Goal: Task Accomplishment & Management: Manage account settings

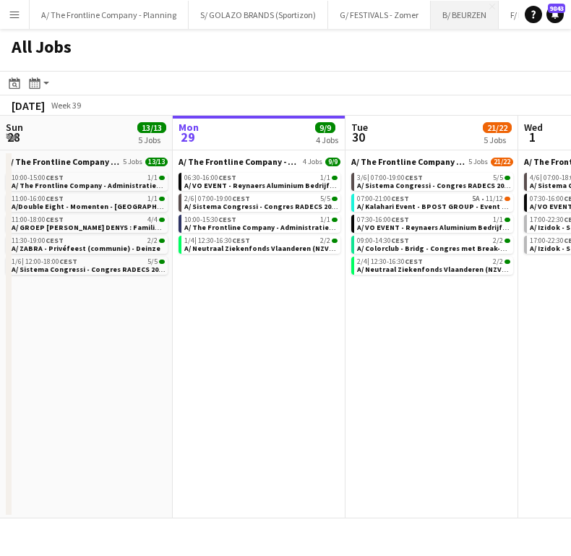
click at [461, 3] on button "B/ BEURZEN Close" at bounding box center [465, 15] width 68 height 28
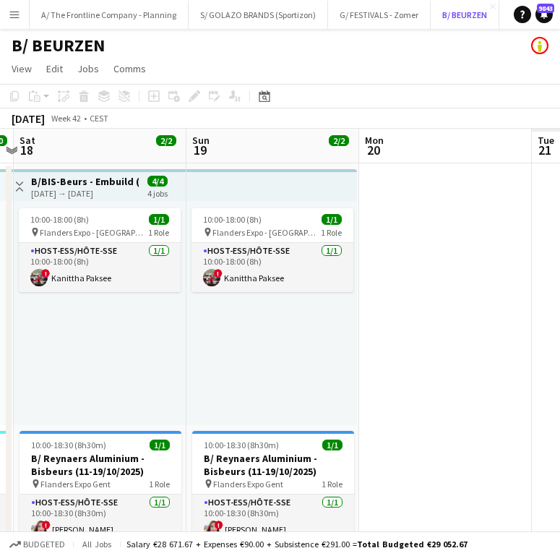
scroll to position [0, 384]
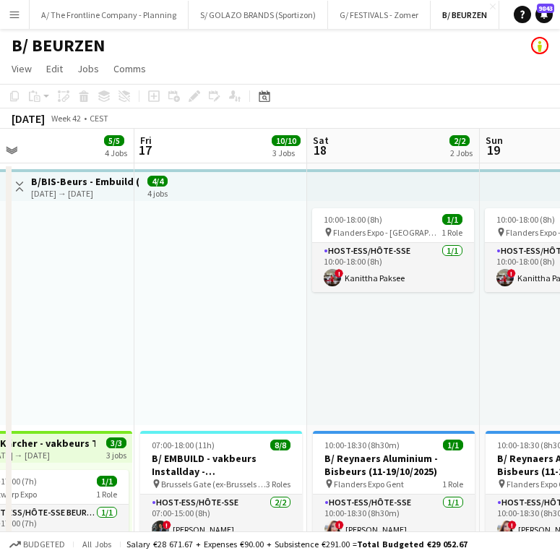
click at [215, 357] on div at bounding box center [220, 313] width 173 height 224
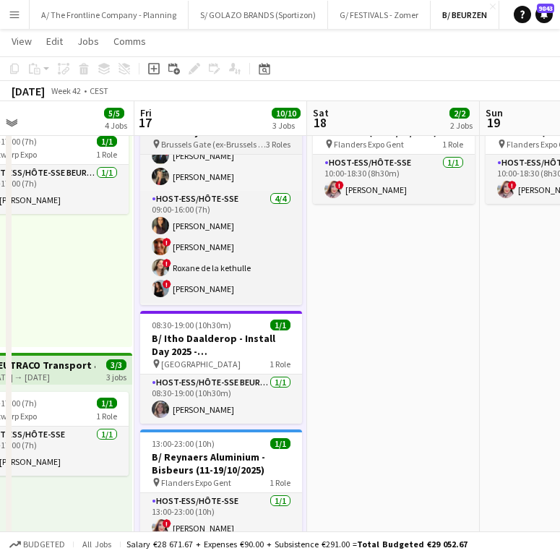
scroll to position [43, 0]
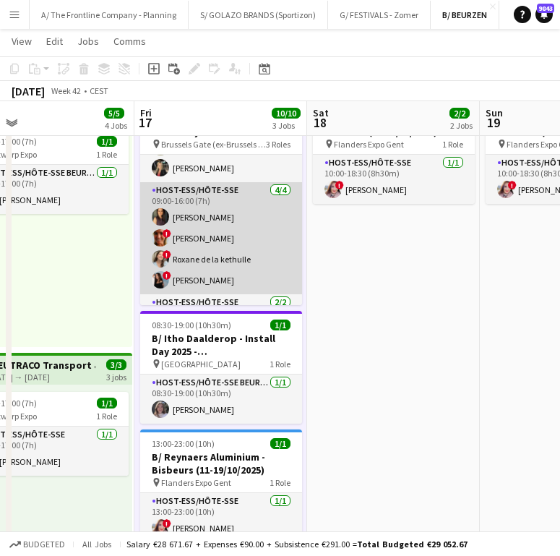
click at [163, 256] on span "!" at bounding box center [167, 254] width 9 height 9
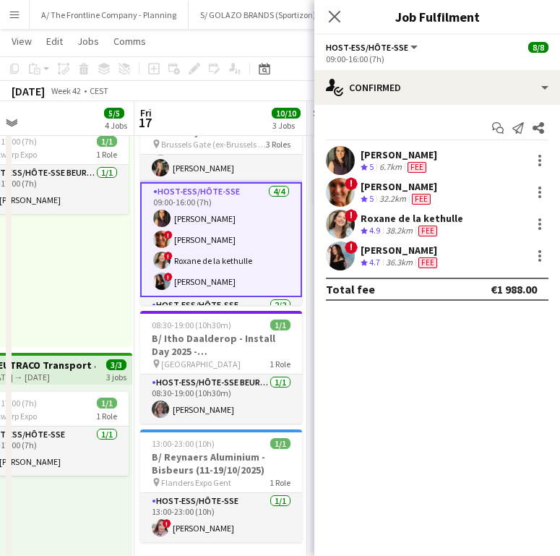
click at [395, 225] on div "38.2km" at bounding box center [399, 231] width 33 height 12
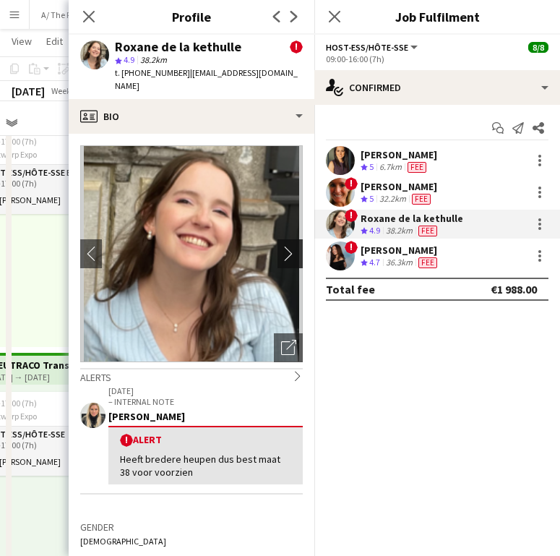
click at [281, 246] on app-icon "chevron-right" at bounding box center [292, 253] width 22 height 15
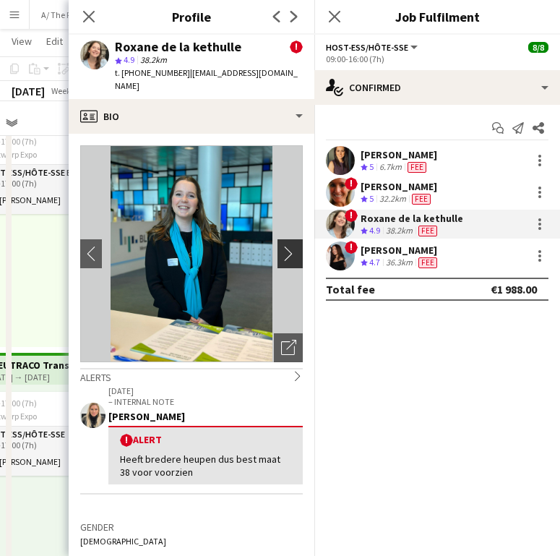
click at [281, 246] on app-icon "chevron-right" at bounding box center [292, 253] width 22 height 15
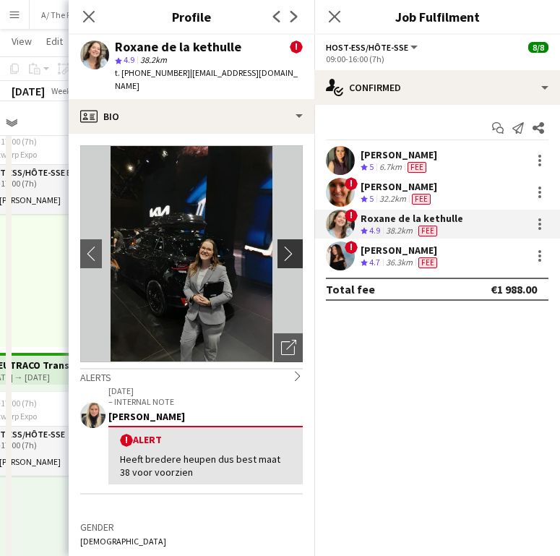
click at [281, 246] on app-icon "chevron-right" at bounding box center [292, 253] width 22 height 15
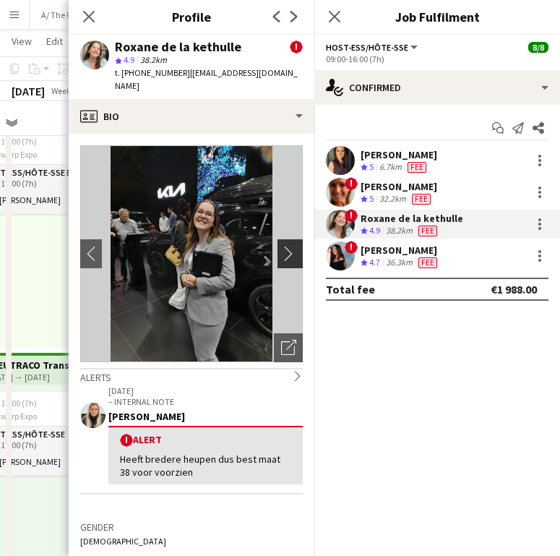
click at [281, 246] on app-icon "chevron-right" at bounding box center [292, 253] width 22 height 15
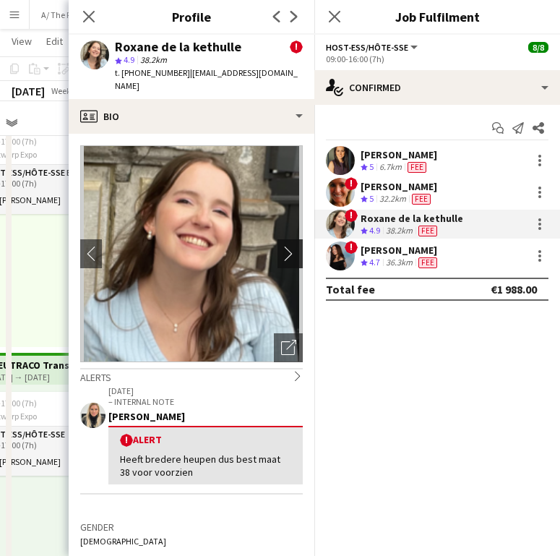
click at [281, 246] on app-icon "chevron-right" at bounding box center [292, 253] width 22 height 15
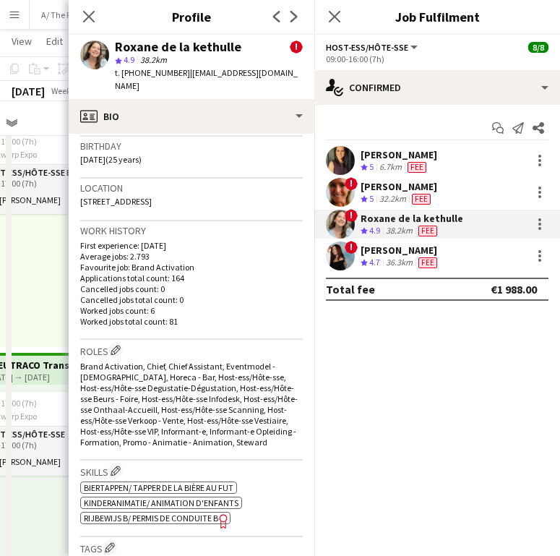
scroll to position [121, 0]
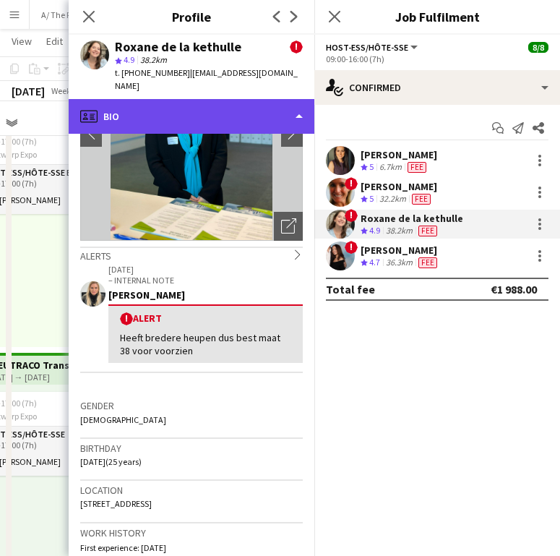
click at [252, 105] on div "profile Bio" at bounding box center [192, 116] width 246 height 35
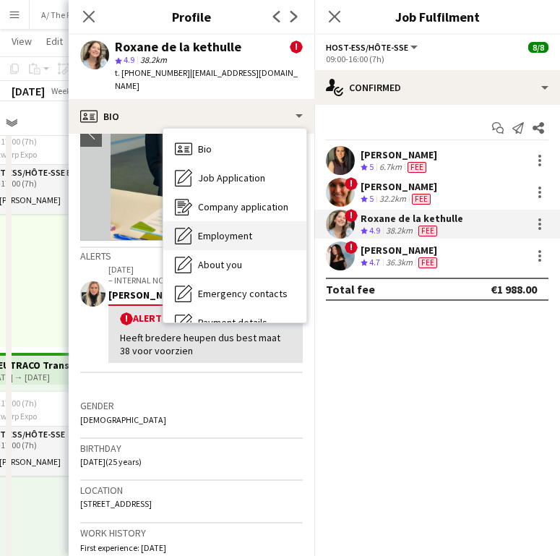
click at [242, 221] on div "Employment Employment" at bounding box center [234, 235] width 143 height 29
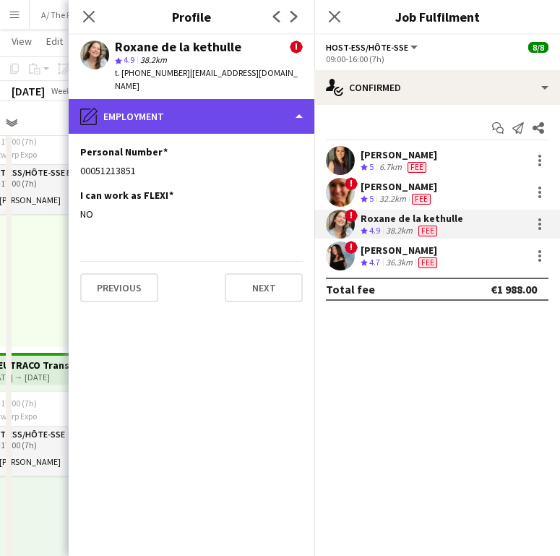
click at [223, 99] on div "pencil4 Employment" at bounding box center [192, 116] width 246 height 35
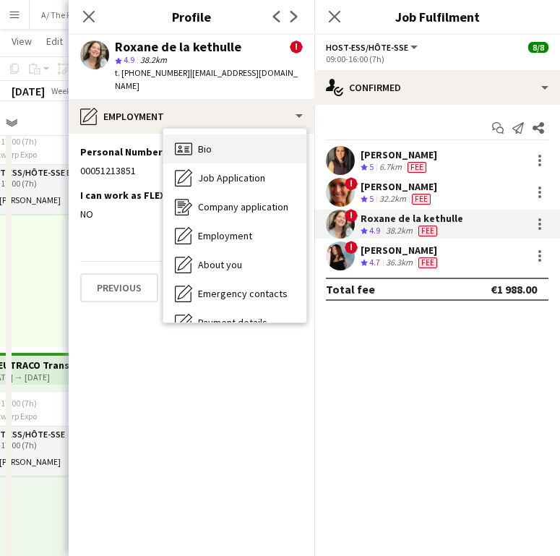
click at [221, 134] on div "Bio Bio" at bounding box center [234, 148] width 143 height 29
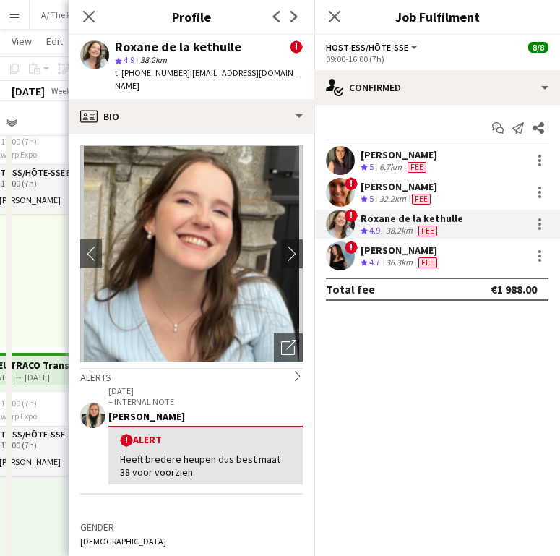
click at [237, 396] on p "– INTERNAL NOTE" at bounding box center [205, 401] width 194 height 11
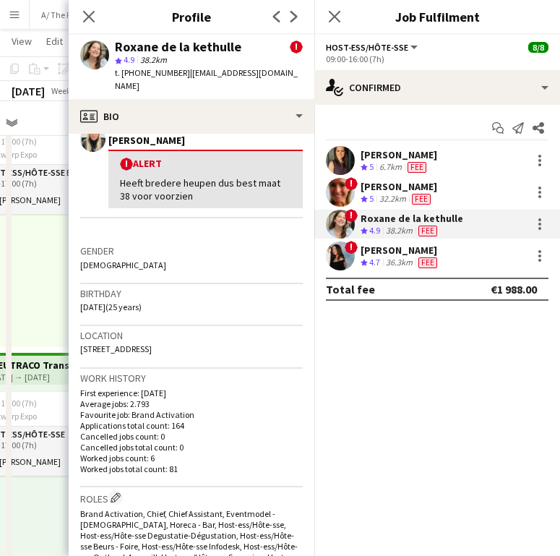
scroll to position [277, 0]
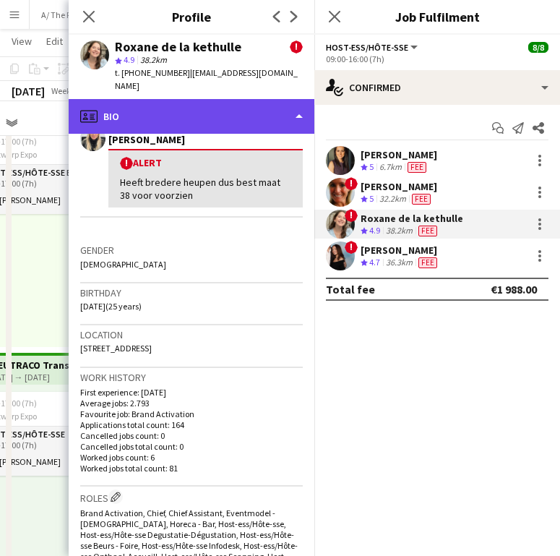
click at [264, 102] on div "profile Bio" at bounding box center [192, 116] width 246 height 35
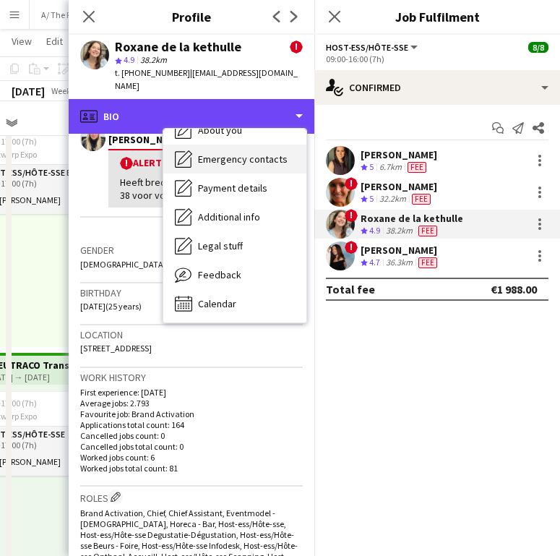
scroll to position [136, 0]
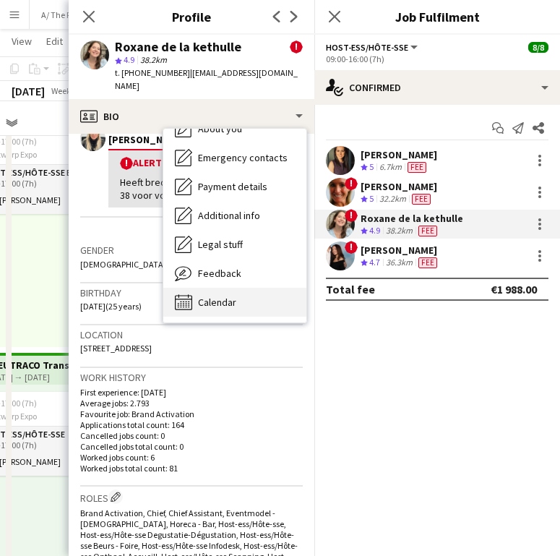
click at [226, 296] on span "Calendar" at bounding box center [217, 302] width 38 height 13
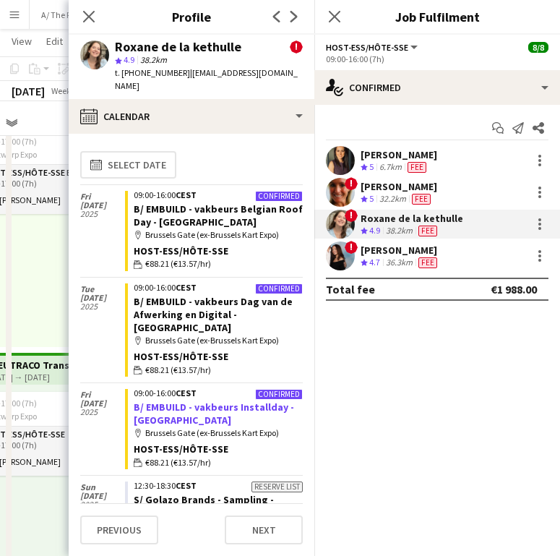
scroll to position [1, 0]
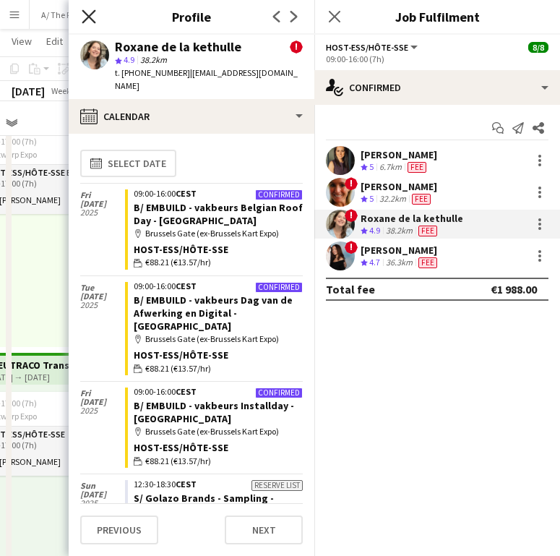
click at [84, 12] on icon at bounding box center [89, 16] width 14 height 14
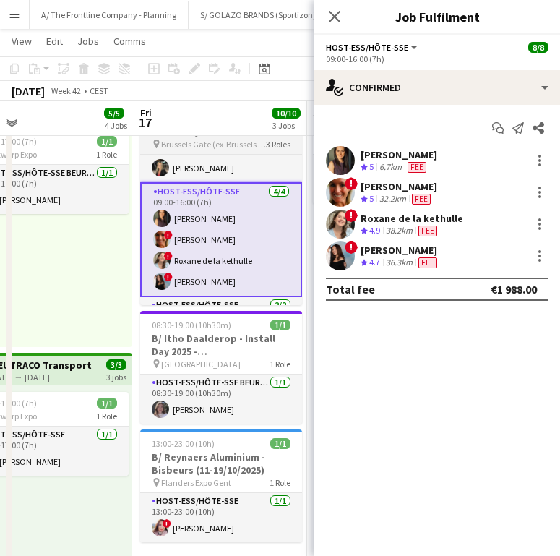
click at [208, 143] on span "Brussels Gate (ex-Brussels Kart Expo)" at bounding box center [213, 144] width 105 height 11
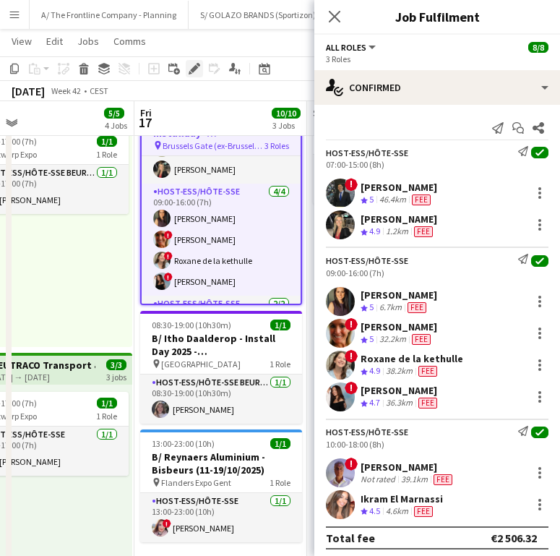
click at [200, 70] on icon "Edit" at bounding box center [195, 69] width 12 height 12
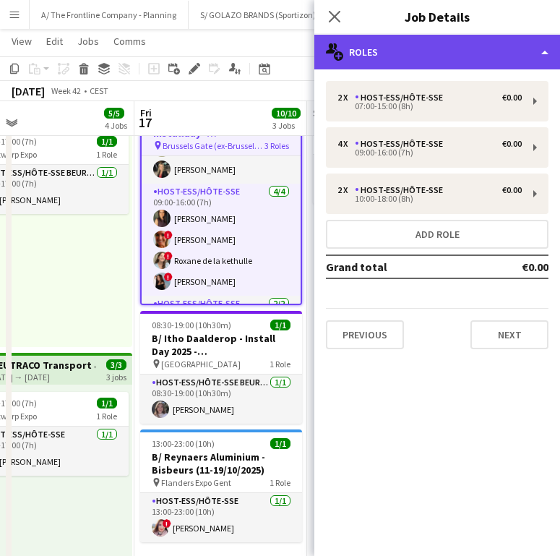
click at [474, 59] on div "multiple-users-add Roles" at bounding box center [438, 52] width 246 height 35
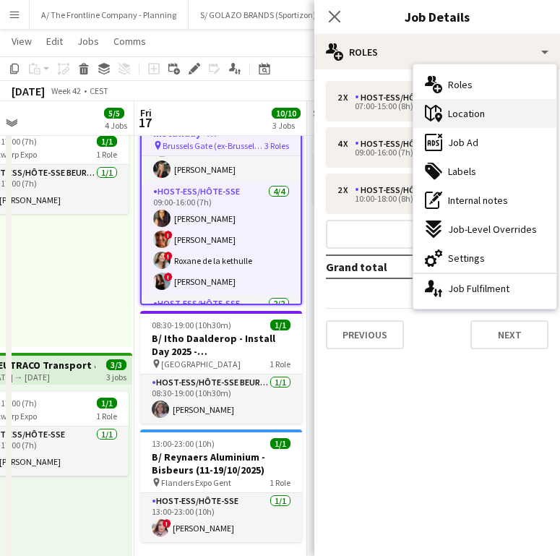
click at [489, 101] on div "maps-pin-1 Location" at bounding box center [485, 113] width 143 height 29
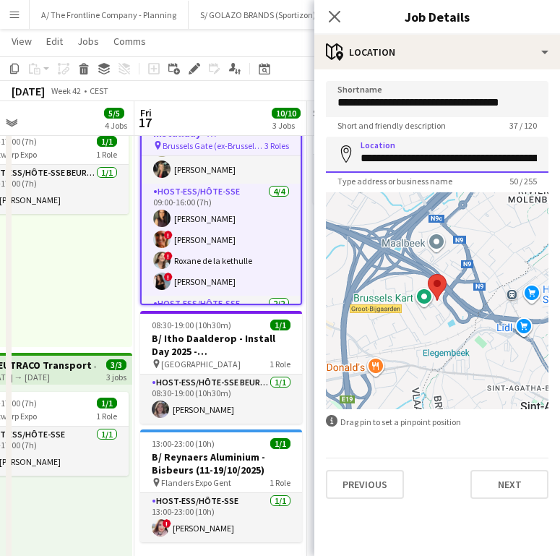
click at [420, 153] on input "**********" at bounding box center [437, 155] width 223 height 36
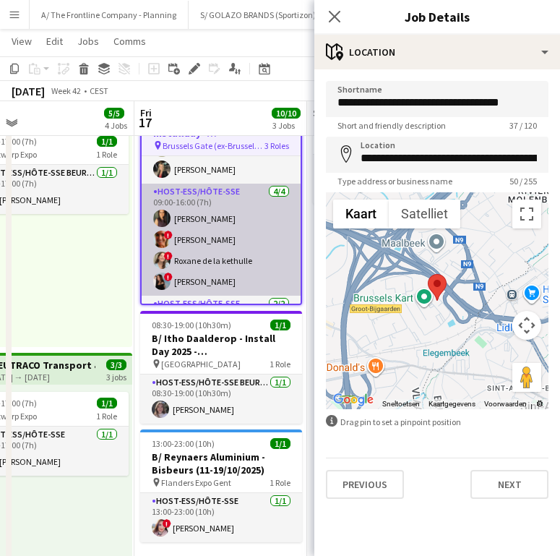
click at [275, 265] on app-card-role "Host-ess/Hôte-sse [DATE] 09:00-16:00 (7h) [PERSON_NAME] ! [PERSON_NAME] ! Roxan…" at bounding box center [221, 240] width 159 height 112
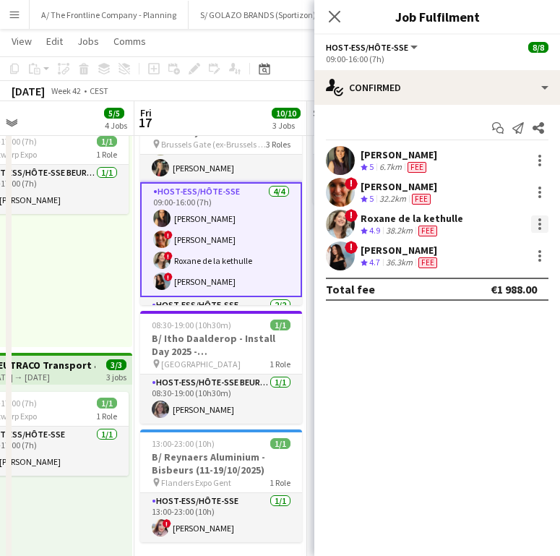
click at [545, 222] on div at bounding box center [539, 223] width 17 height 17
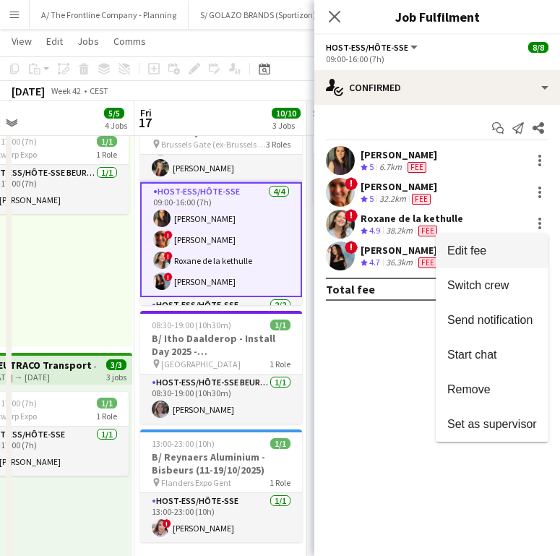
click at [504, 245] on span "Edit fee" at bounding box center [493, 250] width 90 height 13
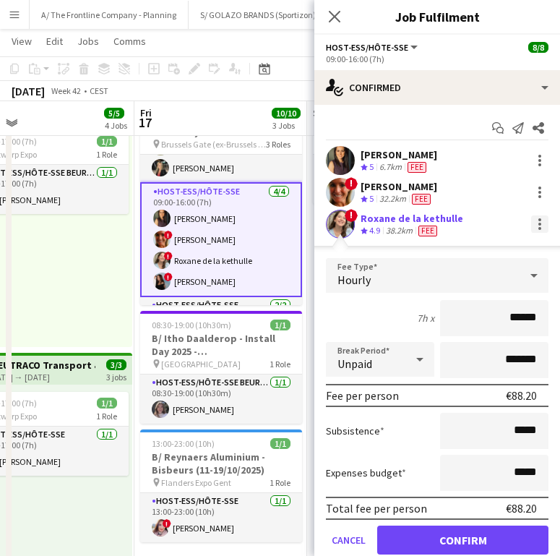
click at [531, 228] on div at bounding box center [539, 223] width 17 height 17
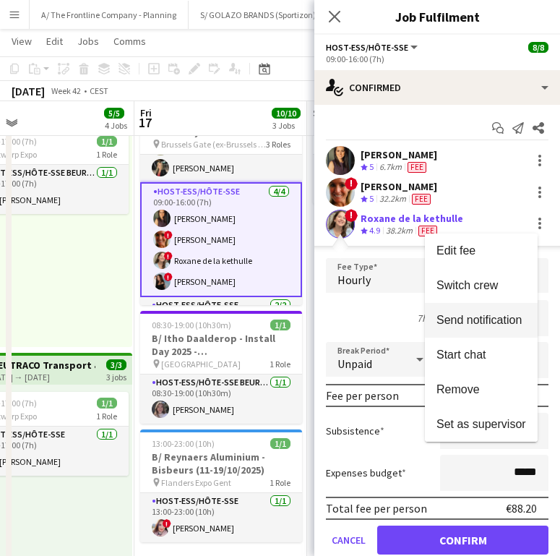
click at [476, 321] on span "Send notification" at bounding box center [479, 320] width 85 height 12
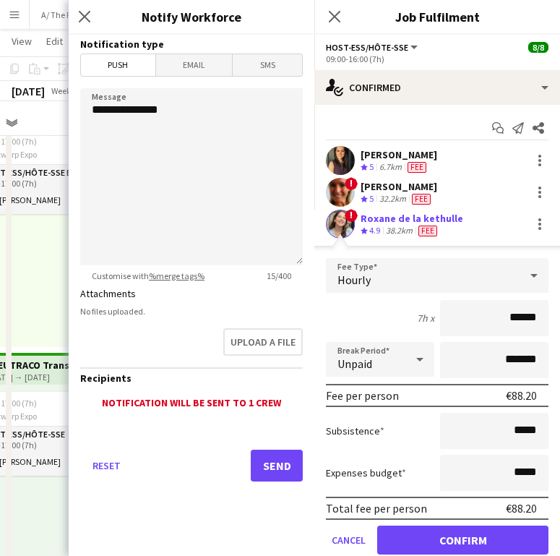
click at [200, 59] on span "Email" at bounding box center [194, 65] width 77 height 22
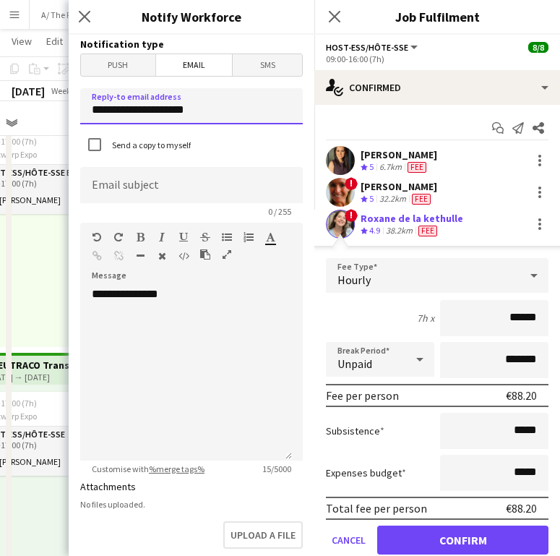
click at [173, 116] on input "**********" at bounding box center [191, 106] width 223 height 36
type input "**********"
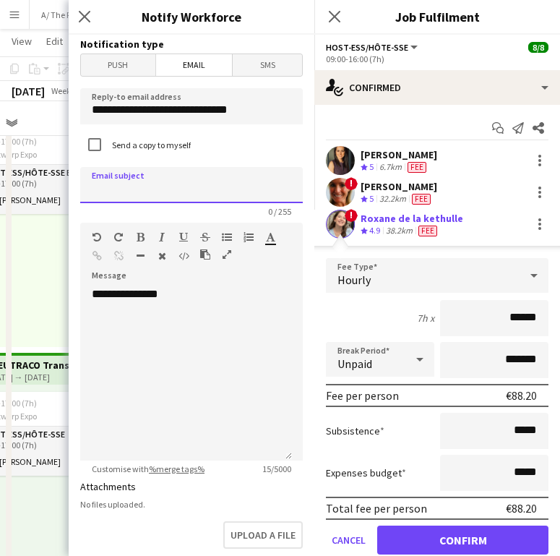
click at [135, 200] on input at bounding box center [191, 185] width 223 height 36
type input "**********"
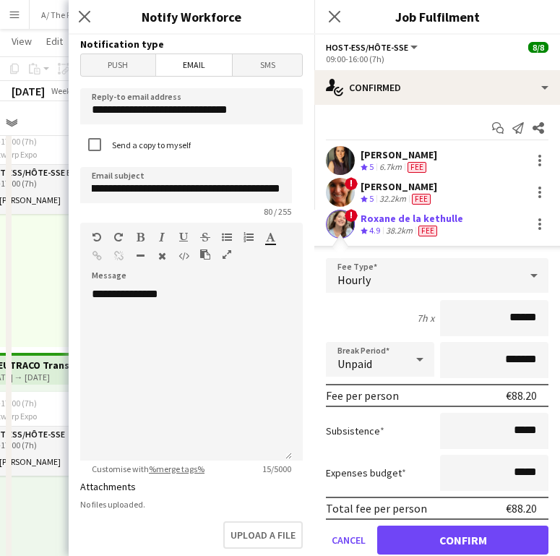
scroll to position [0, 0]
click at [272, 25] on h3 "Notify Workforce" at bounding box center [192, 16] width 246 height 19
click at [124, 346] on div "**********" at bounding box center [186, 374] width 212 height 174
click at [183, 314] on div "**********" at bounding box center [186, 374] width 212 height 174
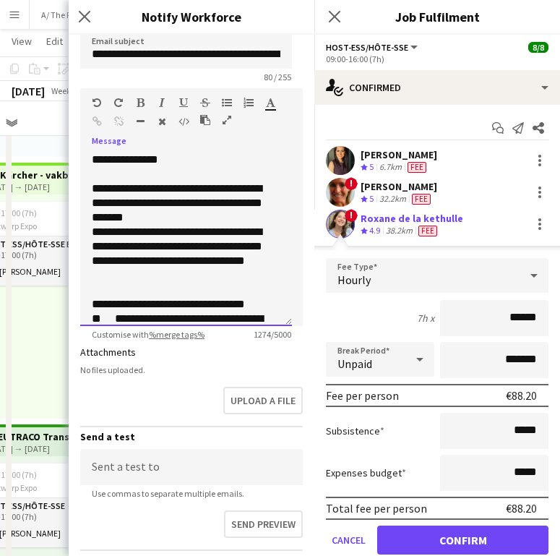
scroll to position [162, 0]
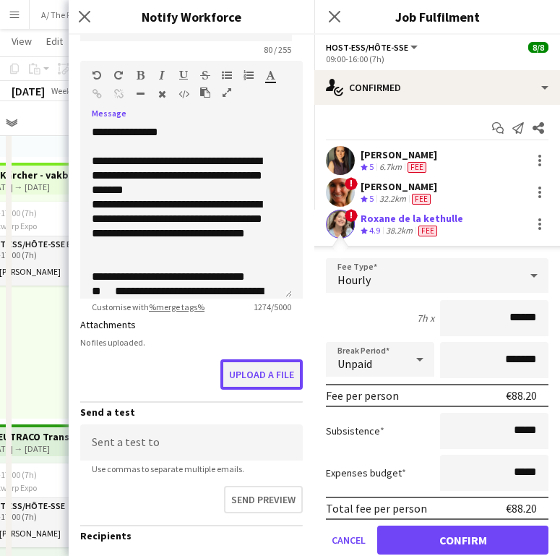
click at [273, 375] on button "Upload a file" at bounding box center [262, 374] width 82 height 30
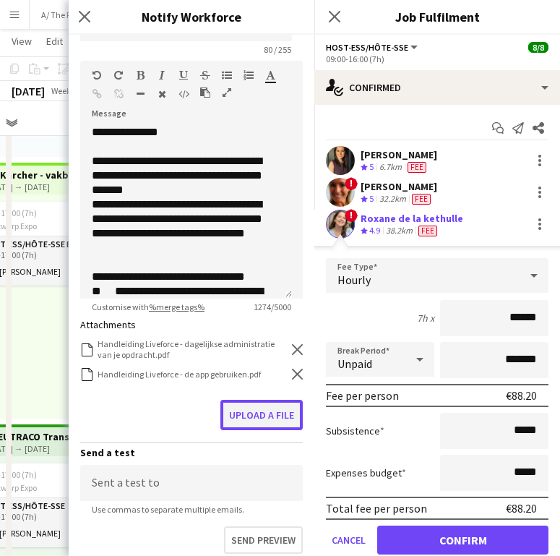
click at [250, 411] on button "Upload a file" at bounding box center [262, 415] width 82 height 30
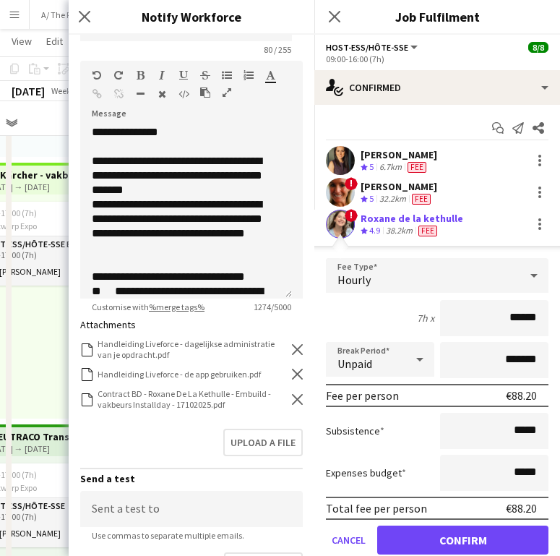
scroll to position [352, 0]
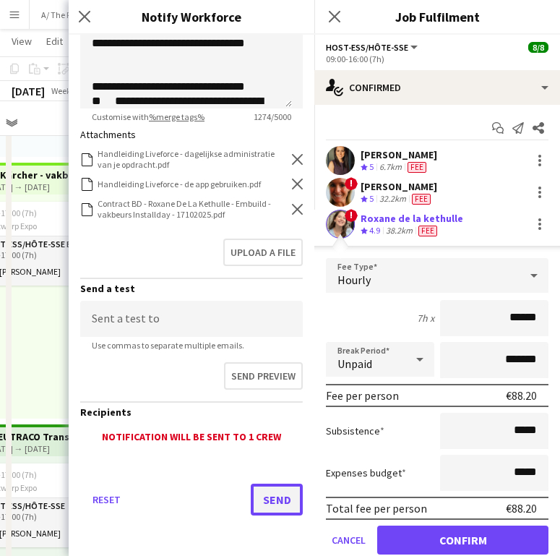
click at [278, 491] on button "Send" at bounding box center [277, 500] width 52 height 32
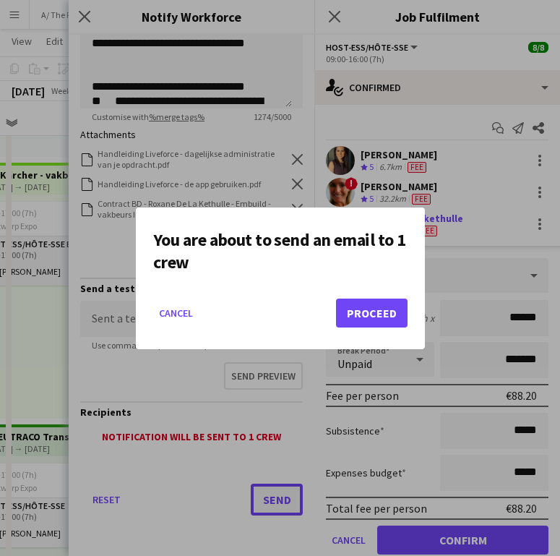
scroll to position [0, 0]
click at [380, 308] on button "Proceed" at bounding box center [372, 313] width 72 height 29
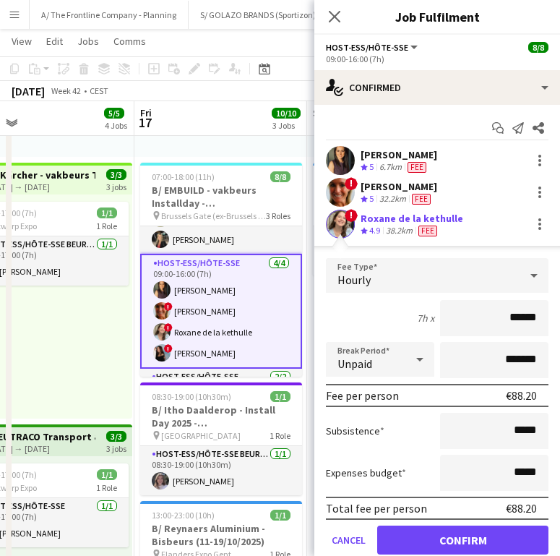
scroll to position [85, 0]
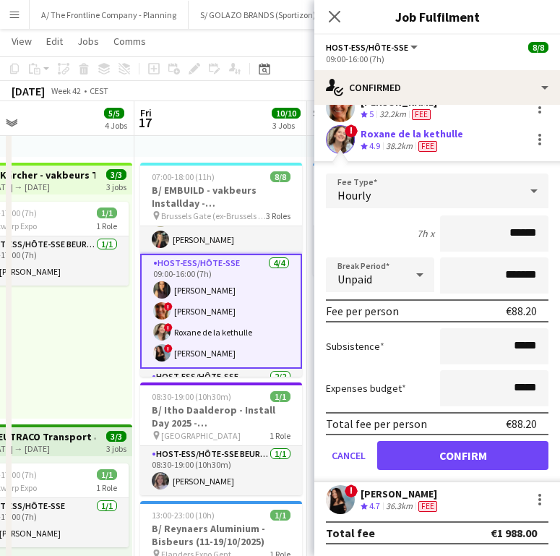
click at [400, 491] on div "[PERSON_NAME]" at bounding box center [401, 493] width 80 height 13
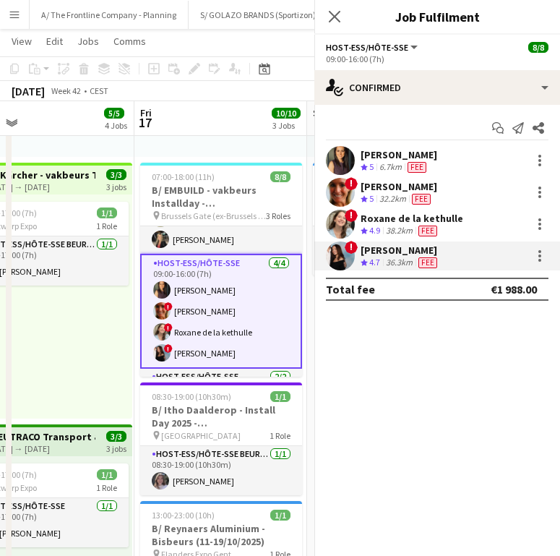
scroll to position [0, 0]
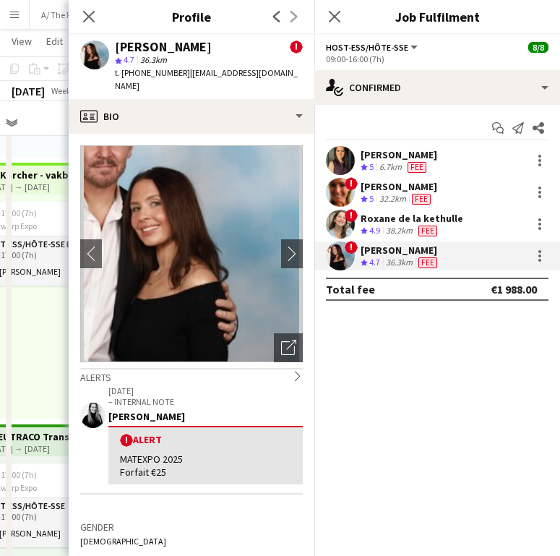
click at [178, 396] on p "– INTERNAL NOTE" at bounding box center [205, 401] width 194 height 11
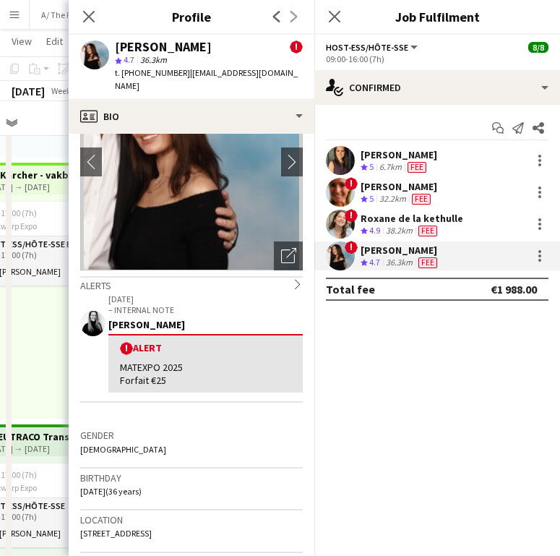
scroll to position [93, 0]
click at [91, 6] on div "Close pop-in" at bounding box center [89, 16] width 40 height 33
click at [87, 19] on icon at bounding box center [89, 16] width 14 height 14
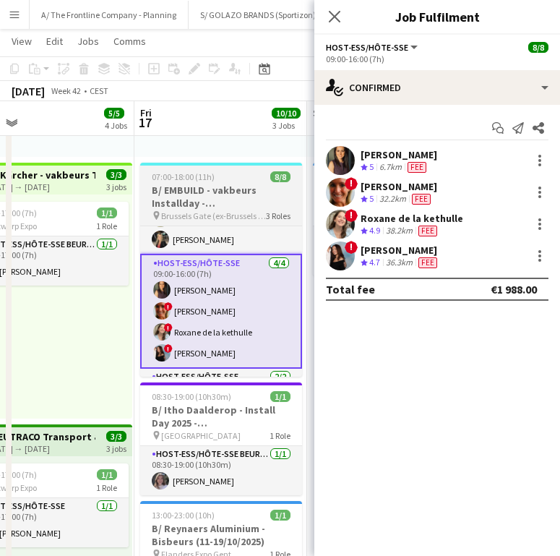
click at [176, 174] on span "07:00-18:00 (11h)" at bounding box center [183, 176] width 63 height 11
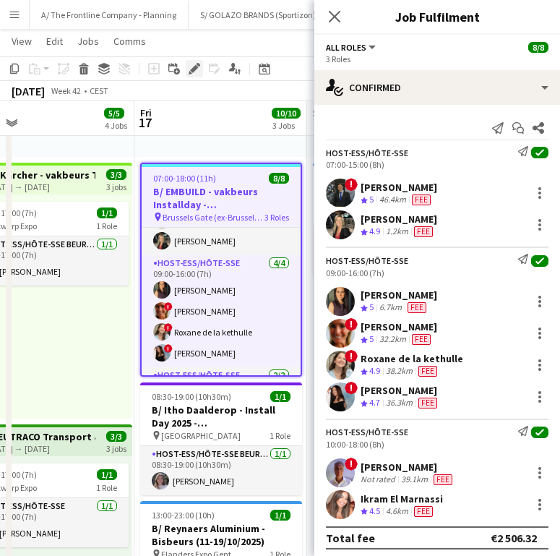
click at [199, 61] on div "Edit" at bounding box center [194, 68] width 17 height 17
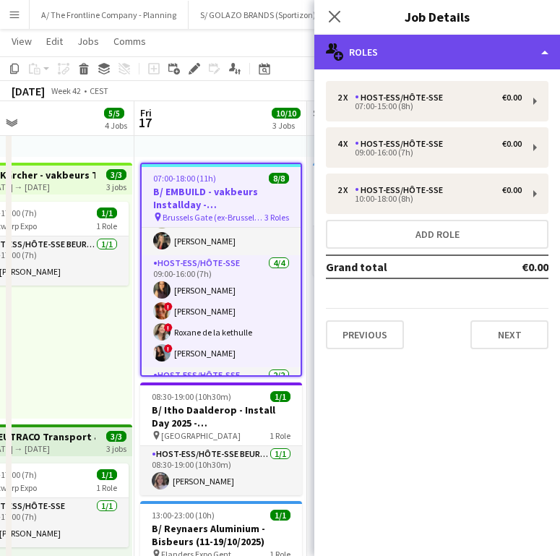
click at [428, 46] on div "multiple-users-add Roles" at bounding box center [438, 52] width 246 height 35
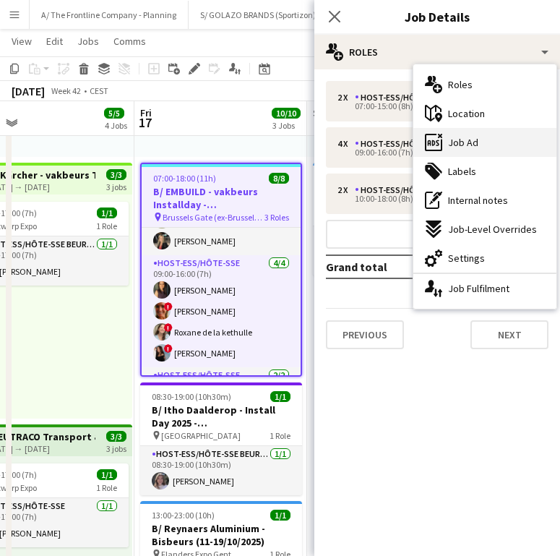
click at [474, 139] on span "Job Ad" at bounding box center [463, 142] width 30 height 13
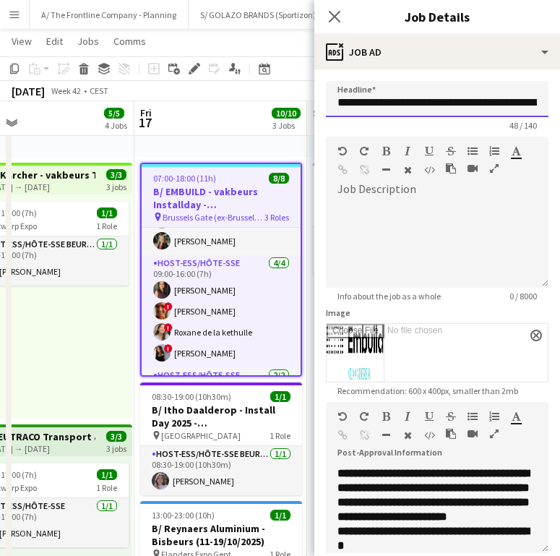
click at [424, 90] on input "**********" at bounding box center [437, 99] width 223 height 36
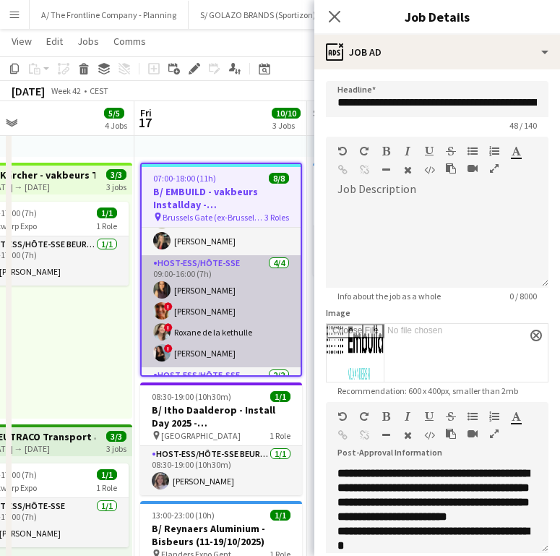
click at [270, 320] on app-card-role "Host-ess/Hôte-sse [DATE] 09:00-16:00 (7h) [PERSON_NAME] ! [PERSON_NAME] ! Roxan…" at bounding box center [221, 311] width 159 height 112
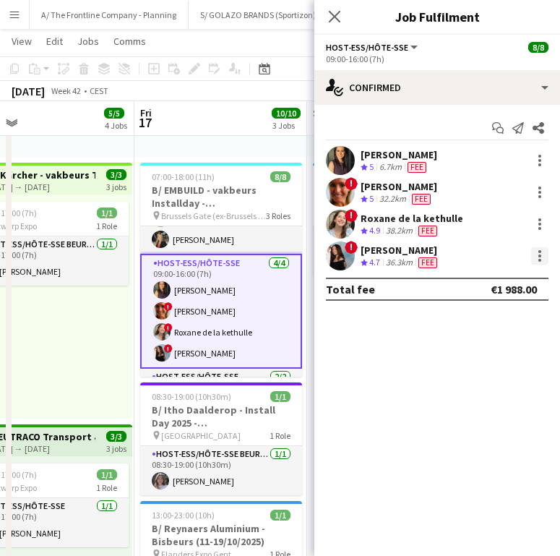
click at [536, 253] on div at bounding box center [539, 255] width 17 height 17
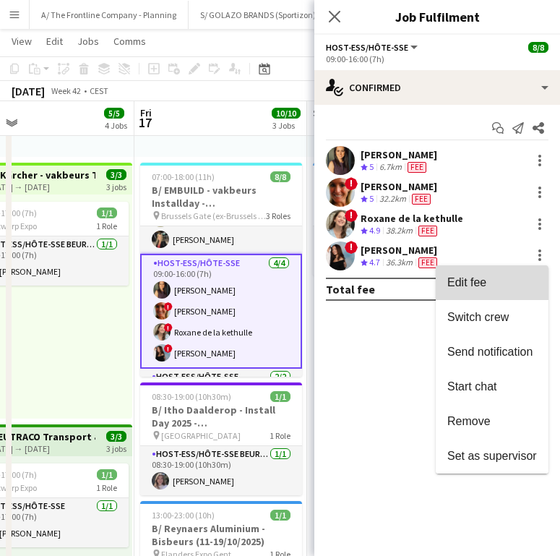
click at [500, 287] on span "Edit fee" at bounding box center [493, 282] width 90 height 13
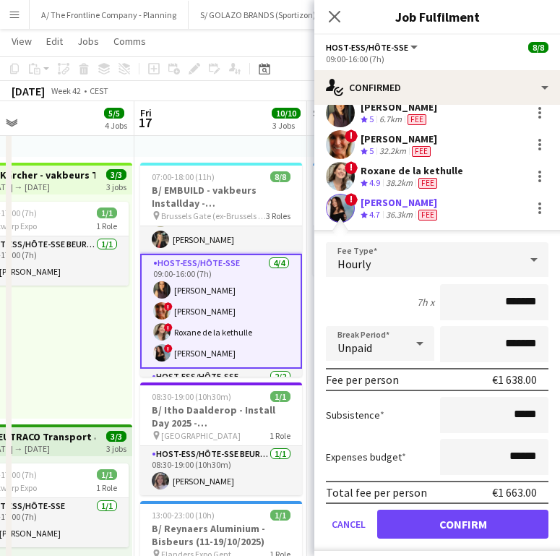
scroll to position [49, 0]
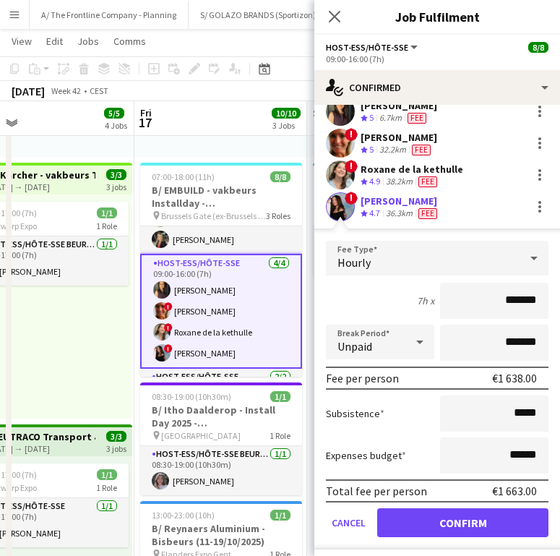
click at [503, 298] on input "*******" at bounding box center [494, 301] width 108 height 36
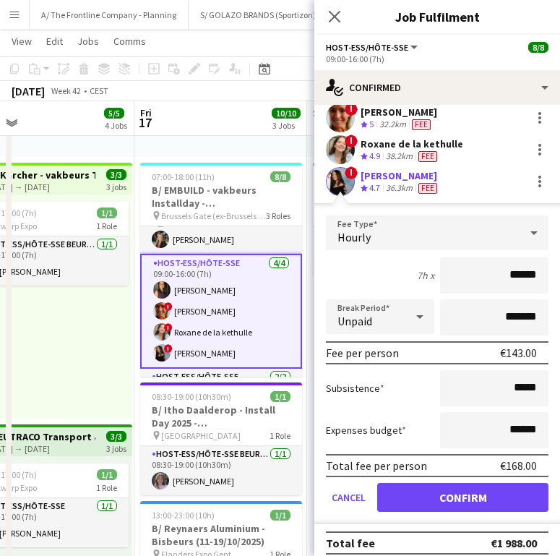
scroll to position [85, 0]
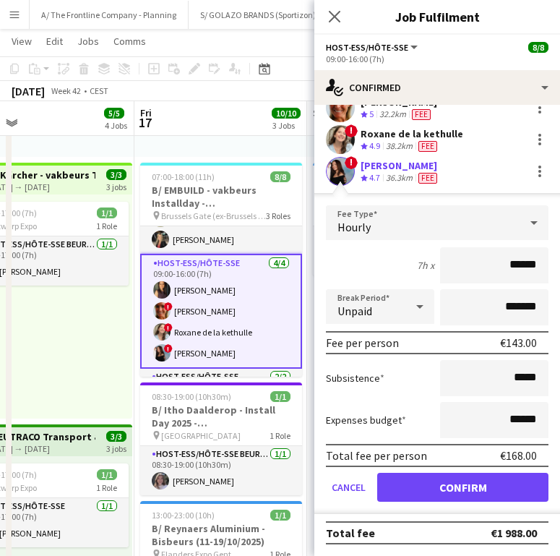
type input "******"
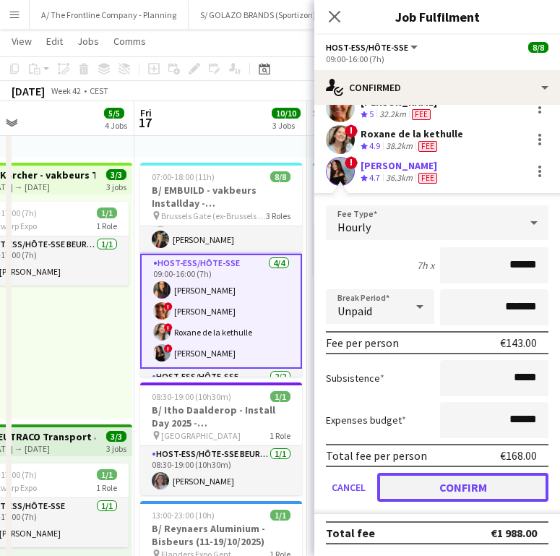
click at [482, 489] on button "Confirm" at bounding box center [462, 487] width 171 height 29
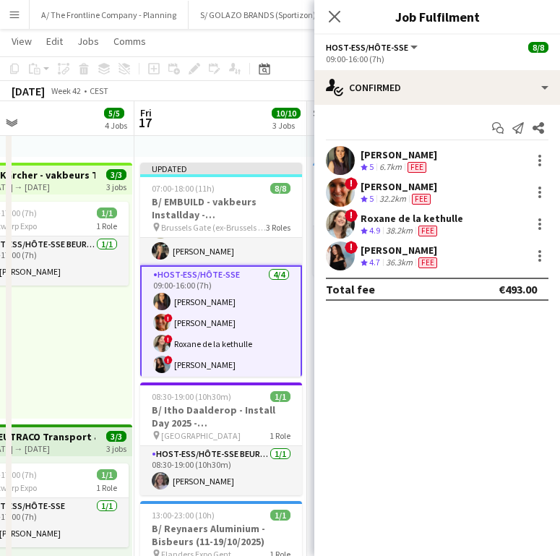
scroll to position [0, 0]
click at [332, 15] on icon "Close pop-in" at bounding box center [335, 16] width 14 height 14
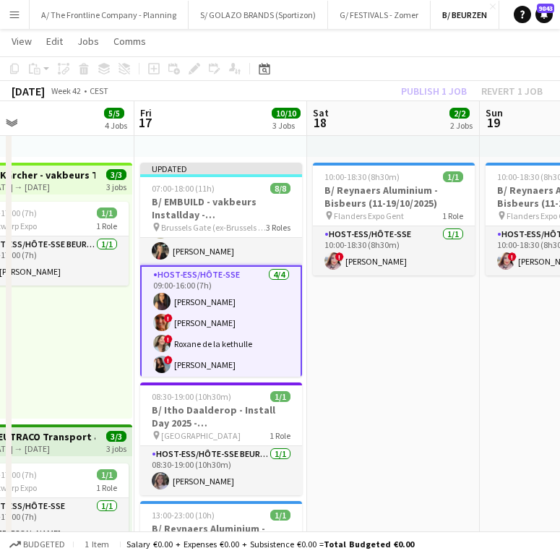
click at [414, 66] on app-toolbar "Copy Paste Paste Ctrl+V Paste with crew Ctrl+Shift+V Paste linked Job [GEOGRAPH…" at bounding box center [280, 68] width 560 height 25
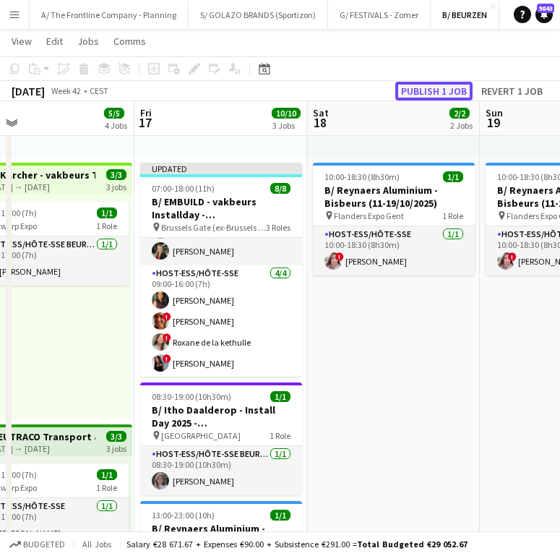
click at [434, 89] on button "Publish 1 job" at bounding box center [433, 91] width 77 height 19
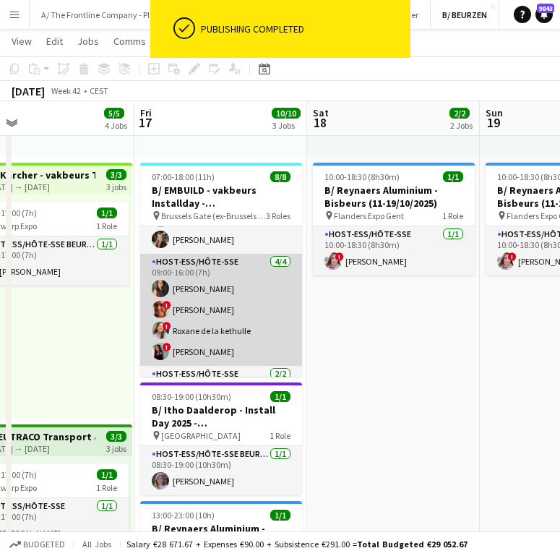
click at [221, 331] on app-card-role "Host-ess/Hôte-sse [DATE] 09:00-16:00 (7h) [PERSON_NAME] ! [PERSON_NAME] ! Roxan…" at bounding box center [221, 310] width 162 height 112
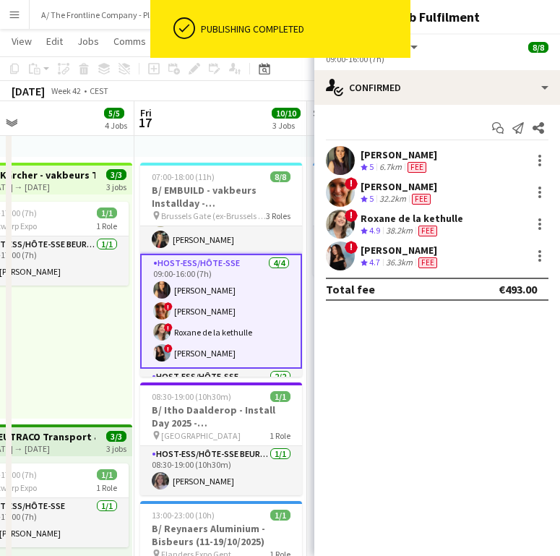
click at [459, 249] on div "! [PERSON_NAME] Crew rating 4.7 36.3km Fee" at bounding box center [438, 255] width 246 height 29
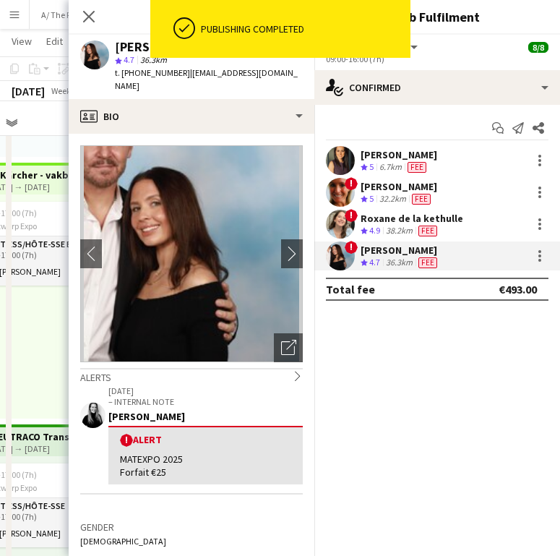
click at [527, 259] on div "! [PERSON_NAME] Crew rating 4.7 36.3km Fee" at bounding box center [438, 255] width 246 height 29
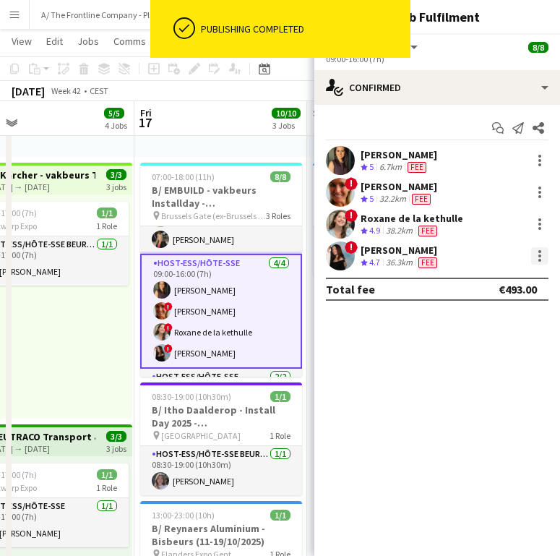
click at [539, 256] on div at bounding box center [540, 255] width 3 height 3
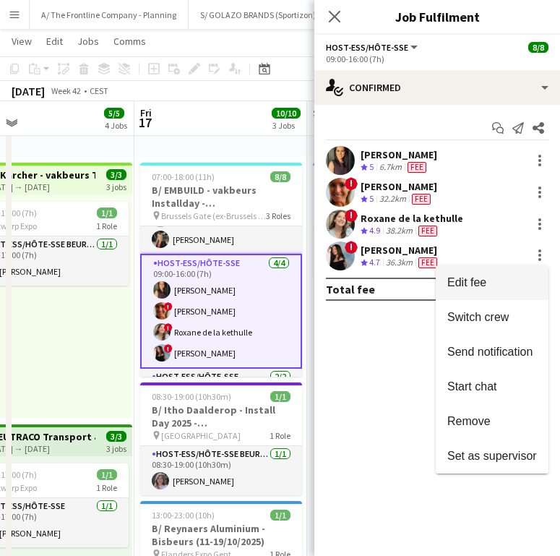
click at [493, 281] on span "Edit fee" at bounding box center [493, 282] width 90 height 13
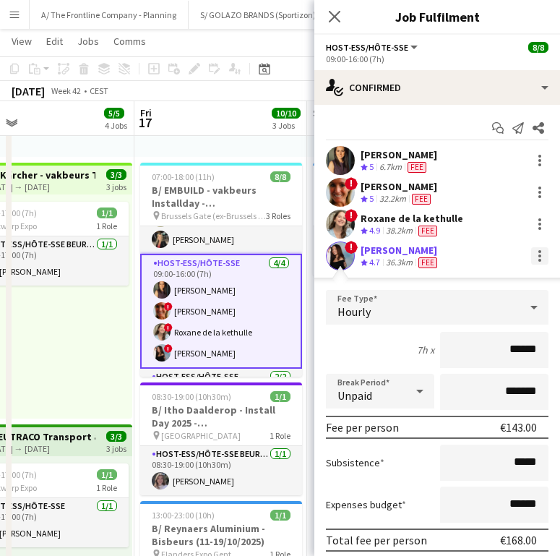
click at [534, 260] on div at bounding box center [539, 255] width 17 height 17
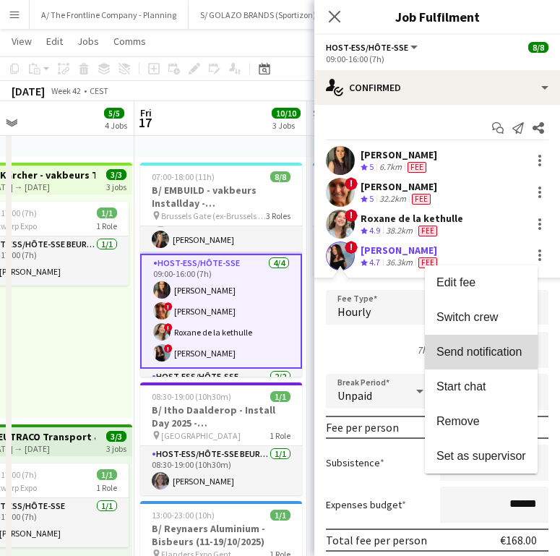
click at [455, 347] on span "Send notification" at bounding box center [479, 352] width 85 height 12
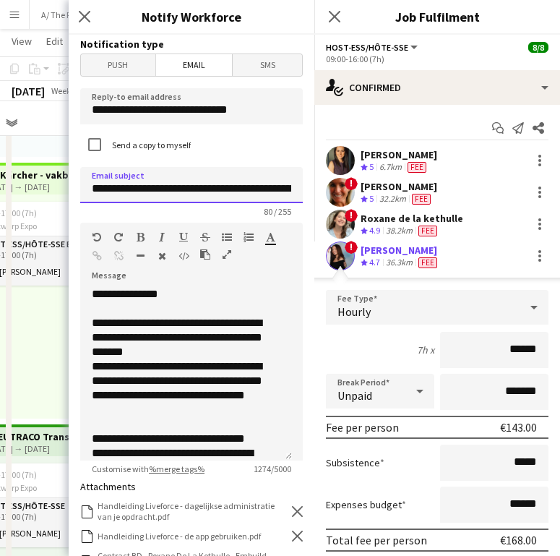
click at [252, 189] on input "**********" at bounding box center [191, 185] width 223 height 36
click at [153, 190] on input "**********" at bounding box center [191, 185] width 223 height 36
drag, startPoint x: 262, startPoint y: 189, endPoint x: 145, endPoint y: 189, distance: 117.1
click at [145, 189] on input "**********" at bounding box center [191, 185] width 223 height 36
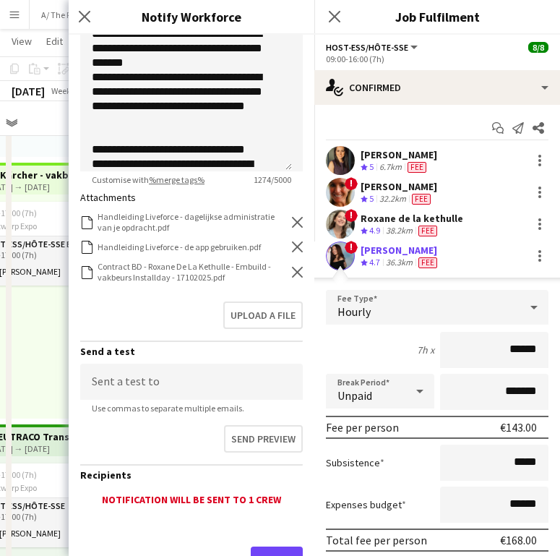
type input "**********"
click at [292, 272] on icon at bounding box center [297, 272] width 11 height 11
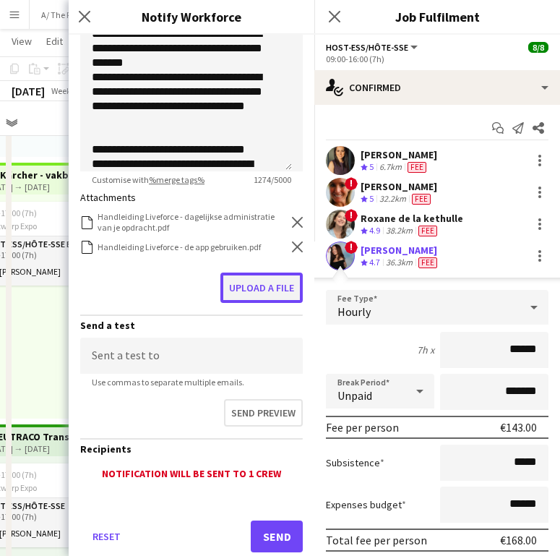
click at [257, 284] on button "Upload a file" at bounding box center [262, 288] width 82 height 30
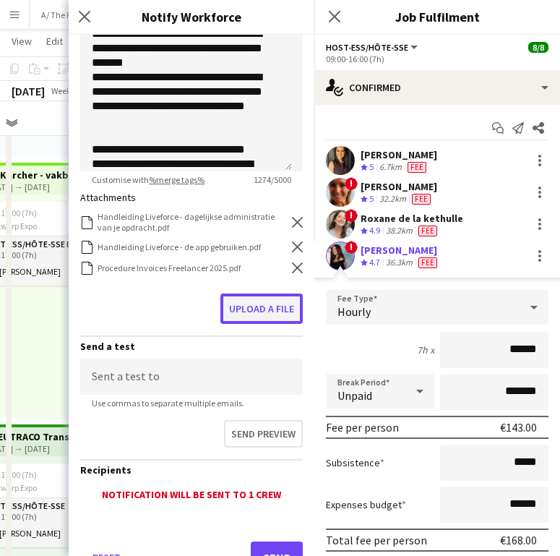
click at [267, 302] on button "Upload a file" at bounding box center [262, 309] width 82 height 30
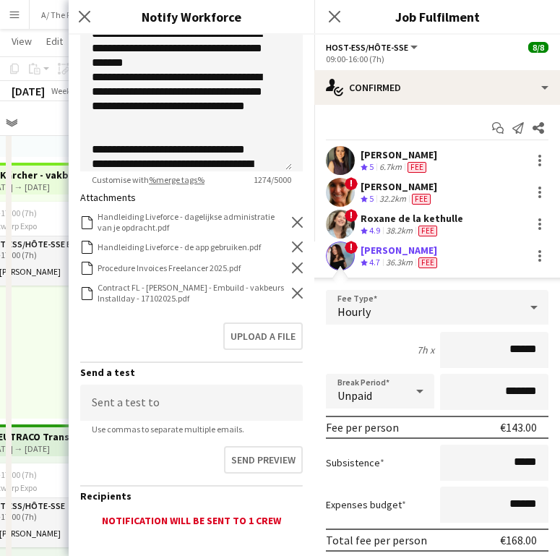
scroll to position [373, 0]
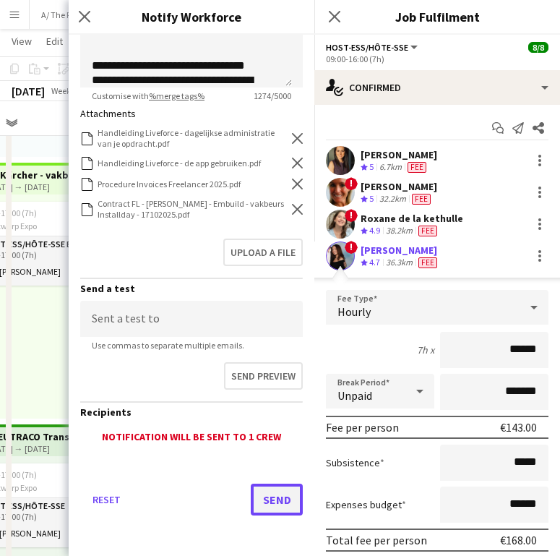
click at [282, 503] on button "Send" at bounding box center [277, 500] width 52 height 32
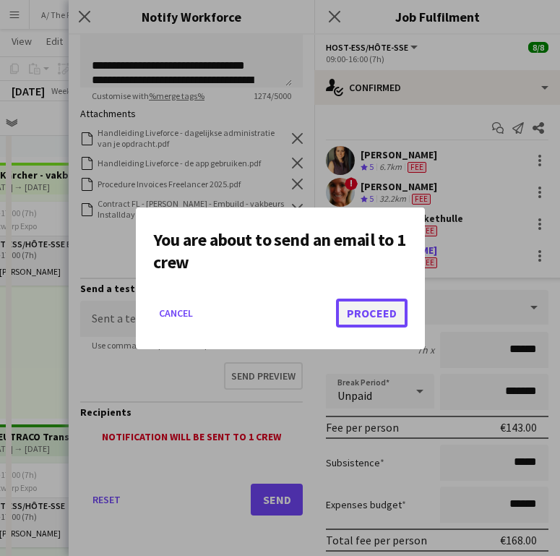
click at [390, 301] on button "Proceed" at bounding box center [372, 313] width 72 height 29
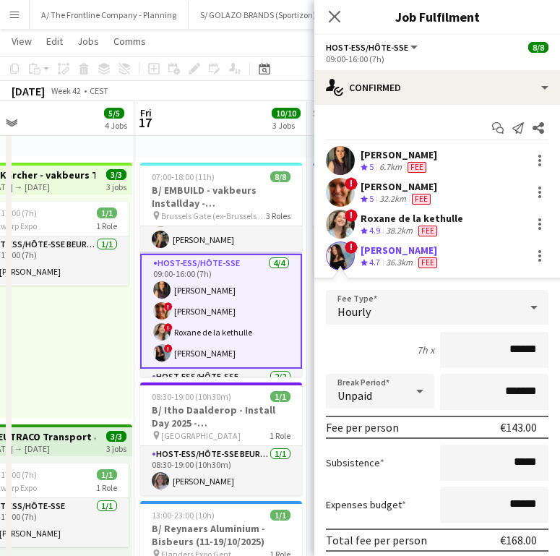
click at [227, 320] on app-card-role "Host-ess/Hôte-sse [DATE] 09:00-16:00 (7h) [PERSON_NAME] ! [PERSON_NAME] ! Roxan…" at bounding box center [221, 311] width 162 height 115
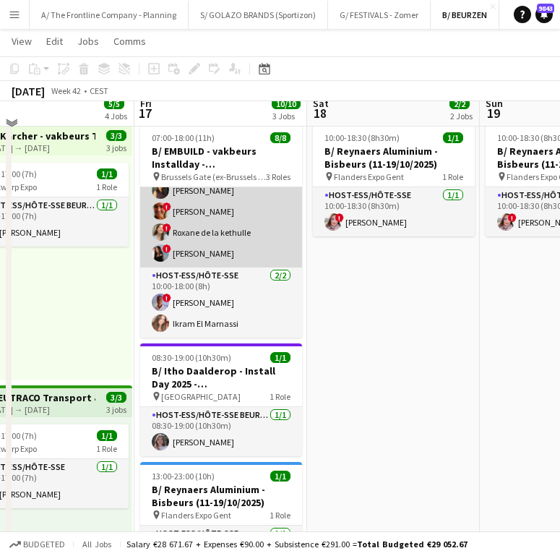
scroll to position [313, 0]
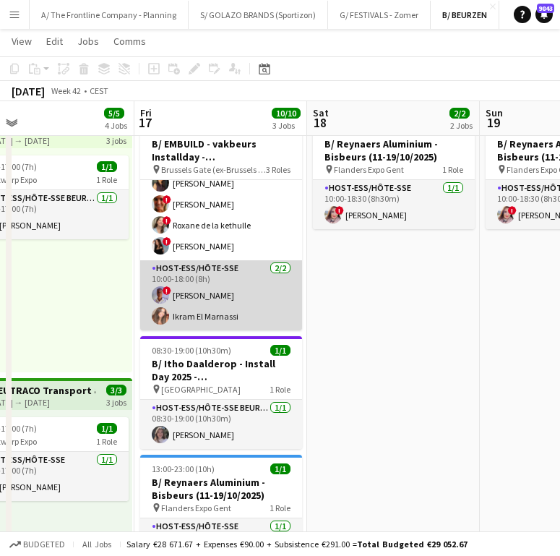
click at [217, 299] on app-card-role "Host-ess/Hôte-sse [DATE] 10:00-18:00 (8h) ! [PERSON_NAME] [PERSON_NAME]" at bounding box center [221, 295] width 162 height 70
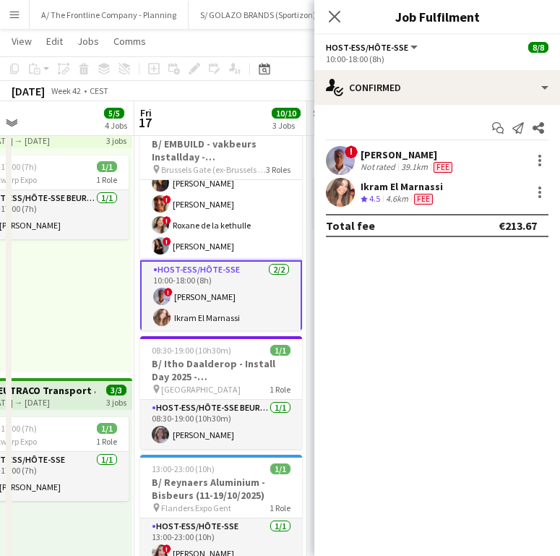
click at [422, 149] on div "[PERSON_NAME]" at bounding box center [408, 154] width 95 height 13
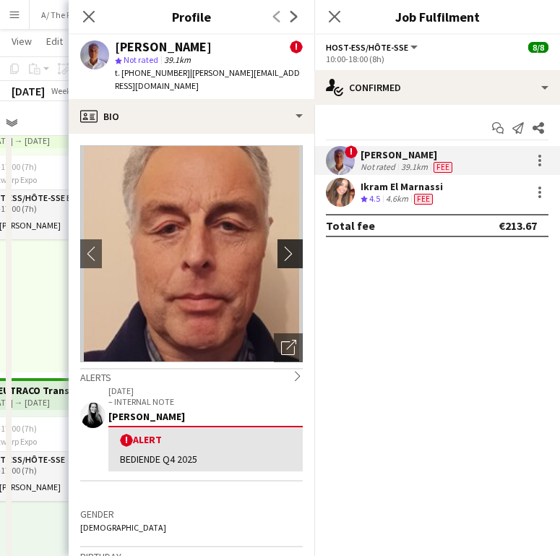
click at [281, 246] on app-icon "chevron-right" at bounding box center [292, 253] width 22 height 15
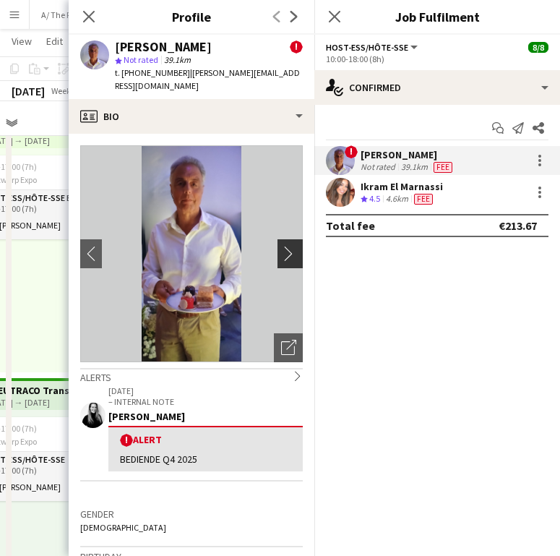
click at [281, 246] on app-icon "chevron-right" at bounding box center [292, 253] width 22 height 15
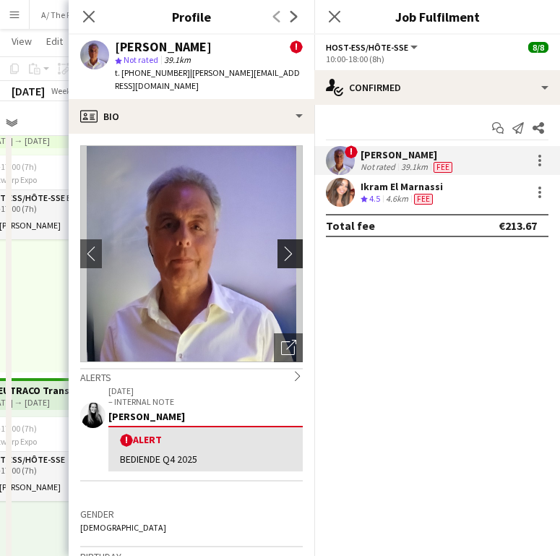
click at [281, 246] on app-icon "chevron-right" at bounding box center [292, 253] width 22 height 15
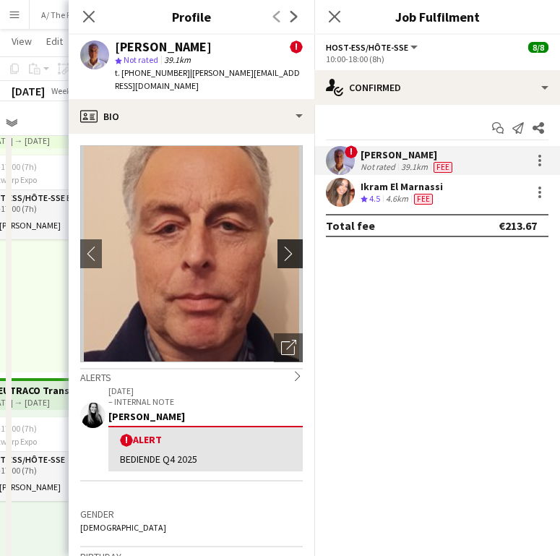
click at [281, 246] on app-icon "chevron-right" at bounding box center [292, 253] width 22 height 15
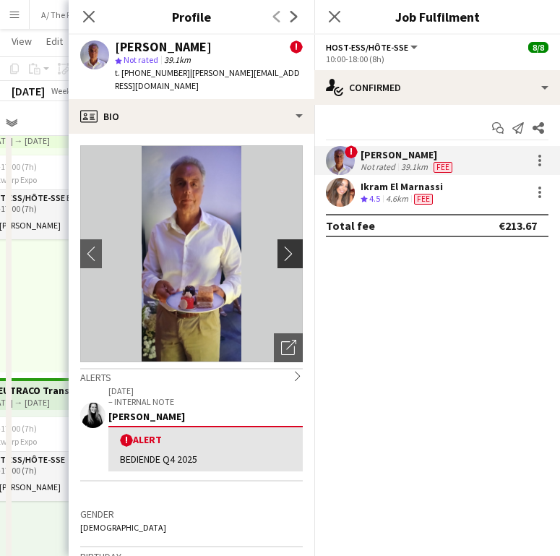
click at [281, 246] on app-icon "chevron-right" at bounding box center [292, 253] width 22 height 15
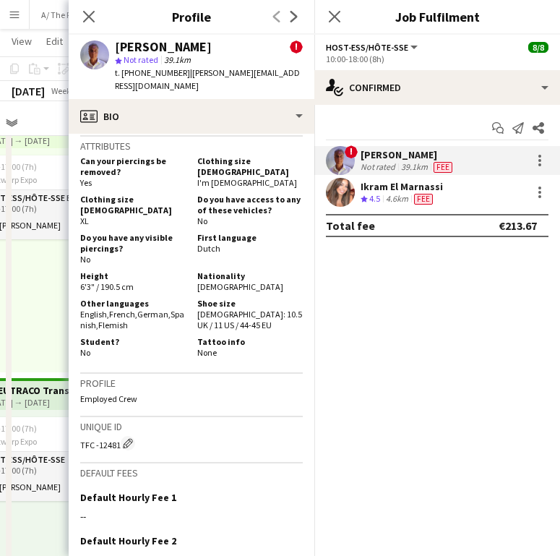
scroll to position [878, 0]
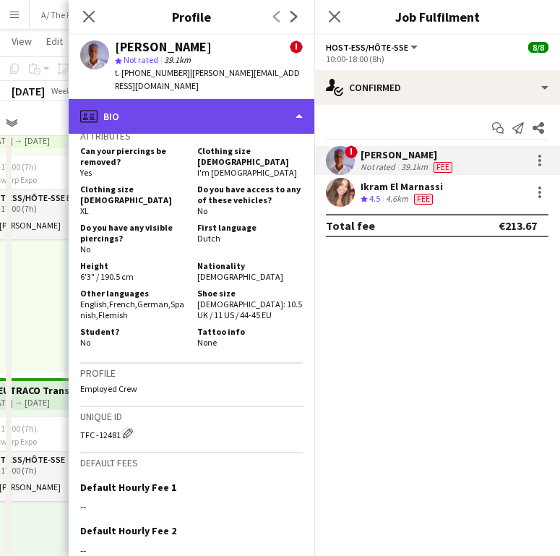
click at [213, 100] on div "profile Bio" at bounding box center [192, 116] width 246 height 35
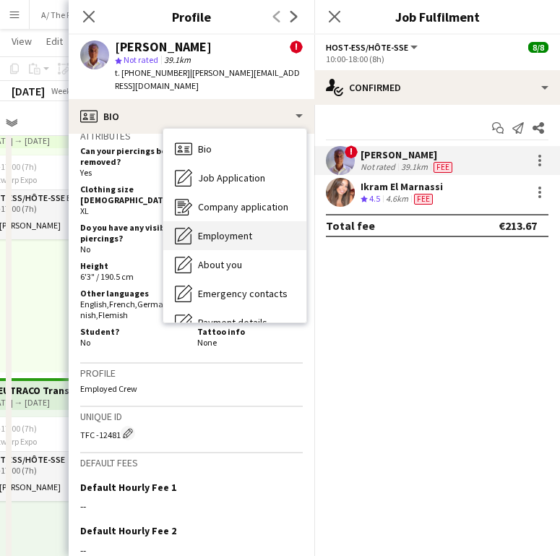
click at [209, 221] on div "Employment Employment" at bounding box center [234, 235] width 143 height 29
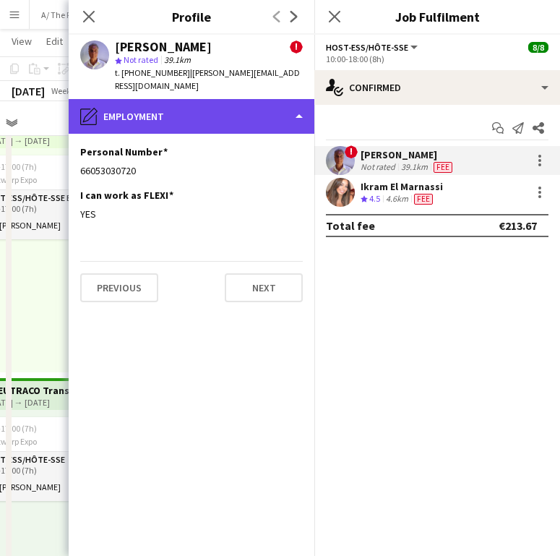
click at [210, 99] on div "pencil4 Employment" at bounding box center [192, 116] width 246 height 35
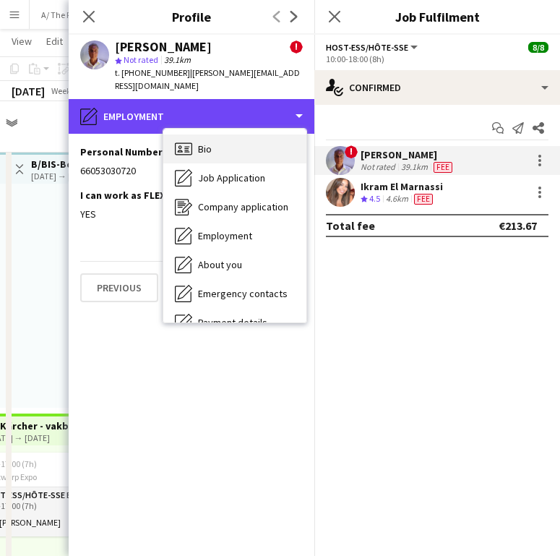
scroll to position [0, 0]
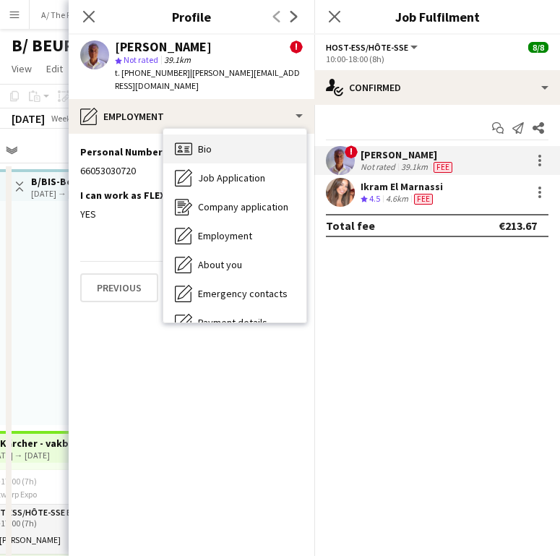
click at [215, 143] on div "Bio Bio" at bounding box center [234, 148] width 143 height 29
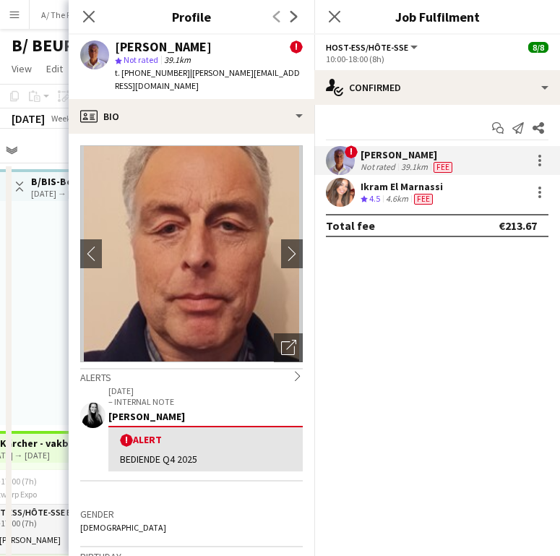
click at [181, 368] on div "Alerts chevron-right" at bounding box center [191, 376] width 223 height 16
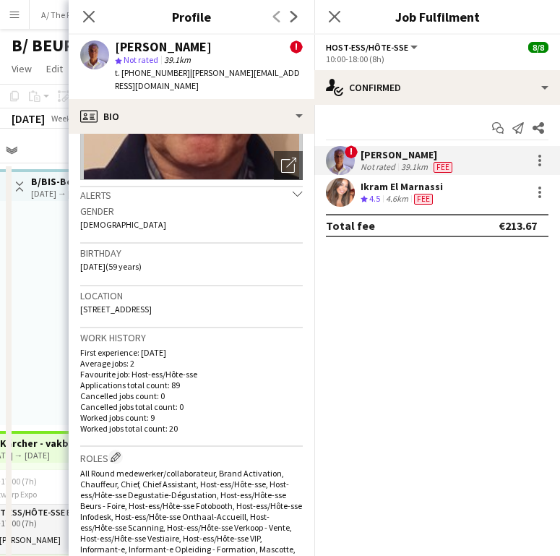
scroll to position [192, 0]
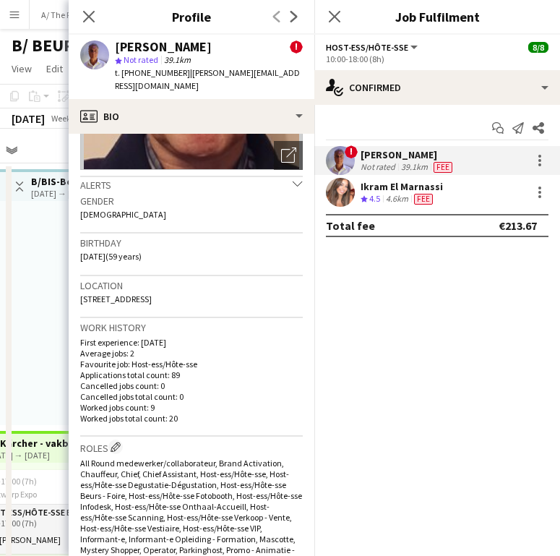
click at [143, 294] on span "[STREET_ADDRESS]" at bounding box center [116, 299] width 72 height 11
copy span "[STREET_ADDRESS]"
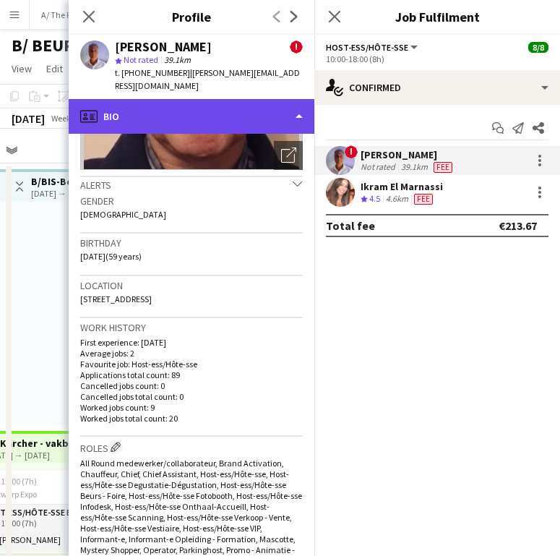
click at [140, 109] on div "profile Bio" at bounding box center [192, 116] width 246 height 35
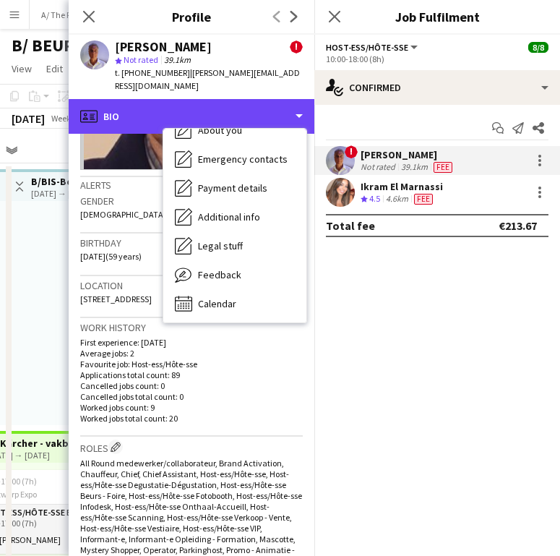
scroll to position [136, 0]
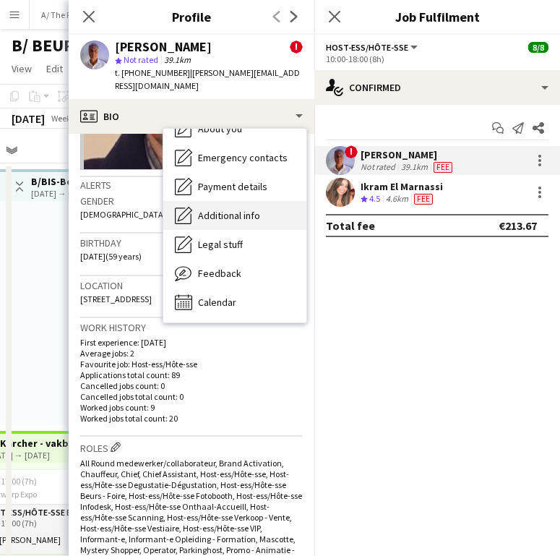
click at [223, 209] on span "Additional info" at bounding box center [229, 215] width 62 height 13
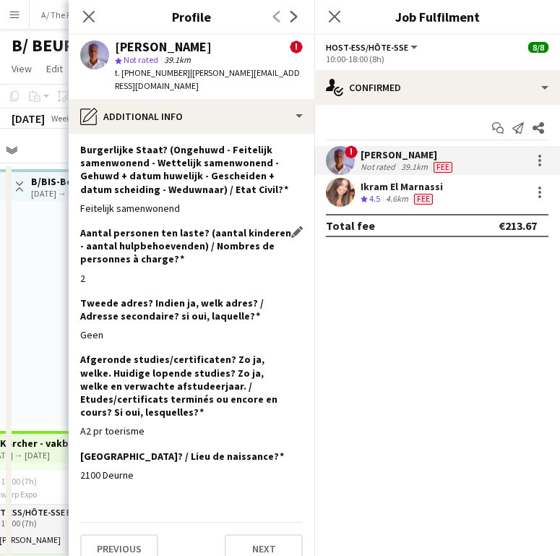
scroll to position [168, 0]
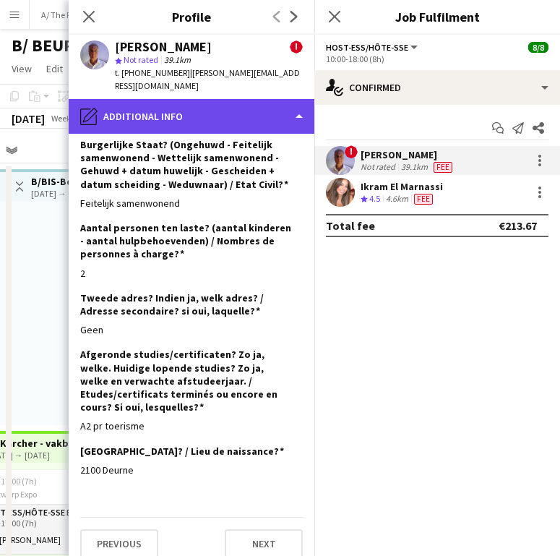
click at [207, 99] on div "pencil4 Additional info" at bounding box center [192, 116] width 246 height 35
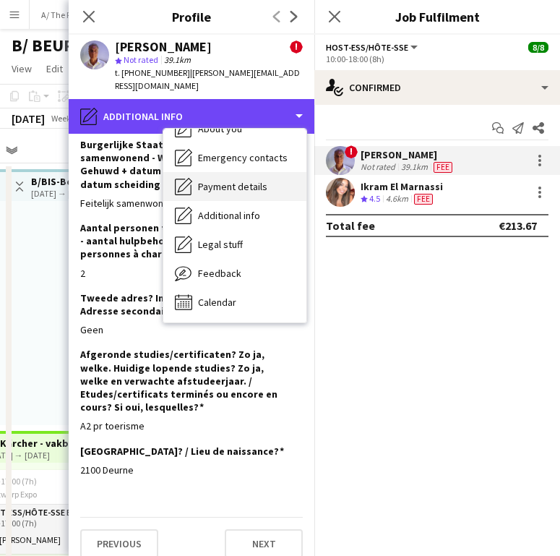
scroll to position [6, 0]
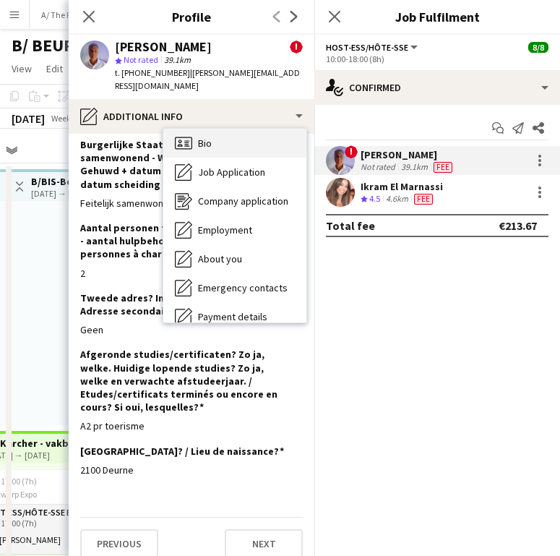
click at [231, 131] on div "Bio Bio" at bounding box center [234, 143] width 143 height 29
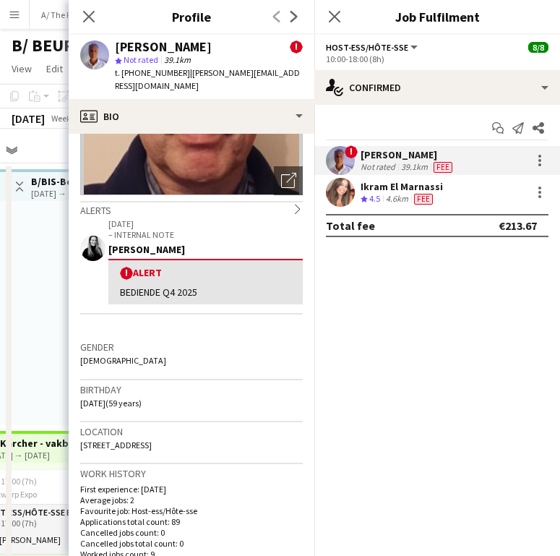
scroll to position [201, 0]
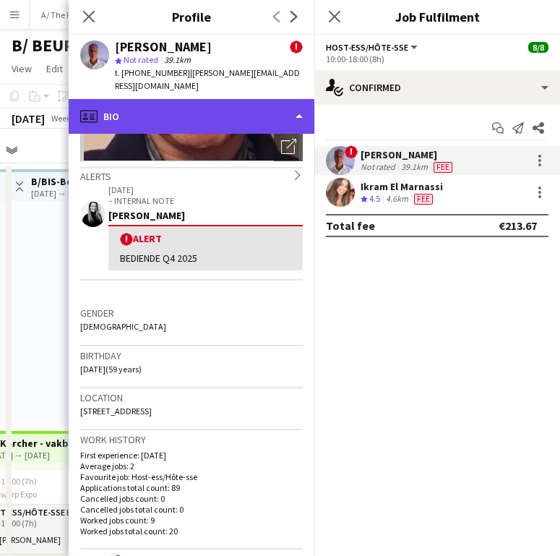
click at [179, 107] on div "profile Bio" at bounding box center [192, 116] width 246 height 35
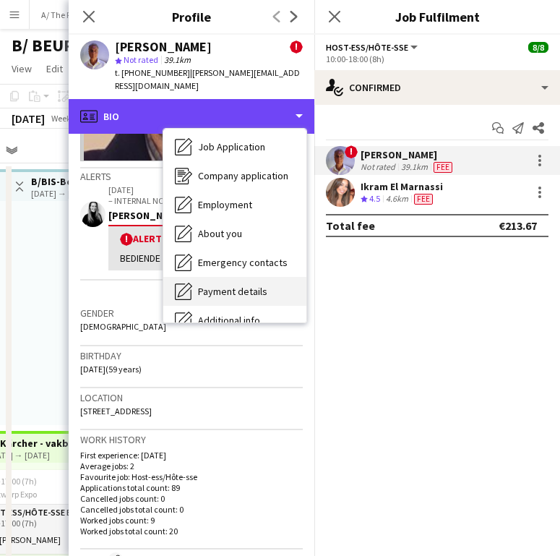
scroll to position [0, 0]
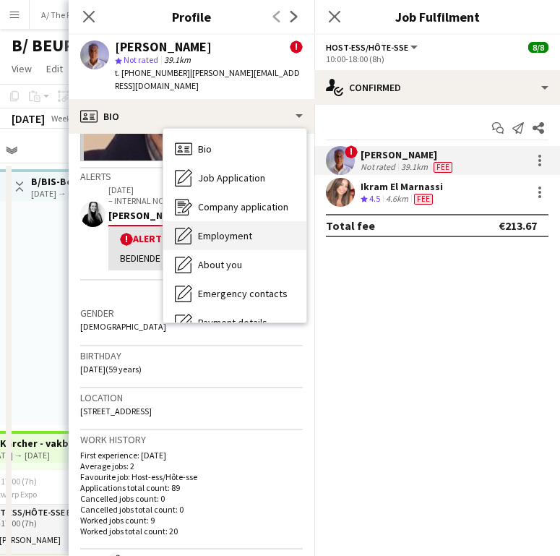
click at [241, 221] on div "Employment Employment" at bounding box center [234, 235] width 143 height 29
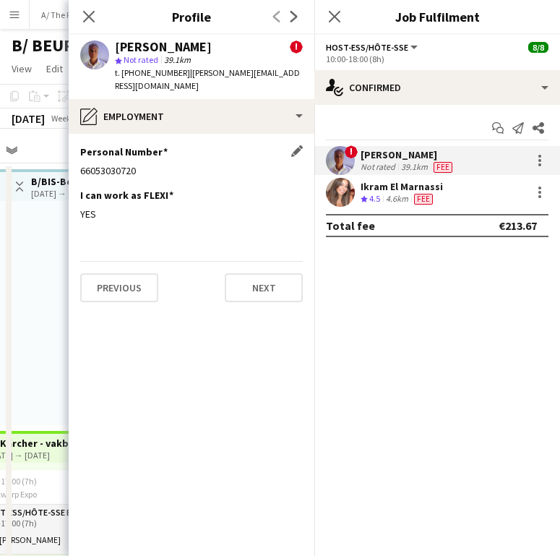
click at [120, 164] on div "66053030720" at bounding box center [191, 170] width 223 height 13
copy div "66053030720"
click at [539, 166] on div at bounding box center [539, 160] width 17 height 17
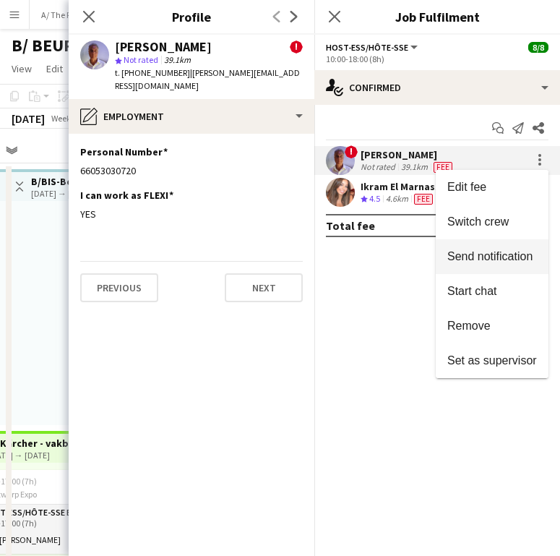
click at [515, 250] on span "Send notification" at bounding box center [490, 256] width 85 height 12
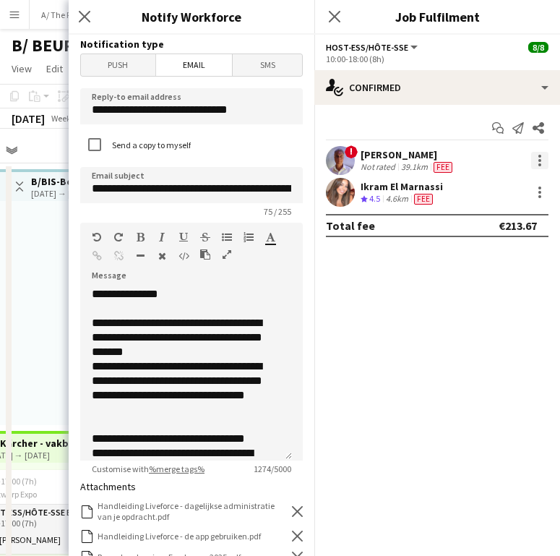
click at [539, 153] on div at bounding box center [539, 160] width 17 height 17
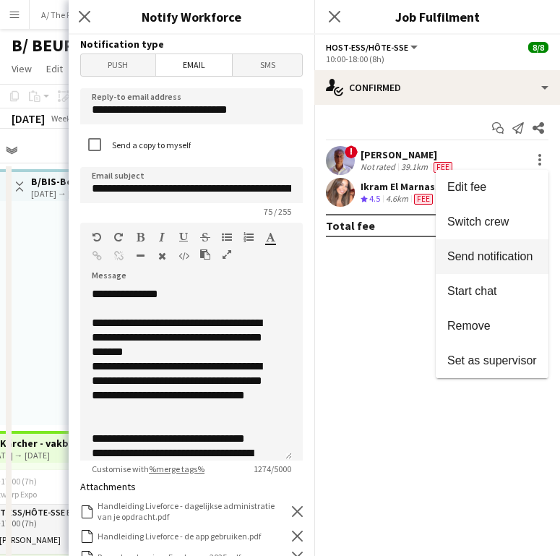
click at [507, 250] on span "Send notification" at bounding box center [490, 256] width 85 height 12
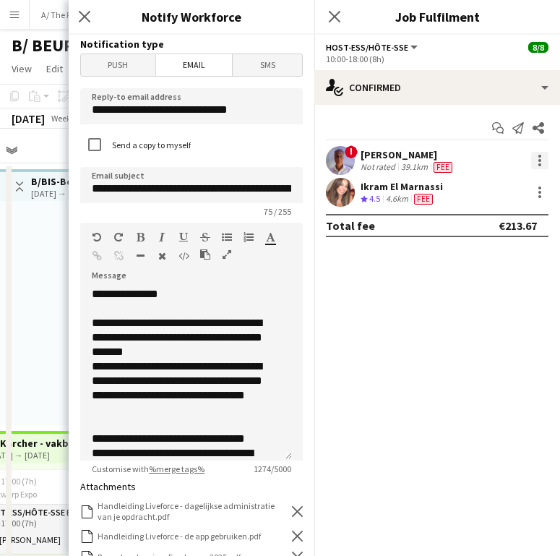
click at [540, 158] on div at bounding box center [539, 160] width 17 height 17
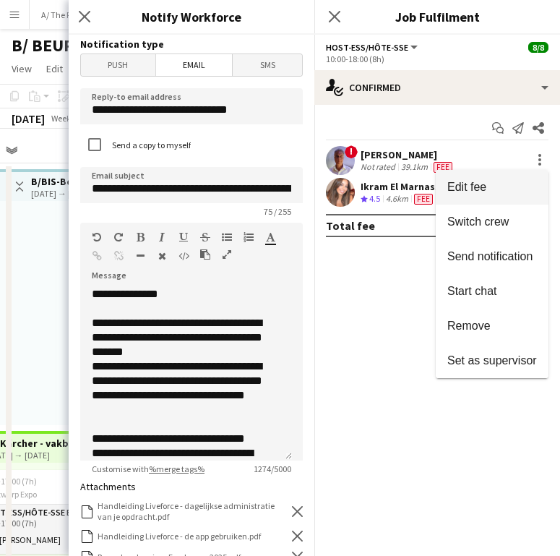
click at [508, 174] on button "Edit fee" at bounding box center [492, 187] width 113 height 35
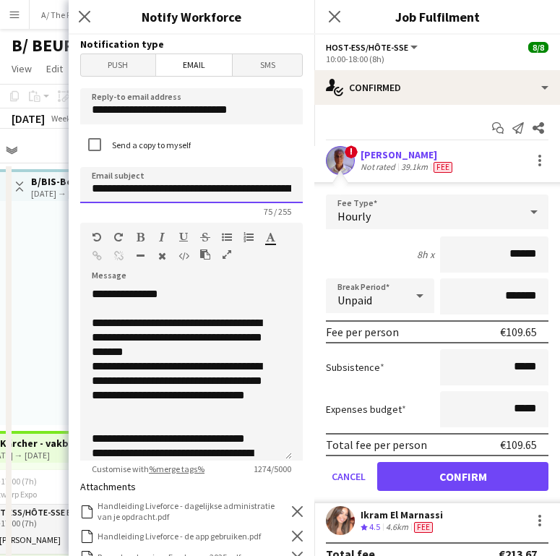
drag, startPoint x: 221, startPoint y: 171, endPoint x: 513, endPoint y: 147, distance: 293.1
click at [221, 171] on input "**********" at bounding box center [191, 185] width 223 height 36
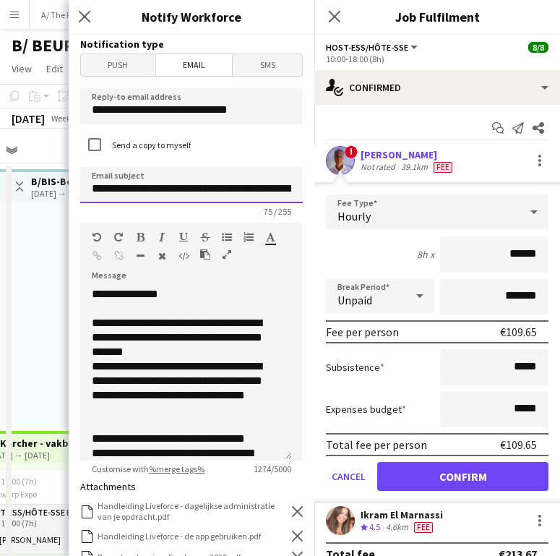
click at [233, 167] on input "**********" at bounding box center [191, 185] width 223 height 36
click at [412, 155] on div "[PERSON_NAME]" at bounding box center [408, 154] width 95 height 13
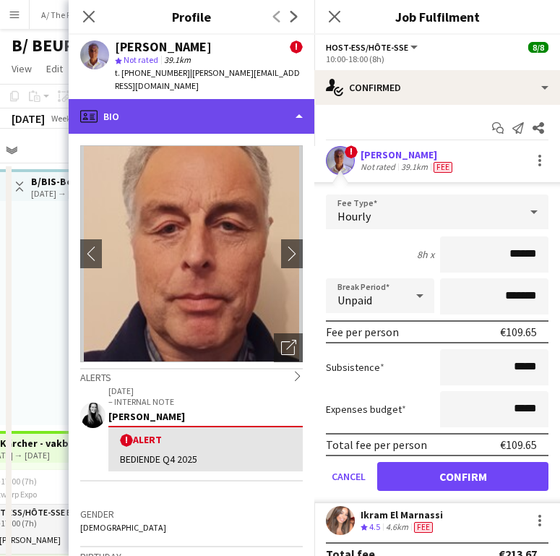
click at [269, 103] on div "profile Bio" at bounding box center [192, 116] width 246 height 35
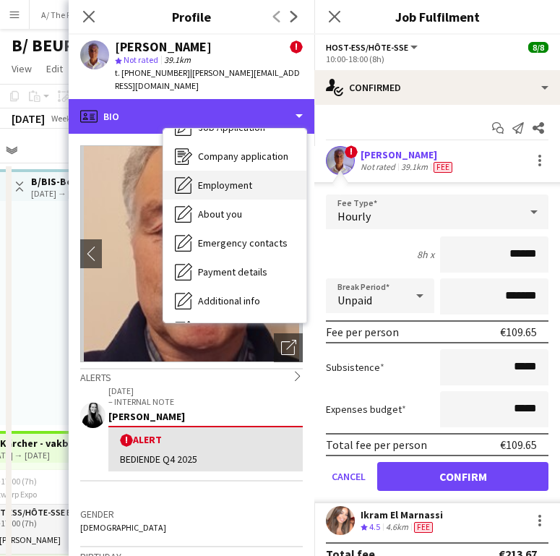
scroll to position [60, 0]
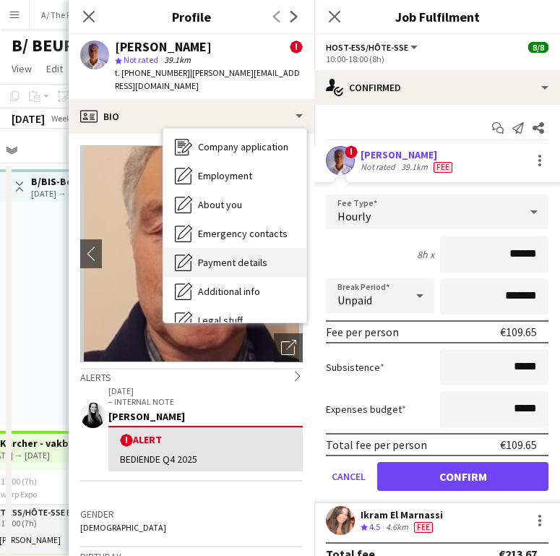
click at [221, 256] on span "Payment details" at bounding box center [232, 262] width 69 height 13
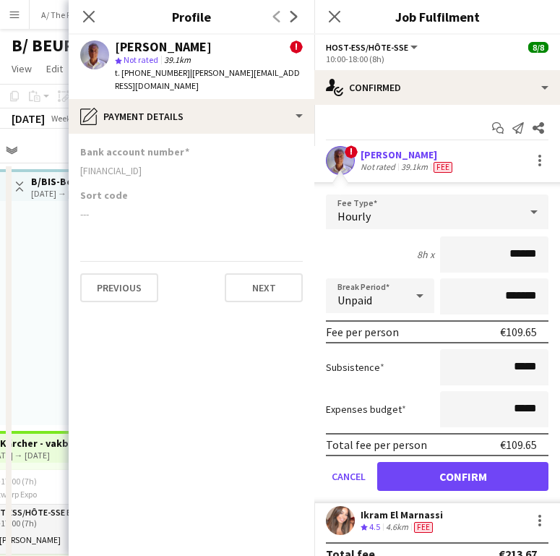
click at [132, 164] on div "[FINANCIAL_ID]" at bounding box center [191, 170] width 223 height 13
copy div "[FINANCIAL_ID]"
click at [91, 11] on icon "Close pop-in" at bounding box center [89, 16] width 14 height 14
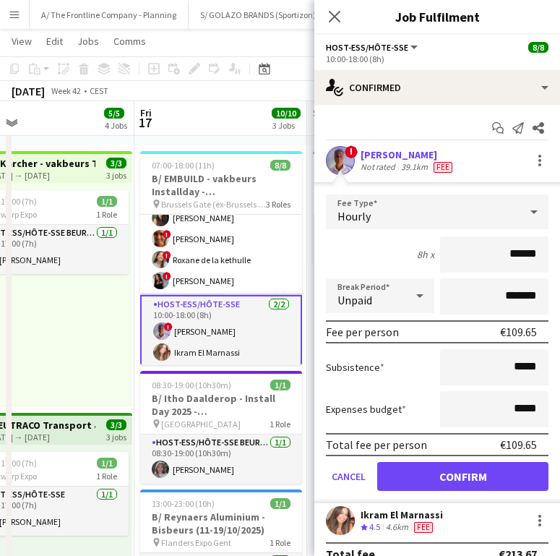
scroll to position [105, 0]
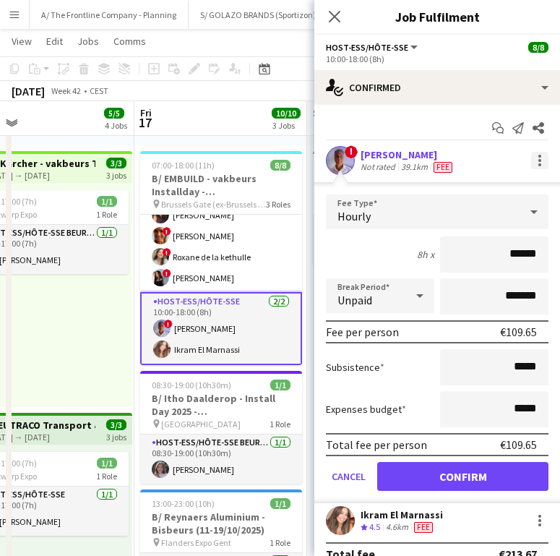
click at [531, 168] on div at bounding box center [539, 160] width 17 height 17
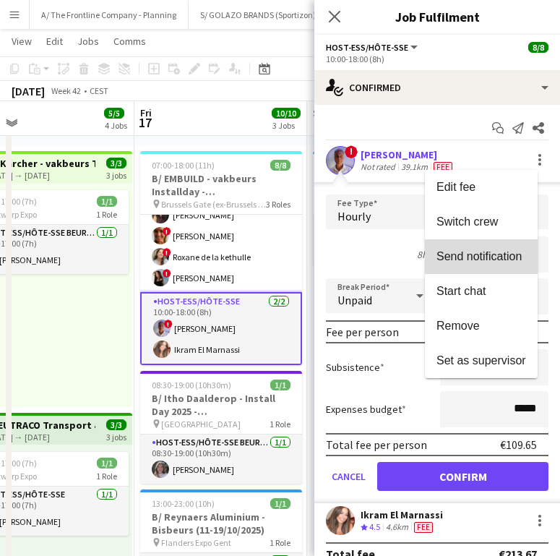
click at [513, 254] on span "Send notification" at bounding box center [479, 256] width 85 height 12
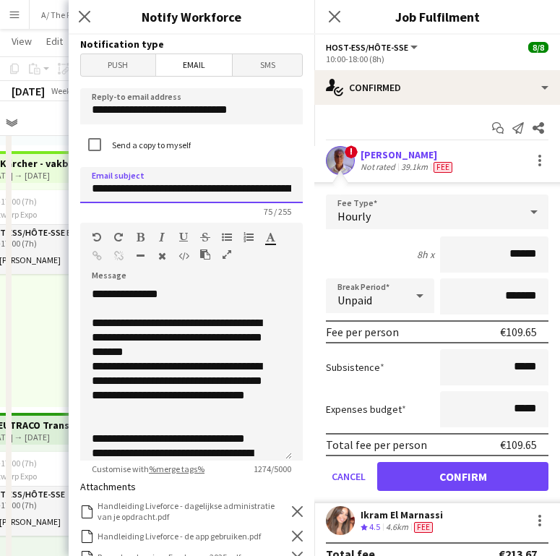
drag, startPoint x: 135, startPoint y: 189, endPoint x: 239, endPoint y: 189, distance: 104.1
click at [239, 189] on input "**********" at bounding box center [191, 185] width 223 height 36
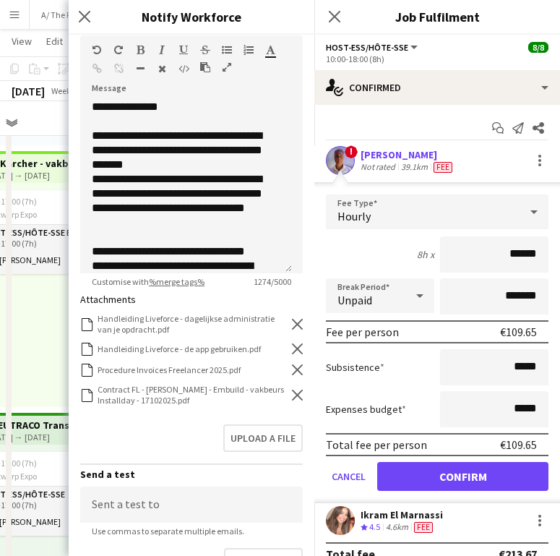
scroll to position [373, 0]
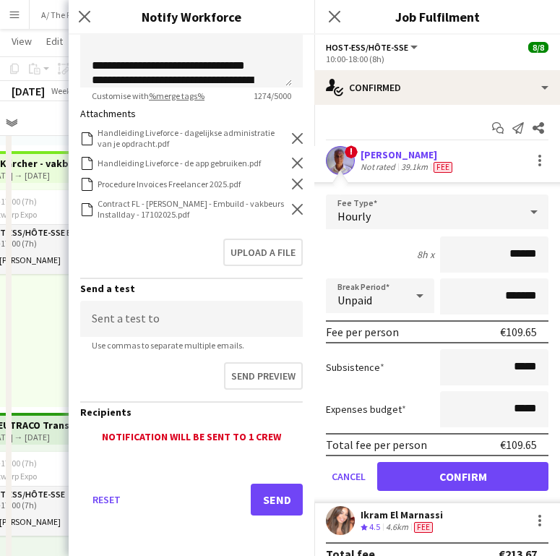
type input "**********"
click at [292, 205] on icon "Remove" at bounding box center [297, 209] width 11 height 11
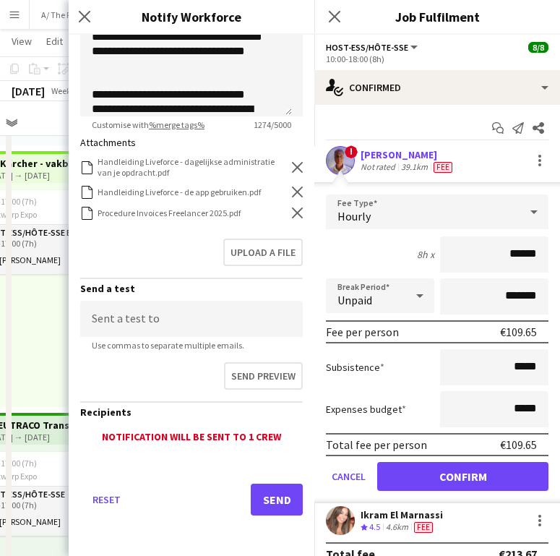
click at [292, 208] on icon "Remove" at bounding box center [297, 212] width 11 height 11
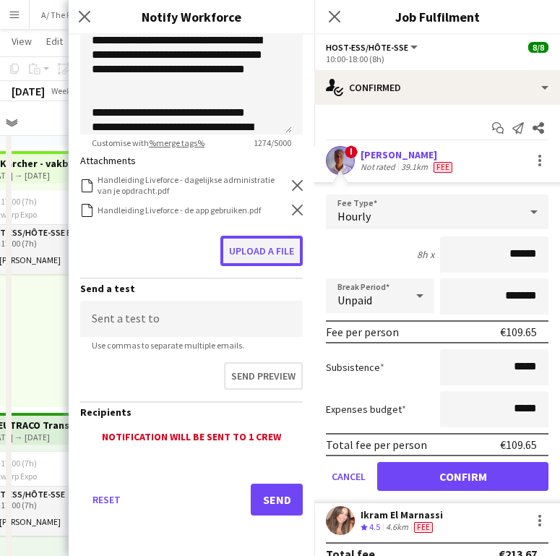
click at [264, 247] on button "Upload a file" at bounding box center [262, 251] width 82 height 30
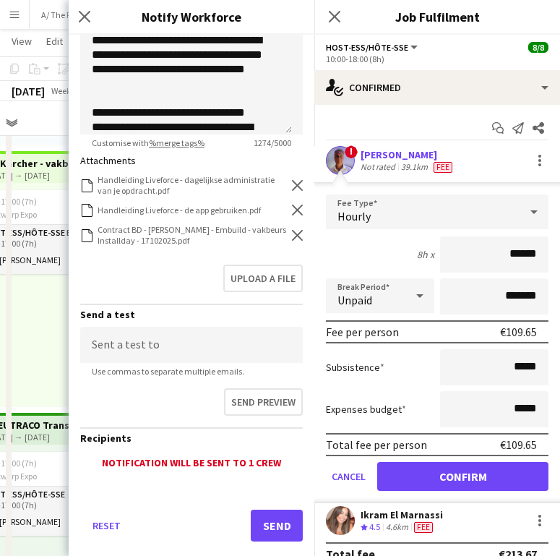
scroll to position [352, 0]
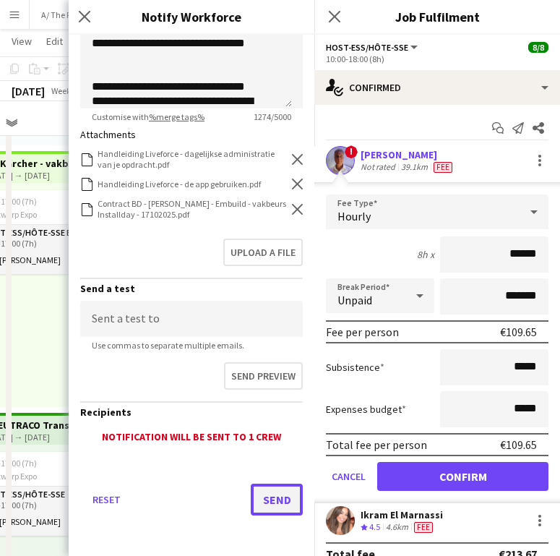
click at [266, 496] on button "Send" at bounding box center [277, 500] width 52 height 32
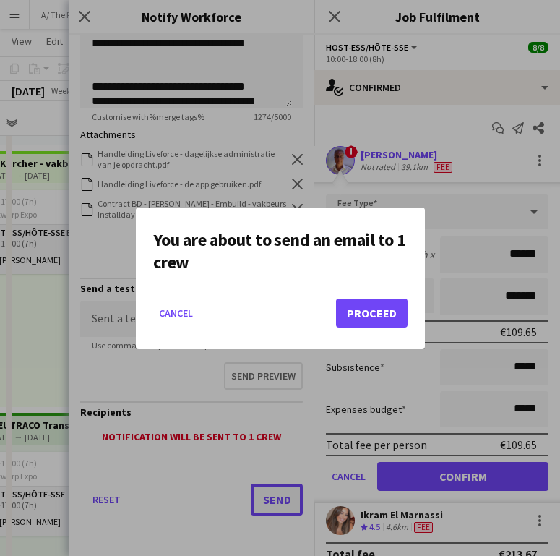
scroll to position [0, 0]
click at [354, 312] on button "Proceed" at bounding box center [372, 313] width 72 height 29
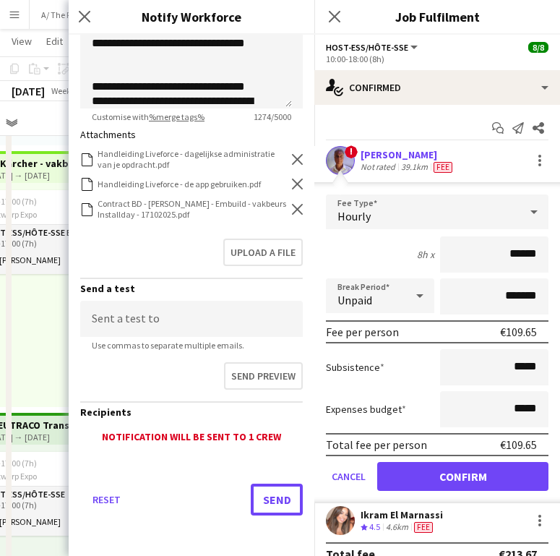
scroll to position [278, 0]
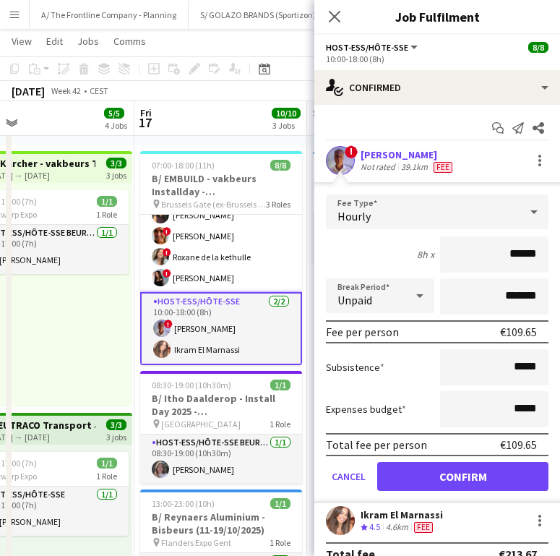
click at [426, 520] on div "Ikram El Marnassi" at bounding box center [402, 514] width 82 height 13
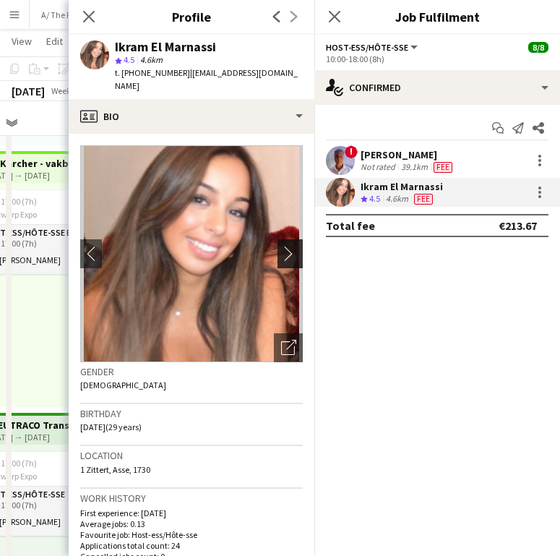
click at [284, 239] on button "chevron-right" at bounding box center [292, 253] width 29 height 29
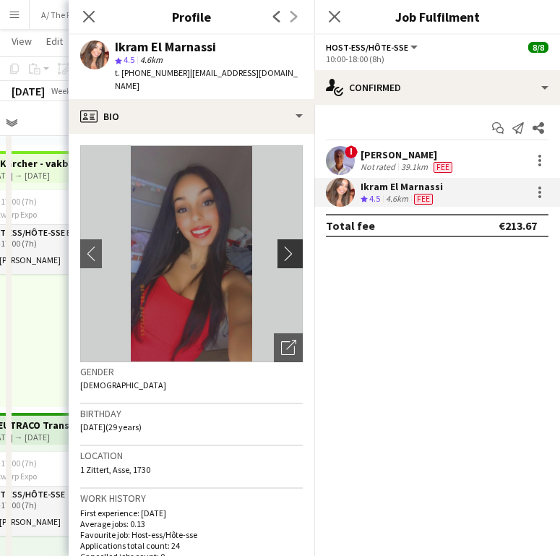
click at [281, 246] on app-icon "chevron-right" at bounding box center [292, 253] width 22 height 15
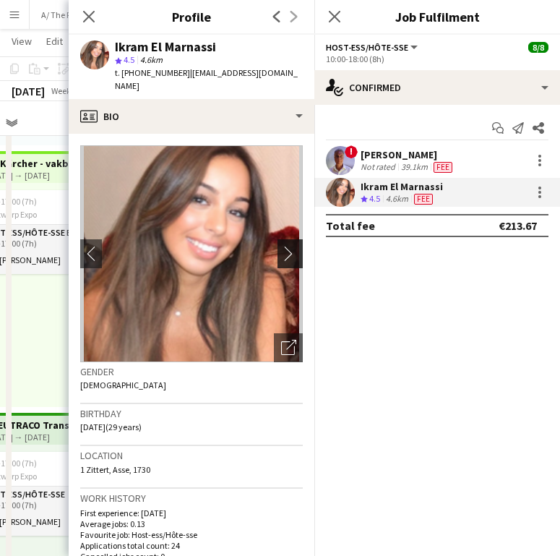
click at [281, 246] on app-icon "chevron-right" at bounding box center [292, 253] width 22 height 15
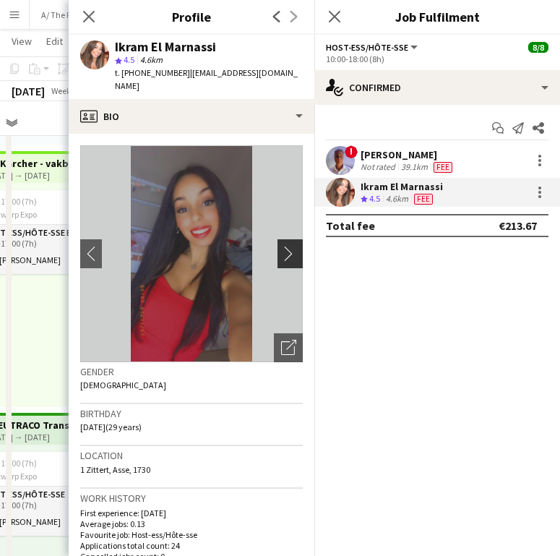
click at [281, 246] on app-icon "chevron-right" at bounding box center [292, 253] width 22 height 15
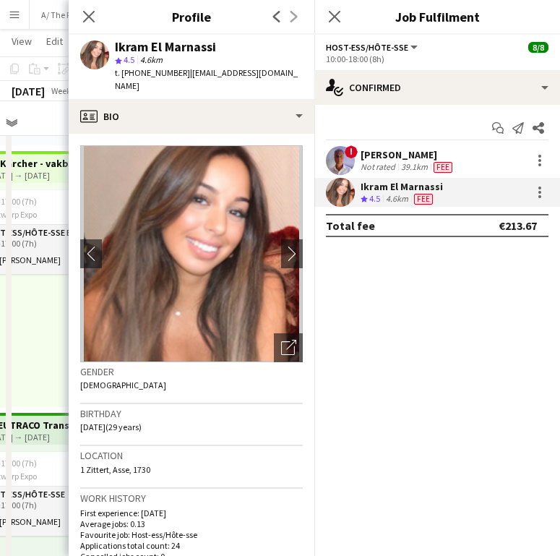
scroll to position [280, 0]
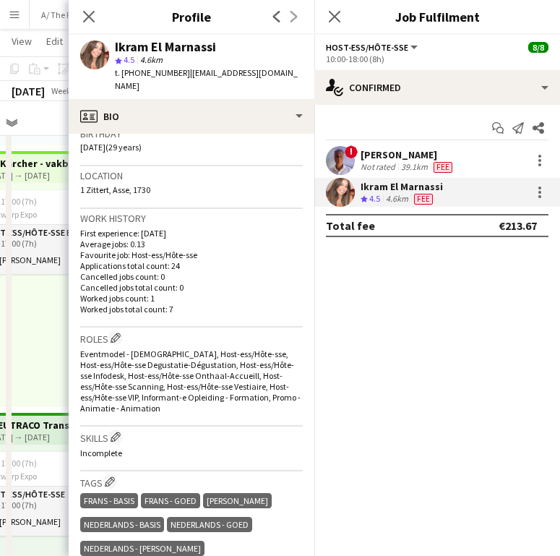
drag, startPoint x: 315, startPoint y: 301, endPoint x: 315, endPoint y: 312, distance: 10.8
click at [315, 312] on mat-expansion-panel "check Confirmed Start chat Send notification Share ! [PERSON_NAME] Not rated 39…" at bounding box center [438, 330] width 246 height 451
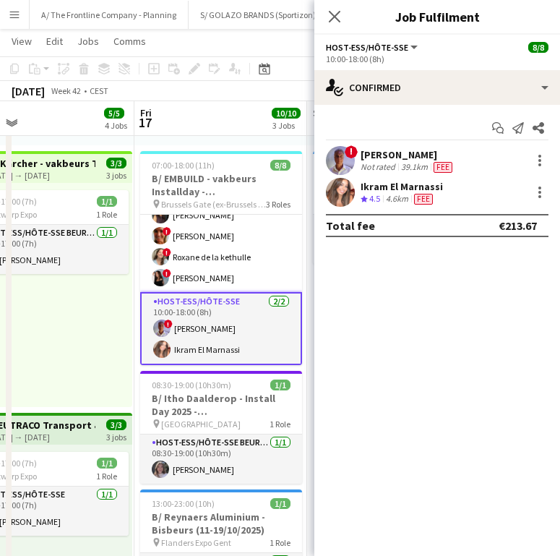
click at [380, 191] on div "Ikram El Marnassi" at bounding box center [402, 186] width 82 height 13
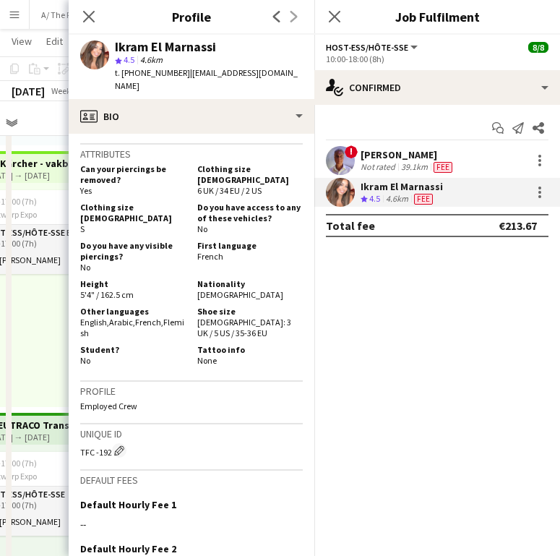
scroll to position [0, 0]
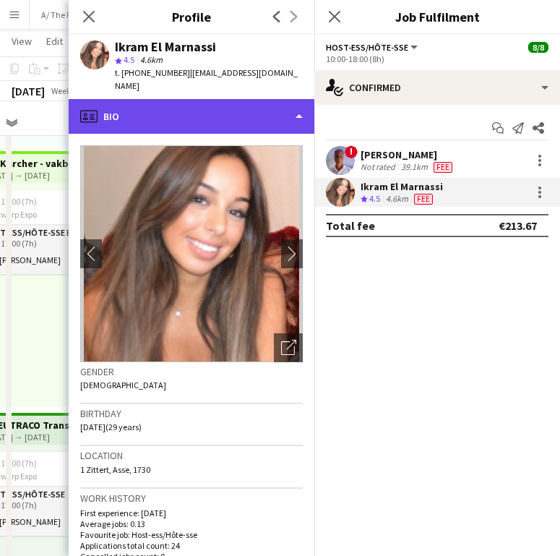
click at [235, 99] on div "profile Bio" at bounding box center [192, 116] width 246 height 35
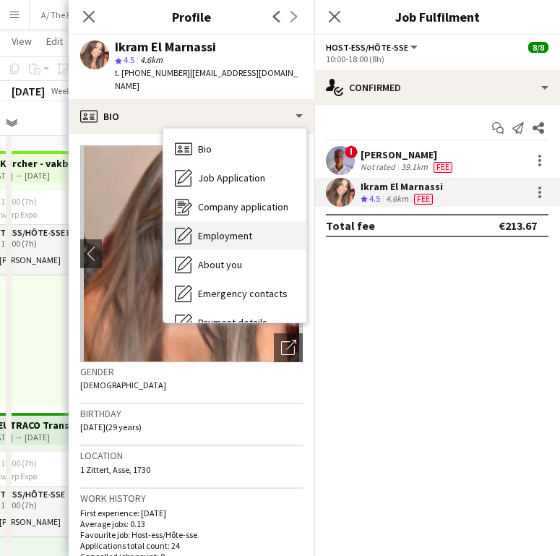
click at [220, 232] on div "Employment Employment" at bounding box center [234, 235] width 143 height 29
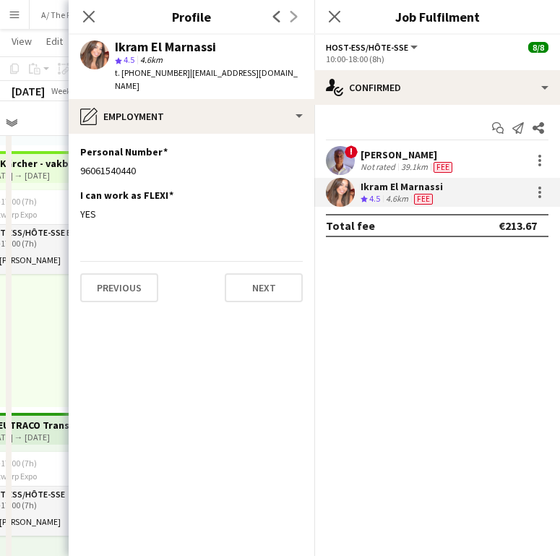
click at [215, 134] on app-section-data-types "Personal Number Edit this field 96061540440 I can work as FLEXI Edit this field…" at bounding box center [192, 345] width 246 height 422
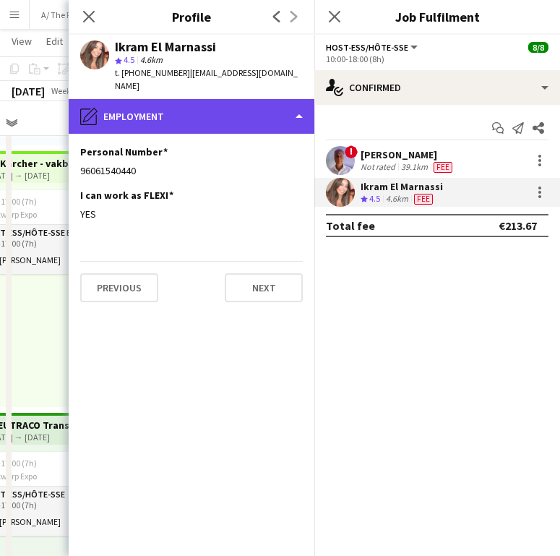
click at [206, 105] on div "pencil4 Employment" at bounding box center [192, 116] width 246 height 35
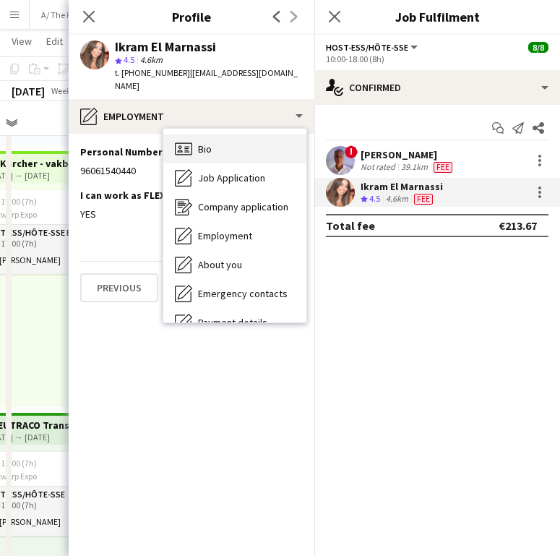
click at [213, 134] on div "Bio Bio" at bounding box center [234, 148] width 143 height 29
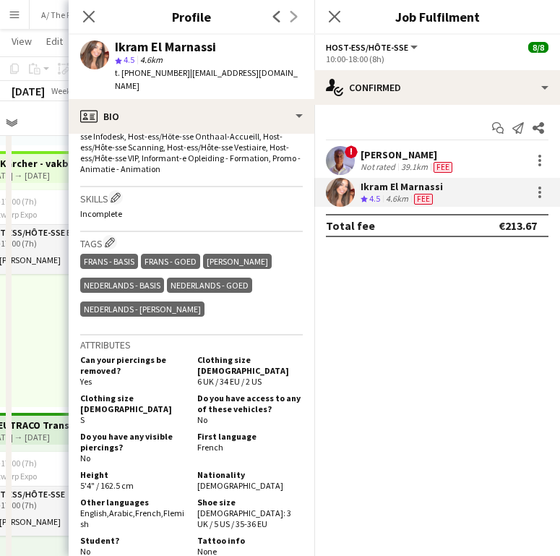
scroll to position [583, 0]
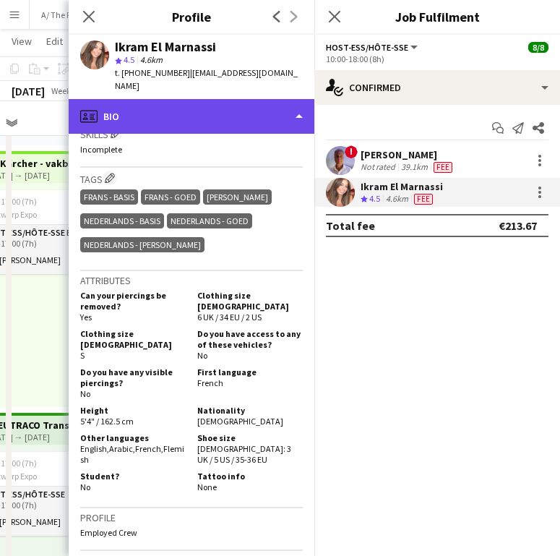
click at [185, 113] on div "profile Bio" at bounding box center [192, 116] width 246 height 35
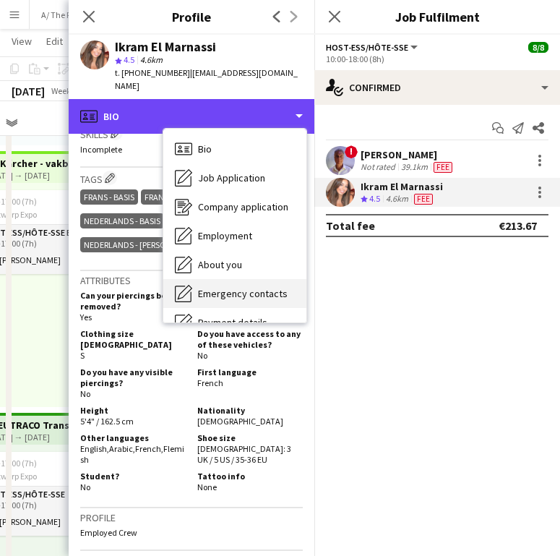
scroll to position [136, 0]
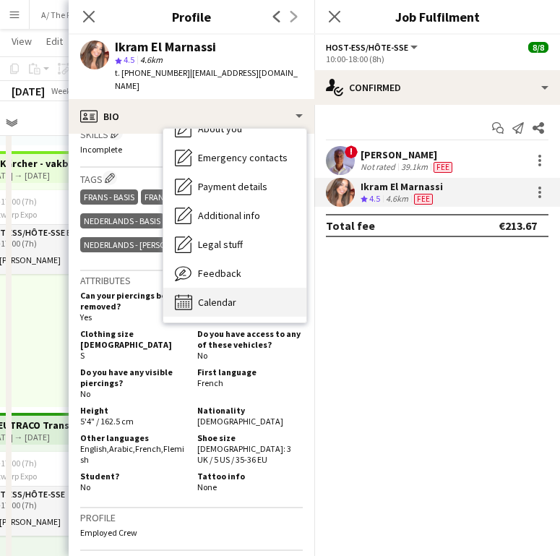
click at [215, 296] on span "Calendar" at bounding box center [217, 302] width 38 height 13
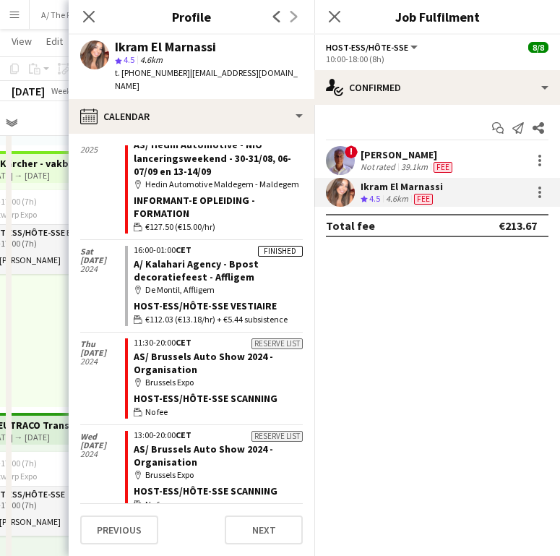
scroll to position [922, 0]
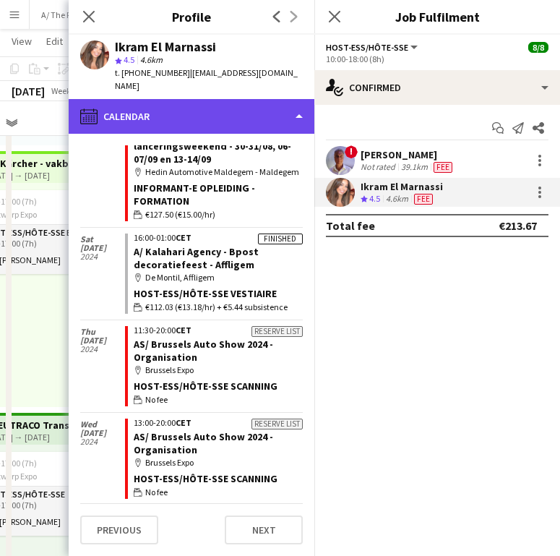
click at [205, 107] on div "calendar-full Calendar" at bounding box center [192, 116] width 246 height 35
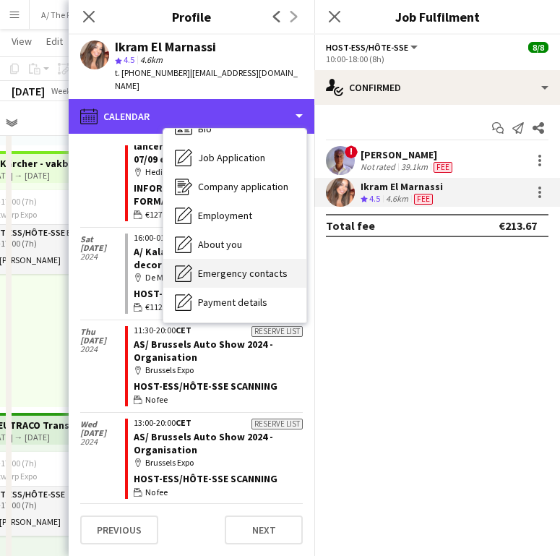
scroll to position [0, 0]
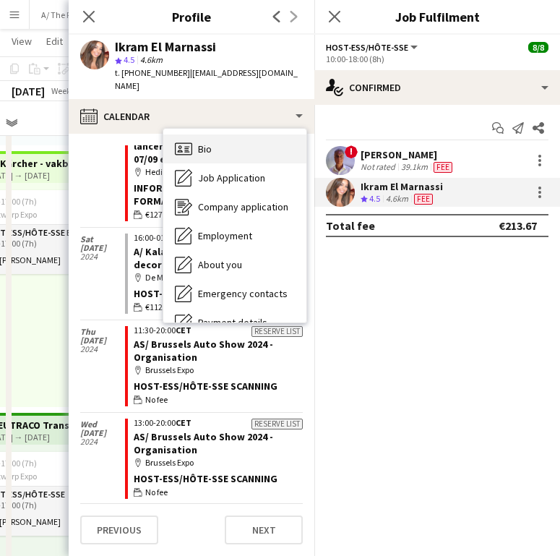
click at [226, 135] on div "Bio Bio" at bounding box center [234, 148] width 143 height 29
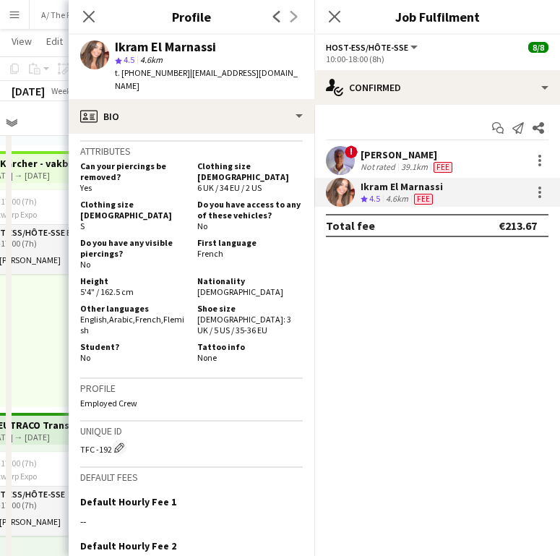
scroll to position [748, 0]
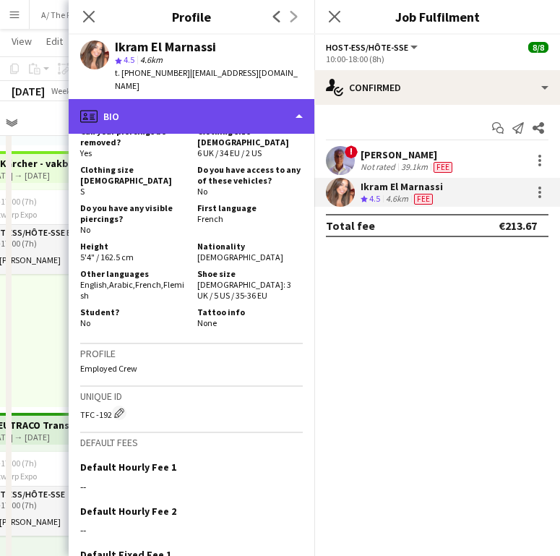
click at [189, 109] on div "profile Bio" at bounding box center [192, 116] width 246 height 35
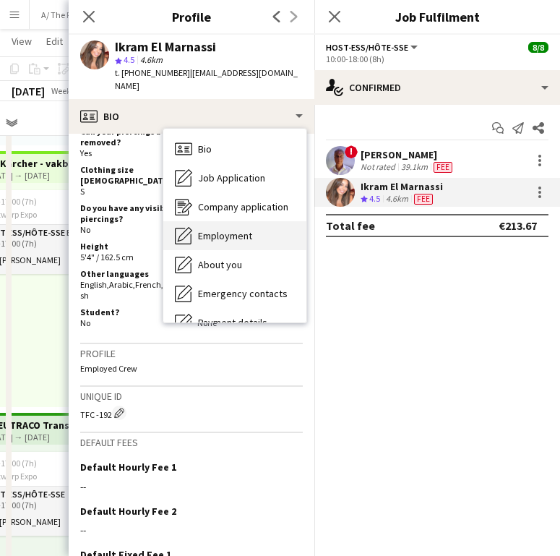
click at [236, 229] on span "Employment" at bounding box center [225, 235] width 54 height 13
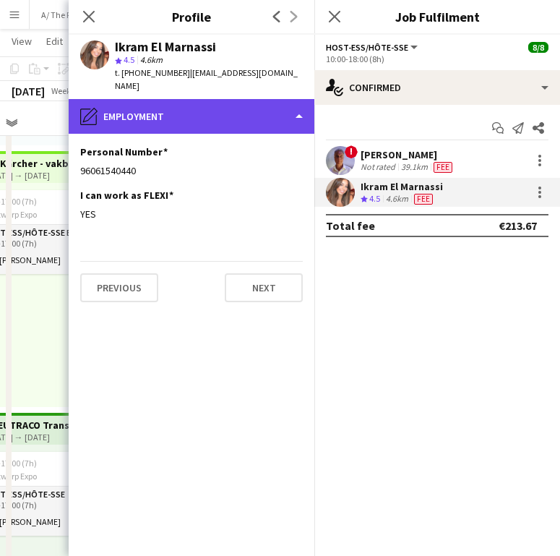
click at [206, 106] on div "pencil4 Employment" at bounding box center [192, 116] width 246 height 35
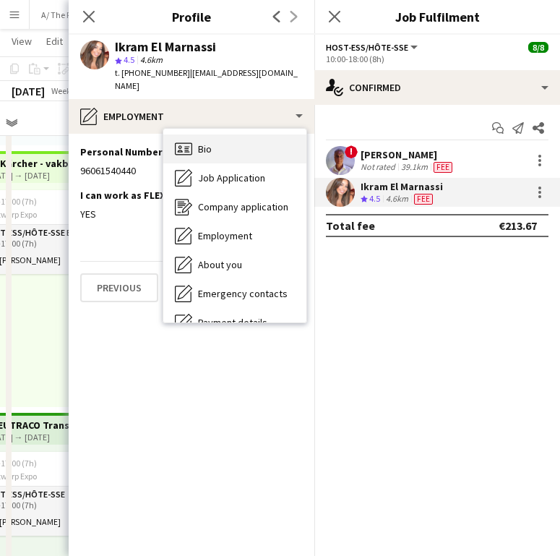
click at [225, 142] on div "Bio Bio" at bounding box center [234, 148] width 143 height 29
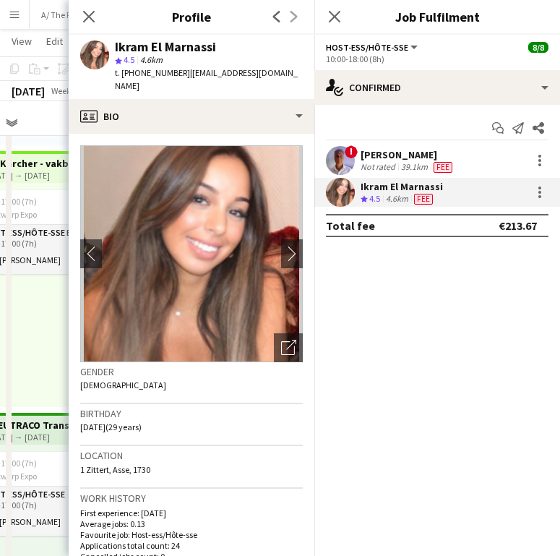
click at [157, 85] on div "Ikram El Marnassi star 4.5 4.6km t. [PHONE_NUMBER] | [EMAIL_ADDRESS][DOMAIN_NAM…" at bounding box center [192, 67] width 246 height 64
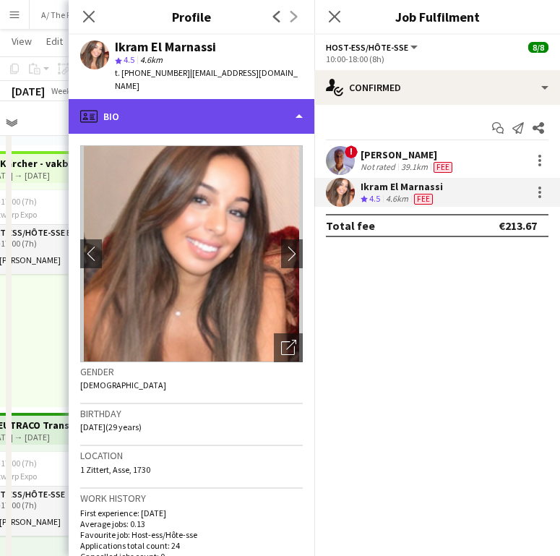
click at [156, 99] on div "profile Bio" at bounding box center [192, 116] width 246 height 35
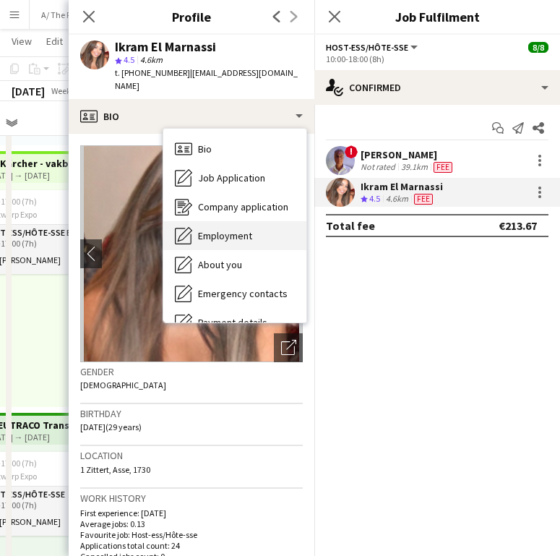
click at [236, 229] on span "Employment" at bounding box center [225, 235] width 54 height 13
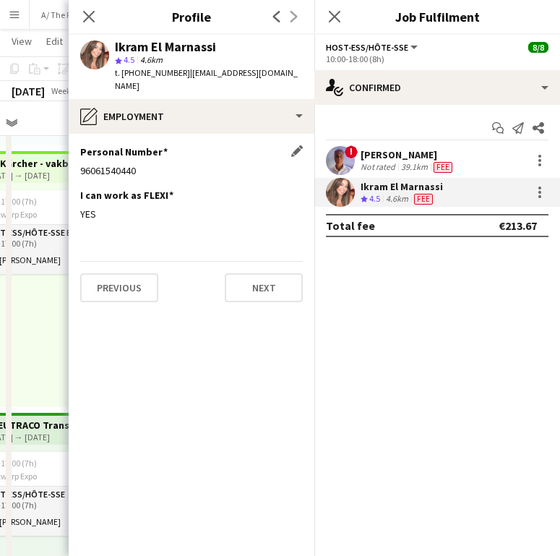
click at [112, 164] on div "96061540440" at bounding box center [191, 170] width 223 height 13
copy div "96061540440"
click at [184, 80] on div "t. [PHONE_NUMBER] | [EMAIL_ADDRESS][DOMAIN_NAME]" at bounding box center [209, 80] width 188 height 26
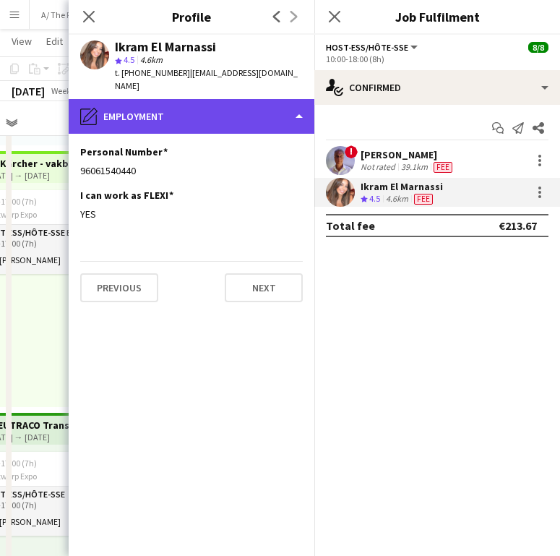
click at [184, 99] on div "pencil4 Employment" at bounding box center [192, 116] width 246 height 35
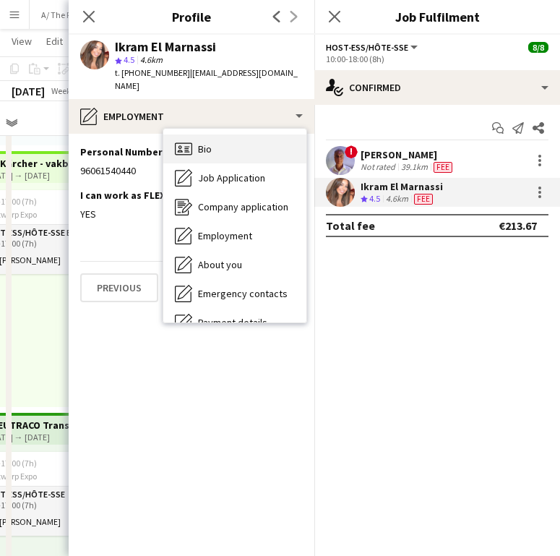
click at [262, 134] on div "Bio Bio" at bounding box center [234, 148] width 143 height 29
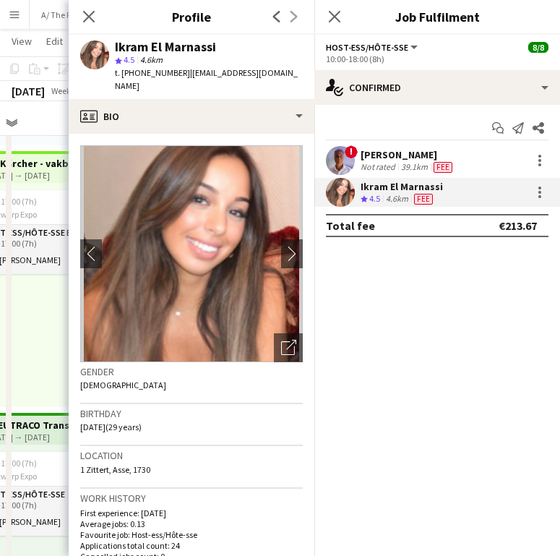
click at [112, 461] on div "Location 1 Zittert, [GEOGRAPHIC_DATA], 1730" at bounding box center [191, 467] width 223 height 42
click at [119, 464] on span "1 Zittert, Asse, 1730" at bounding box center [115, 469] width 70 height 11
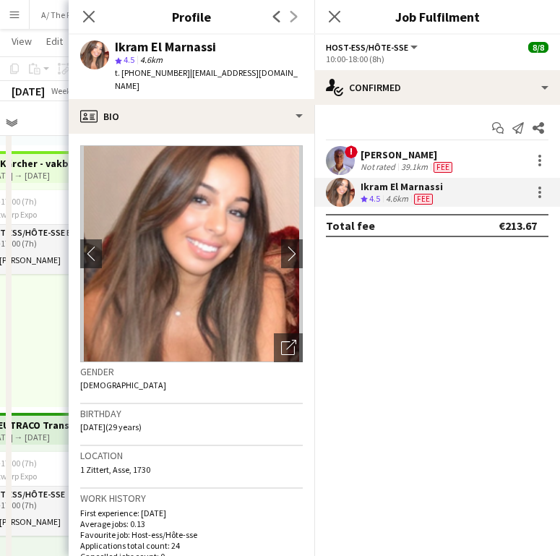
copy span "1 Zittert, Asse, 1730"
click at [542, 192] on div at bounding box center [539, 192] width 17 height 17
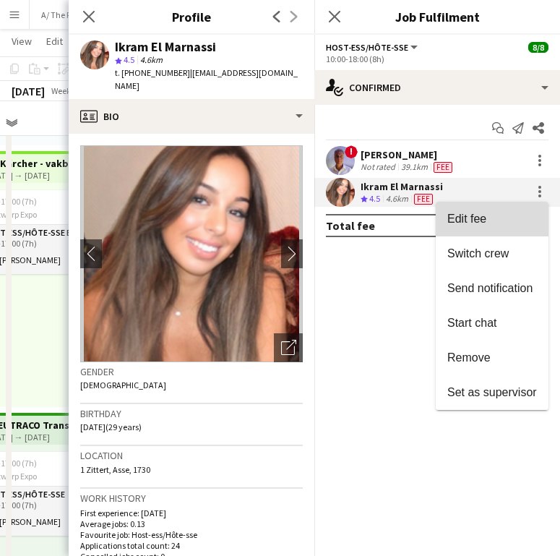
click at [504, 213] on span "Edit fee" at bounding box center [493, 219] width 90 height 13
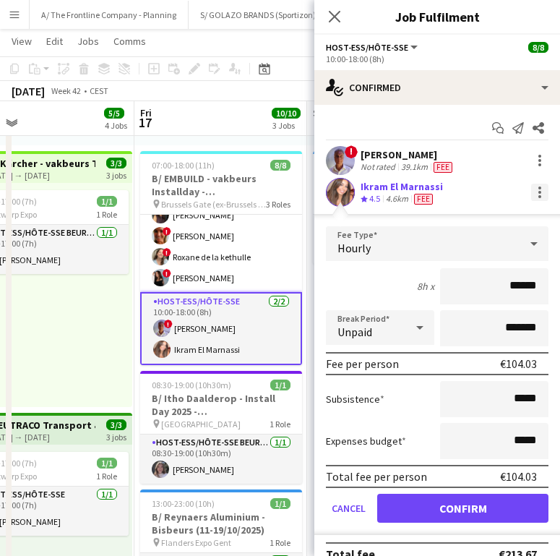
click at [531, 190] on div at bounding box center [539, 192] width 17 height 17
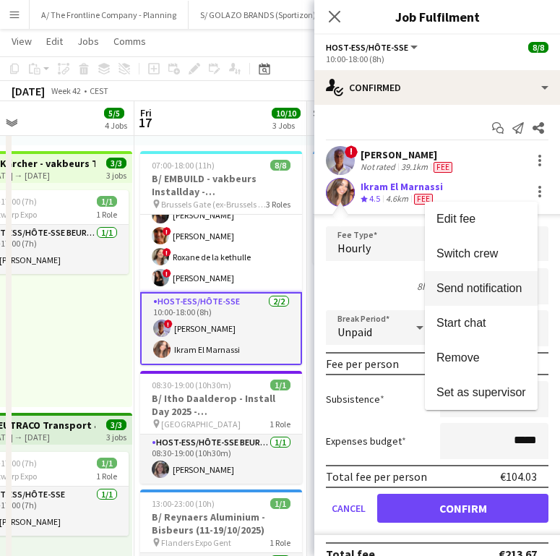
click at [467, 291] on span "Send notification" at bounding box center [479, 288] width 85 height 12
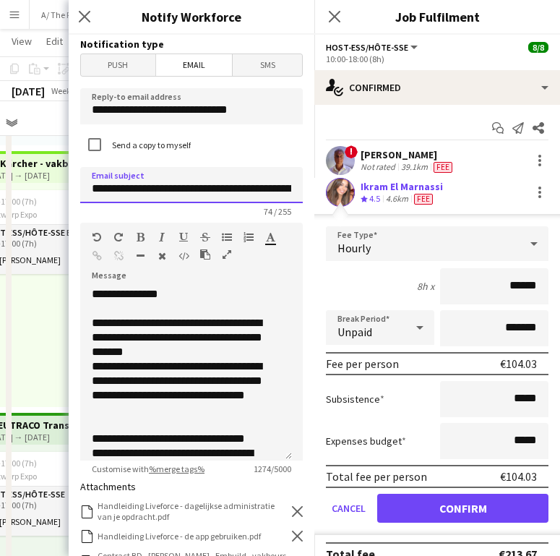
drag, startPoint x: 137, startPoint y: 188, endPoint x: 239, endPoint y: 197, distance: 103.1
click at [239, 197] on input "**********" at bounding box center [191, 185] width 223 height 36
type input "**********"
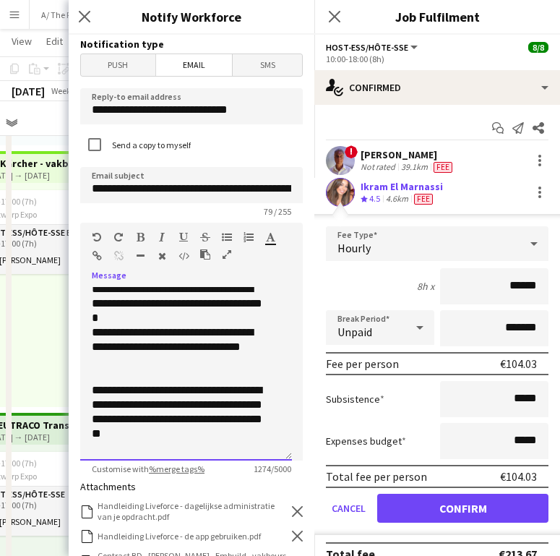
scroll to position [532, 0]
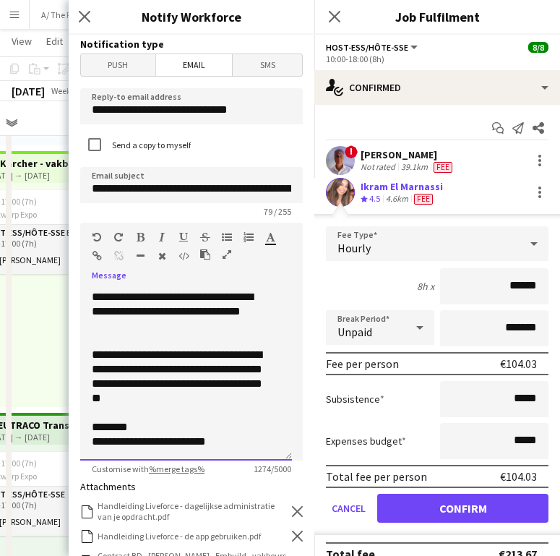
drag, startPoint x: 94, startPoint y: 322, endPoint x: 261, endPoint y: 462, distance: 217.6
click at [261, 462] on app-form-group "**********" at bounding box center [191, 349] width 223 height 252
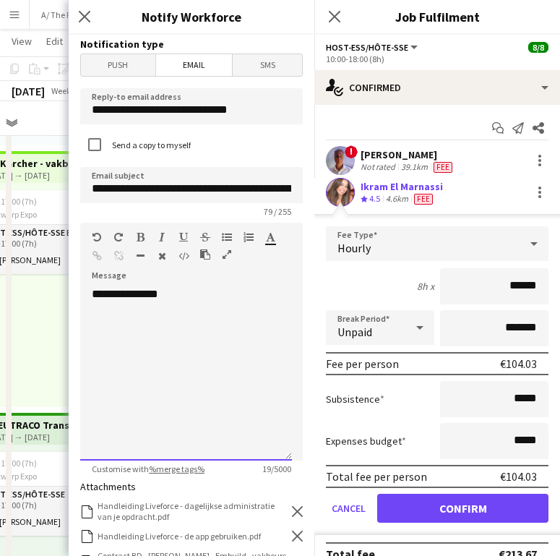
click at [121, 337] on div "**********" at bounding box center [186, 374] width 212 height 174
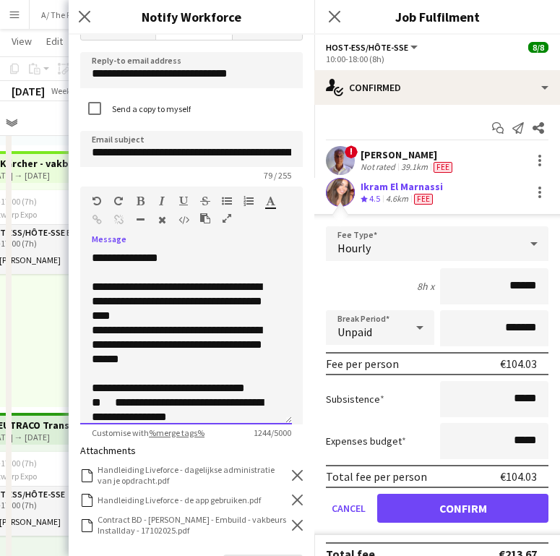
scroll to position [249, 0]
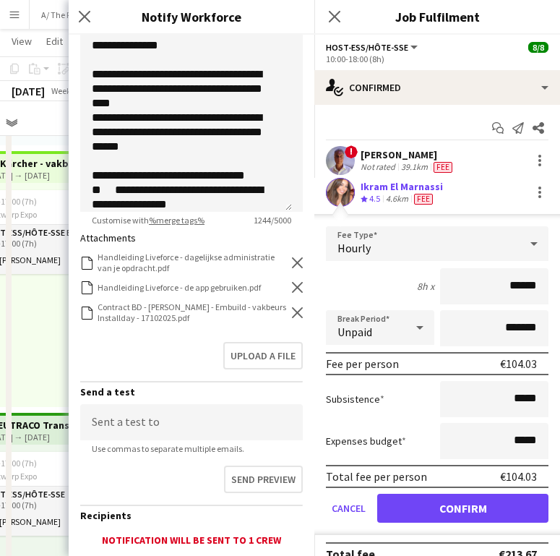
click at [292, 317] on icon "Remove" at bounding box center [297, 312] width 11 height 11
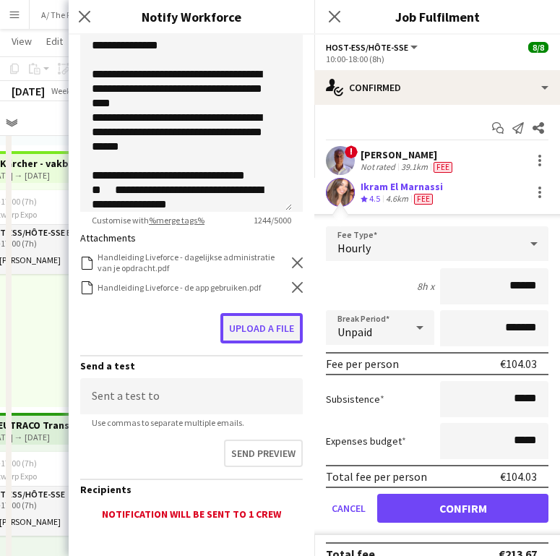
click at [273, 317] on button "Upload a file" at bounding box center [262, 328] width 82 height 30
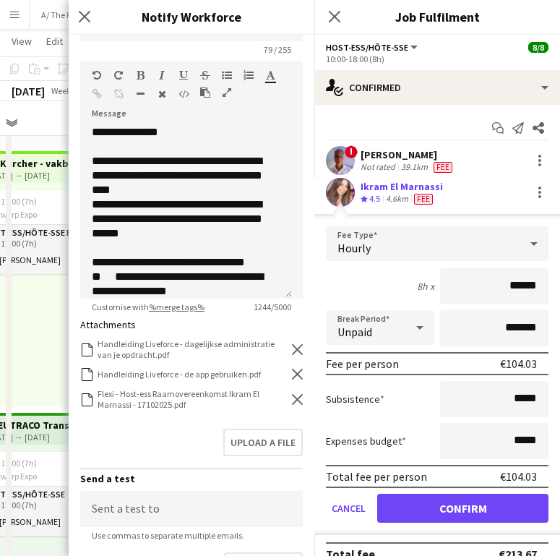
scroll to position [352, 0]
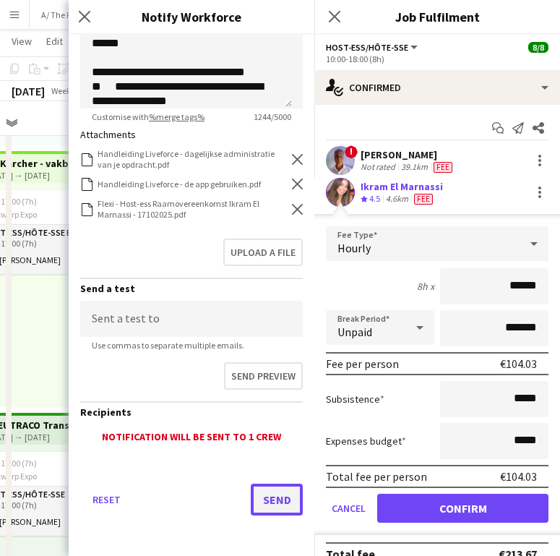
click at [264, 496] on button "Send" at bounding box center [277, 500] width 52 height 32
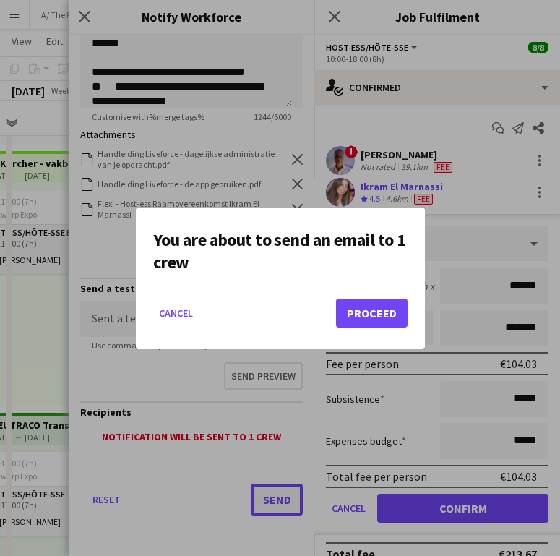
scroll to position [0, 0]
click at [365, 300] on button "Proceed" at bounding box center [372, 313] width 72 height 29
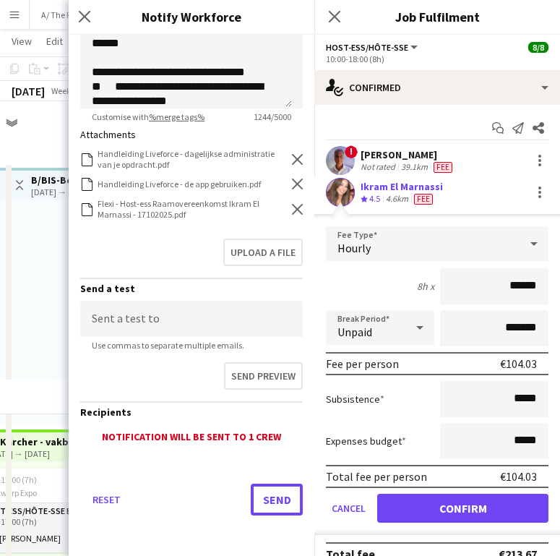
scroll to position [278, 0]
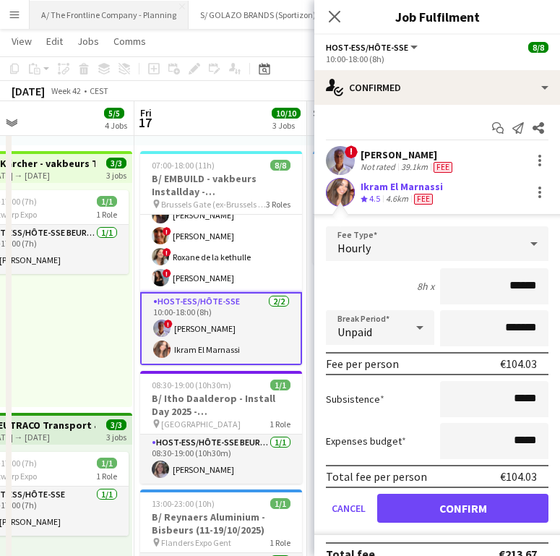
click at [119, 22] on button "A/ The Frontline Company - Planning Close" at bounding box center [109, 15] width 159 height 28
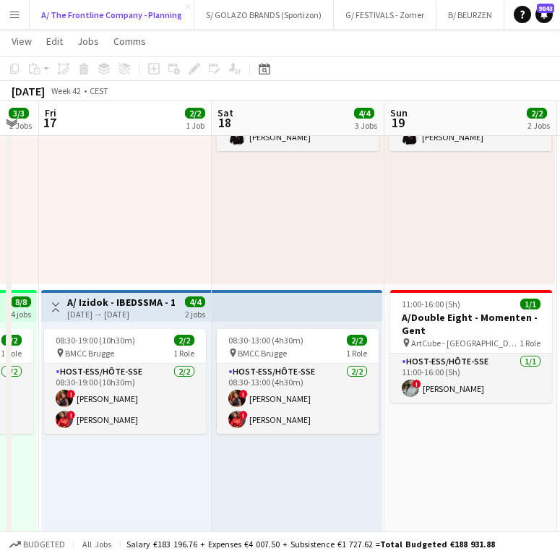
scroll to position [0, 648]
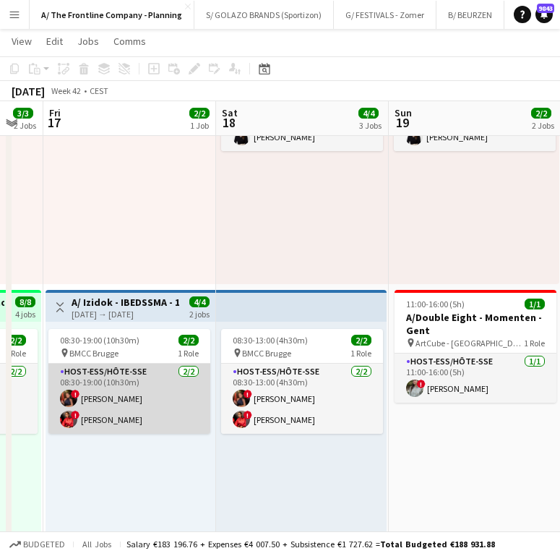
click at [161, 406] on app-card-role "Host-ess/Hôte-sse [DATE] 08:30-19:00 (10h30m) ! [PERSON_NAME] ! [PERSON_NAME] K…" at bounding box center [129, 399] width 162 height 70
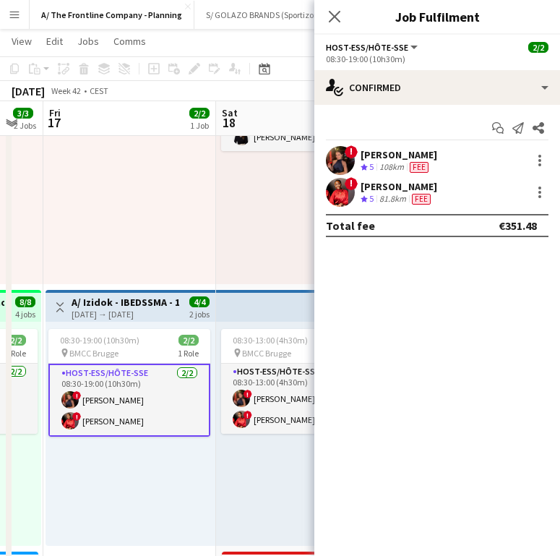
click at [387, 161] on div "108km" at bounding box center [392, 167] width 30 height 12
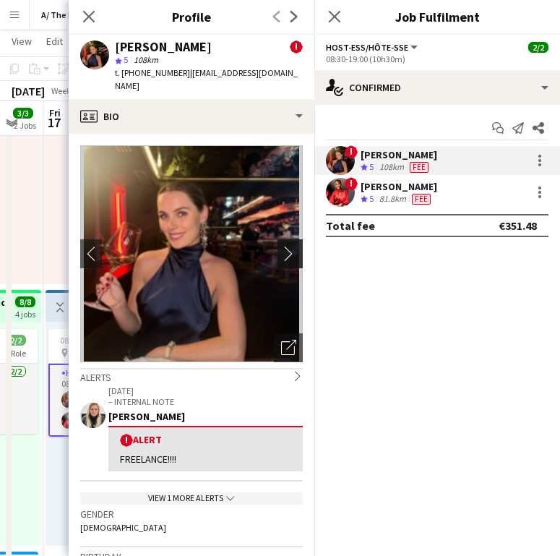
click at [278, 252] on button "chevron-right" at bounding box center [292, 253] width 29 height 29
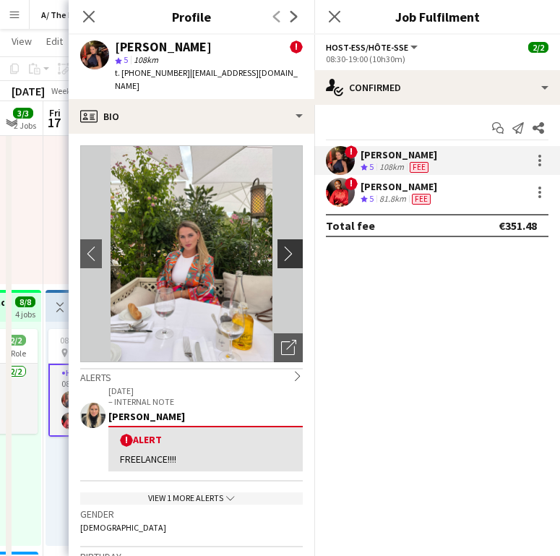
click at [278, 252] on button "chevron-right" at bounding box center [292, 253] width 29 height 29
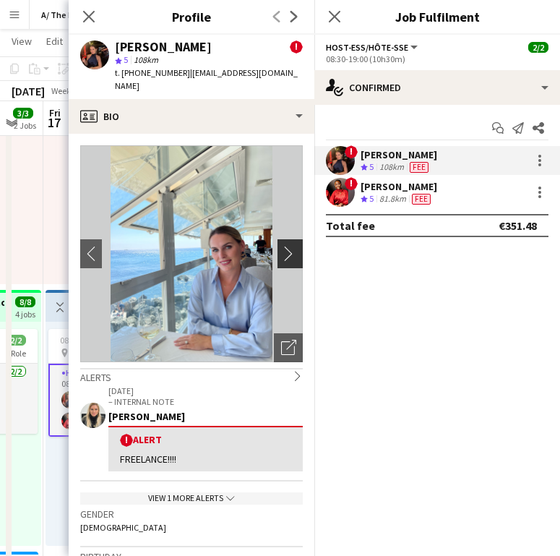
click at [281, 246] on app-icon "chevron-right" at bounding box center [292, 253] width 22 height 15
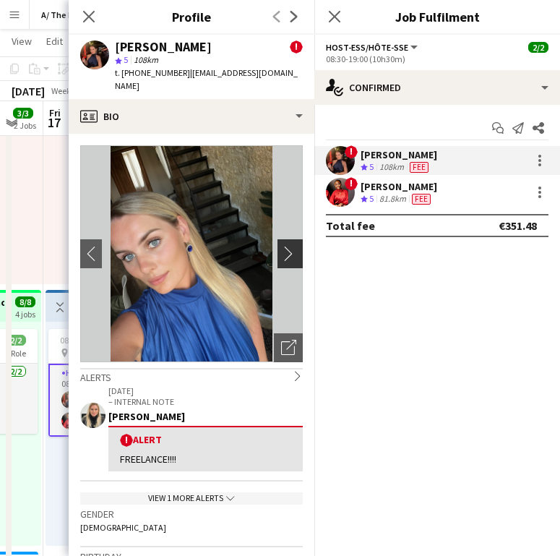
click at [281, 246] on app-icon "chevron-right" at bounding box center [292, 253] width 22 height 15
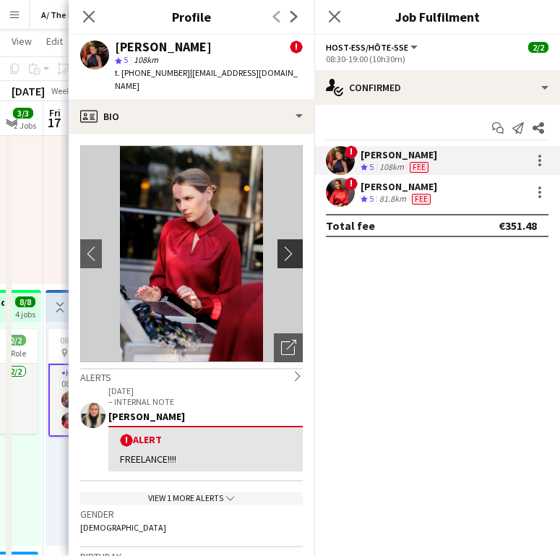
click at [281, 246] on app-icon "chevron-right" at bounding box center [292, 253] width 22 height 15
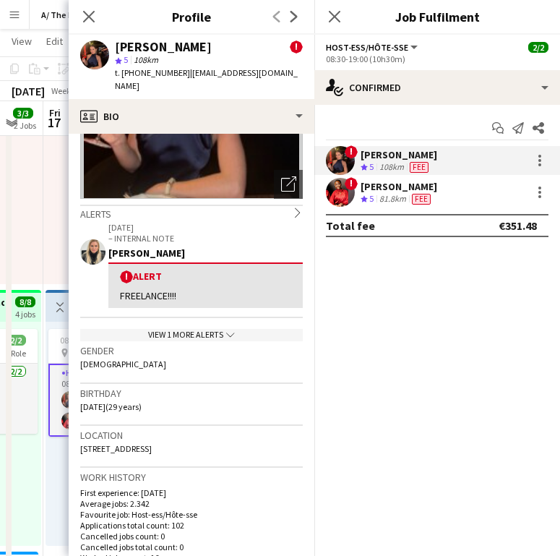
scroll to position [0, 0]
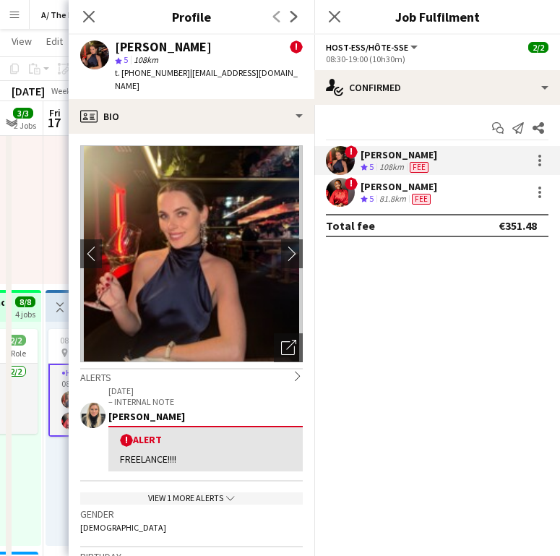
click at [171, 396] on p "– INTERNAL NOTE" at bounding box center [205, 401] width 194 height 11
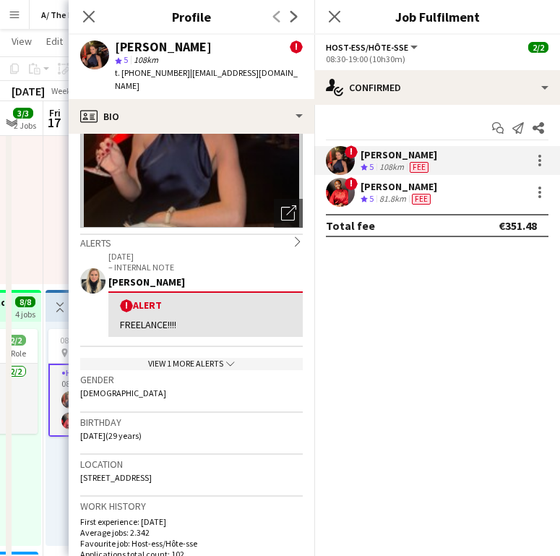
scroll to position [135, 0]
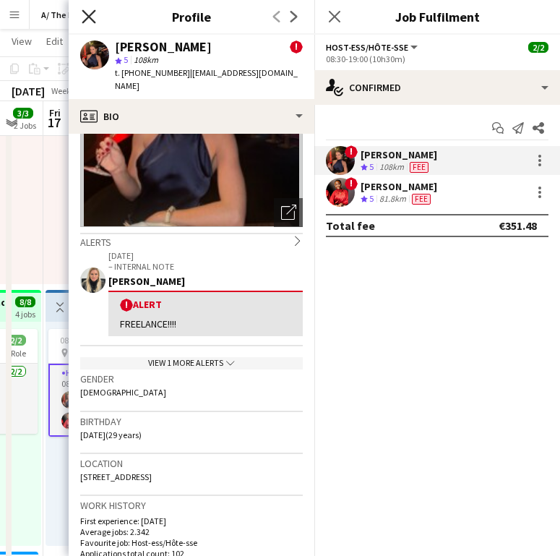
click at [91, 20] on icon at bounding box center [89, 16] width 14 height 14
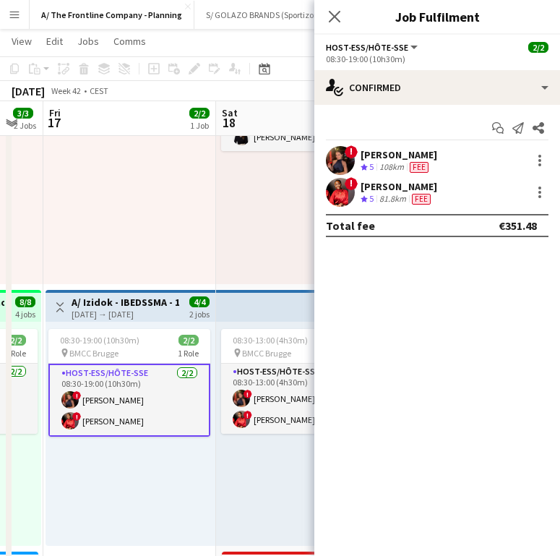
click at [127, 312] on div "[DATE] → [DATE]" at bounding box center [126, 314] width 108 height 11
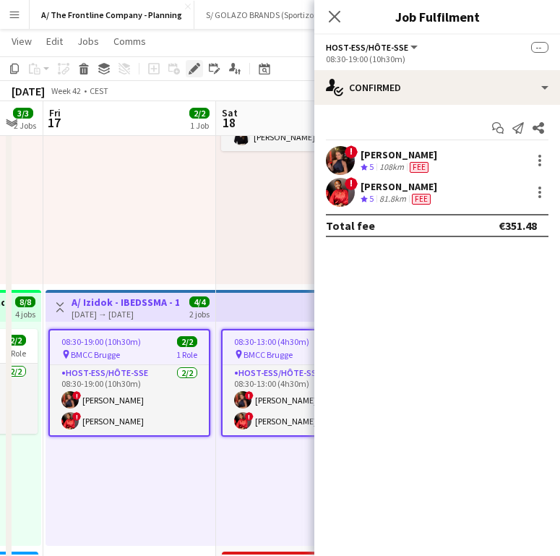
click at [195, 68] on icon at bounding box center [194, 69] width 8 height 8
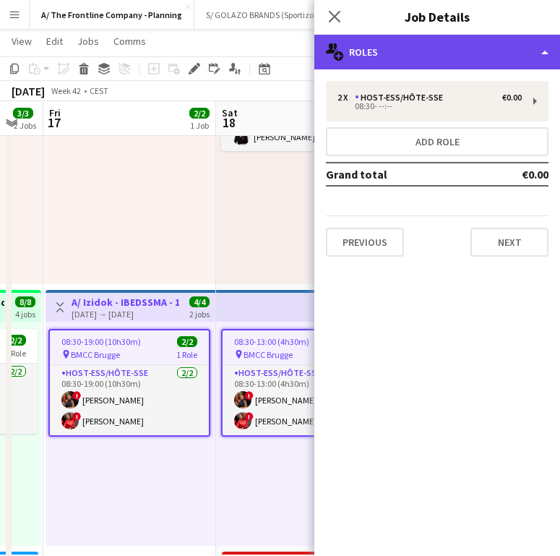
click at [422, 40] on div "multiple-users-add Roles" at bounding box center [438, 52] width 246 height 35
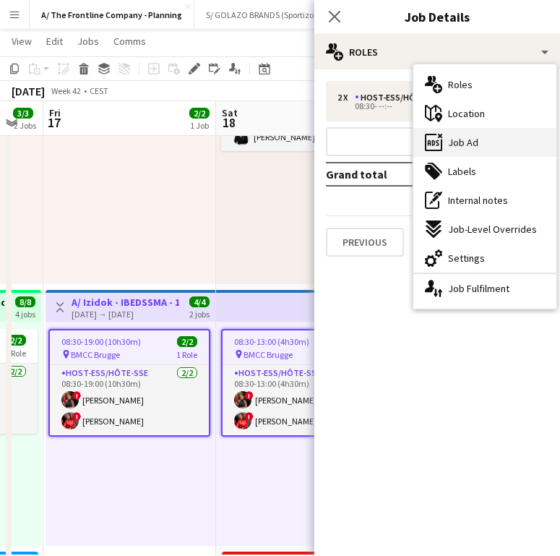
click at [460, 143] on span "Job Ad" at bounding box center [463, 142] width 30 height 13
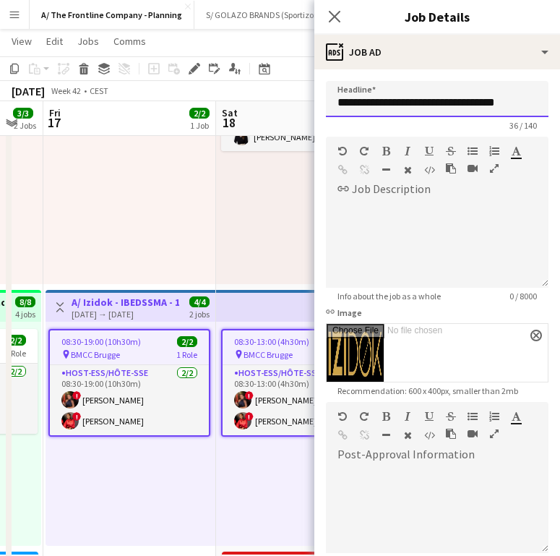
click at [453, 103] on input "**********" at bounding box center [437, 99] width 223 height 36
drag, startPoint x: 124, startPoint y: 424, endPoint x: 469, endPoint y: 135, distance: 450.2
click at [124, 424] on app-card-role "Host-ess/Hôte-sse [DATE] 08:30-19:00 (10h30m) ! [PERSON_NAME] ! [PERSON_NAME] K…" at bounding box center [129, 400] width 159 height 70
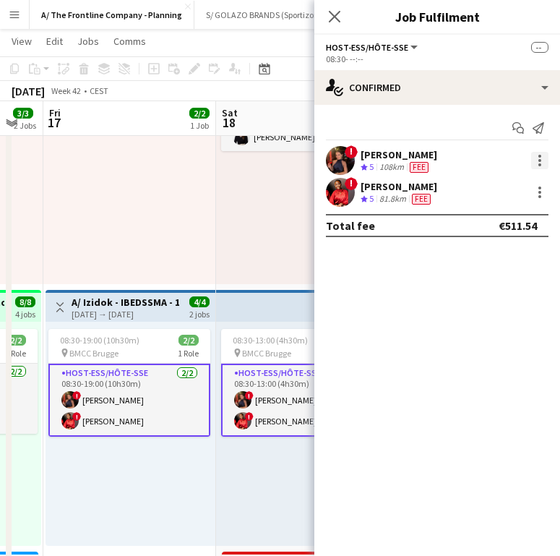
click at [536, 156] on div at bounding box center [539, 160] width 17 height 17
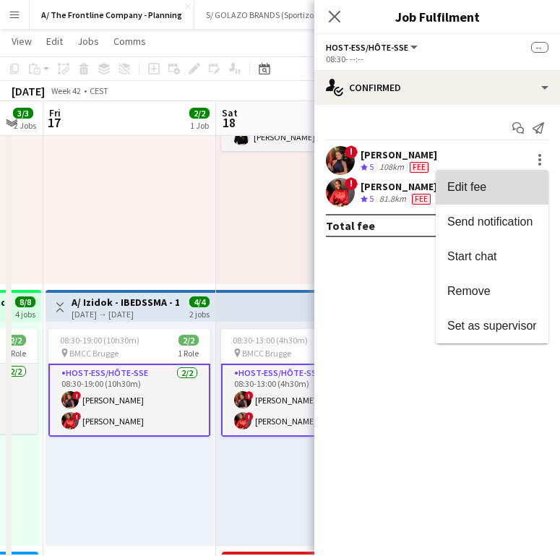
click at [508, 184] on span "Edit fee" at bounding box center [493, 187] width 90 height 13
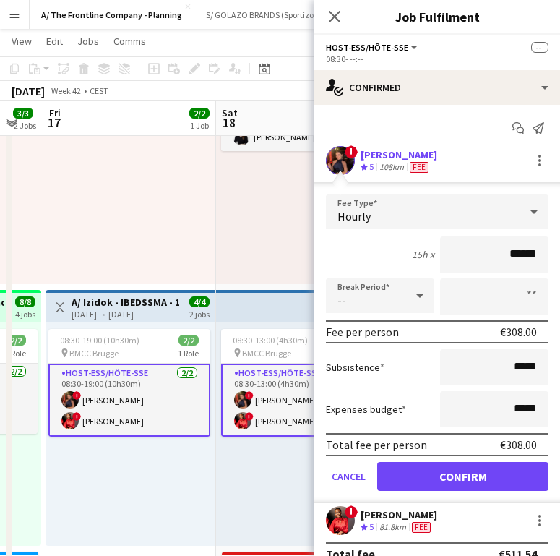
click at [235, 250] on div "13:30-17:30 (4h) 1/1 pin Gero wonen Lier 1 Role Host-ess/Hôte-sse [DATE] 13:30-…" at bounding box center [302, 172] width 173 height 224
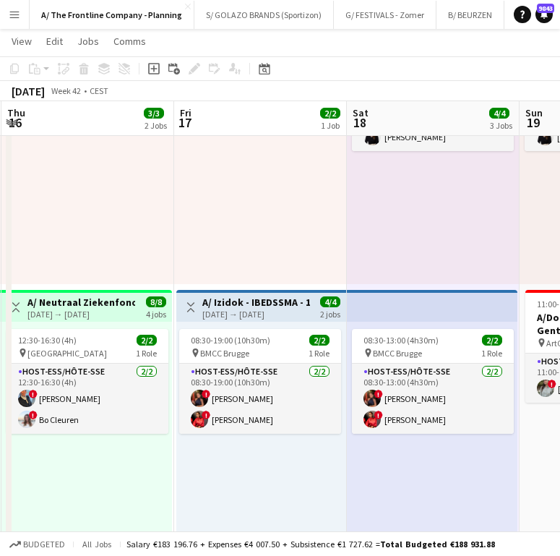
scroll to position [0, 515]
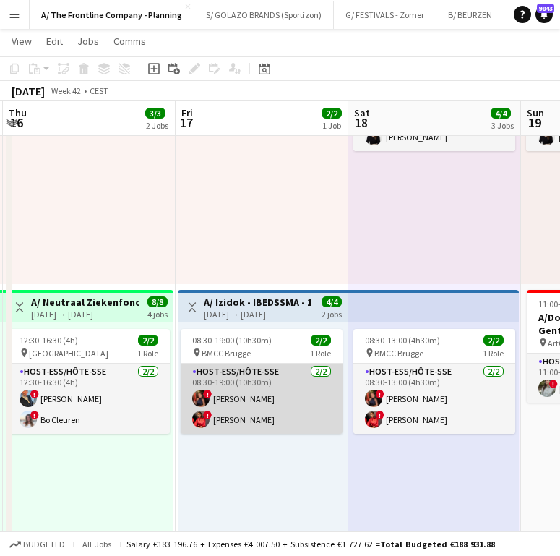
click at [266, 424] on app-card-role "Host-ess/Hôte-sse [DATE] 08:30-19:00 (10h30m) ! [PERSON_NAME] ! [PERSON_NAME] K…" at bounding box center [262, 399] width 162 height 70
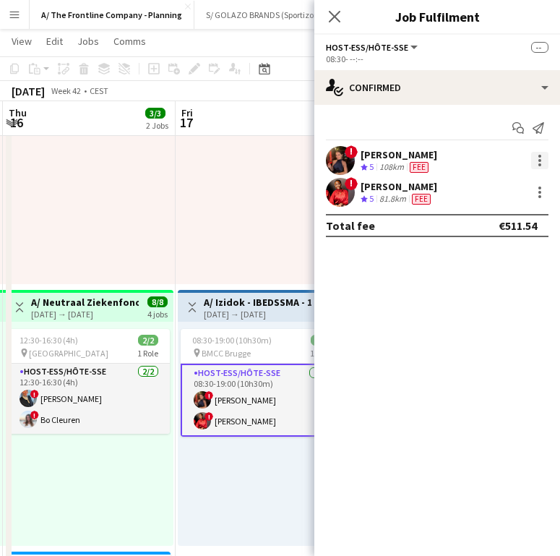
click at [537, 156] on div at bounding box center [539, 160] width 17 height 17
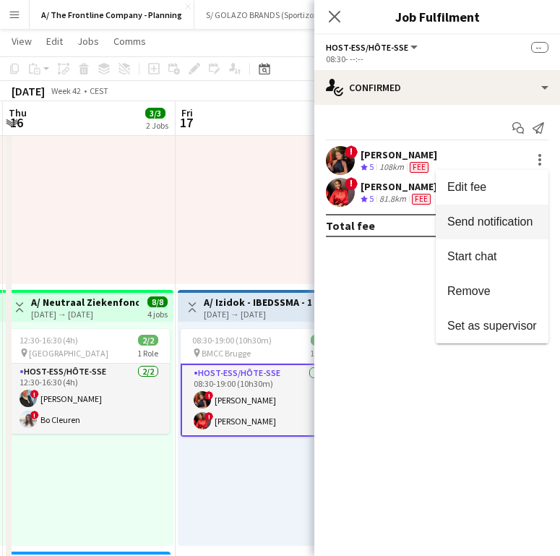
click at [513, 225] on span "Send notification" at bounding box center [490, 221] width 85 height 12
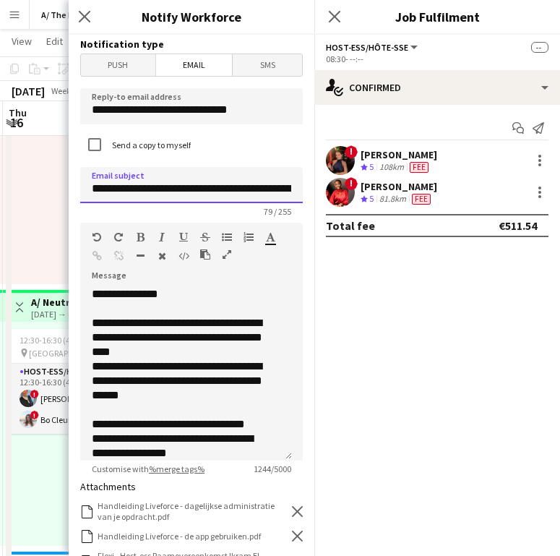
scroll to position [0, 179]
drag, startPoint x: 136, startPoint y: 191, endPoint x: 296, endPoint y: 187, distance: 159.8
click at [296, 187] on form "**********" at bounding box center [192, 471] width 246 height 873
type input "**********"
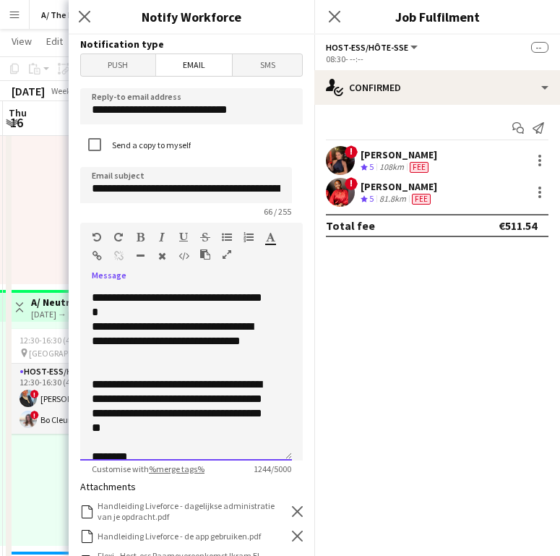
scroll to position [532, 0]
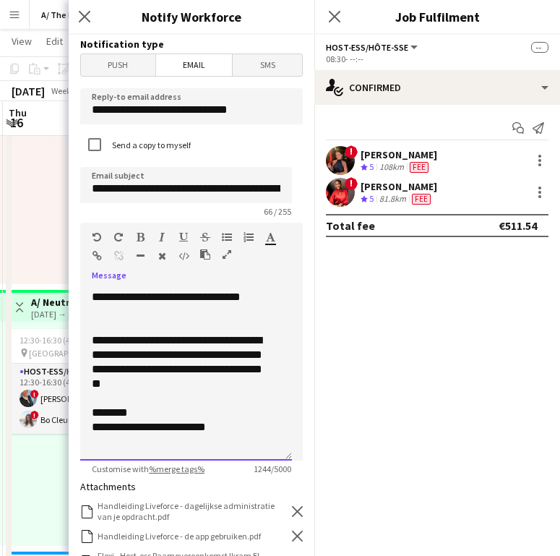
drag, startPoint x: 91, startPoint y: 325, endPoint x: 285, endPoint y: 474, distance: 244.4
click at [285, 474] on form "**********" at bounding box center [192, 471] width 246 height 873
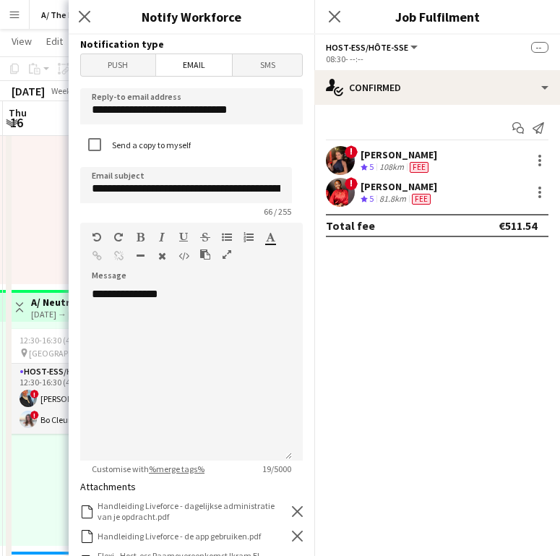
click at [257, 28] on div "Close pop-in Notify Workforce" at bounding box center [192, 17] width 246 height 35
click at [102, 333] on div "**********" at bounding box center [186, 374] width 212 height 174
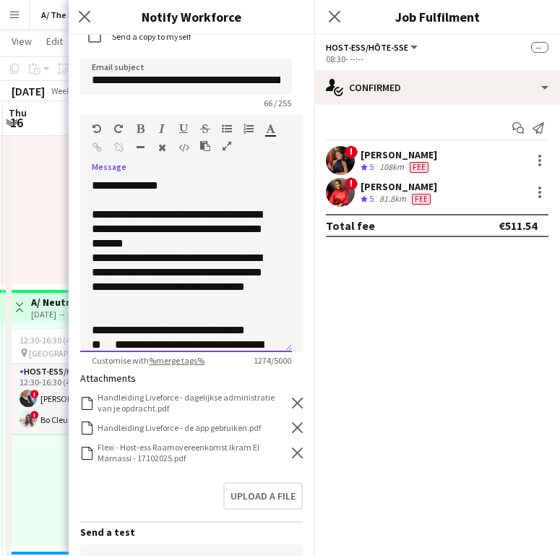
scroll to position [114, 0]
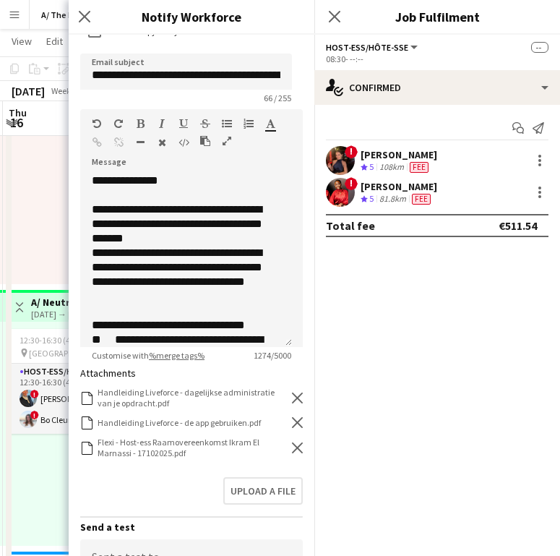
click at [292, 447] on icon "Remove" at bounding box center [297, 447] width 11 height 11
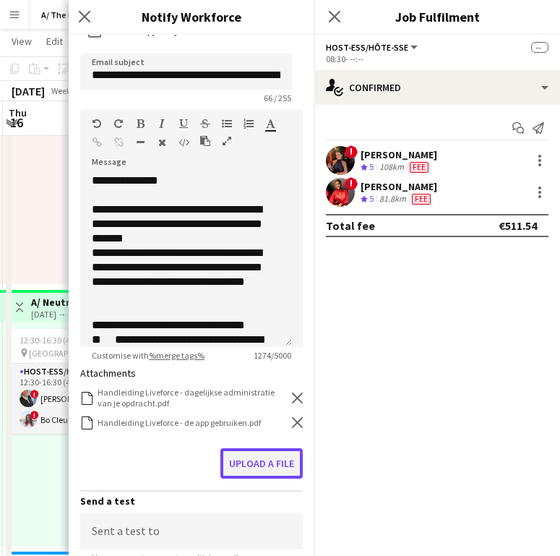
click at [280, 458] on button "Upload a file" at bounding box center [262, 463] width 82 height 30
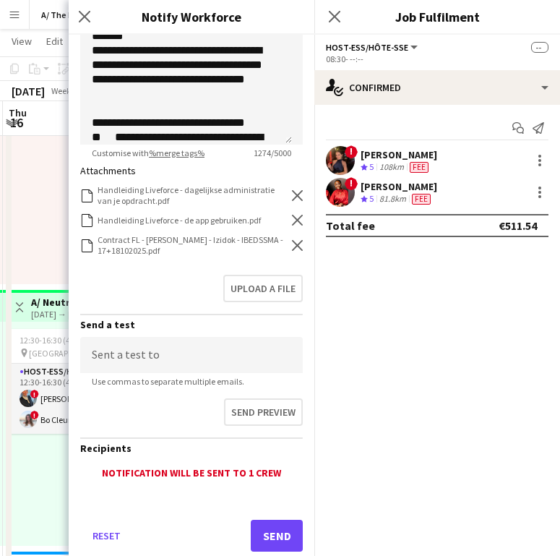
scroll to position [328, 0]
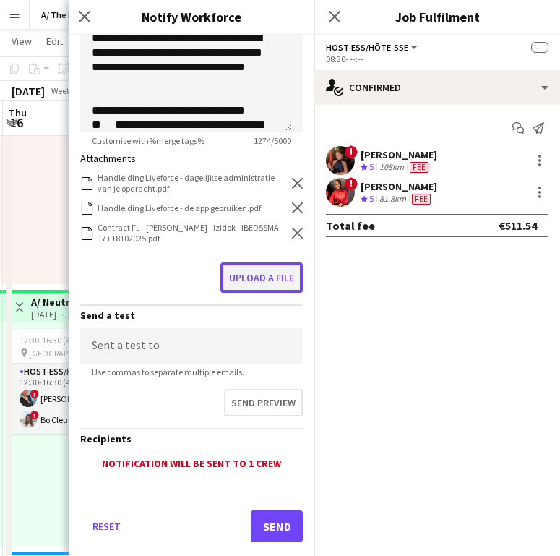
click at [246, 268] on button "Upload a file" at bounding box center [262, 277] width 82 height 30
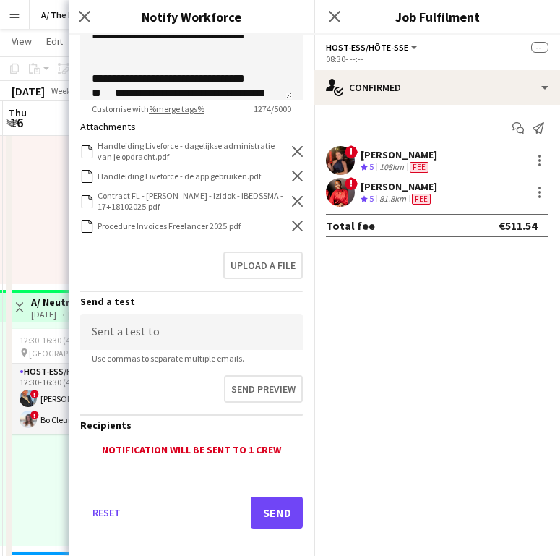
scroll to position [373, 0]
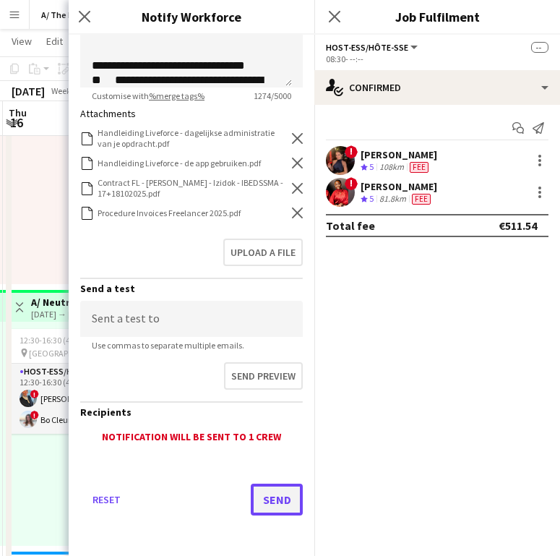
click at [260, 509] on button "Send" at bounding box center [277, 500] width 52 height 32
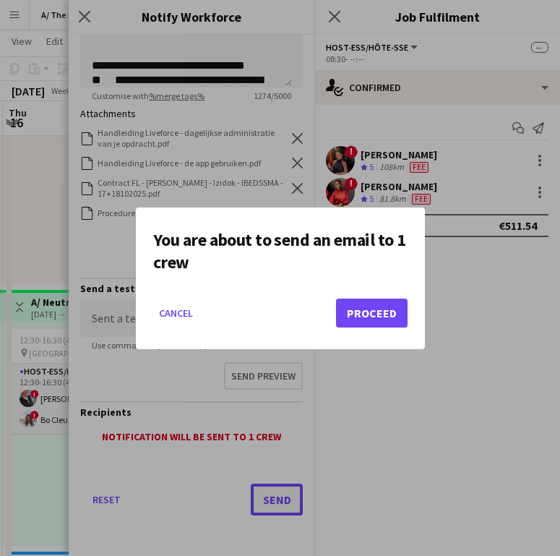
scroll to position [0, 0]
click at [375, 317] on button "Proceed" at bounding box center [372, 313] width 72 height 29
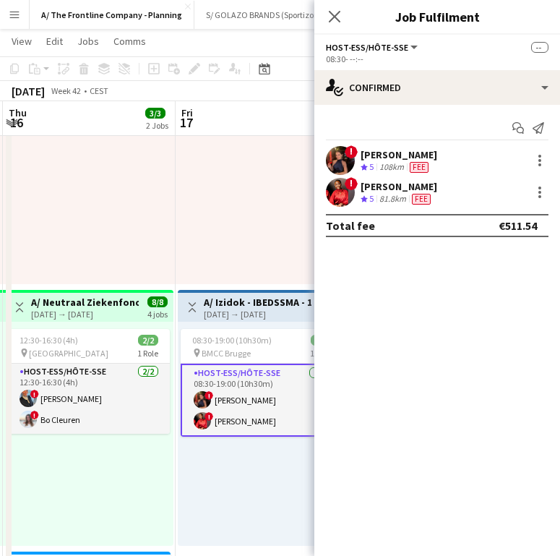
click at [403, 187] on div "[PERSON_NAME]" at bounding box center [399, 186] width 77 height 13
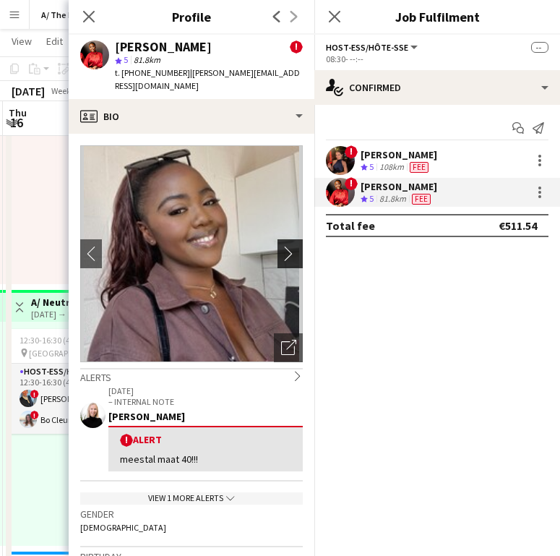
click at [285, 246] on app-icon "chevron-right" at bounding box center [292, 253] width 22 height 15
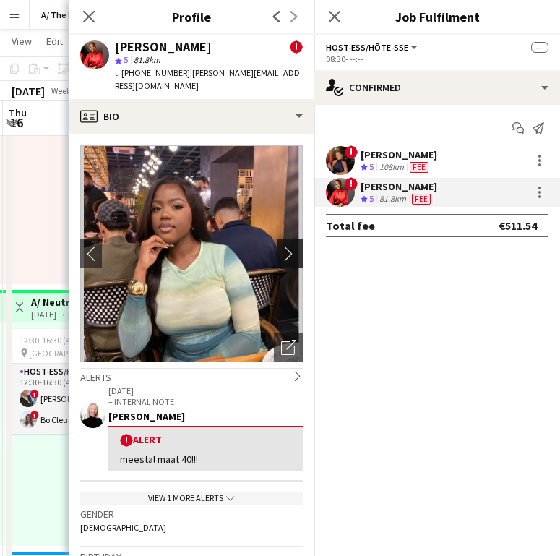
click at [285, 246] on app-icon "chevron-right" at bounding box center [292, 253] width 22 height 15
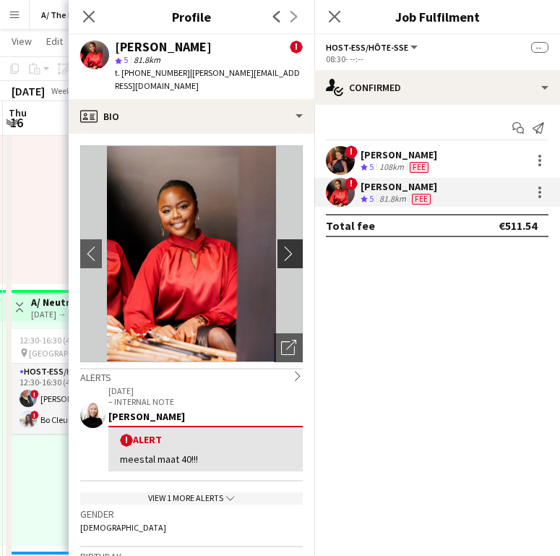
click at [285, 246] on app-icon "chevron-right" at bounding box center [292, 253] width 22 height 15
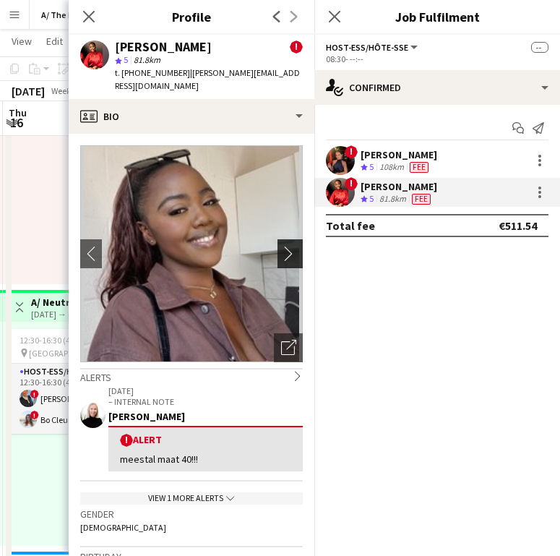
click at [285, 246] on app-icon "chevron-right" at bounding box center [292, 253] width 22 height 15
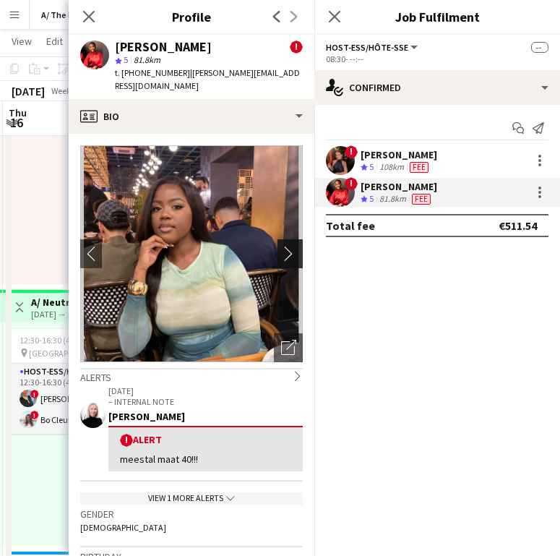
click at [285, 246] on app-icon "chevron-right" at bounding box center [292, 253] width 22 height 15
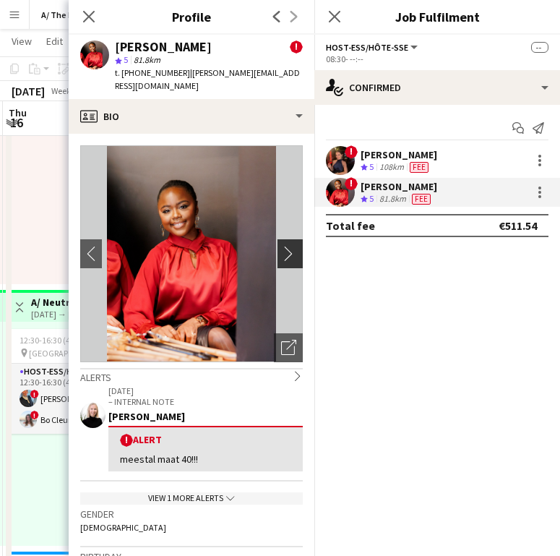
click at [285, 246] on app-icon "chevron-right" at bounding box center [292, 253] width 22 height 15
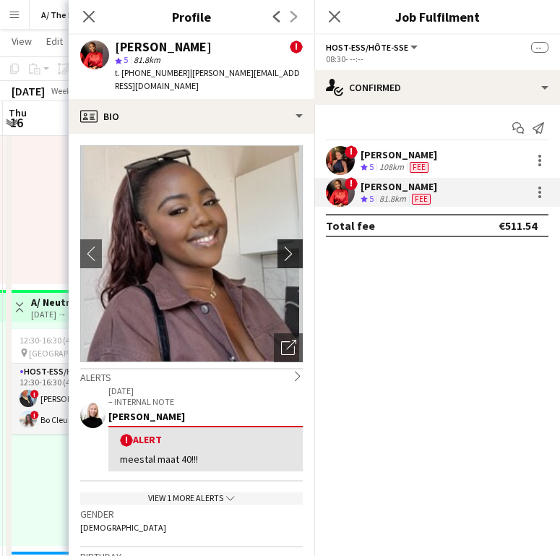
click at [285, 246] on app-icon "chevron-right" at bounding box center [292, 253] width 22 height 15
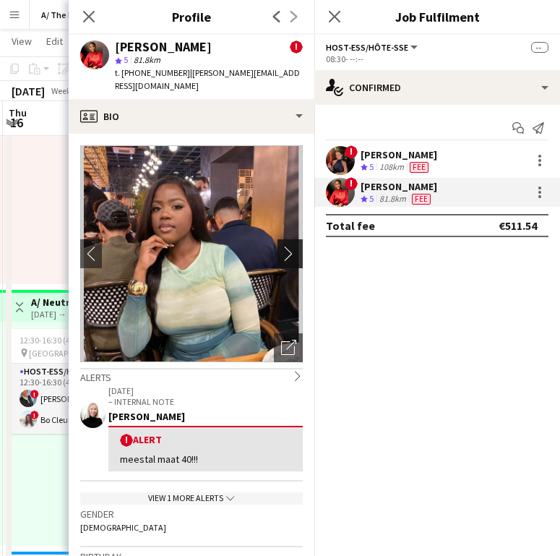
click at [285, 246] on app-icon "chevron-right" at bounding box center [292, 253] width 22 height 15
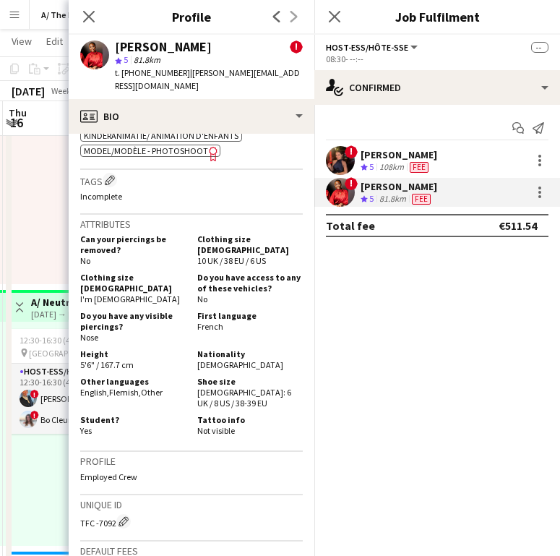
scroll to position [756, 0]
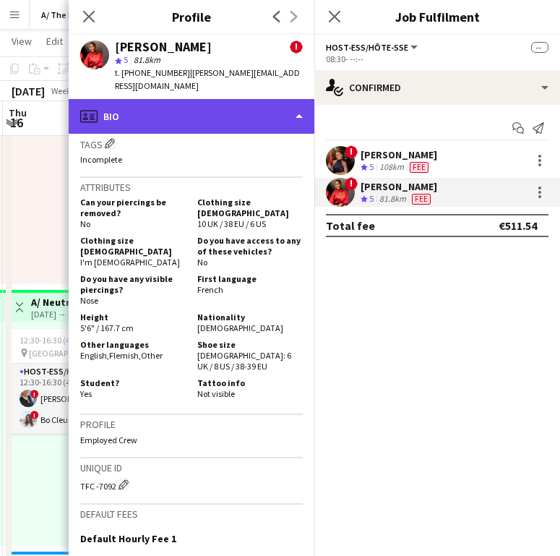
click at [167, 110] on div "profile Bio" at bounding box center [192, 116] width 246 height 35
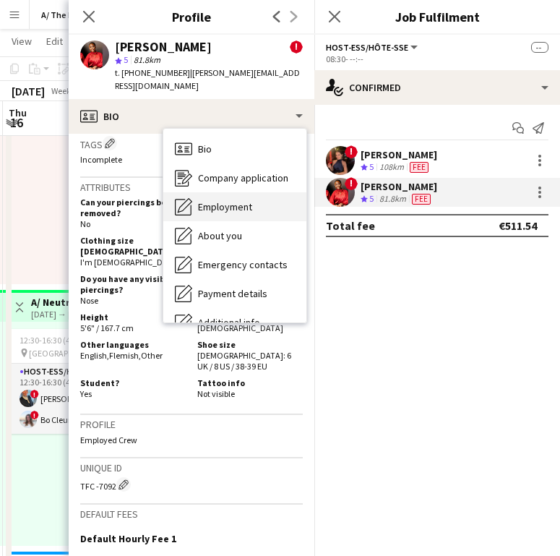
click at [210, 200] on span "Employment" at bounding box center [225, 206] width 54 height 13
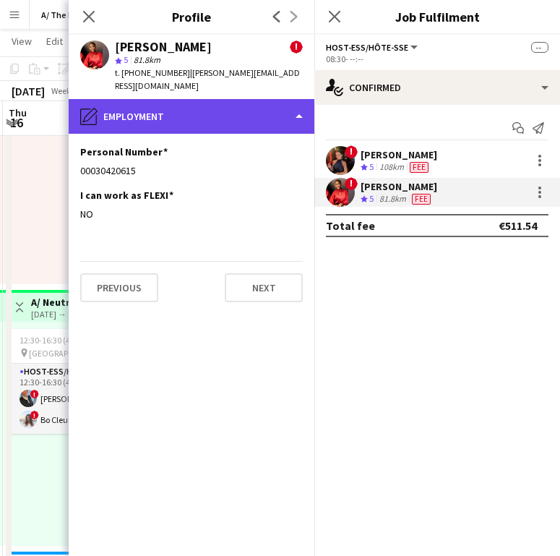
click at [176, 100] on div "pencil4 Employment" at bounding box center [192, 116] width 246 height 35
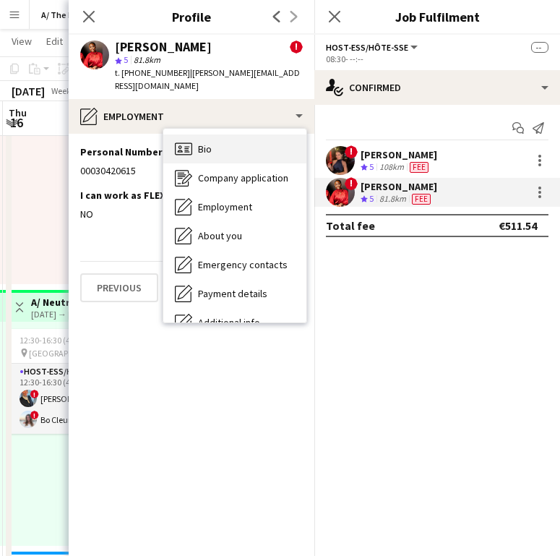
click at [213, 140] on div "Bio Bio" at bounding box center [234, 148] width 143 height 29
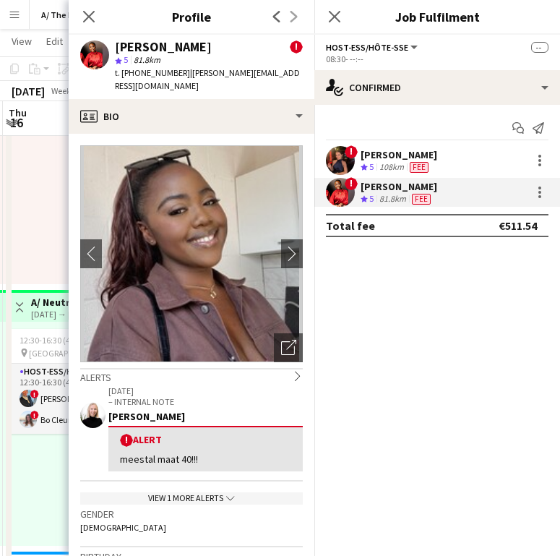
click at [204, 410] on div "[DATE] – INTERNAL NOTE [PERSON_NAME] ! Alert meestal maat 40!!!" at bounding box center [205, 428] width 194 height 86
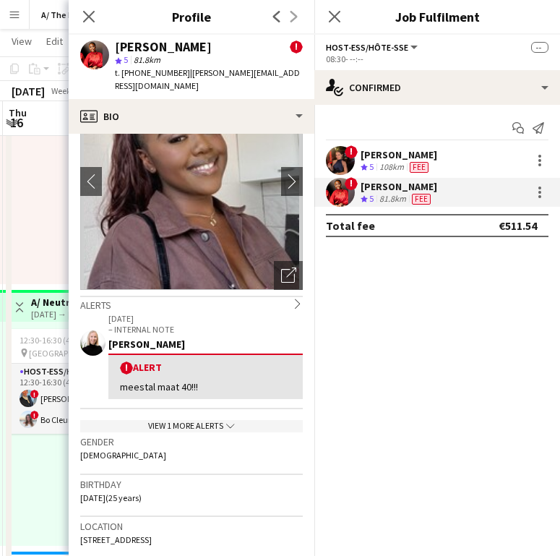
scroll to position [149, 0]
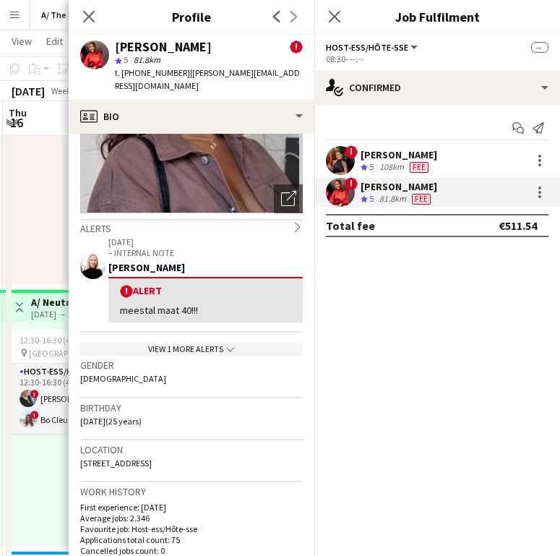
click at [215, 343] on div "View 1 more alerts chevron-down" at bounding box center [191, 349] width 223 height 12
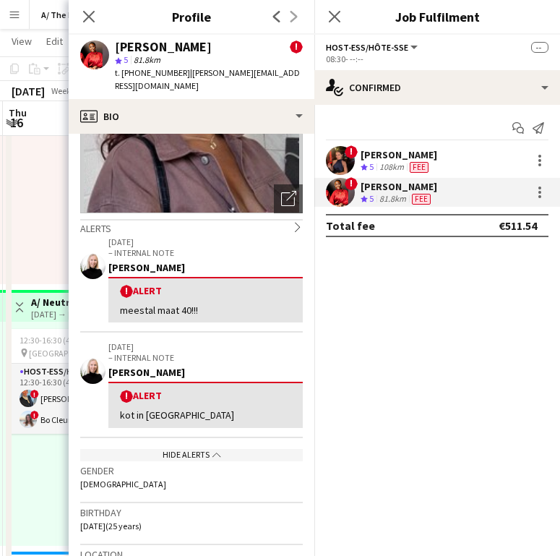
click at [280, 219] on div "Alerts chevron-right" at bounding box center [191, 227] width 223 height 16
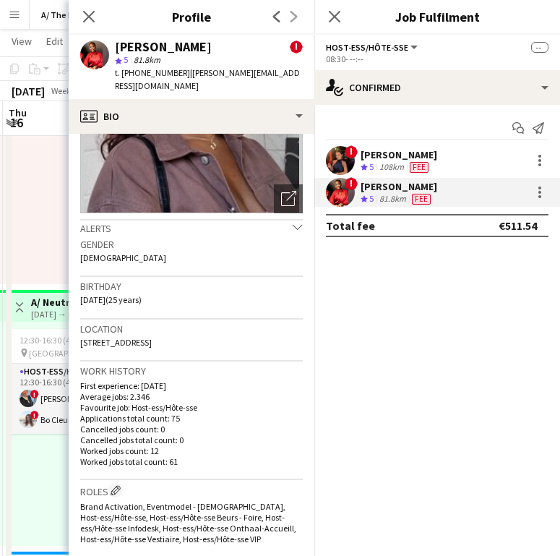
click at [281, 219] on div "Alerts chevron-down" at bounding box center [191, 227] width 223 height 16
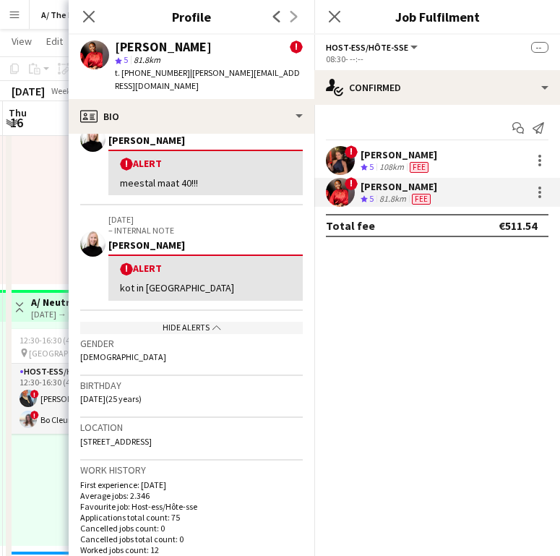
scroll to position [302, 0]
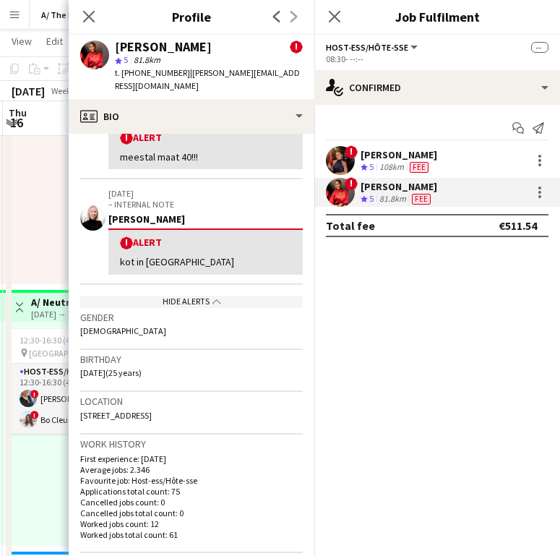
click at [140, 410] on span "[STREET_ADDRESS]" at bounding box center [116, 415] width 72 height 11
copy span "[STREET_ADDRESS]"
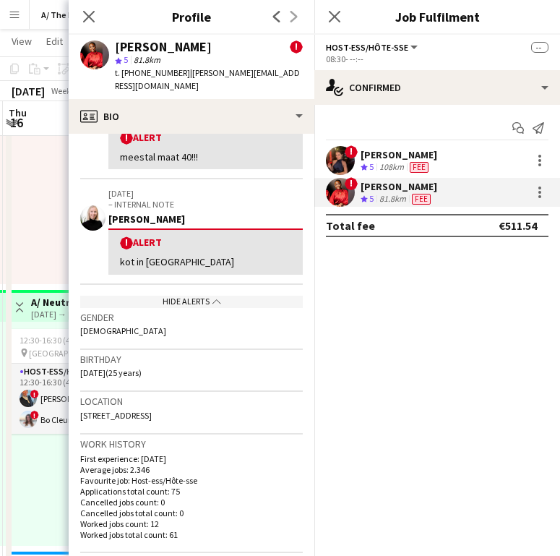
click at [49, 185] on div at bounding box center [89, 172] width 173 height 224
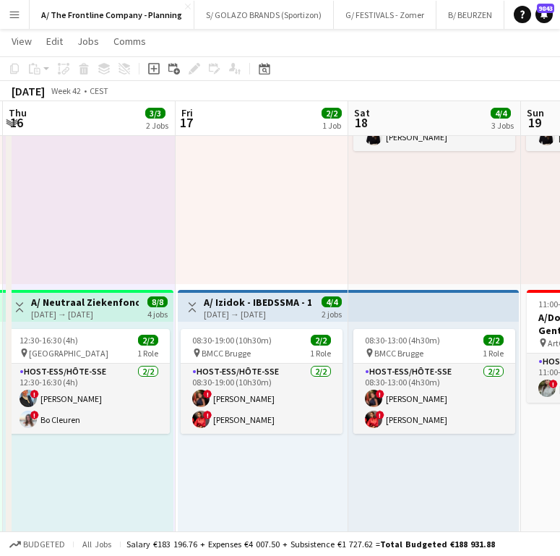
click at [278, 320] on app-top-bar "Toggle View A/ Izidok - IBEDSSMA - 17+18/10/2025 [DATE] → [DATE] 4/4 2 jobs" at bounding box center [263, 306] width 170 height 32
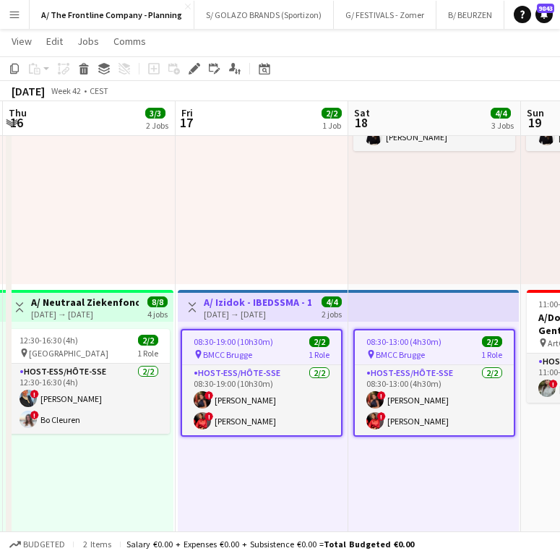
click at [268, 307] on h3 "A/ Izidok - IBEDSSMA - 17+18/10/2025" at bounding box center [258, 302] width 108 height 13
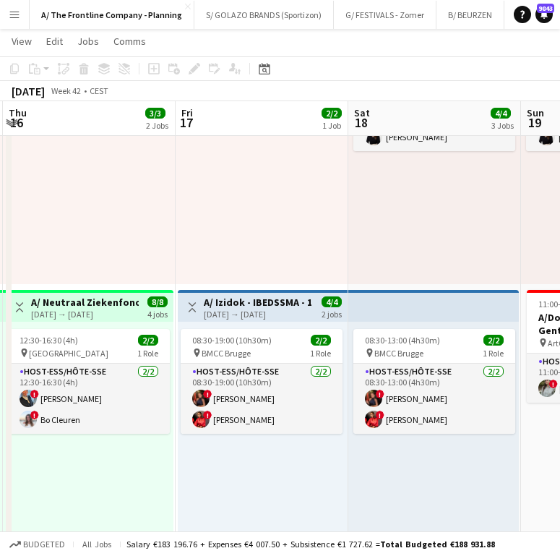
click at [268, 307] on h3 "A/ Izidok - IBEDSSMA - 17+18/10/2025" at bounding box center [258, 302] width 108 height 13
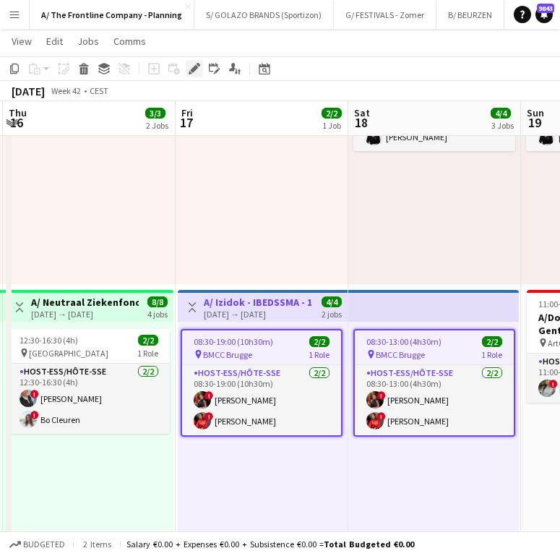
click at [200, 64] on icon at bounding box center [199, 65] width 4 height 4
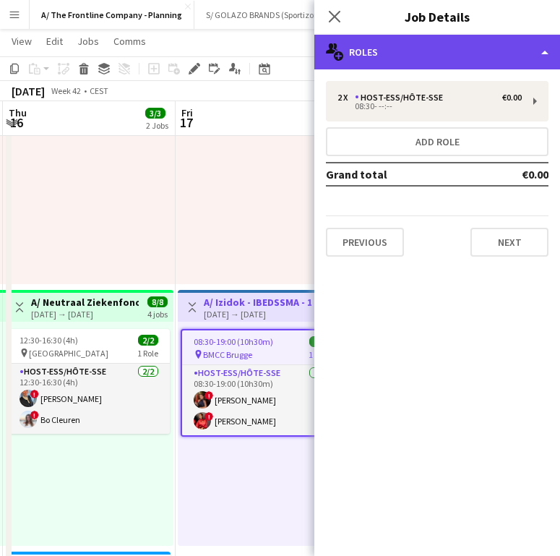
click at [502, 58] on div "multiple-users-add Roles" at bounding box center [438, 52] width 246 height 35
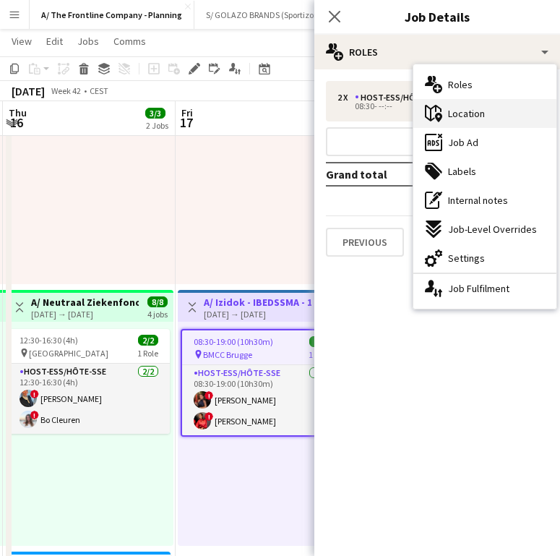
click at [495, 121] on div "maps-pin-1 Location" at bounding box center [485, 113] width 143 height 29
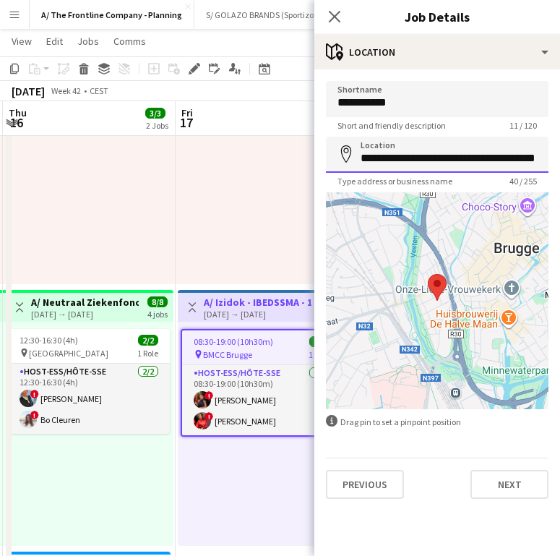
click at [416, 157] on input "**********" at bounding box center [437, 155] width 223 height 36
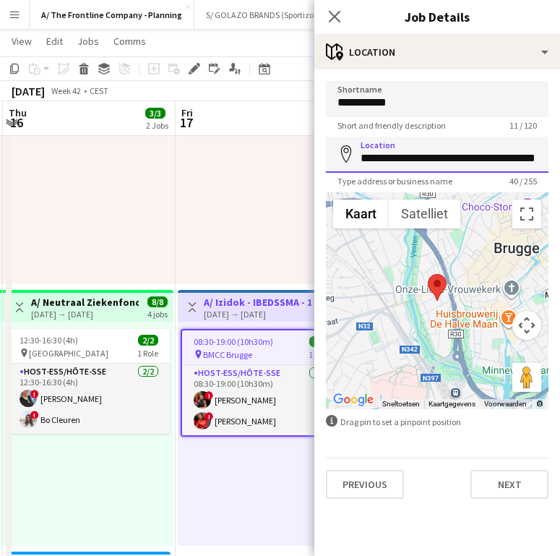
click at [416, 157] on input "**********" at bounding box center [437, 155] width 223 height 36
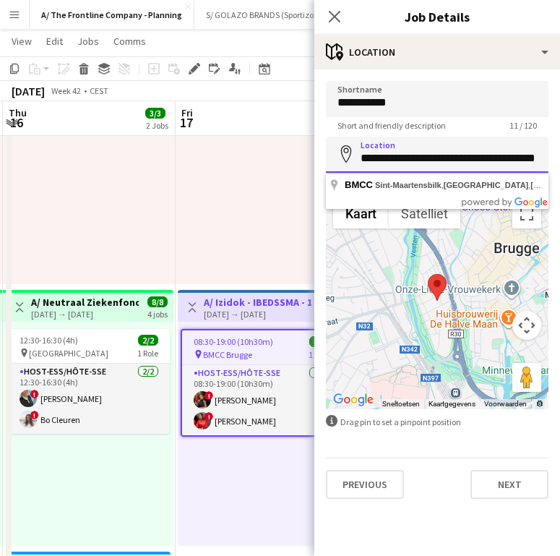
click at [416, 157] on input "**********" at bounding box center [437, 155] width 223 height 36
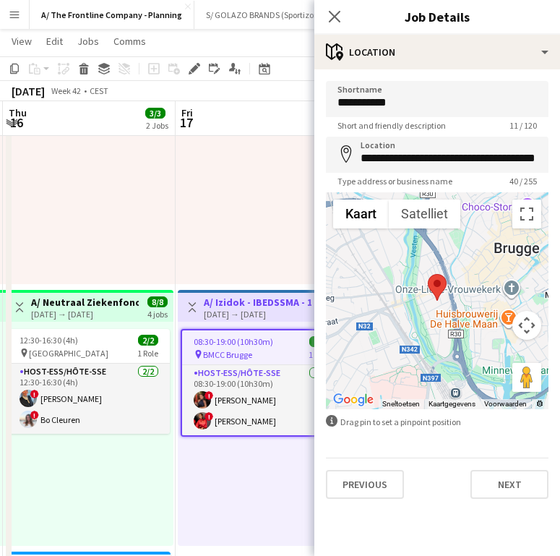
drag, startPoint x: 236, startPoint y: 419, endPoint x: 304, endPoint y: 337, distance: 106.3
click at [236, 419] on app-card-role "Host-ess/Hôte-sse [DATE] 08:30-19:00 (10h30m) ! [PERSON_NAME] ! [PERSON_NAME] K…" at bounding box center [261, 400] width 159 height 70
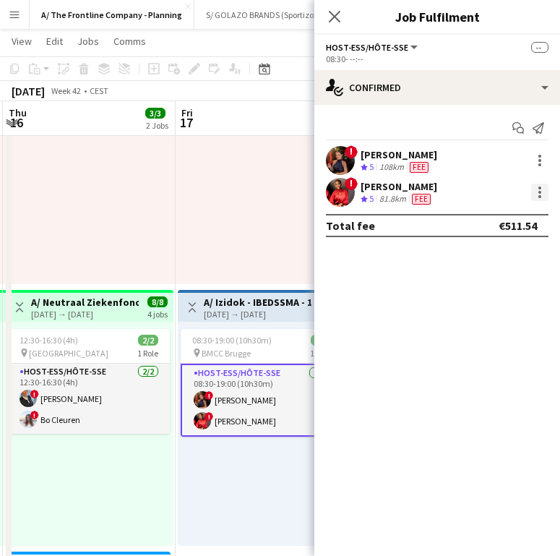
click at [539, 196] on div at bounding box center [540, 196] width 3 height 3
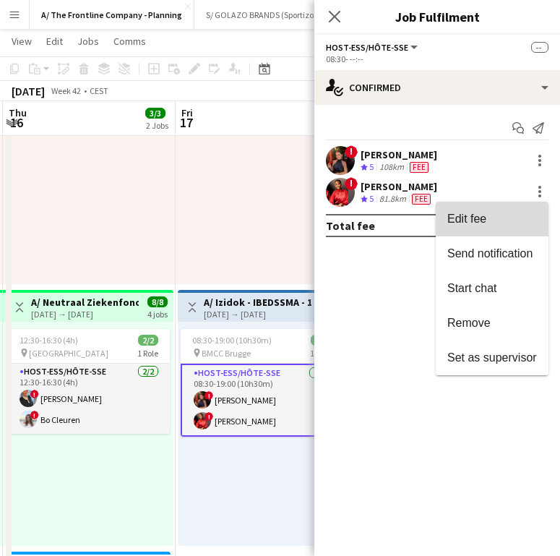
click at [512, 213] on span "Edit fee" at bounding box center [493, 219] width 90 height 13
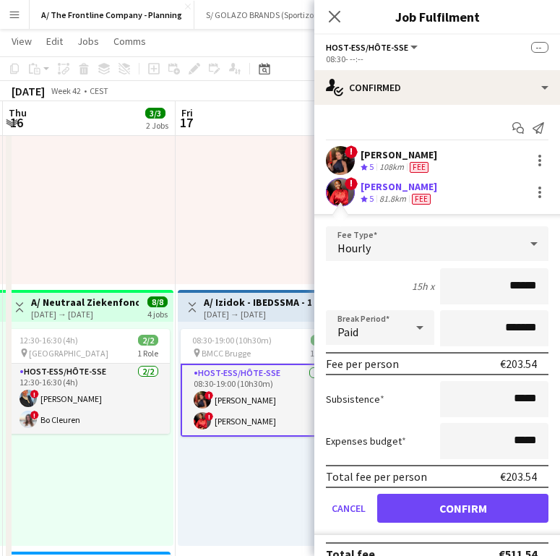
click at [242, 223] on div at bounding box center [262, 172] width 173 height 224
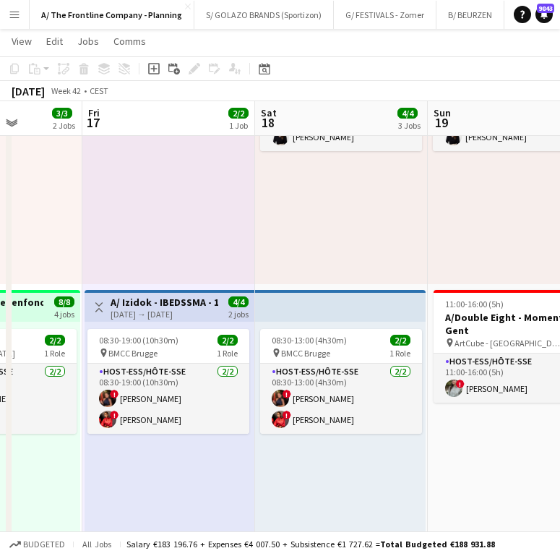
scroll to position [0, 609]
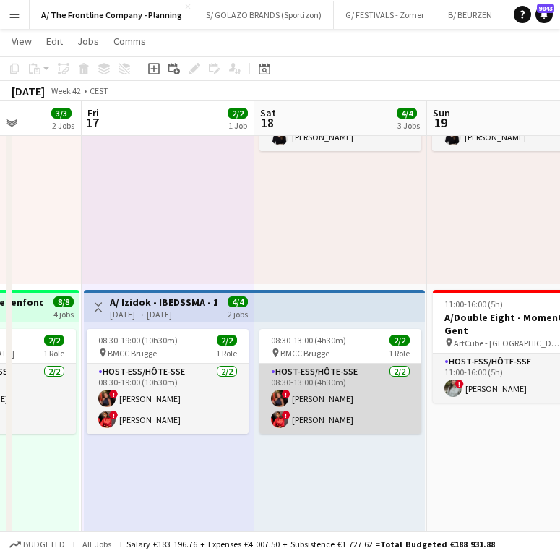
click at [354, 394] on app-card-role "Host-ess/Hôte-sse [DATE] 08:30-13:00 (4h30m) ! [PERSON_NAME] ! [PERSON_NAME] Ki…" at bounding box center [341, 399] width 162 height 70
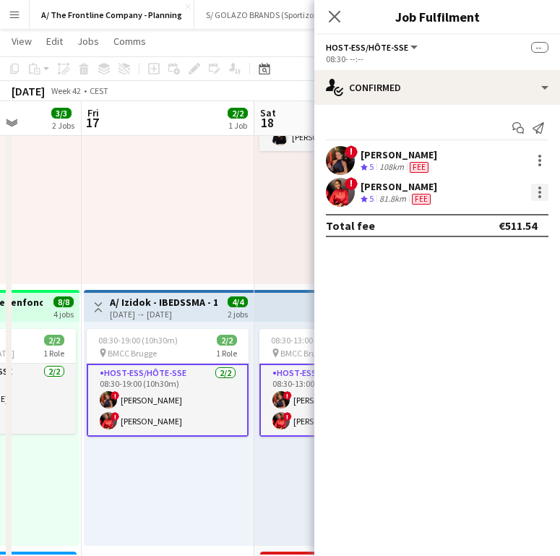
click at [547, 187] on div at bounding box center [539, 192] width 17 height 17
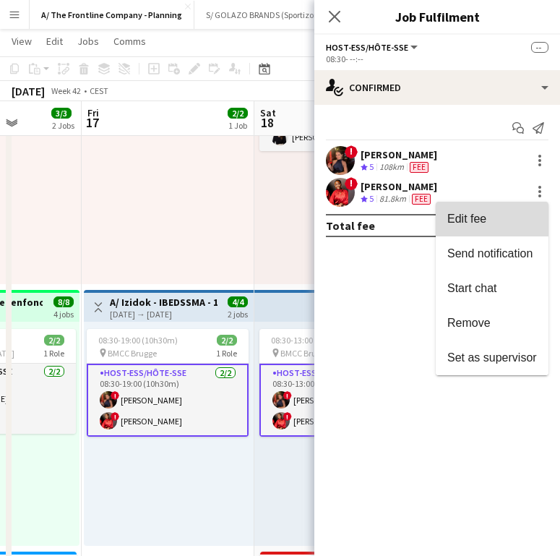
click at [511, 211] on button "Edit fee" at bounding box center [492, 219] width 113 height 35
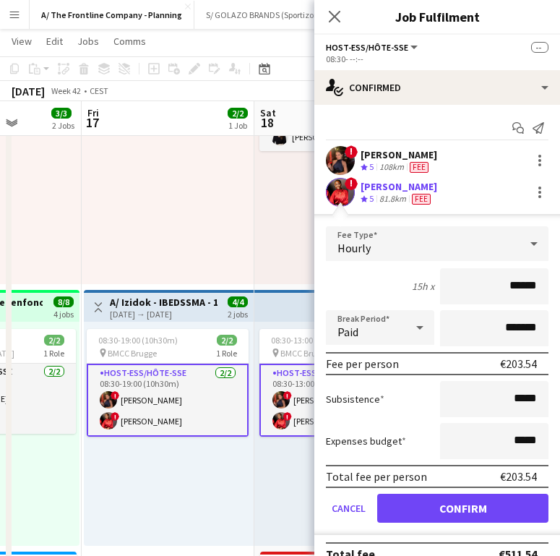
click at [333, 25] on div "Close pop-in" at bounding box center [335, 16] width 40 height 33
click at [333, 18] on icon at bounding box center [335, 16] width 14 height 14
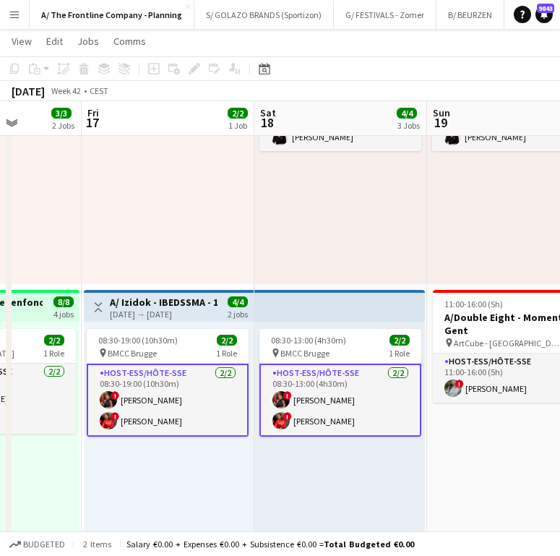
click at [213, 382] on app-card-role "Host-ess/Hôte-sse [DATE] 08:30-19:00 (10h30m) ! [PERSON_NAME] ! [PERSON_NAME] K…" at bounding box center [168, 400] width 162 height 73
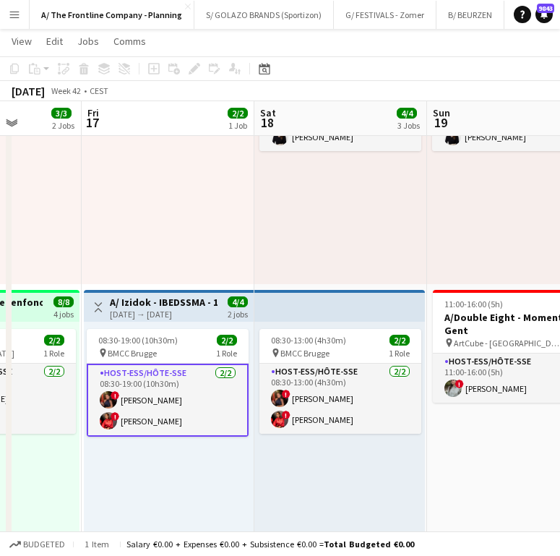
click at [139, 414] on app-card-role "Host-ess/Hôte-sse [DATE] 08:30-19:00 (10h30m) ! [PERSON_NAME] ! [PERSON_NAME] K…" at bounding box center [168, 400] width 162 height 73
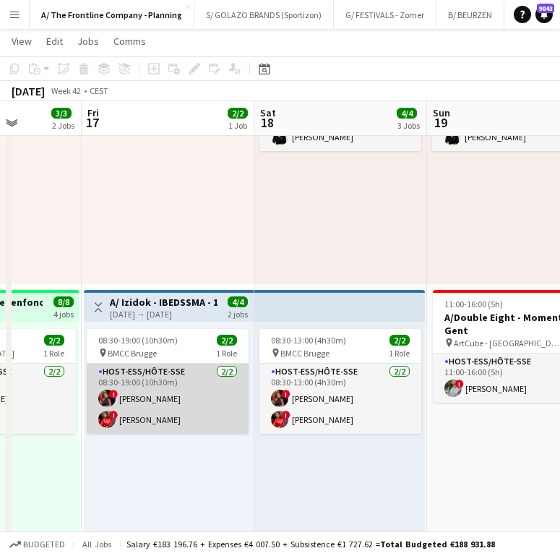
click at [163, 397] on app-card-role "Host-ess/Hôte-sse [DATE] 08:30-19:00 (10h30m) ! [PERSON_NAME] ! [PERSON_NAME] K…" at bounding box center [168, 399] width 162 height 70
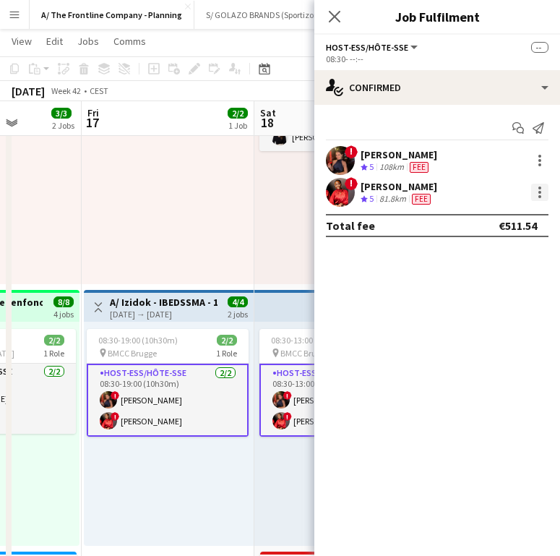
click at [544, 193] on div at bounding box center [539, 192] width 17 height 17
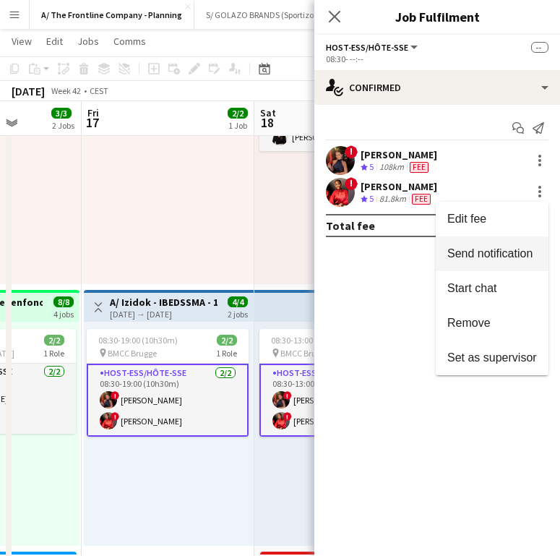
click at [508, 266] on button "Send notification" at bounding box center [492, 253] width 113 height 35
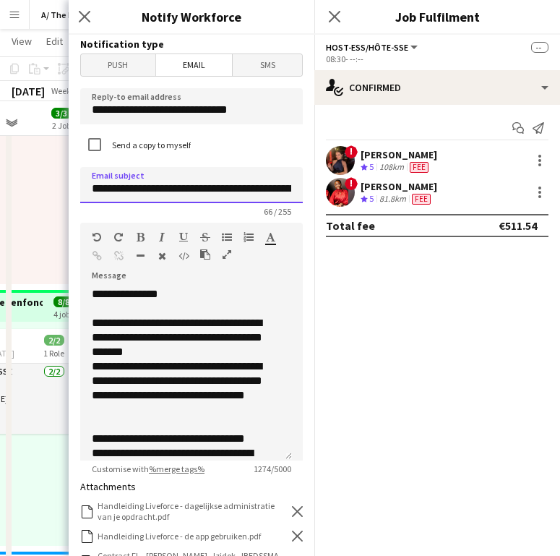
drag, startPoint x: 238, startPoint y: 187, endPoint x: 168, endPoint y: 190, distance: 70.2
click at [168, 190] on input "**********" at bounding box center [191, 185] width 223 height 36
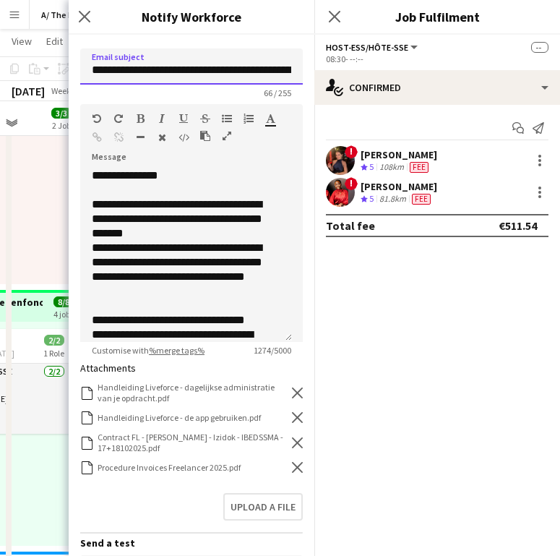
scroll to position [142, 0]
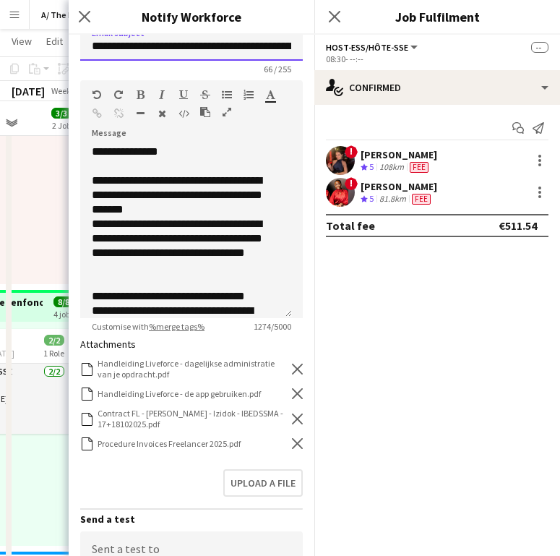
type input "**********"
click at [292, 419] on icon "Remove" at bounding box center [297, 419] width 11 height 11
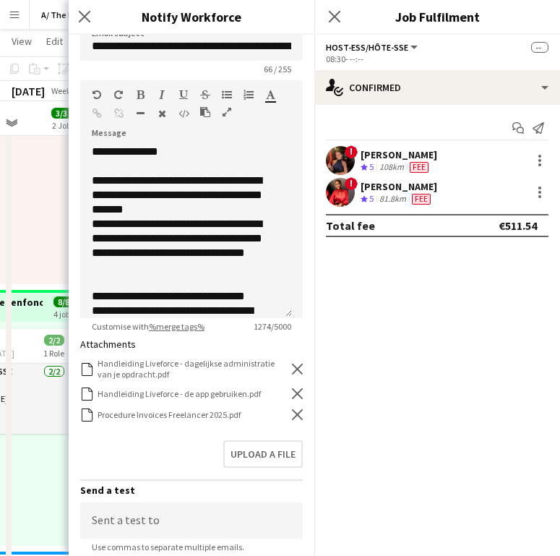
click at [292, 419] on icon "Remove" at bounding box center [297, 414] width 11 height 11
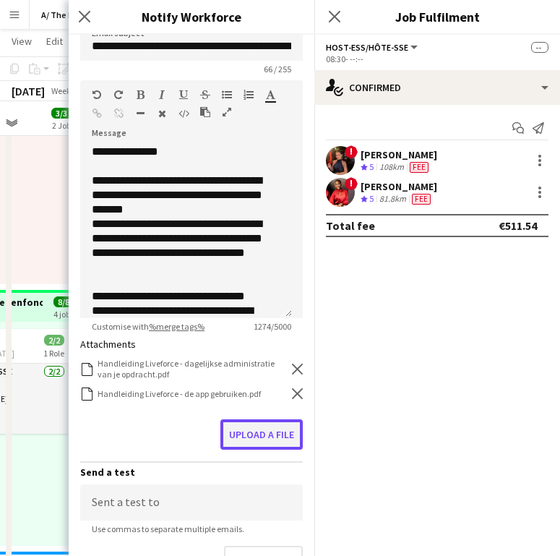
click at [278, 426] on button "Upload a file" at bounding box center [262, 434] width 82 height 30
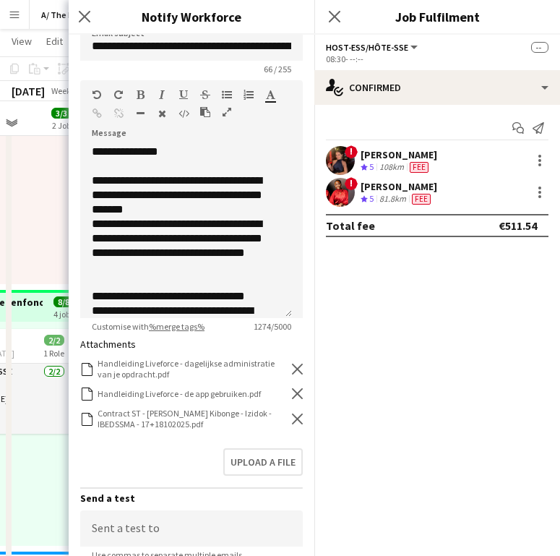
scroll to position [352, 0]
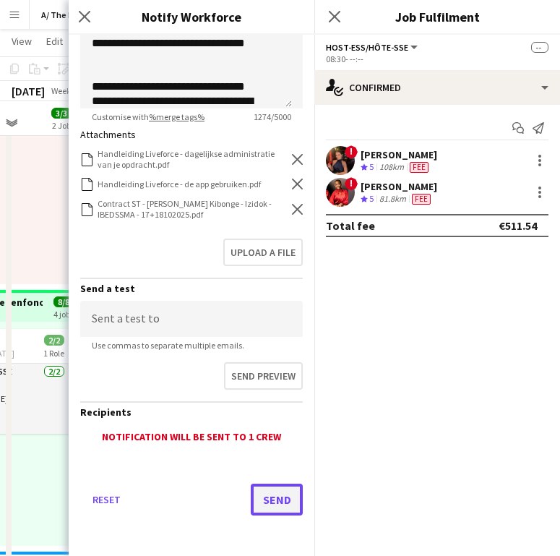
click at [280, 488] on button "Send" at bounding box center [277, 500] width 52 height 32
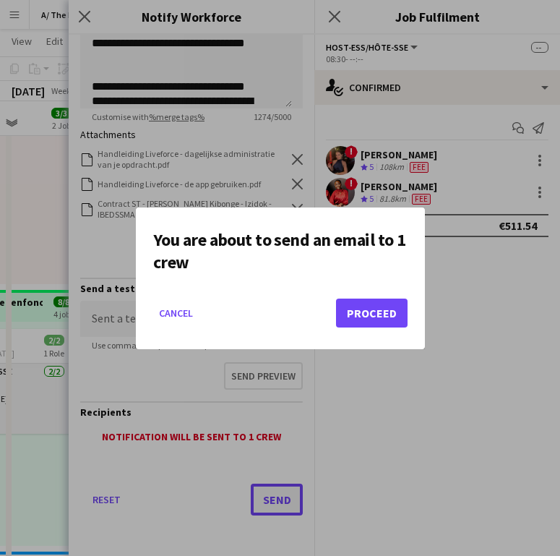
scroll to position [0, 0]
click at [371, 303] on button "Proceed" at bounding box center [372, 313] width 72 height 29
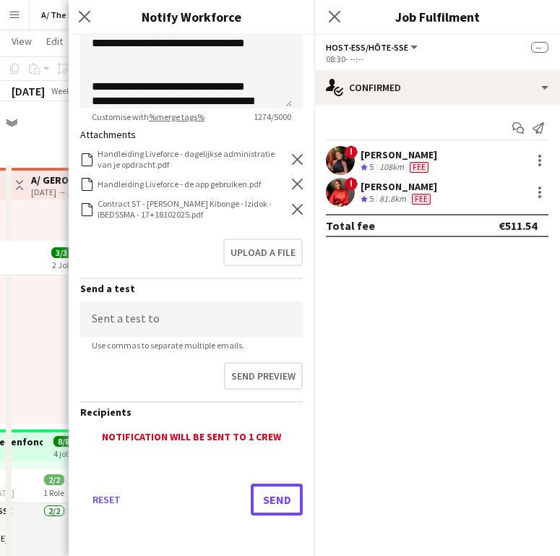
scroll to position [140, 0]
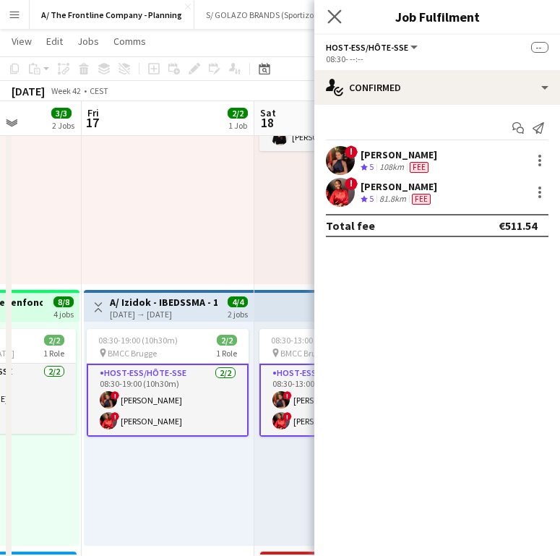
click at [343, 17] on app-icon "Close pop-in" at bounding box center [335, 17] width 21 height 21
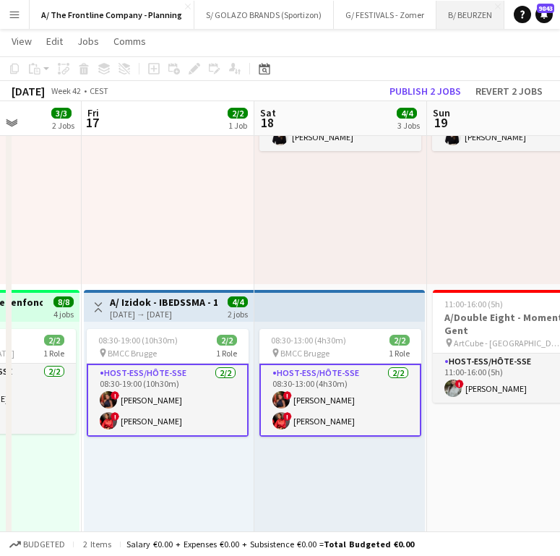
click at [467, 22] on button "B/ BEURZEN Close" at bounding box center [471, 15] width 68 height 28
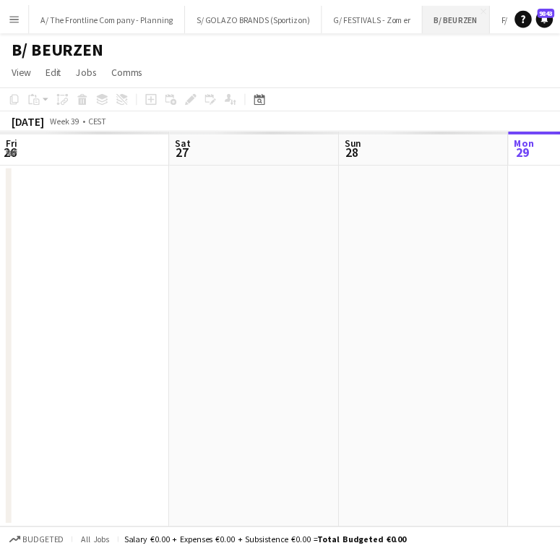
scroll to position [0, 346]
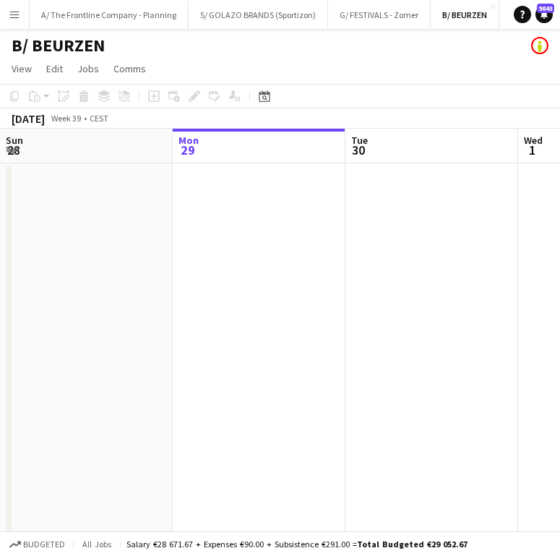
click at [370, 315] on app-date-cell at bounding box center [432, 379] width 173 height 432
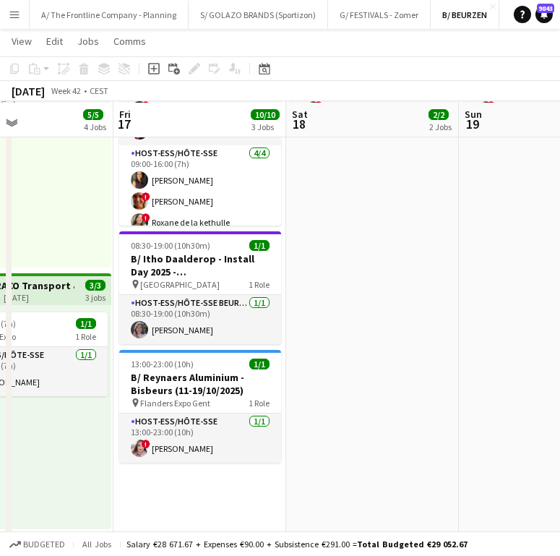
scroll to position [419, 0]
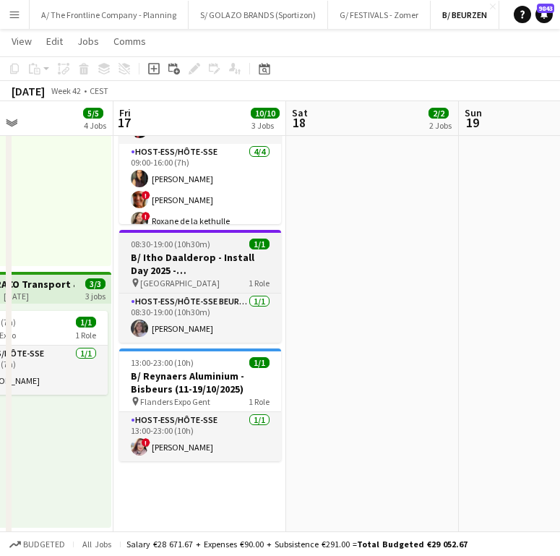
click at [202, 263] on h3 "B/ Itho Daalderop - Install Day 2025 - [GEOGRAPHIC_DATA]" at bounding box center [200, 264] width 162 height 26
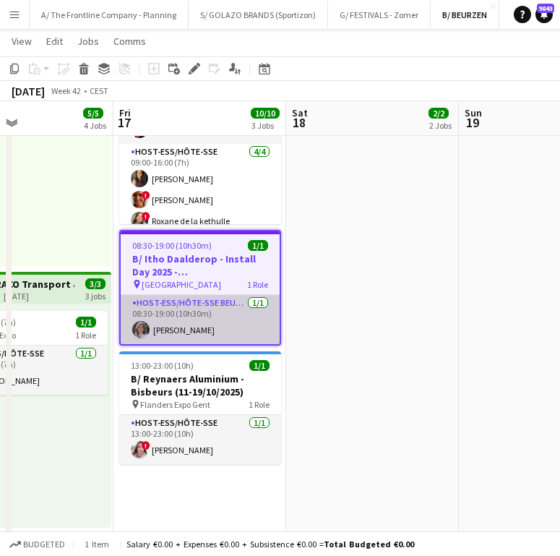
click at [203, 317] on app-card-role "Host-ess/Hôte-sse Beurs - Foire [DATE] 08:30-19:00 (10h30m) [PERSON_NAME]" at bounding box center [200, 319] width 159 height 49
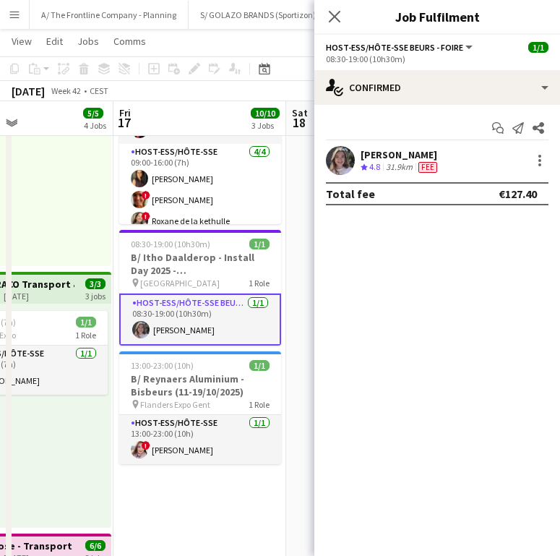
click at [367, 174] on div "Winke De Feyter Crew rating 4.8 31.9km Fee" at bounding box center [438, 160] width 246 height 29
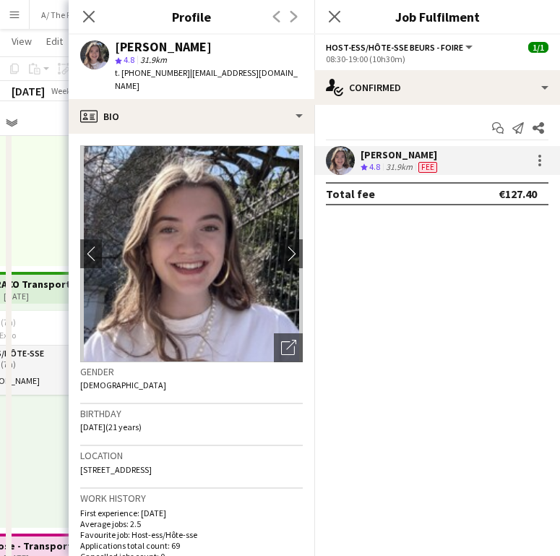
click at [199, 459] on div "Location [STREET_ADDRESS]" at bounding box center [191, 467] width 223 height 42
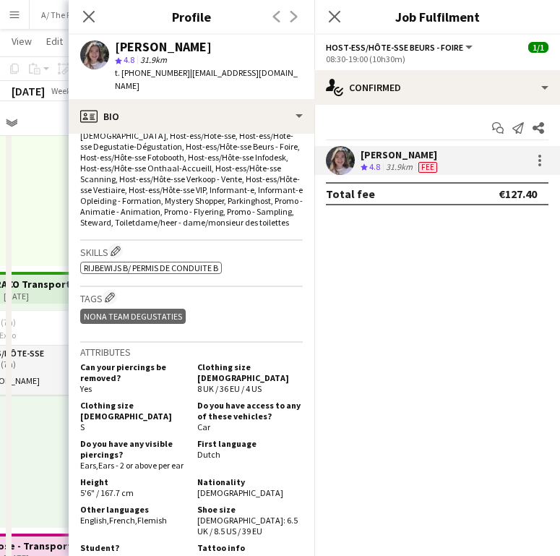
scroll to position [544, 0]
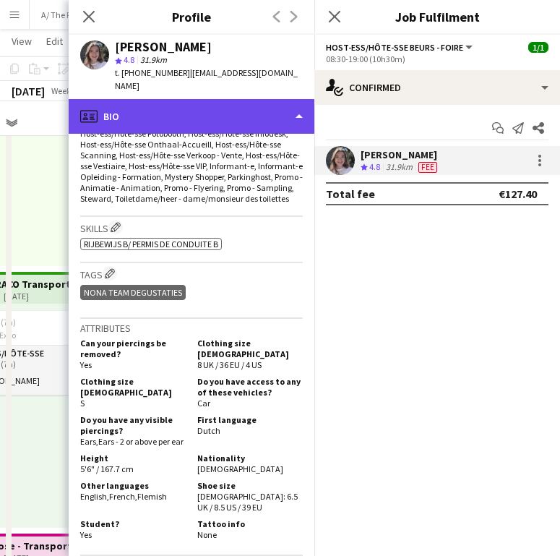
click at [242, 106] on div "profile Bio" at bounding box center [192, 116] width 246 height 35
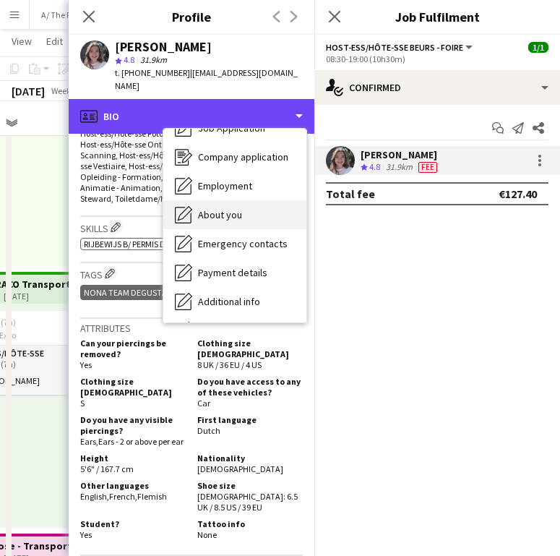
scroll to position [136, 0]
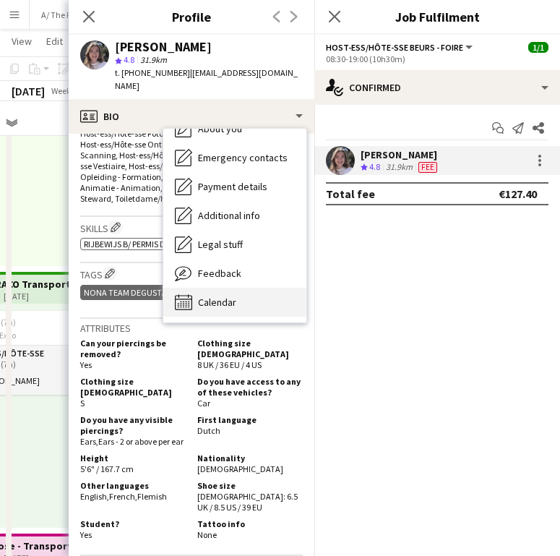
click at [227, 298] on div "Calendar Calendar" at bounding box center [234, 302] width 143 height 29
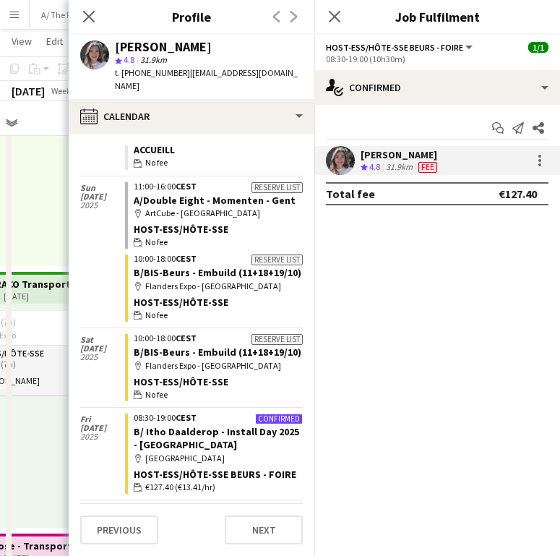
scroll to position [419, 0]
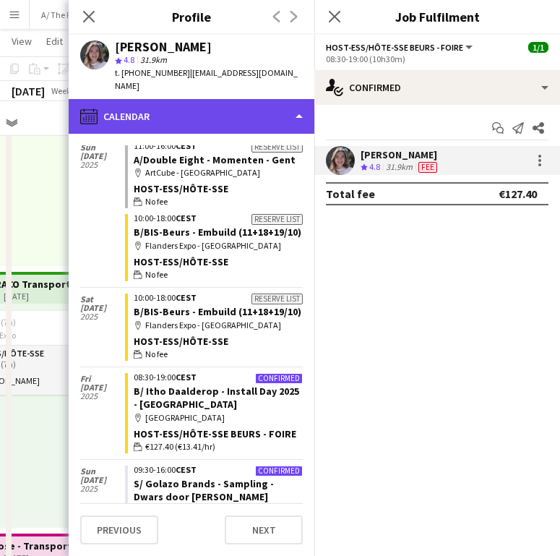
click at [223, 99] on div "calendar-full Calendar" at bounding box center [192, 116] width 246 height 35
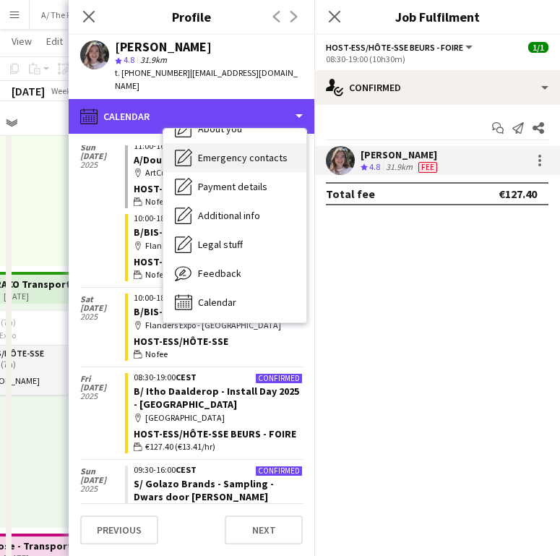
scroll to position [0, 0]
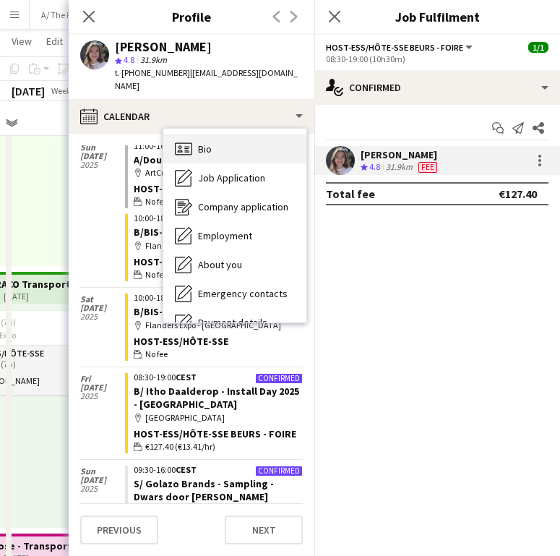
click at [223, 137] on div "Bio Bio" at bounding box center [234, 148] width 143 height 29
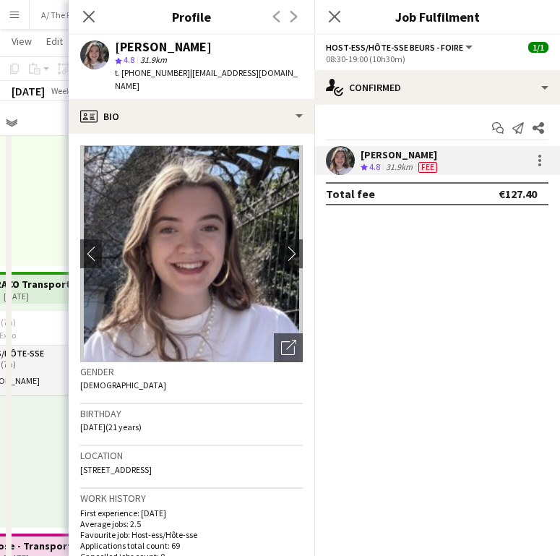
click at [147, 381] on div "Gender [DEMOGRAPHIC_DATA]" at bounding box center [191, 383] width 223 height 42
click at [88, 14] on icon "Close pop-in" at bounding box center [89, 16] width 14 height 14
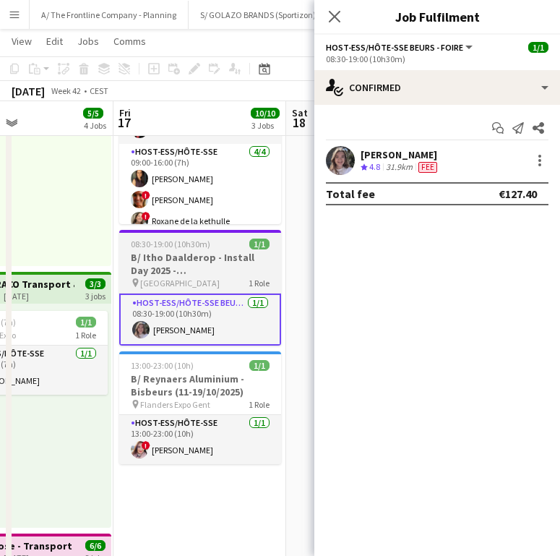
click at [212, 273] on h3 "B/ Itho Daalderop - Install Day 2025 - [GEOGRAPHIC_DATA]" at bounding box center [200, 264] width 162 height 26
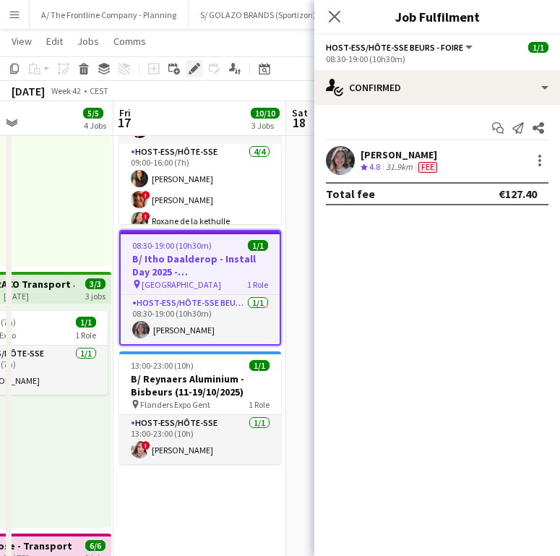
click at [196, 74] on div "Edit" at bounding box center [194, 68] width 17 height 17
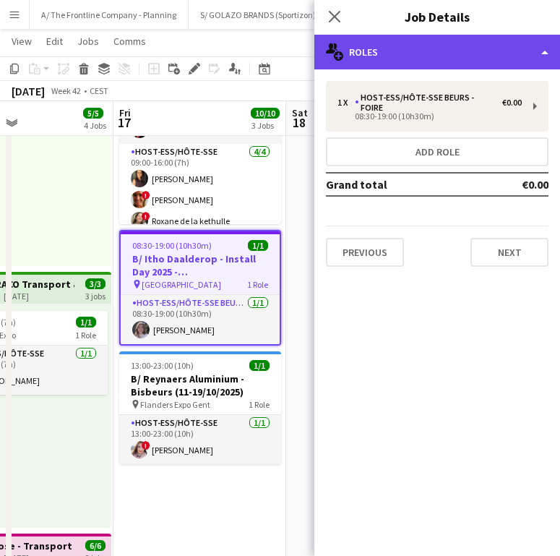
click at [447, 38] on div "multiple-users-add Roles" at bounding box center [438, 52] width 246 height 35
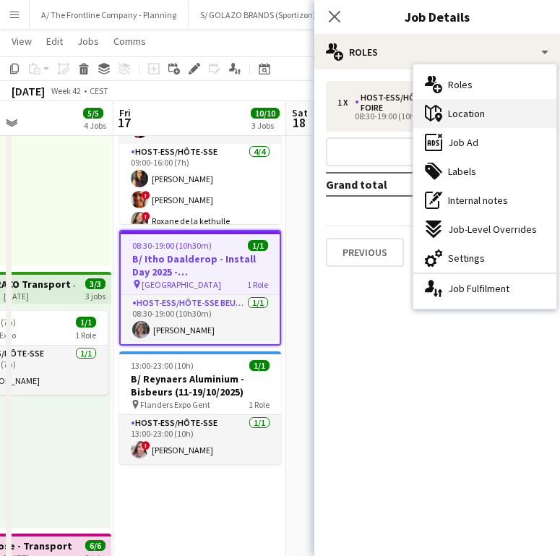
click at [489, 116] on div "maps-pin-1 Location" at bounding box center [485, 113] width 143 height 29
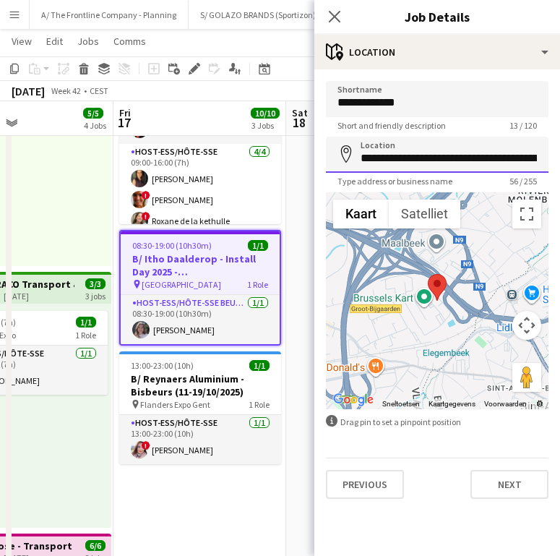
click at [429, 165] on input "**********" at bounding box center [437, 155] width 223 height 36
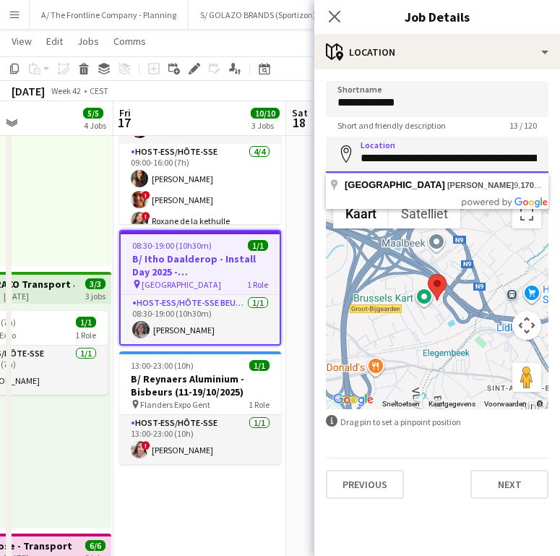
click at [429, 165] on input "**********" at bounding box center [437, 155] width 223 height 36
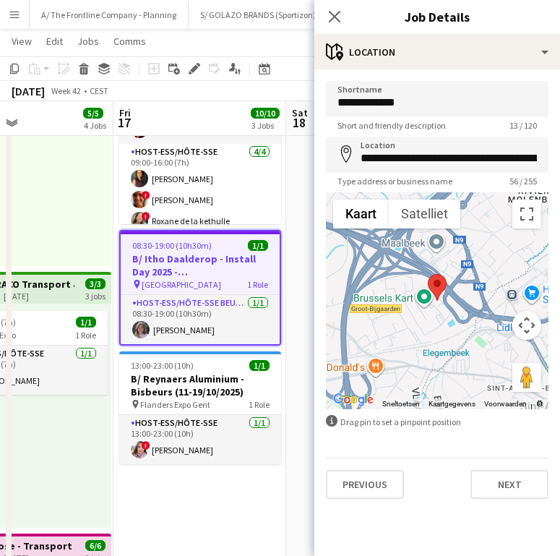
drag, startPoint x: 204, startPoint y: 319, endPoint x: 438, endPoint y: 159, distance: 283.6
click at [204, 319] on app-card-role "Host-ess/Hôte-sse Beurs - Foire [DATE] 08:30-19:00 (10h30m) [PERSON_NAME]" at bounding box center [200, 319] width 159 height 49
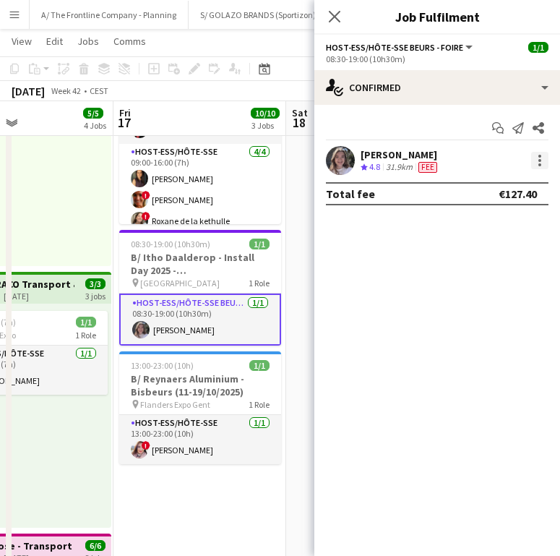
click at [542, 161] on div at bounding box center [539, 160] width 17 height 17
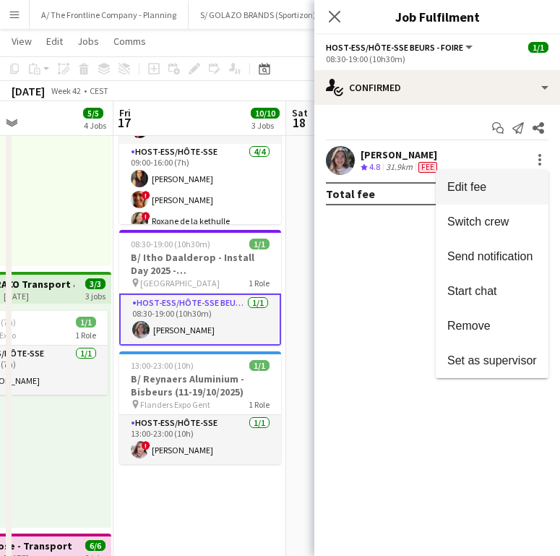
click at [510, 176] on button "Edit fee" at bounding box center [492, 187] width 113 height 35
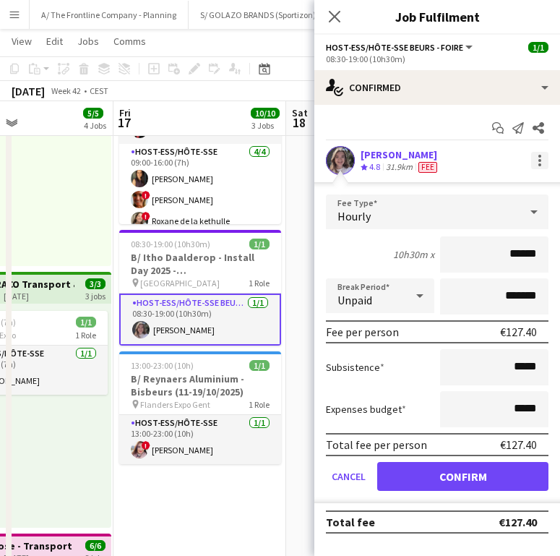
click at [539, 169] on div at bounding box center [539, 160] width 17 height 17
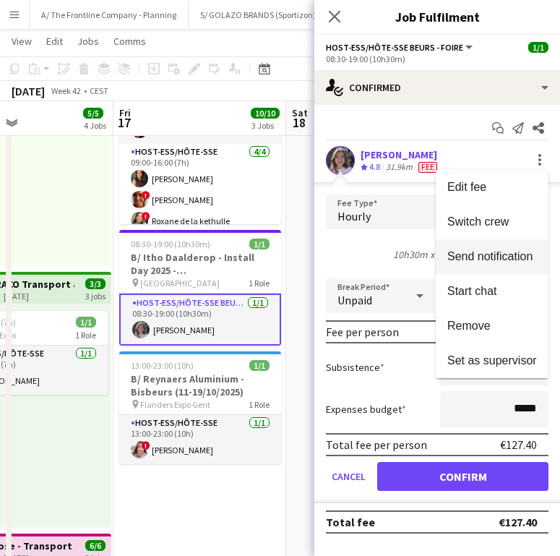
click at [497, 265] on button "Send notification" at bounding box center [492, 256] width 113 height 35
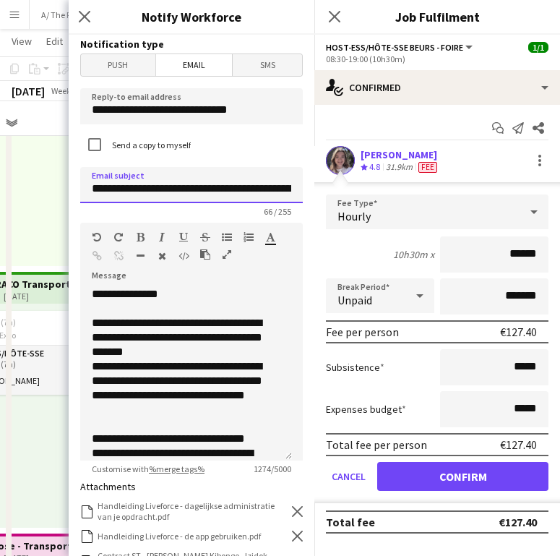
scroll to position [0, 131]
drag, startPoint x: 157, startPoint y: 189, endPoint x: 288, endPoint y: 181, distance: 131.1
click at [288, 181] on input "**********" at bounding box center [186, 185] width 212 height 36
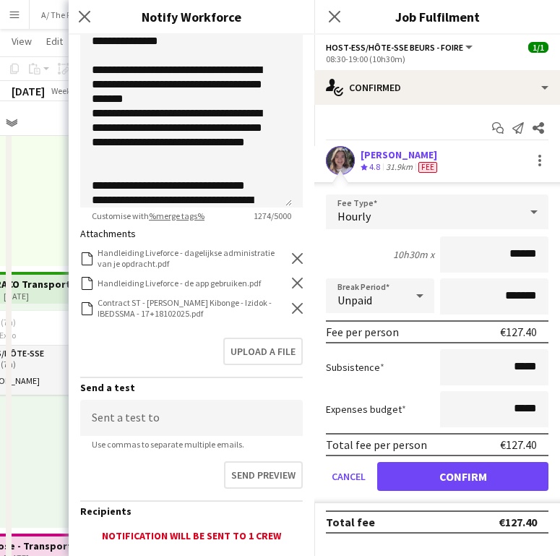
scroll to position [314, 0]
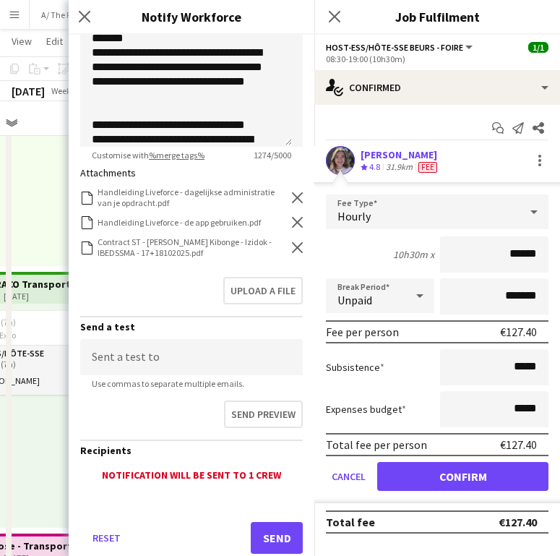
type input "**********"
click at [292, 250] on icon "Remove" at bounding box center [297, 247] width 11 height 11
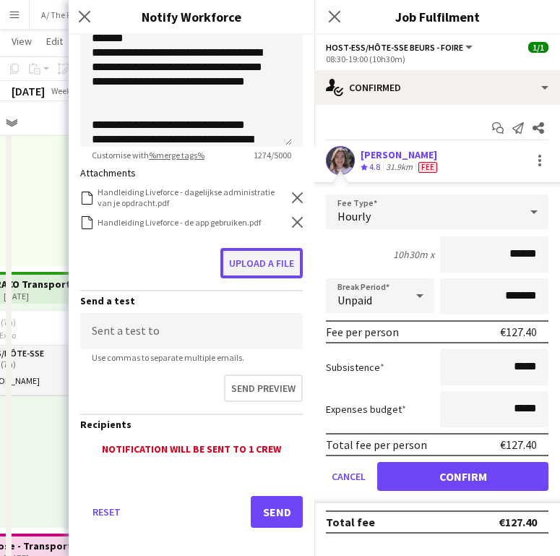
click at [270, 256] on button "Upload a file" at bounding box center [262, 263] width 82 height 30
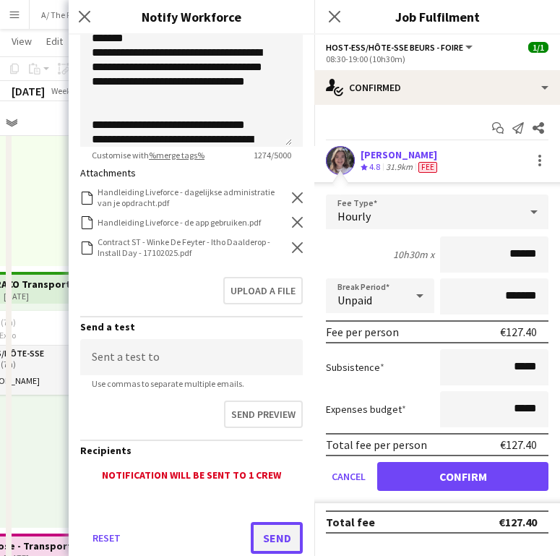
click at [251, 543] on button "Send" at bounding box center [277, 538] width 52 height 32
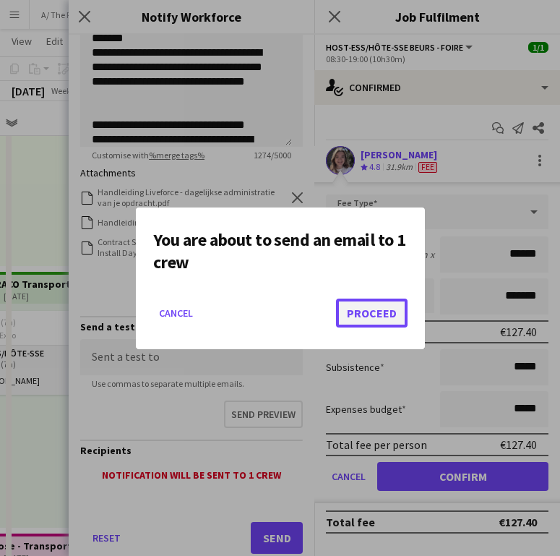
click at [362, 321] on button "Proceed" at bounding box center [372, 313] width 72 height 29
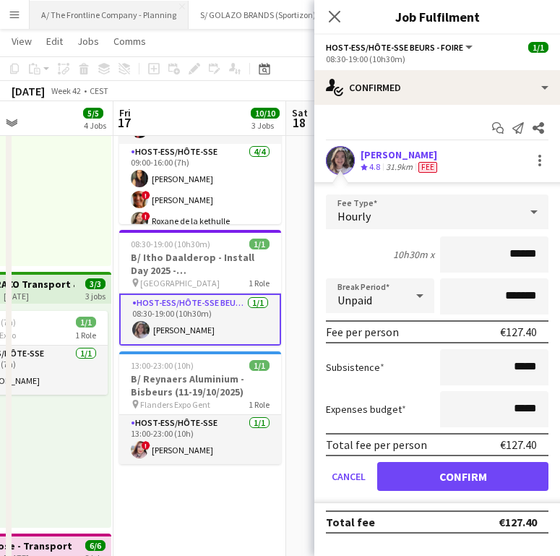
click at [103, 4] on button "A/ The Frontline Company - Planning Close" at bounding box center [109, 15] width 159 height 28
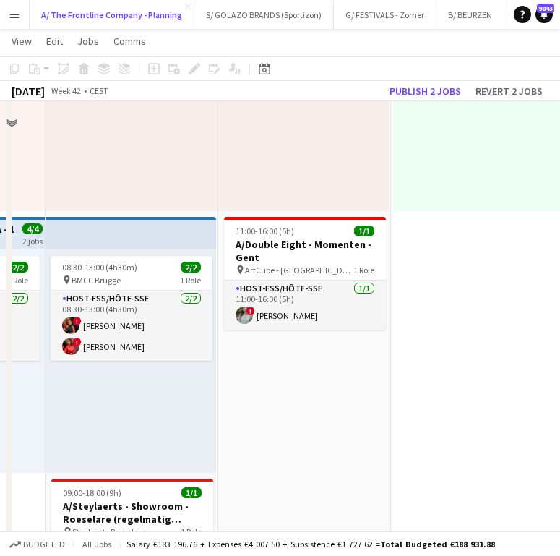
scroll to position [218, 0]
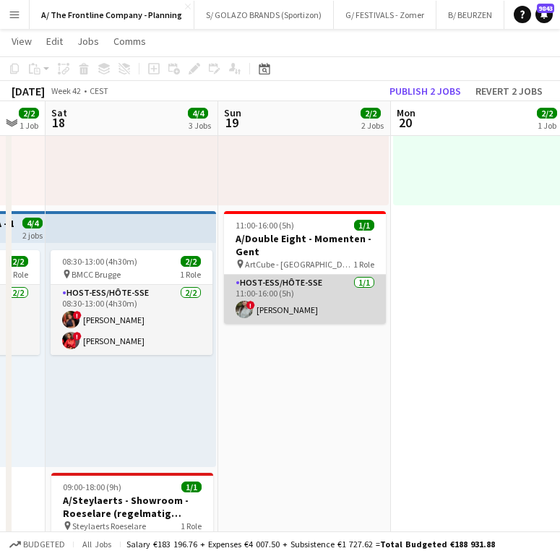
click at [330, 308] on app-card-role "Host-ess/Hôte-sse [DATE] 11:00-16:00 (5h) ! [PERSON_NAME]" at bounding box center [305, 299] width 162 height 49
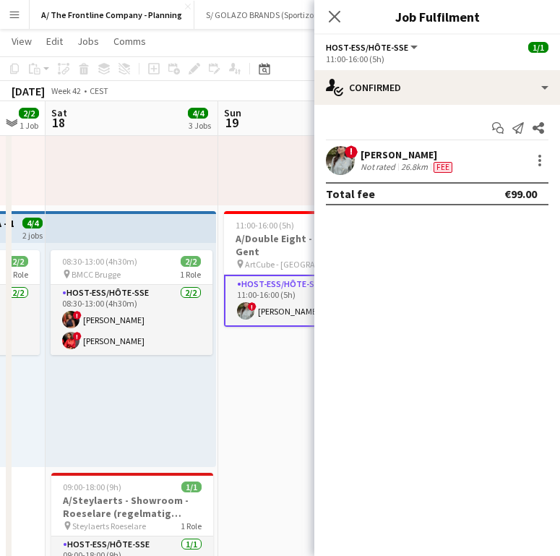
click at [429, 157] on div "[PERSON_NAME]" at bounding box center [408, 154] width 95 height 13
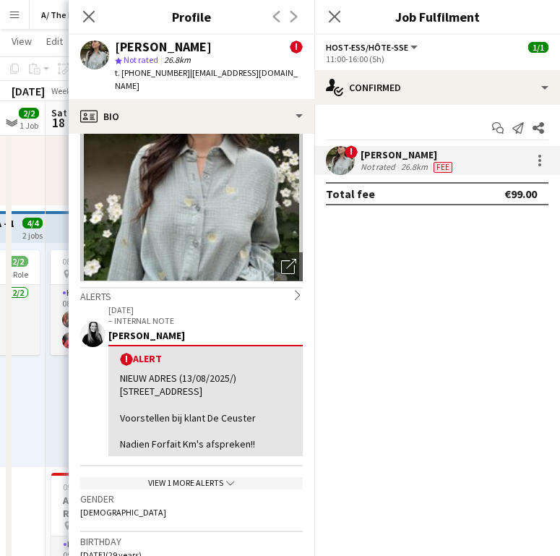
scroll to position [0, 0]
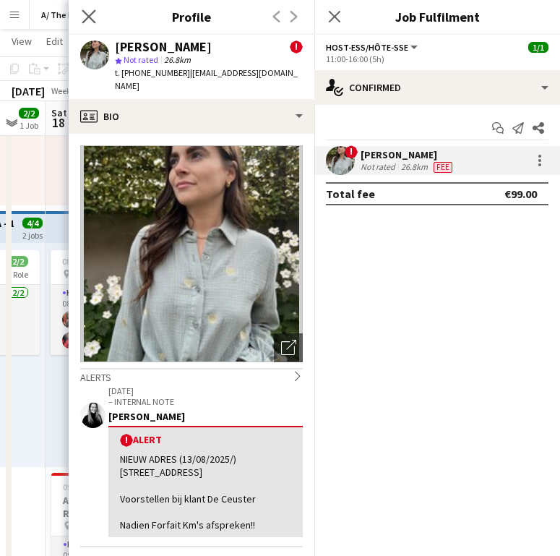
click at [96, 12] on app-icon "Close pop-in" at bounding box center [89, 17] width 21 height 21
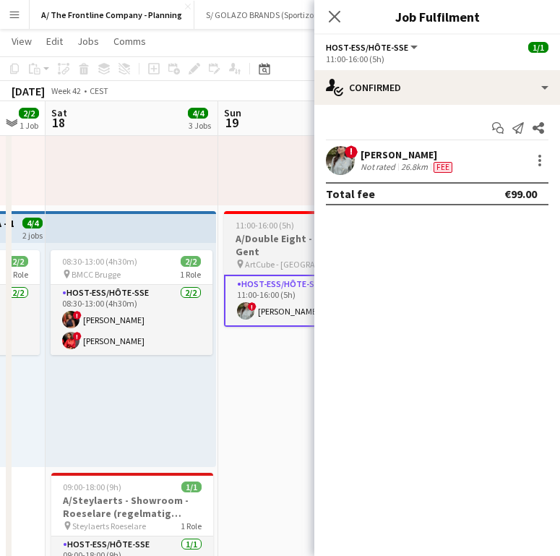
click at [260, 246] on h3 "A/Double Eight - Momenten - Gent" at bounding box center [305, 245] width 162 height 26
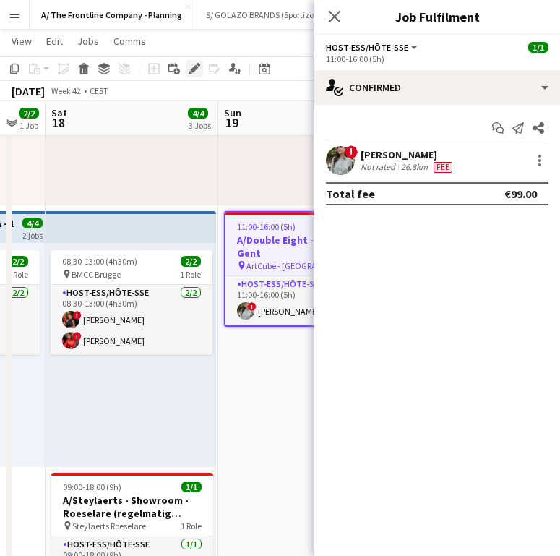
click at [186, 76] on div "Edit" at bounding box center [194, 68] width 17 height 17
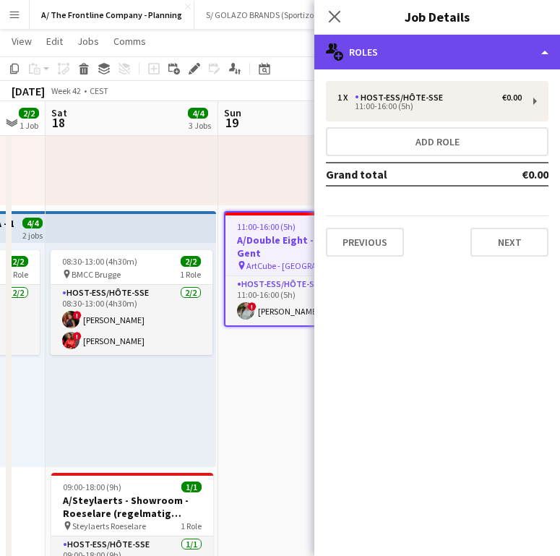
click at [452, 61] on div "multiple-users-add Roles" at bounding box center [438, 52] width 246 height 35
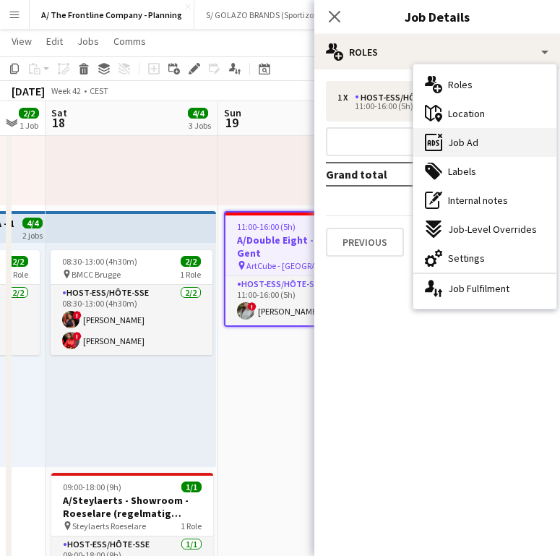
click at [470, 136] on span "Job Ad" at bounding box center [463, 142] width 30 height 13
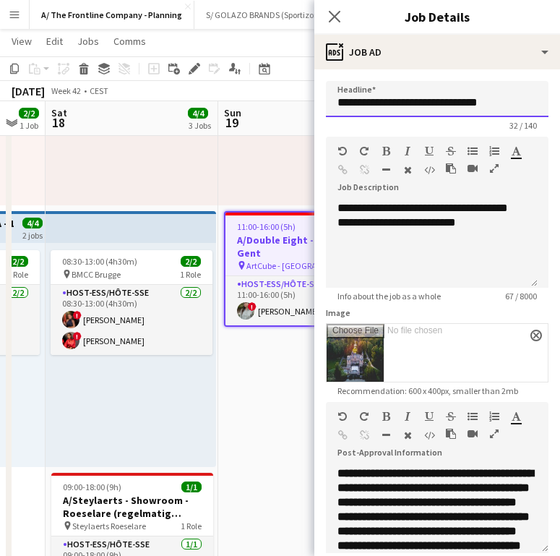
click at [435, 100] on input "**********" at bounding box center [437, 99] width 223 height 36
drag, startPoint x: 258, startPoint y: 287, endPoint x: 341, endPoint y: 197, distance: 121.8
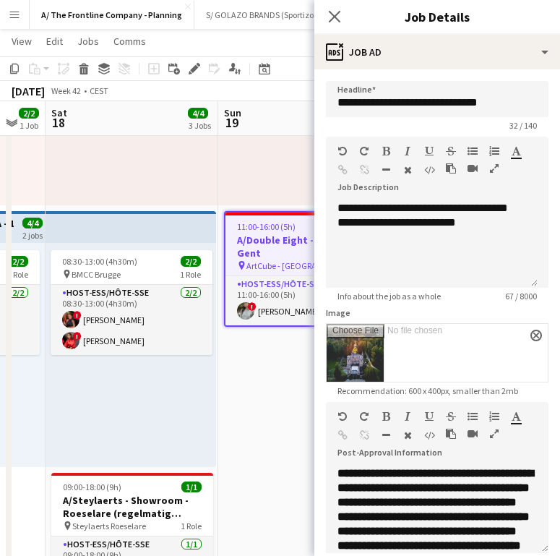
click at [258, 287] on app-card-role "Host-ess/Hôte-sse [DATE] 11:00-16:00 (5h) ! [PERSON_NAME]" at bounding box center [305, 300] width 159 height 49
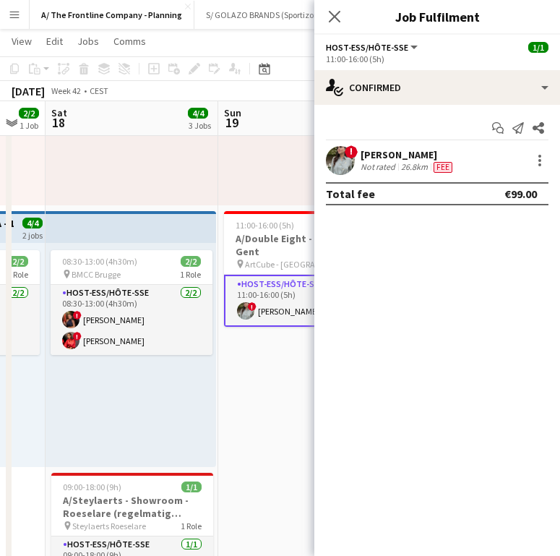
click at [536, 170] on div "! [PERSON_NAME] Not rated 26.8km Fee" at bounding box center [438, 160] width 246 height 29
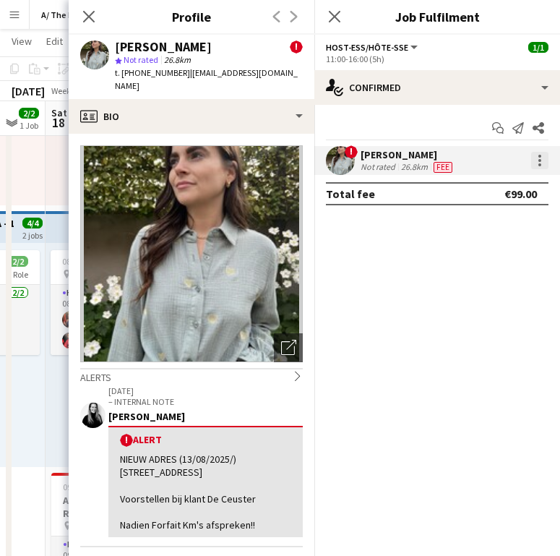
click at [539, 161] on div at bounding box center [540, 160] width 3 height 3
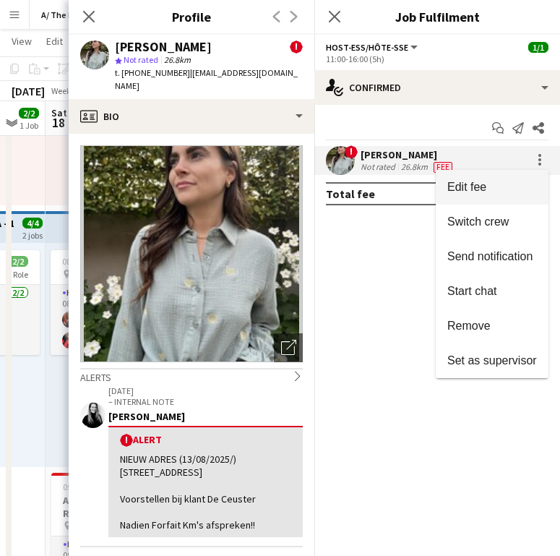
click at [512, 183] on span "Edit fee" at bounding box center [493, 187] width 90 height 13
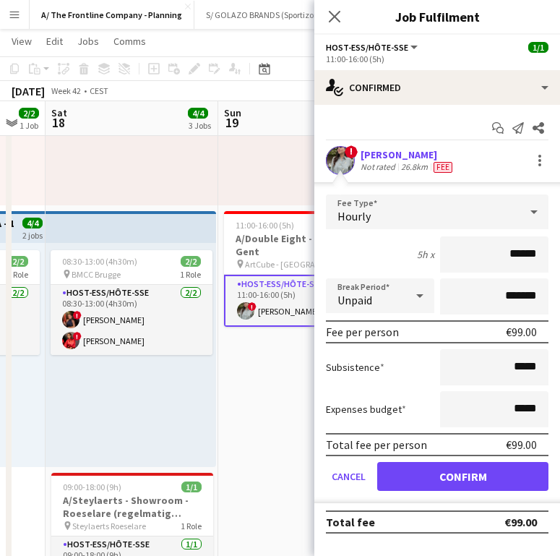
click at [538, 171] on div "! [PERSON_NAME] Not rated 26.8km Fee" at bounding box center [438, 160] width 246 height 29
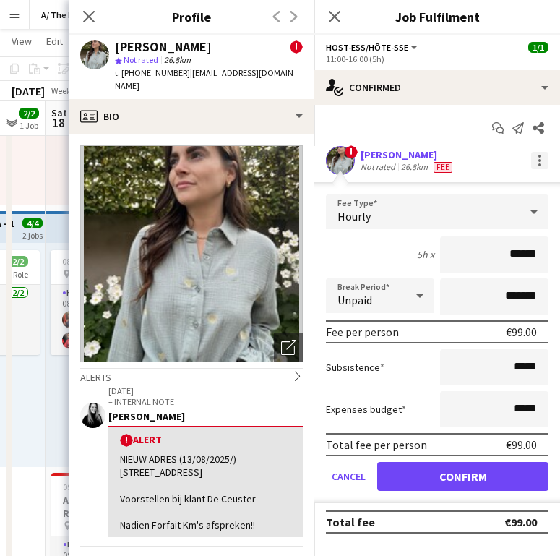
click at [541, 164] on div at bounding box center [540, 164] width 3 height 3
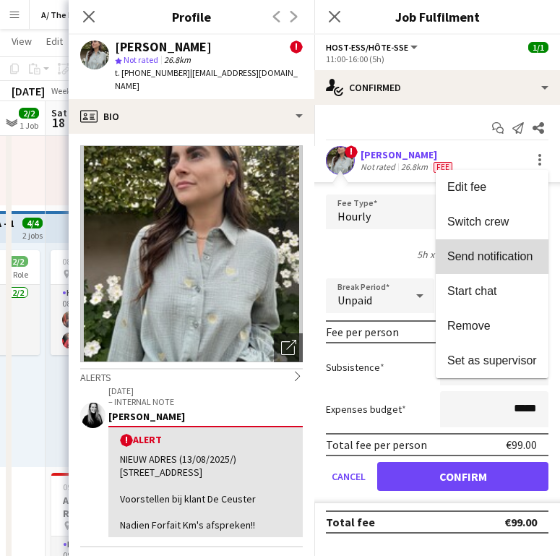
click at [501, 251] on span "Send notification" at bounding box center [490, 256] width 85 height 12
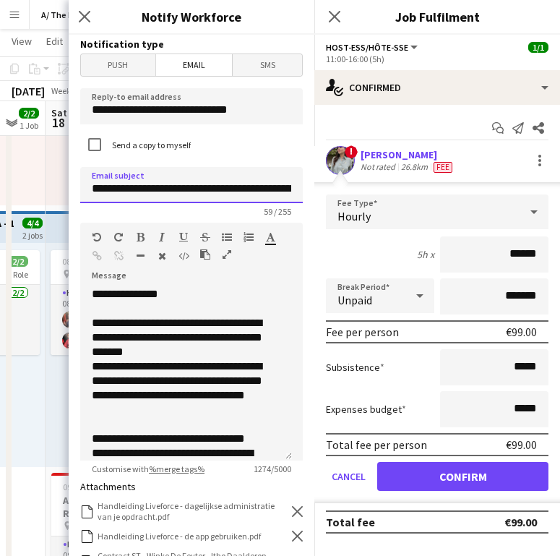
drag, startPoint x: 137, startPoint y: 192, endPoint x: 266, endPoint y: 195, distance: 129.4
click at [260, 197] on input "**********" at bounding box center [191, 185] width 223 height 36
click at [192, 194] on input "**********" at bounding box center [191, 185] width 223 height 36
drag, startPoint x: 136, startPoint y: 187, endPoint x: 282, endPoint y: 180, distance: 146.2
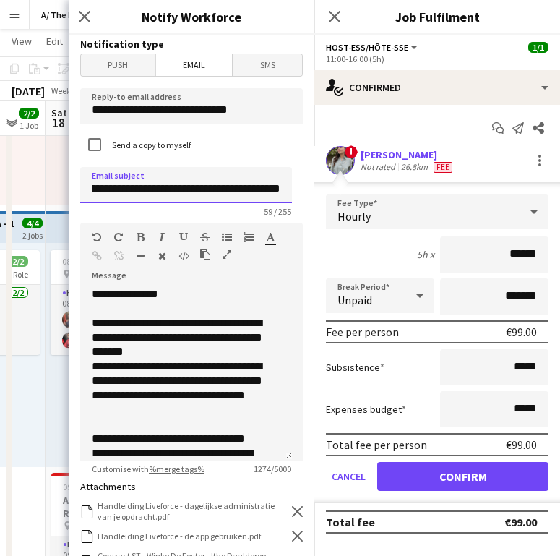
click at [282, 180] on input "**********" at bounding box center [186, 185] width 212 height 36
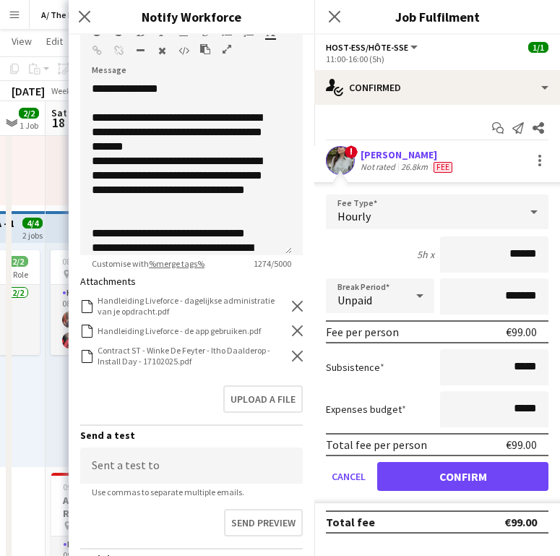
scroll to position [215, 0]
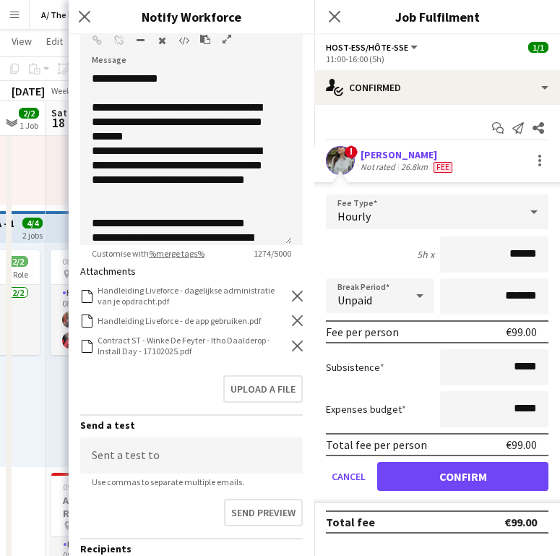
type input "**********"
click at [292, 346] on icon "Remove" at bounding box center [297, 346] width 11 height 11
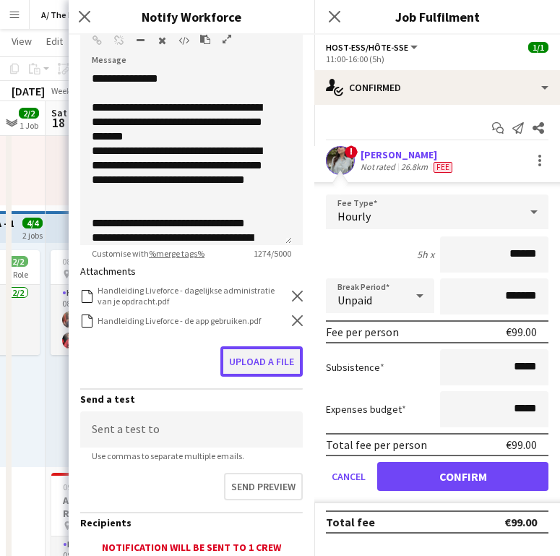
click at [265, 358] on button "Upload a file" at bounding box center [262, 361] width 82 height 30
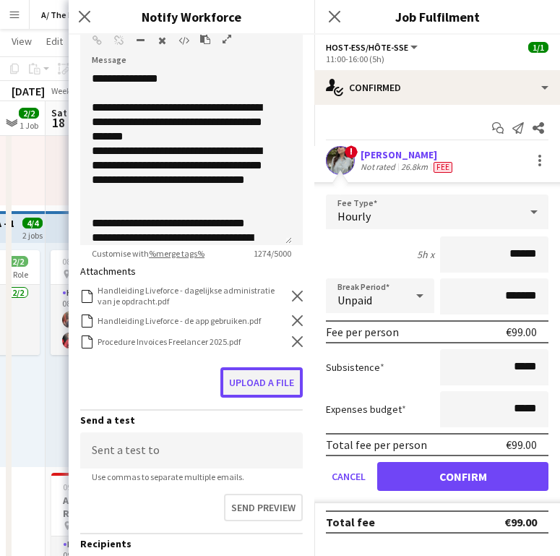
click at [265, 375] on button "Upload a file" at bounding box center [262, 382] width 82 height 30
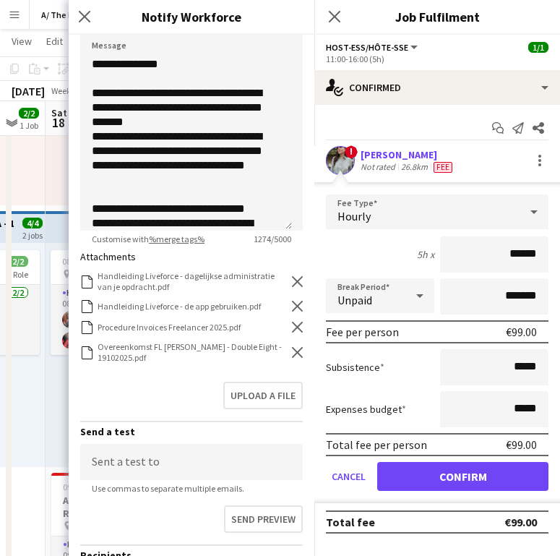
scroll to position [373, 0]
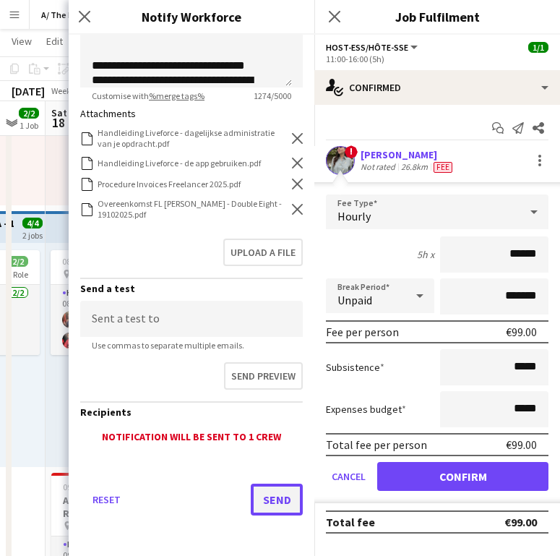
click at [281, 499] on button "Send" at bounding box center [277, 500] width 52 height 32
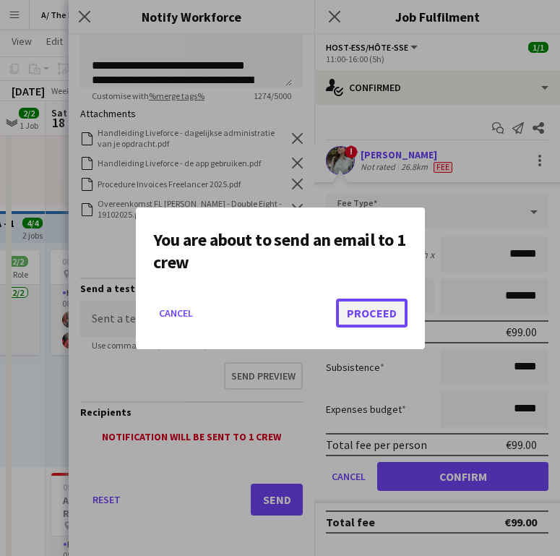
click at [398, 314] on button "Proceed" at bounding box center [372, 313] width 72 height 29
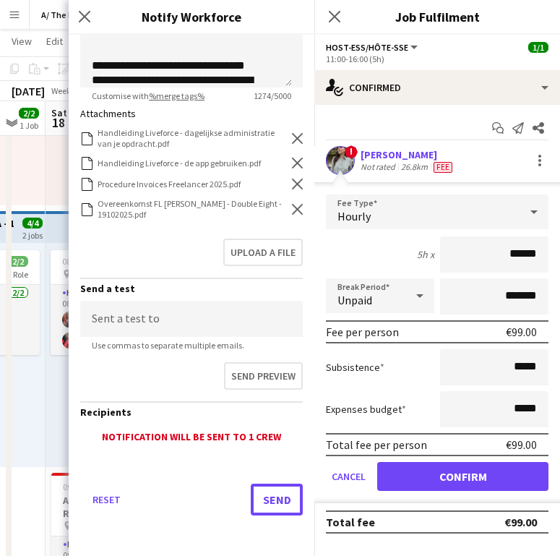
scroll to position [218, 0]
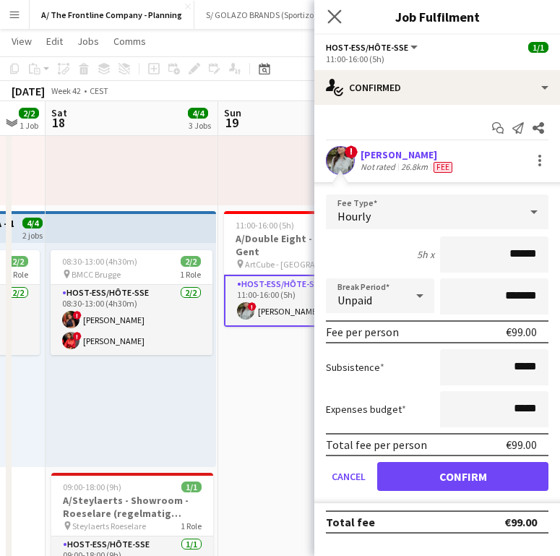
click at [337, 9] on icon "Close pop-in" at bounding box center [335, 16] width 14 height 14
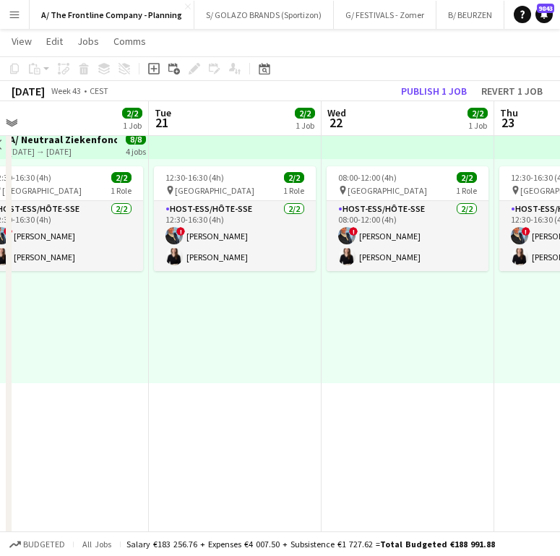
scroll to position [0, 361]
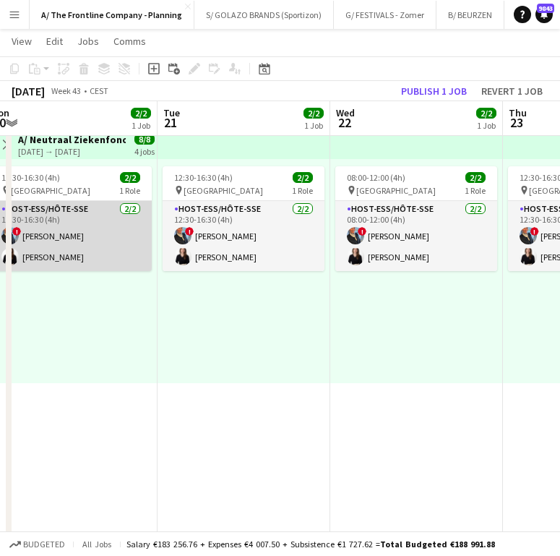
click at [117, 250] on app-card-role "Host-ess/Hôte-sse [DATE] 12:30-16:30 (4h) ! [PERSON_NAME] [PERSON_NAME]" at bounding box center [71, 236] width 162 height 70
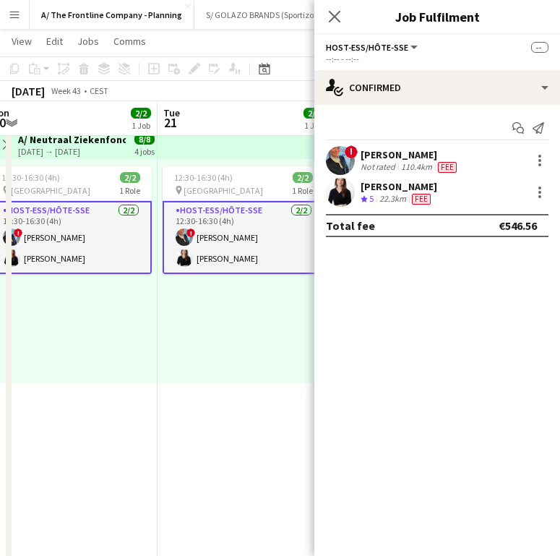
click at [367, 151] on div "[PERSON_NAME]" at bounding box center [410, 154] width 99 height 13
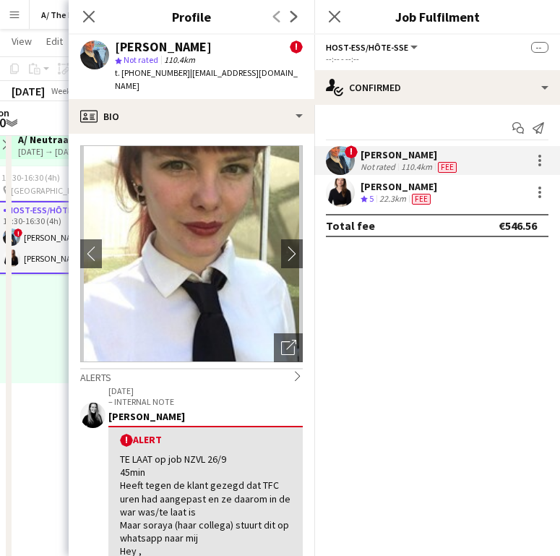
click at [177, 385] on p "[DATE]" at bounding box center [205, 390] width 194 height 11
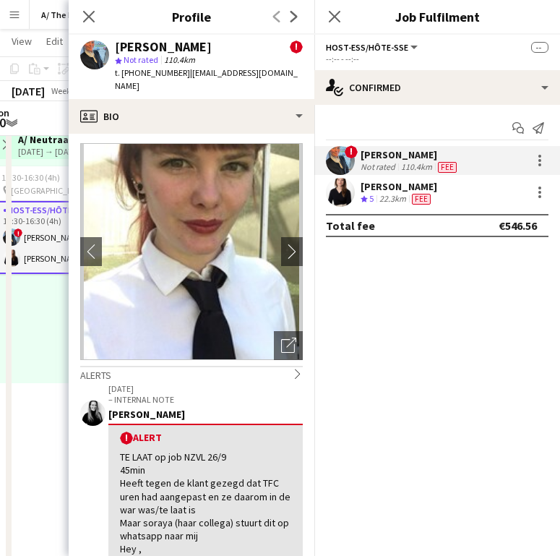
scroll to position [0, 0]
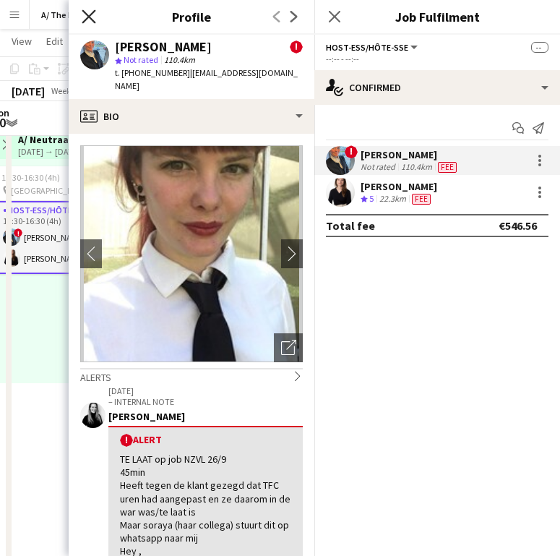
click at [83, 21] on icon "Close pop-in" at bounding box center [89, 16] width 14 height 14
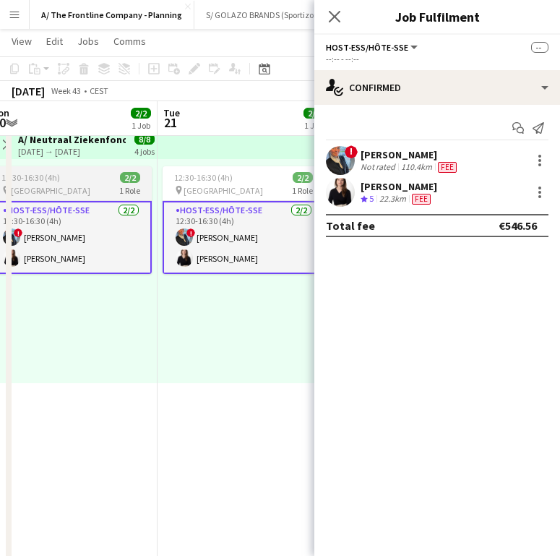
click at [93, 176] on div "12:30-16:30 (4h) 2/2" at bounding box center [71, 177] width 162 height 11
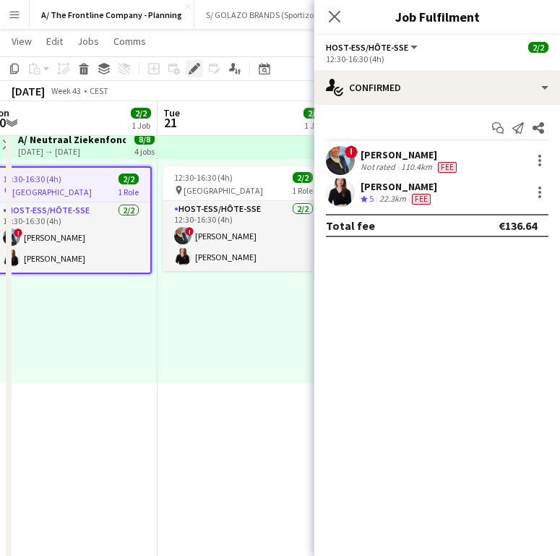
click at [187, 64] on div "Edit" at bounding box center [194, 68] width 17 height 17
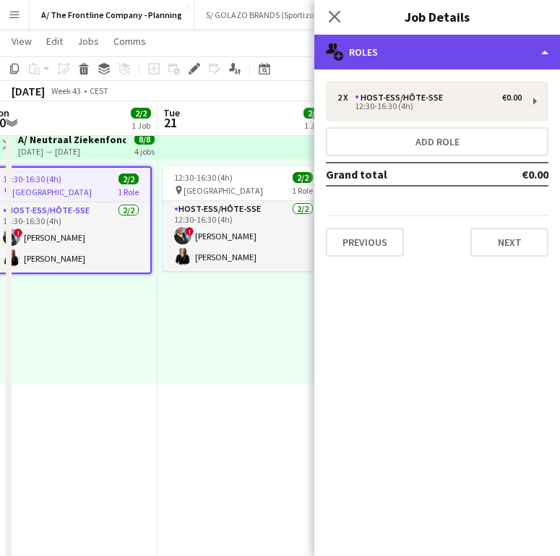
click at [433, 43] on div "multiple-users-add Roles" at bounding box center [438, 52] width 246 height 35
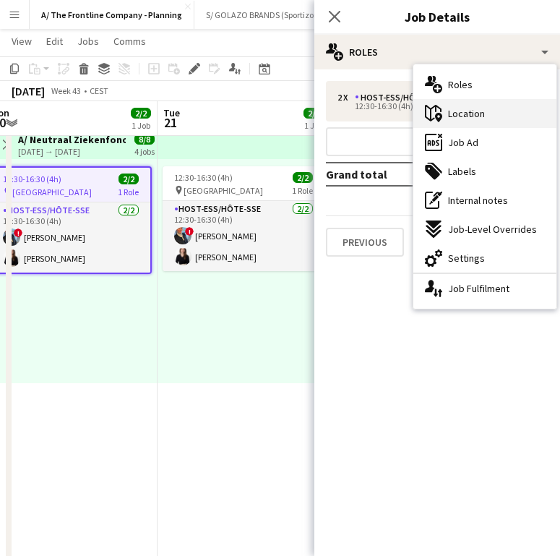
click at [487, 110] on div "maps-pin-1 Location" at bounding box center [485, 113] width 143 height 29
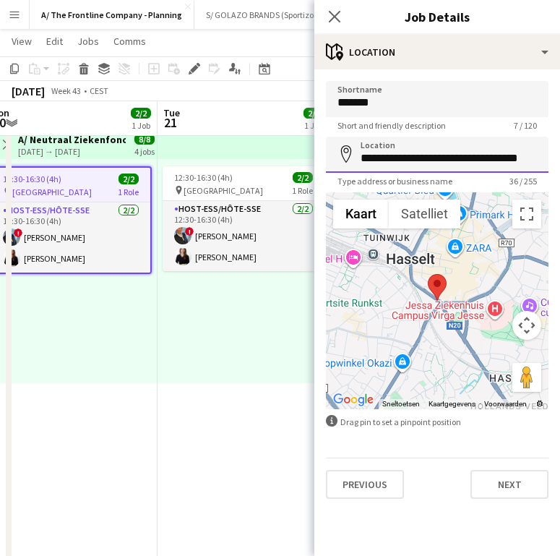
click at [443, 147] on input "**********" at bounding box center [437, 155] width 223 height 36
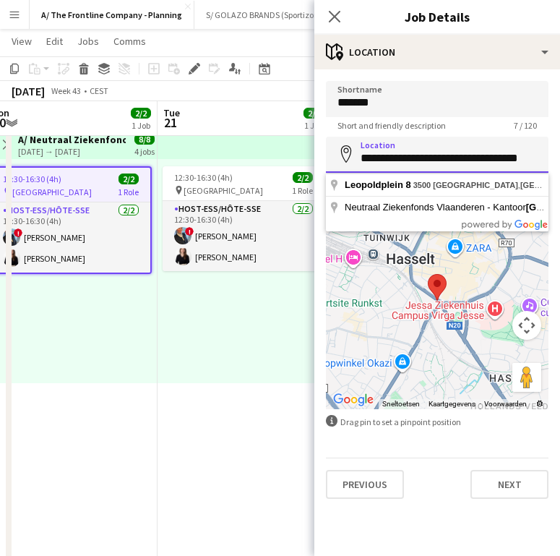
click at [443, 147] on input "**********" at bounding box center [437, 155] width 223 height 36
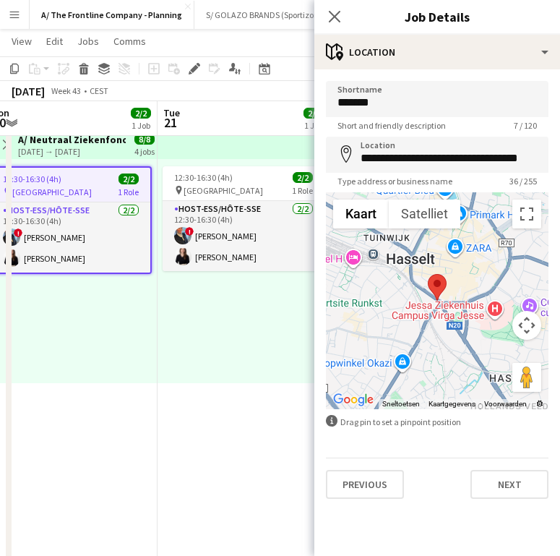
drag, startPoint x: 73, startPoint y: 224, endPoint x: 425, endPoint y: 185, distance: 354.3
click at [73, 224] on app-card-role "Host-ess/Hôte-sse [DATE] 12:30-16:30 (4h) ! [PERSON_NAME] [PERSON_NAME]" at bounding box center [70, 237] width 159 height 70
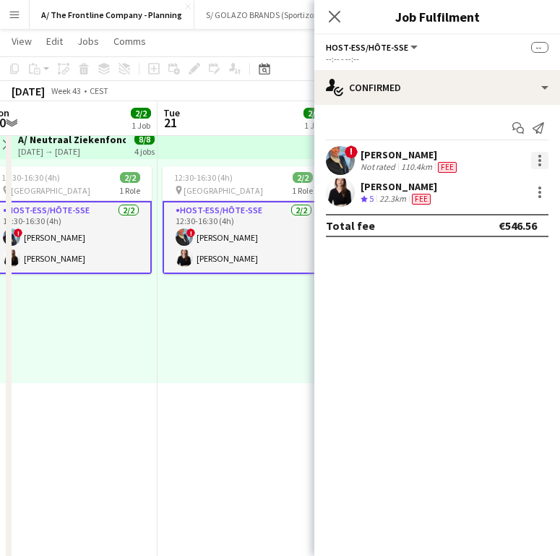
click at [543, 166] on div at bounding box center [539, 160] width 17 height 17
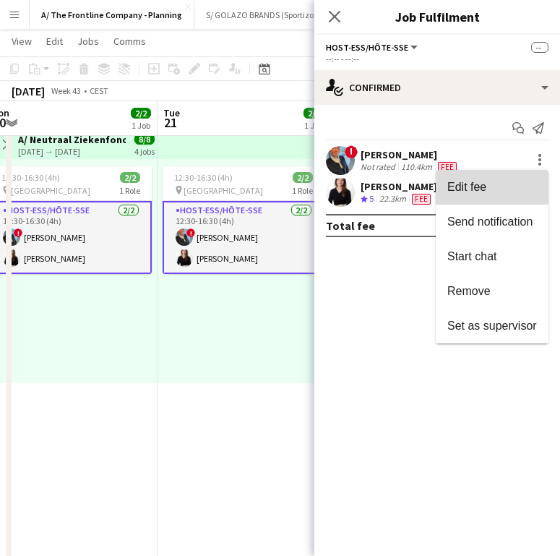
click at [517, 188] on span "Edit fee" at bounding box center [493, 187] width 90 height 13
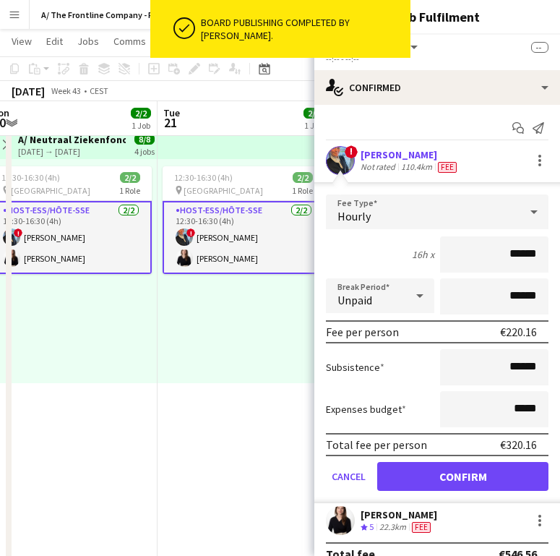
click at [160, 338] on div "12:30-16:30 (4h) 2/2 pin Hasselt 1 Role Host-ess/Hôte-sse [DATE] 12:30-16:30 (4…" at bounding box center [244, 271] width 173 height 224
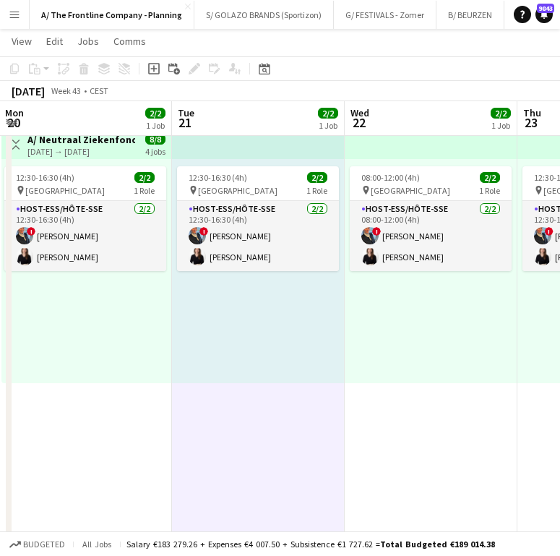
scroll to position [0, 342]
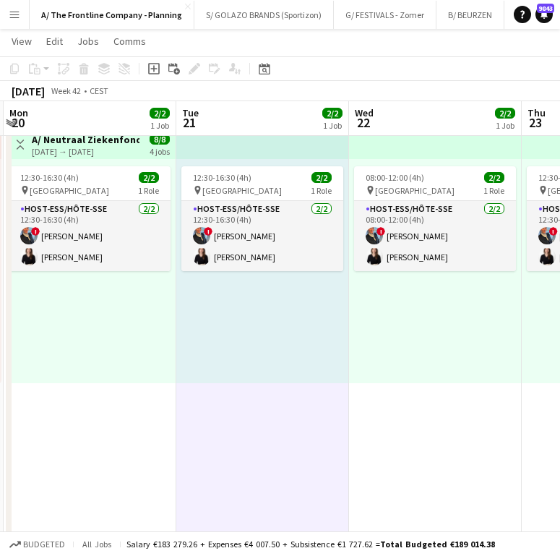
click at [385, 325] on div "08:00-12:00 (4h) 2/2 pin Hasselt 1 Role Host-ess/Hôte-sse [DATE] 08:00-12:00 (4…" at bounding box center [435, 271] width 173 height 224
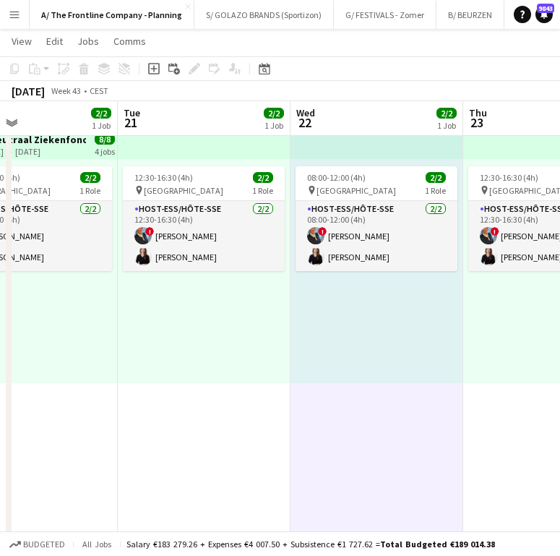
scroll to position [0, 401]
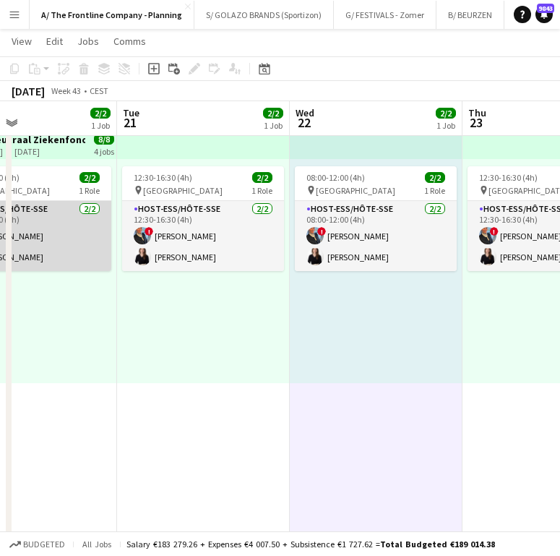
drag, startPoint x: 62, startPoint y: 247, endPoint x: 77, endPoint y: 236, distance: 18.7
click at [62, 247] on app-card-role "Host-ess/Hôte-sse [DATE] 12:30-16:30 (4h) ! [PERSON_NAME] [PERSON_NAME]" at bounding box center [30, 236] width 162 height 70
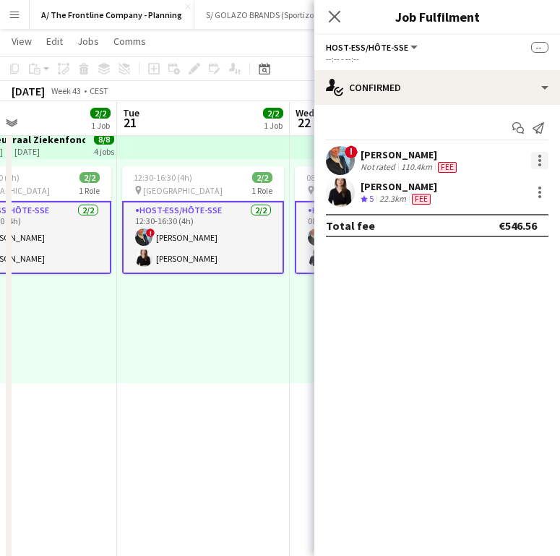
click at [544, 163] on div at bounding box center [539, 160] width 17 height 17
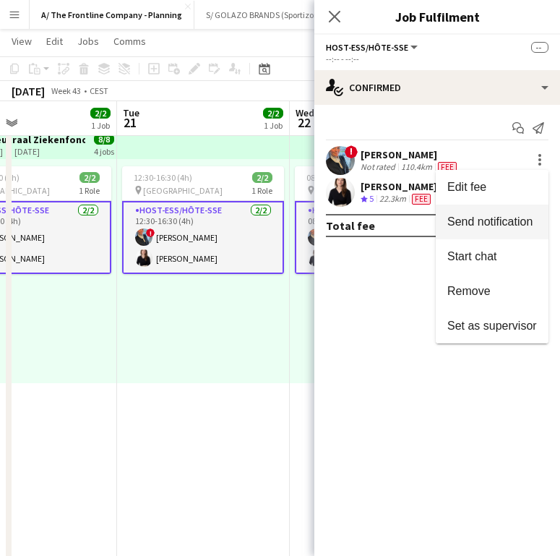
click at [515, 223] on span "Send notification" at bounding box center [490, 221] width 85 height 12
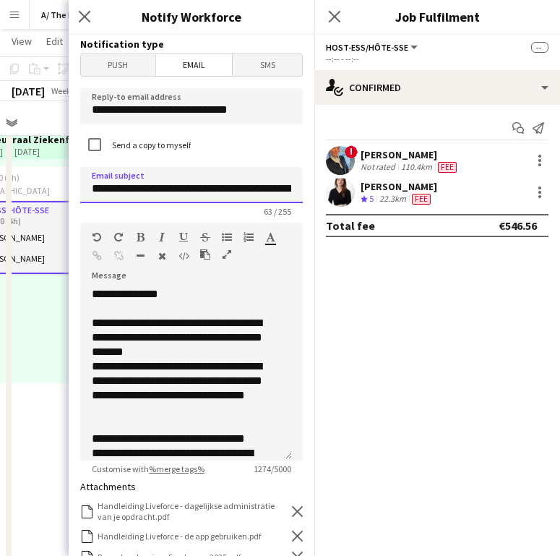
scroll to position [0, 108]
drag, startPoint x: 137, startPoint y: 191, endPoint x: 297, endPoint y: 194, distance: 160.5
click at [297, 194] on form "**********" at bounding box center [192, 482] width 246 height 894
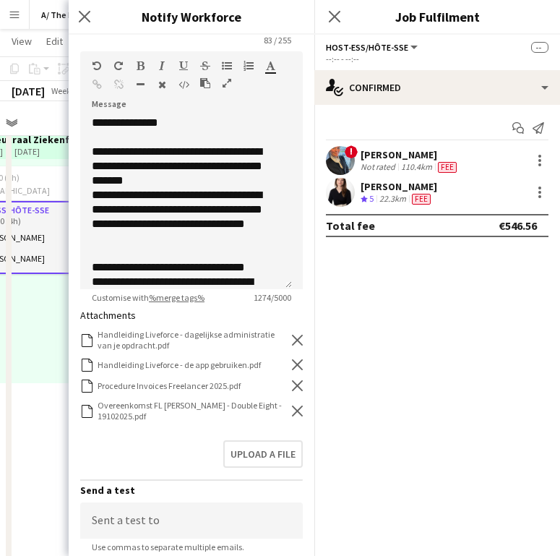
type input "**********"
click at [292, 407] on icon "Remove" at bounding box center [297, 411] width 11 height 11
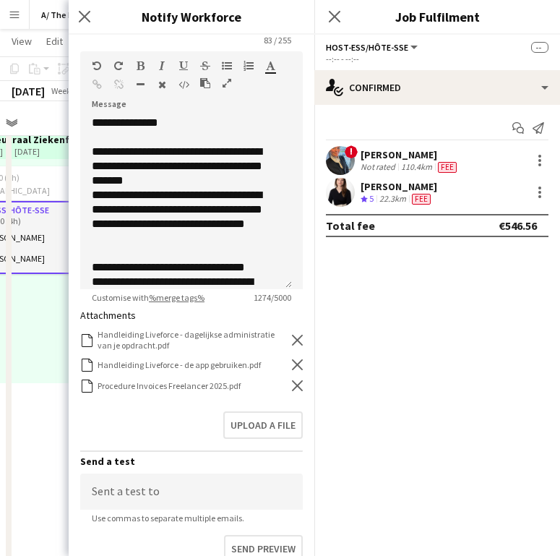
click at [292, 389] on icon "Remove" at bounding box center [297, 385] width 11 height 11
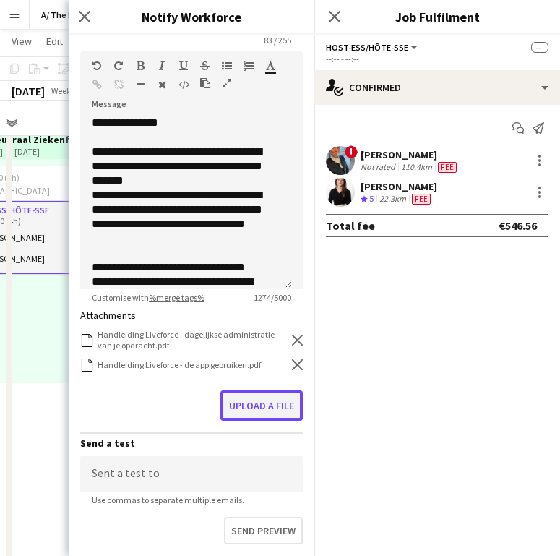
click at [268, 414] on button "Upload a file" at bounding box center [262, 405] width 82 height 30
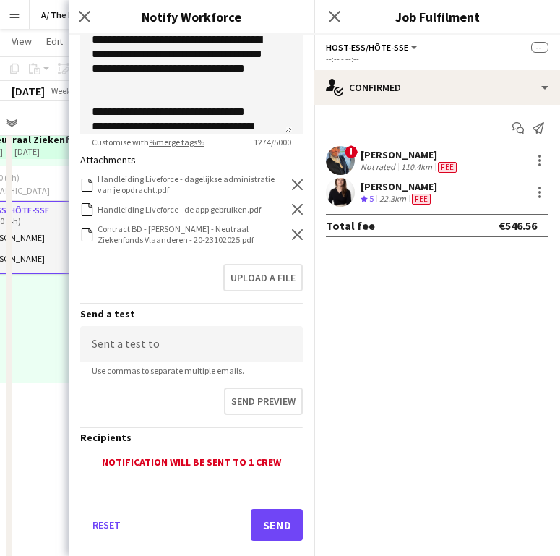
scroll to position [352, 0]
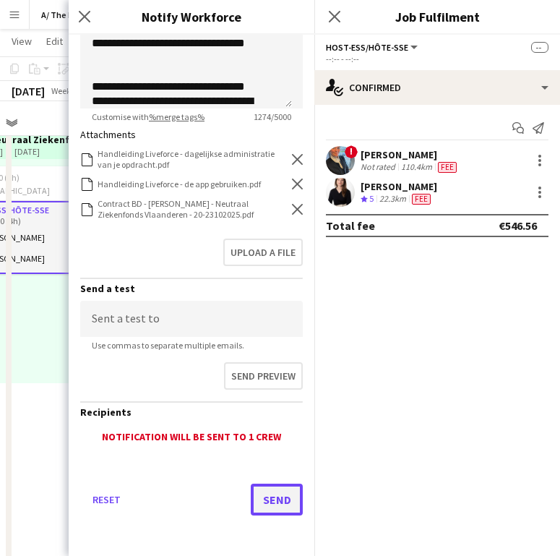
click at [265, 497] on button "Send" at bounding box center [277, 500] width 52 height 32
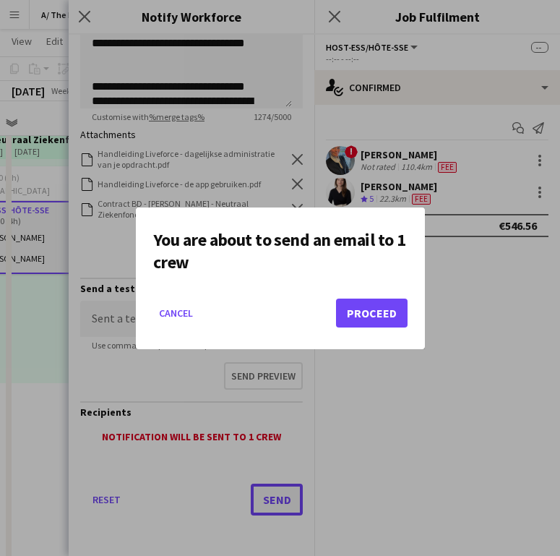
scroll to position [0, 0]
click at [346, 301] on button "Proceed" at bounding box center [372, 313] width 72 height 29
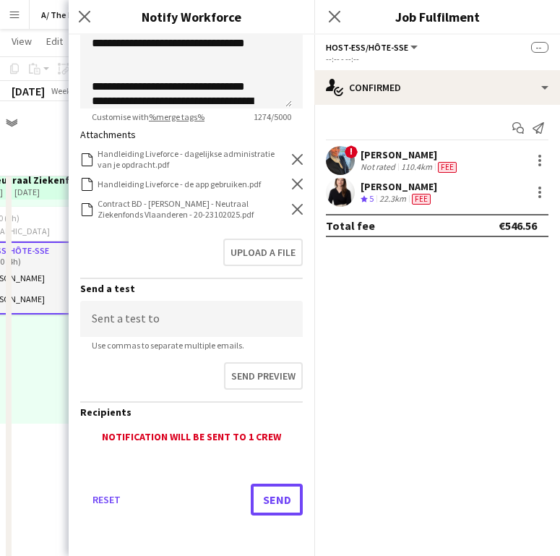
scroll to position [40, 0]
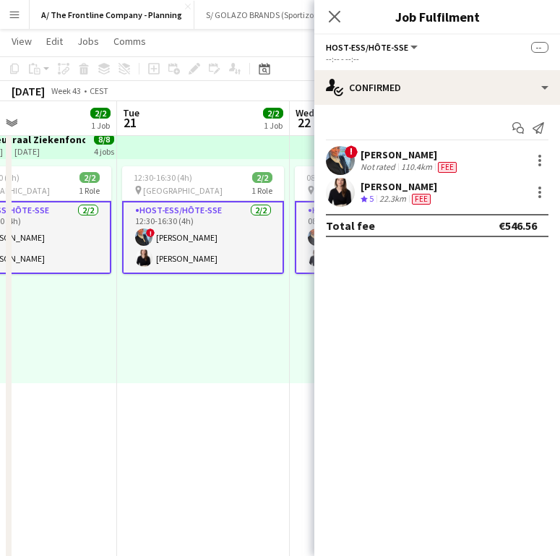
click at [380, 194] on div "22.3km" at bounding box center [393, 199] width 33 height 12
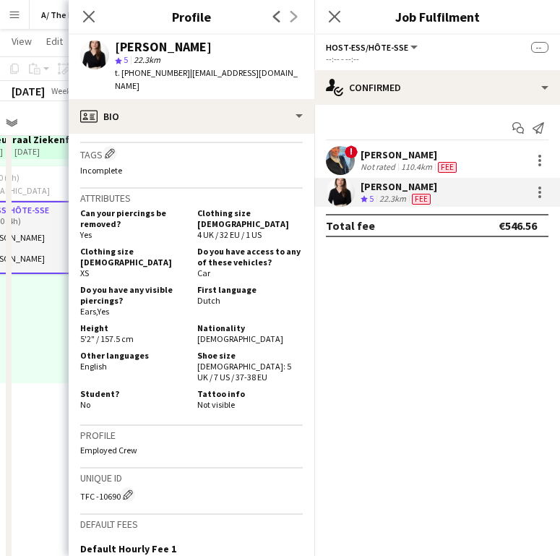
scroll to position [620, 0]
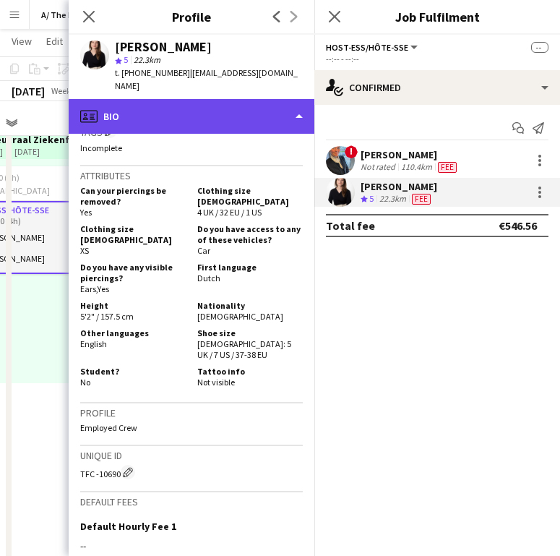
click at [206, 117] on div "profile Bio" at bounding box center [192, 116] width 246 height 35
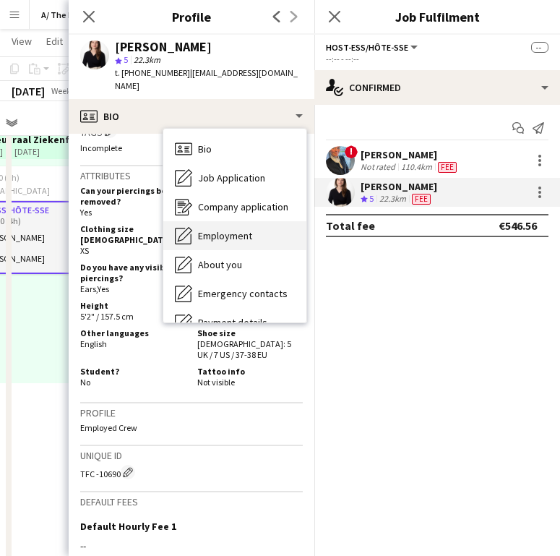
click at [225, 223] on div "Employment Employment" at bounding box center [234, 235] width 143 height 29
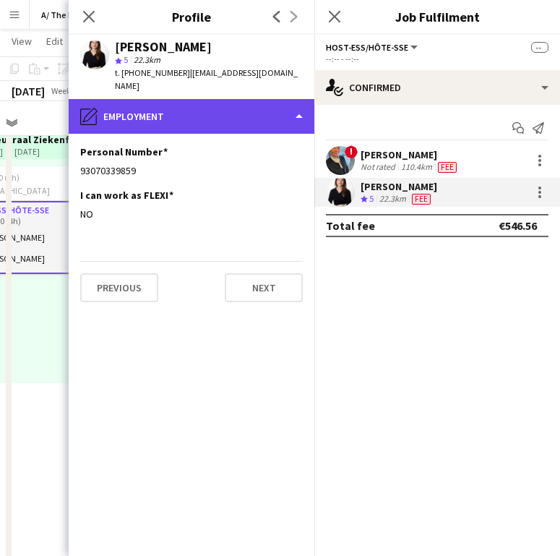
click at [200, 120] on div "pencil4 Employment" at bounding box center [192, 116] width 246 height 35
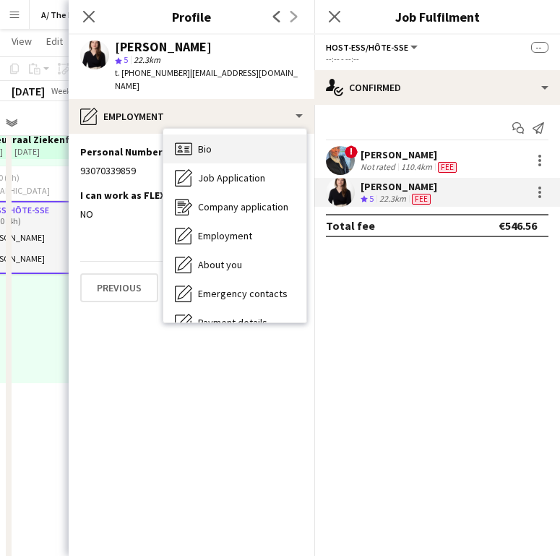
click at [214, 156] on div "Bio Bio" at bounding box center [234, 148] width 143 height 29
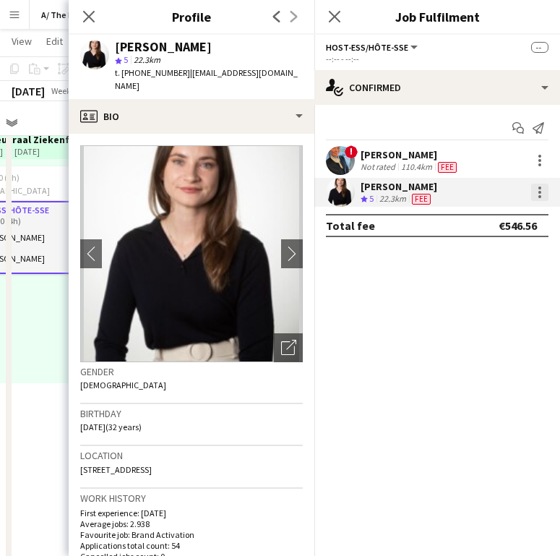
click at [539, 197] on div at bounding box center [539, 192] width 17 height 17
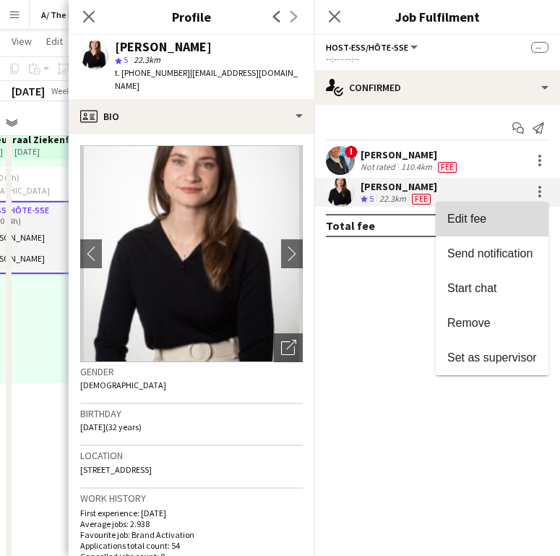
click at [491, 229] on button "Edit fee" at bounding box center [492, 219] width 113 height 35
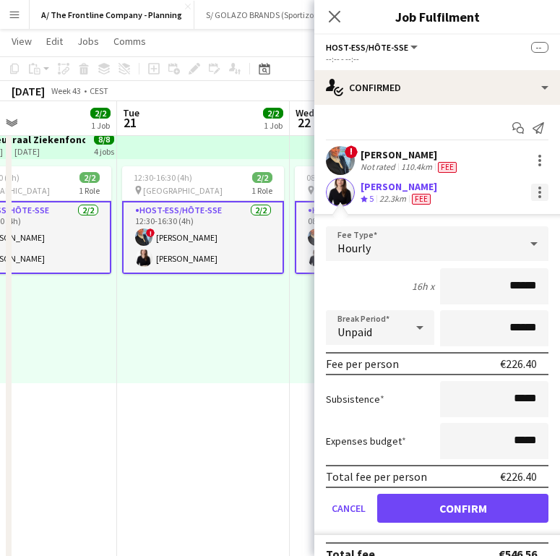
click at [531, 189] on div at bounding box center [539, 192] width 17 height 17
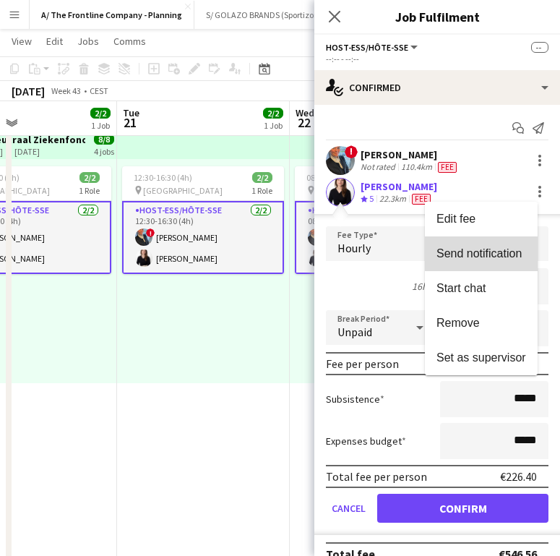
click at [503, 247] on span "Send notification" at bounding box center [479, 253] width 85 height 12
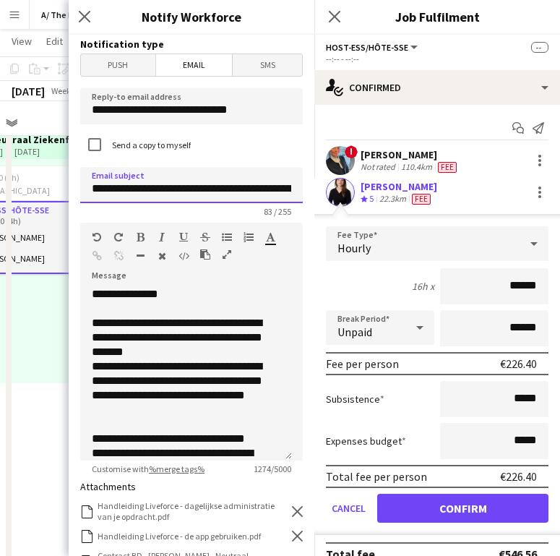
drag, startPoint x: 260, startPoint y: 188, endPoint x: 171, endPoint y: 191, distance: 89.0
click at [171, 191] on input "**********" at bounding box center [191, 185] width 223 height 36
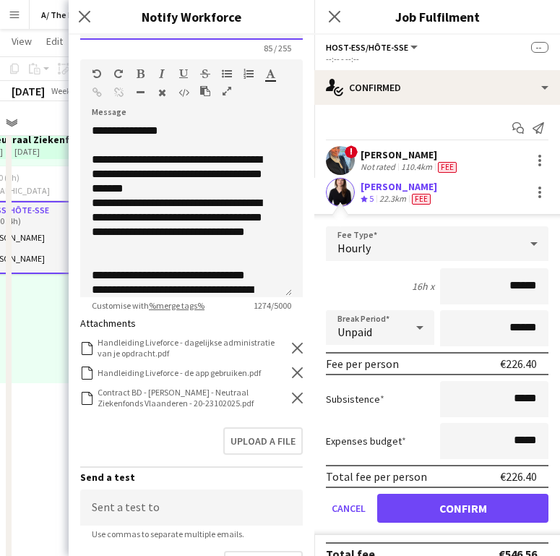
scroll to position [295, 0]
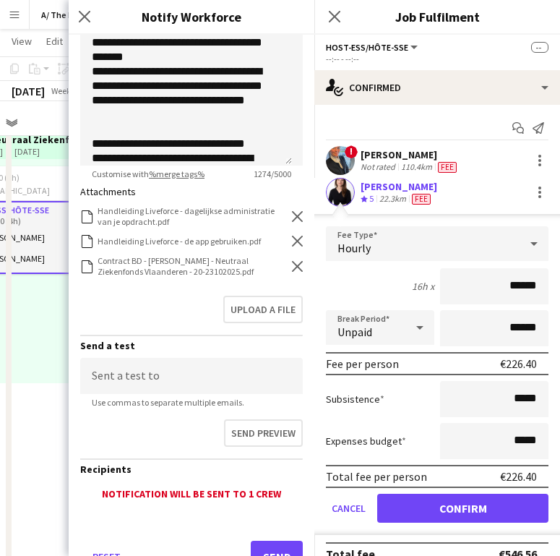
type input "**********"
click at [292, 270] on icon "Remove" at bounding box center [297, 266] width 11 height 11
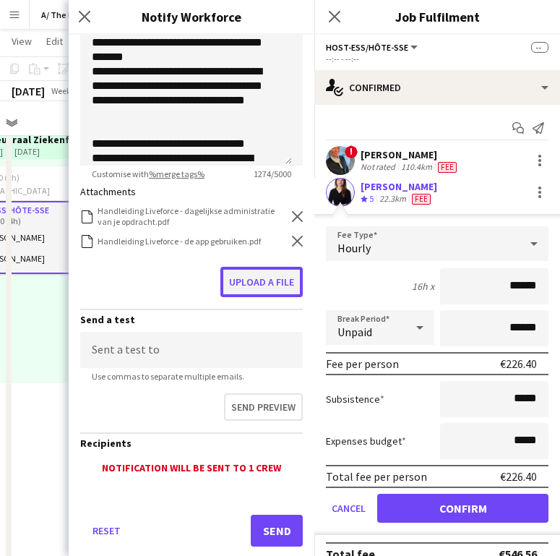
click at [265, 290] on button "Upload a file" at bounding box center [262, 282] width 82 height 30
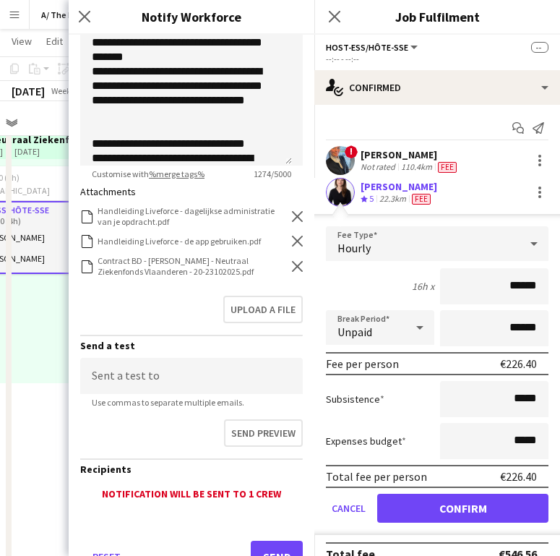
scroll to position [352, 0]
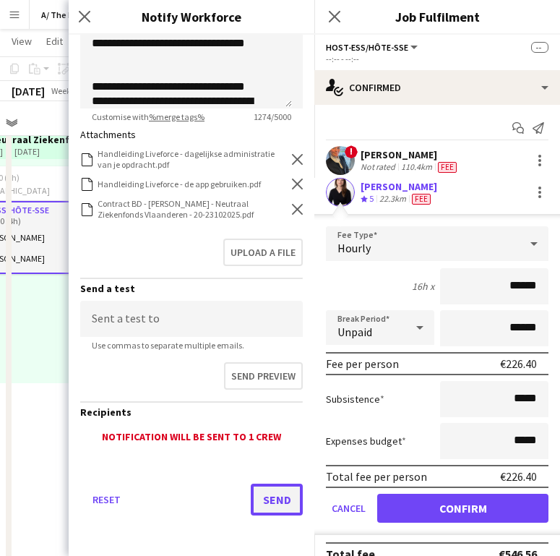
click at [277, 484] on button "Send" at bounding box center [277, 500] width 52 height 32
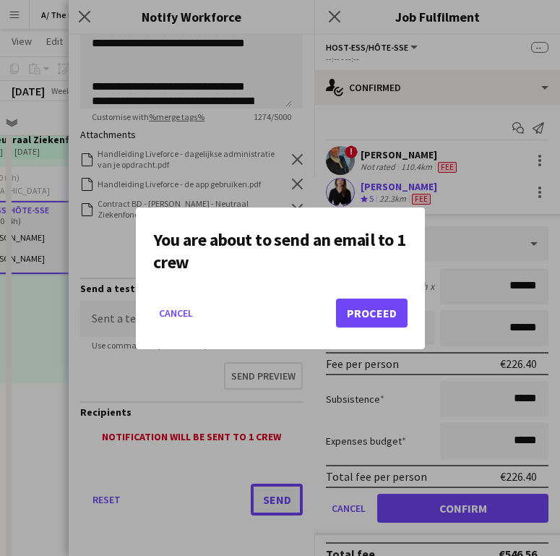
scroll to position [0, 0]
click at [374, 300] on button "Proceed" at bounding box center [372, 313] width 72 height 29
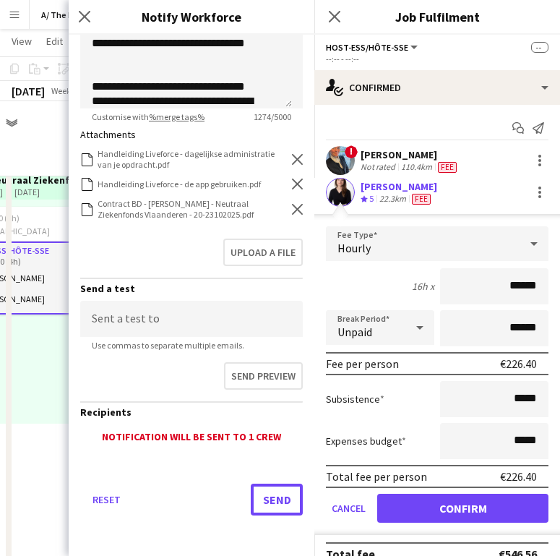
scroll to position [40, 0]
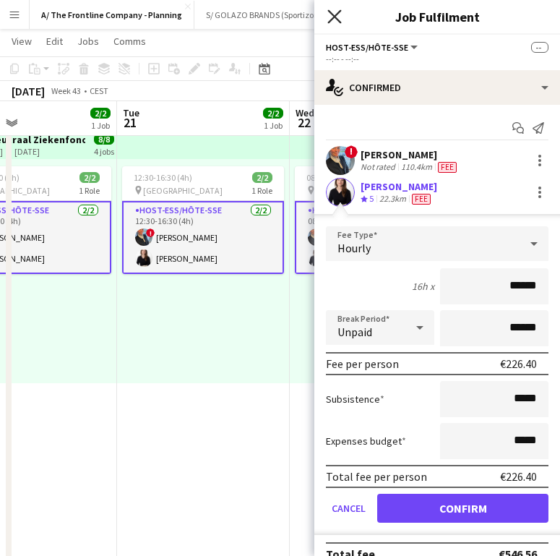
click at [340, 21] on icon at bounding box center [335, 16] width 14 height 14
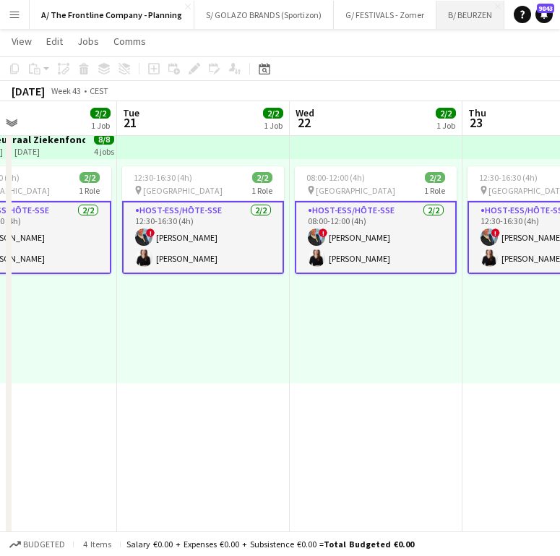
click at [461, 13] on button "B/ BEURZEN Close" at bounding box center [471, 15] width 68 height 28
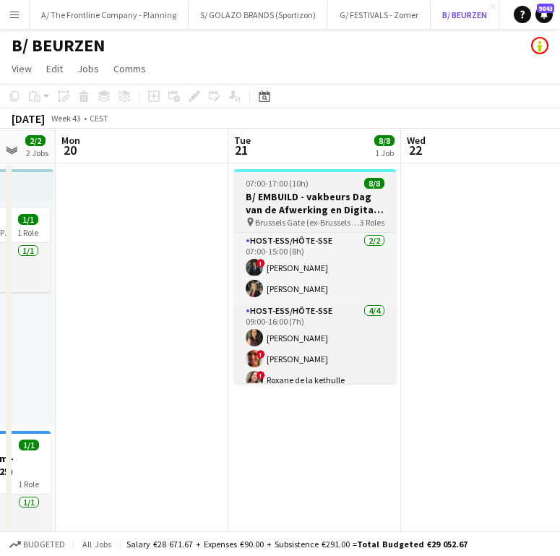
scroll to position [0, 414]
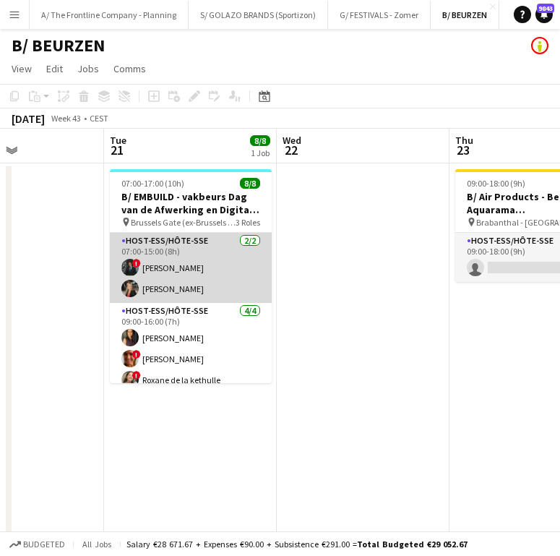
click at [205, 274] on app-card-role "Host-ess/Hôte-sse [DATE] 07:00-15:00 (8h) ! [PERSON_NAME] [PERSON_NAME]" at bounding box center [191, 268] width 162 height 70
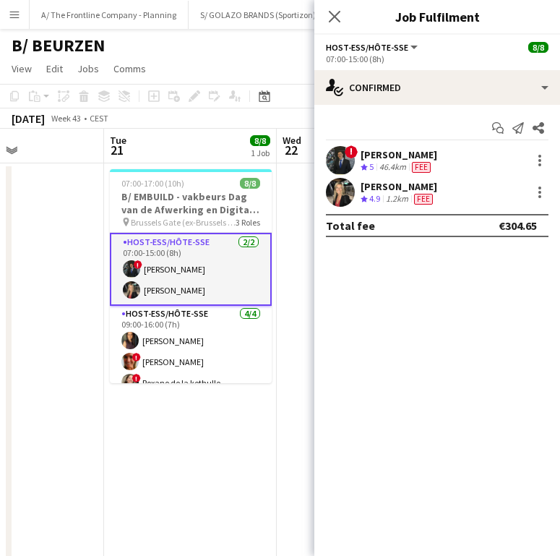
click at [374, 193] on span "4.9" at bounding box center [374, 198] width 11 height 11
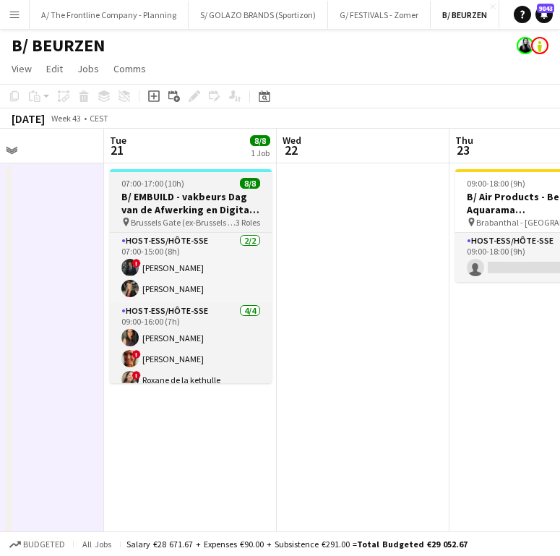
click at [183, 194] on h3 "B/ EMBUILD - vakbeurs Dag van de Afwerking en Digital - [GEOGRAPHIC_DATA]" at bounding box center [191, 203] width 162 height 26
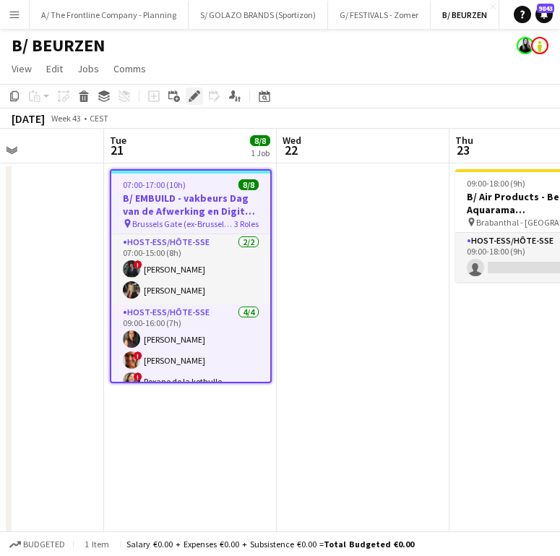
click at [195, 95] on icon at bounding box center [194, 97] width 8 height 8
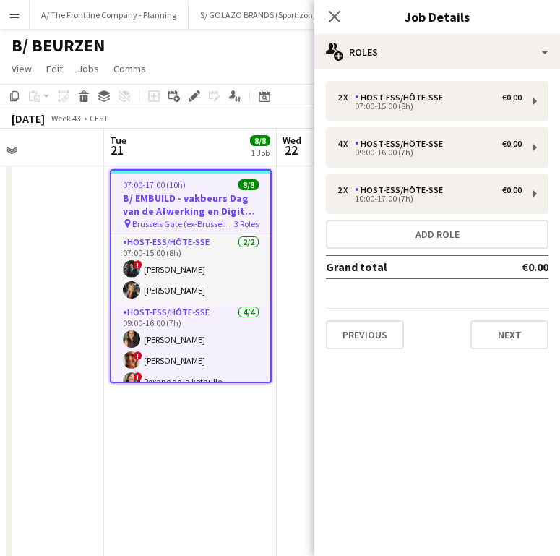
click at [456, 69] on div "2 x Host-ess/Hôte-sse €0.00 07:00-15:00 (8h) 4 x Host-ess/Hôte-sse €0.00 09:00-…" at bounding box center [438, 214] width 246 height 291
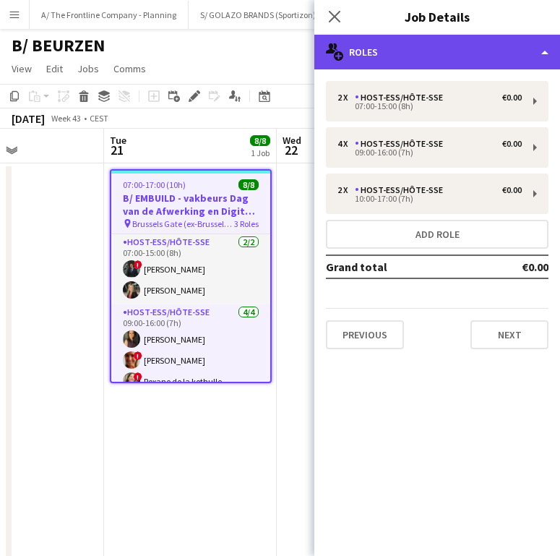
click at [460, 56] on div "multiple-users-add Roles" at bounding box center [438, 52] width 246 height 35
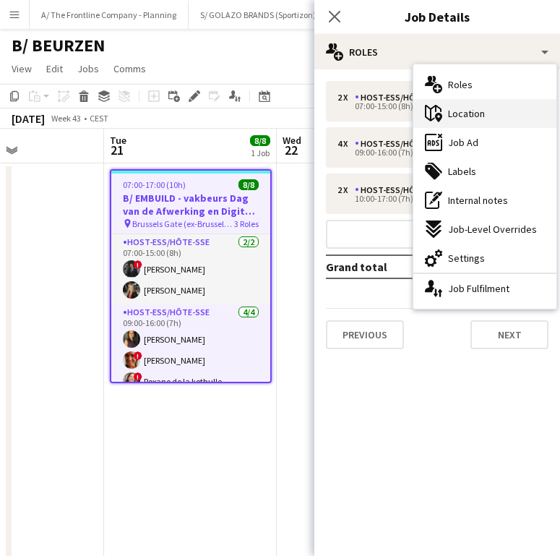
click at [492, 120] on div "maps-pin-1 Location" at bounding box center [485, 113] width 143 height 29
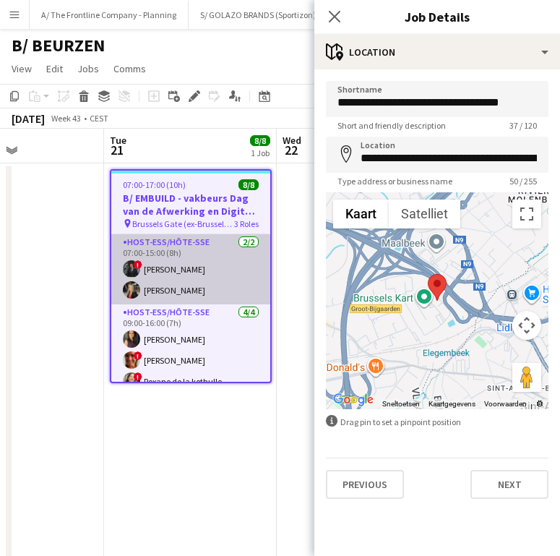
click at [192, 254] on app-card-role "Host-ess/Hôte-sse [DATE] 07:00-15:00 (8h) ! [PERSON_NAME] [PERSON_NAME]" at bounding box center [190, 269] width 159 height 70
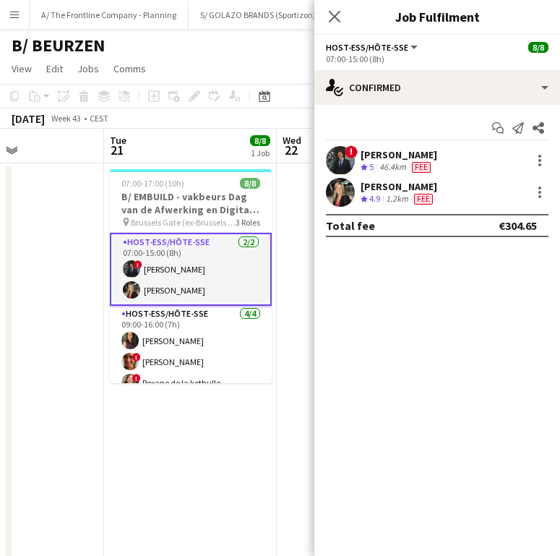
click at [379, 200] on span "4.9" at bounding box center [374, 198] width 11 height 11
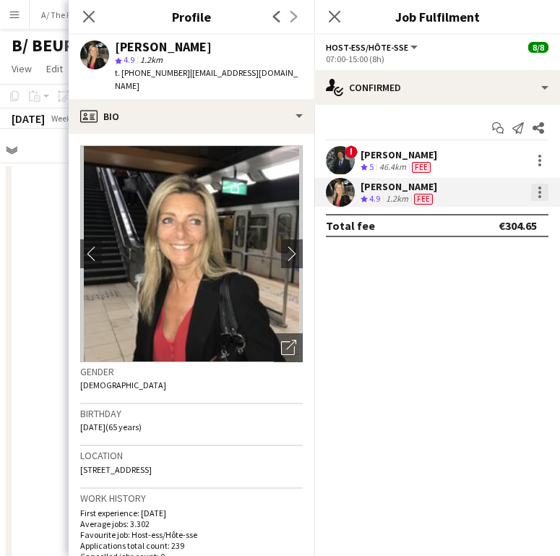
click at [543, 187] on div at bounding box center [539, 192] width 17 height 17
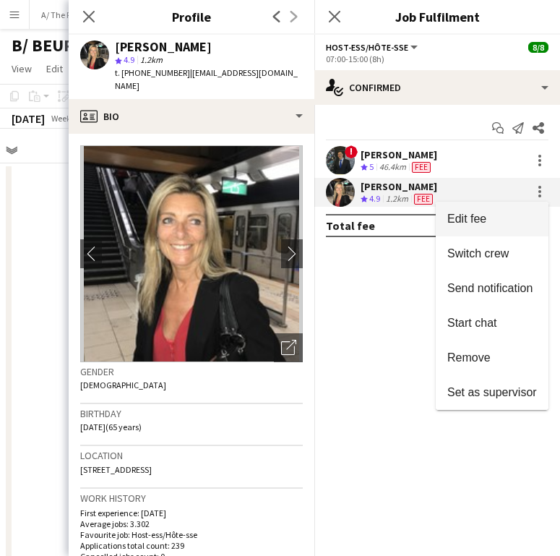
click at [520, 203] on button "Edit fee" at bounding box center [492, 219] width 113 height 35
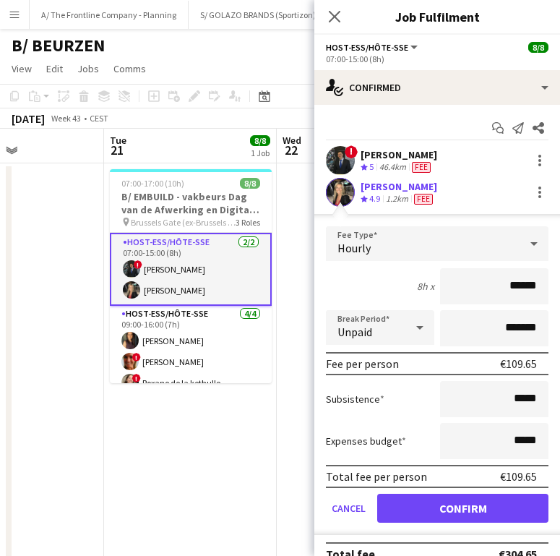
click at [195, 145] on app-board-header-date "Tue 21 8/8 1 Job" at bounding box center [190, 146] width 173 height 35
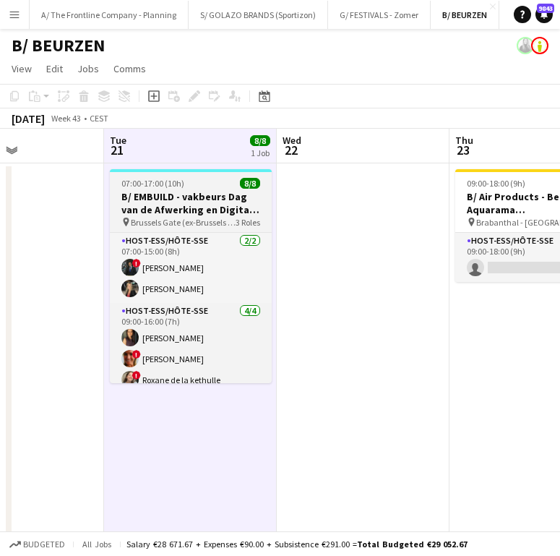
click at [171, 228] on app-job-card "07:00-17:00 (10h) 8/8 B/ EMBUILD - vakbeurs Dag van de Afwerking en Digital - […" at bounding box center [191, 276] width 162 height 214
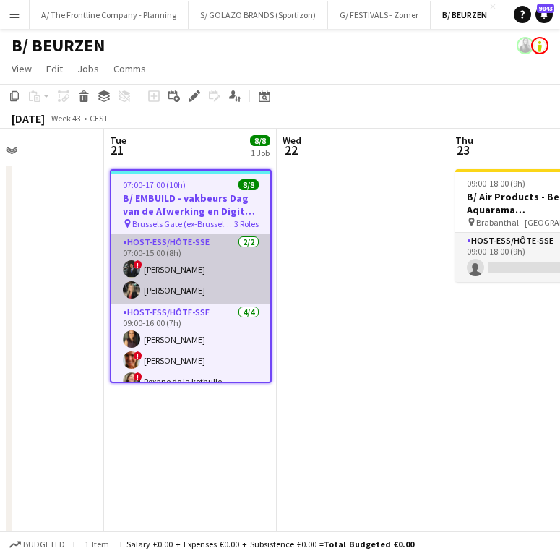
click at [168, 287] on app-card-role "Host-ess/Hôte-sse [DATE] 07:00-15:00 (8h) ! [PERSON_NAME] [PERSON_NAME]" at bounding box center [190, 269] width 159 height 70
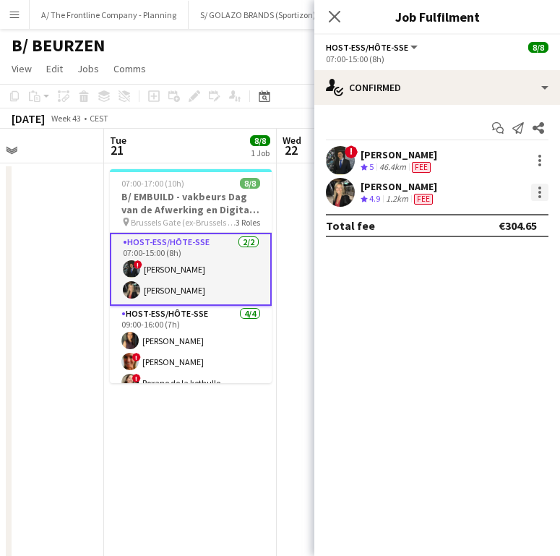
click at [539, 196] on div at bounding box center [540, 196] width 3 height 3
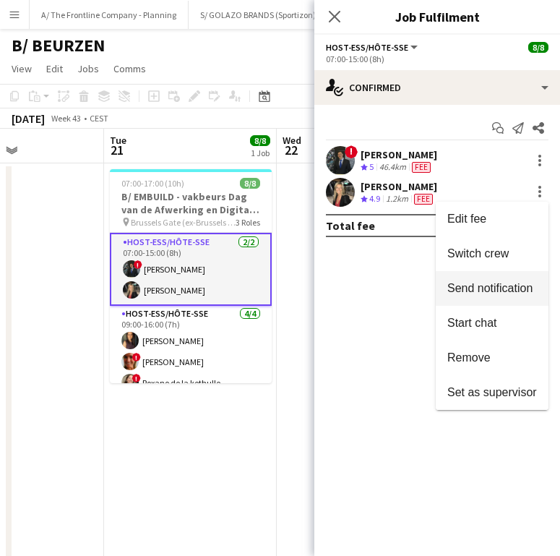
click at [484, 286] on span "Send notification" at bounding box center [490, 288] width 85 height 12
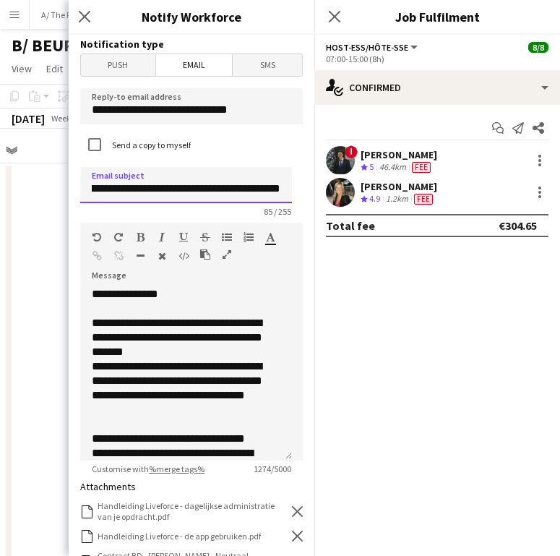
scroll to position [0, 234]
drag, startPoint x: 158, startPoint y: 187, endPoint x: 305, endPoint y: 189, distance: 147.5
click at [305, 189] on div "**********" at bounding box center [192, 295] width 246 height 521
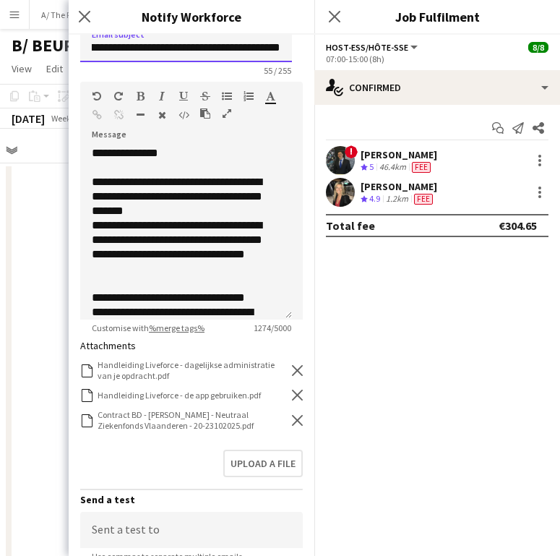
scroll to position [155, 0]
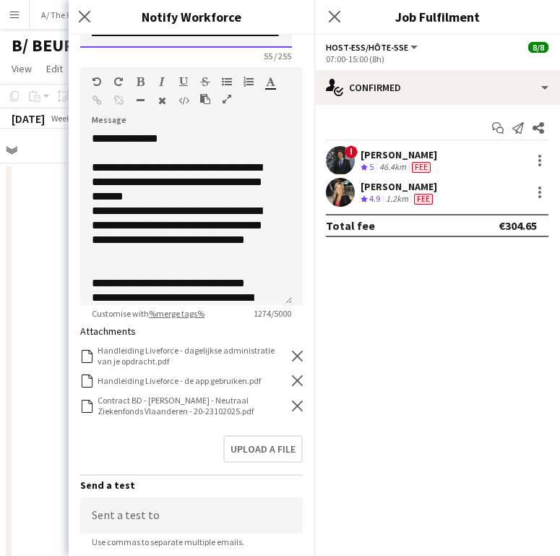
type input "**********"
click at [288, 398] on div "Contract BD - [PERSON_NAME] - Neutraal Ziekenfonds Vlaanderen - 20-23102025.pdf…" at bounding box center [191, 406] width 223 height 22
click at [292, 403] on icon "Remove" at bounding box center [297, 406] width 11 height 11
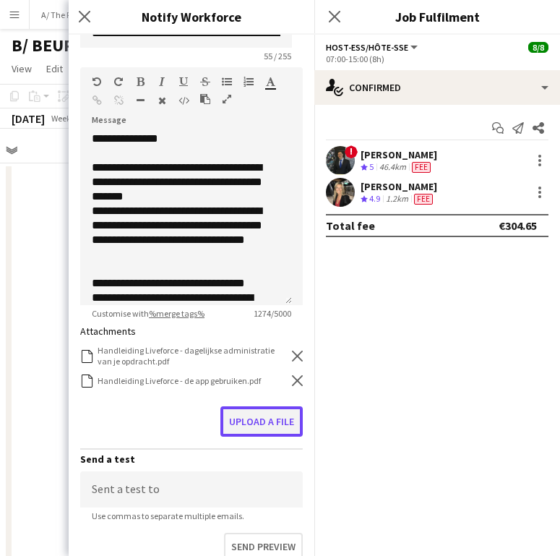
click at [262, 413] on button "Upload a file" at bounding box center [262, 421] width 82 height 30
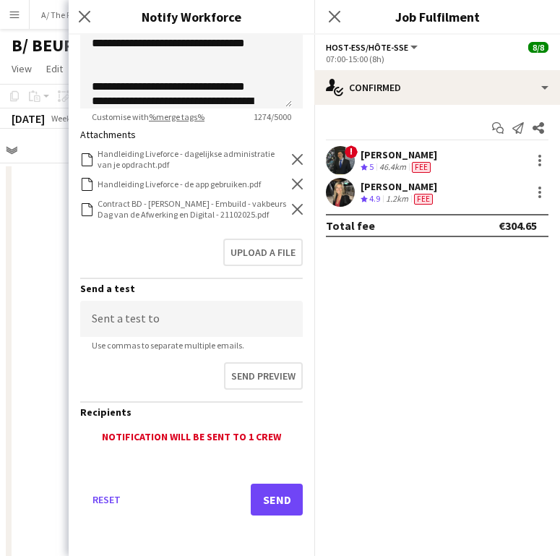
scroll to position [363, 0]
click at [257, 497] on button "Send" at bounding box center [277, 500] width 52 height 32
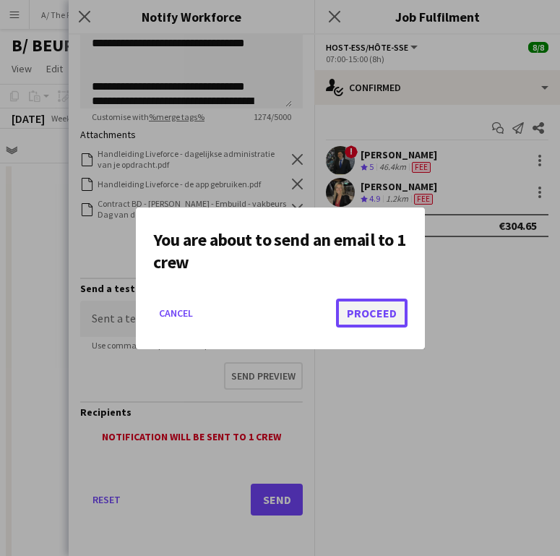
click at [357, 307] on button "Proceed" at bounding box center [372, 313] width 72 height 29
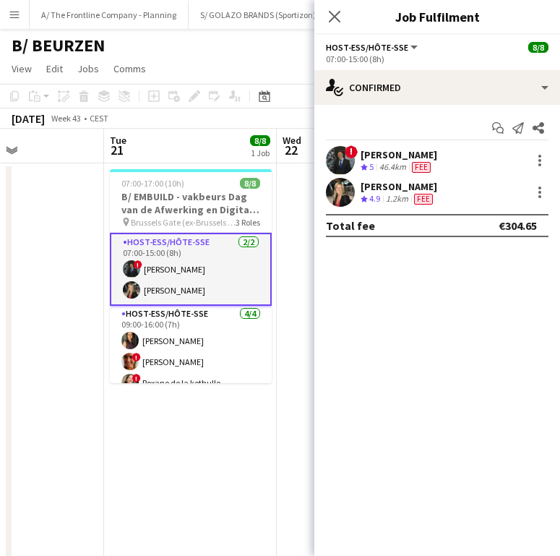
drag, startPoint x: 205, startPoint y: 210, endPoint x: 222, endPoint y: 133, distance: 79.1
click at [205, 211] on h3 "B/ EMBUILD - vakbeurs Dag van de Afwerking en Digital - [GEOGRAPHIC_DATA]" at bounding box center [191, 203] width 162 height 26
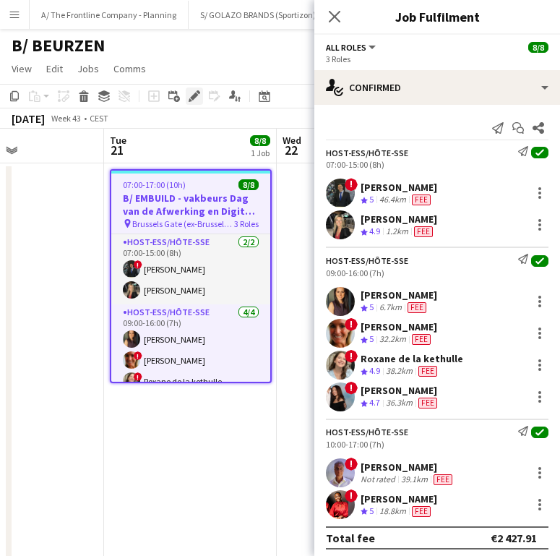
click at [196, 92] on icon "Edit" at bounding box center [195, 96] width 12 height 12
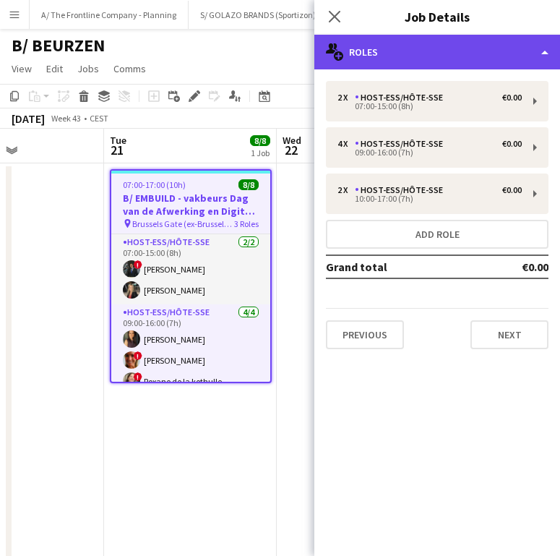
click at [432, 43] on div "multiple-users-add Roles" at bounding box center [438, 52] width 246 height 35
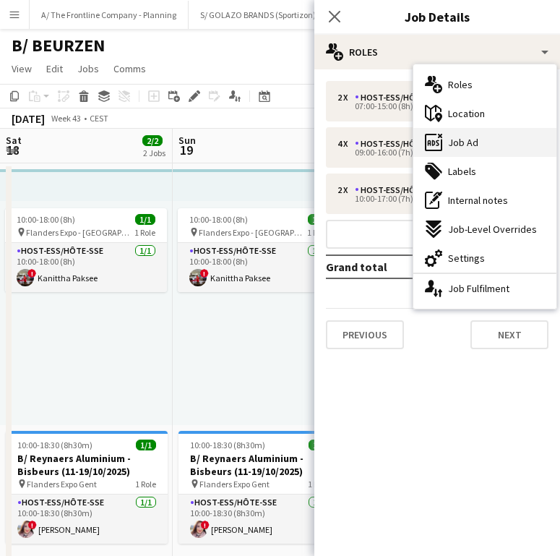
scroll to position [0, 414]
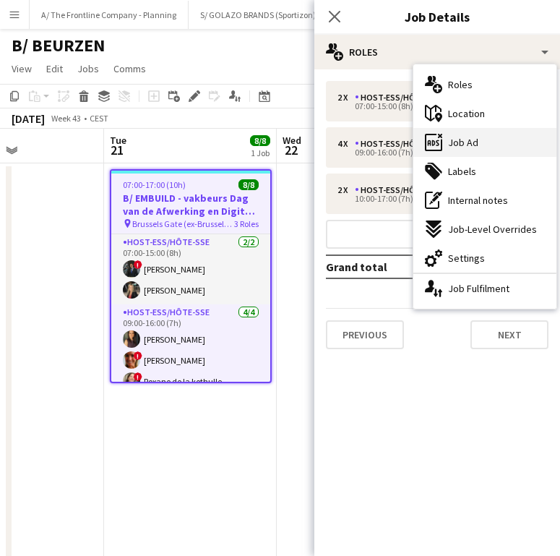
click at [497, 136] on div "ads-window Job Ad" at bounding box center [485, 142] width 143 height 29
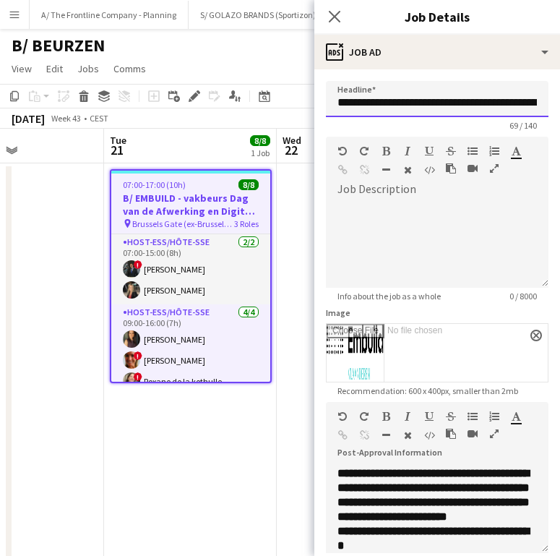
click at [437, 105] on input "**********" at bounding box center [437, 99] width 223 height 36
click at [217, 264] on app-card-role "Host-ess/Hôte-sse [DATE] 07:00-15:00 (8h) ! [PERSON_NAME] [PERSON_NAME]" at bounding box center [190, 269] width 159 height 70
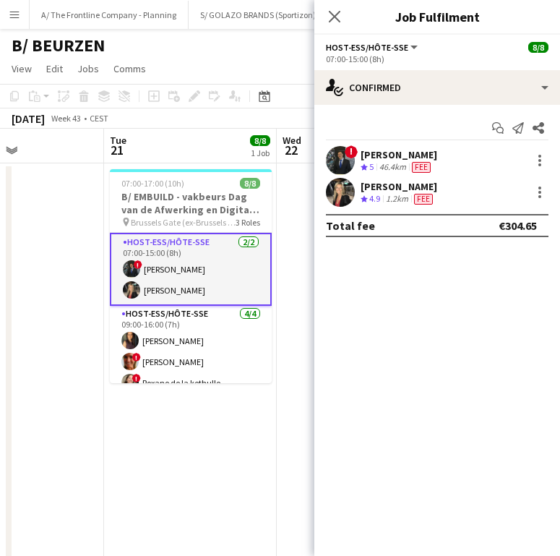
click at [404, 159] on div "[PERSON_NAME]" at bounding box center [399, 154] width 77 height 13
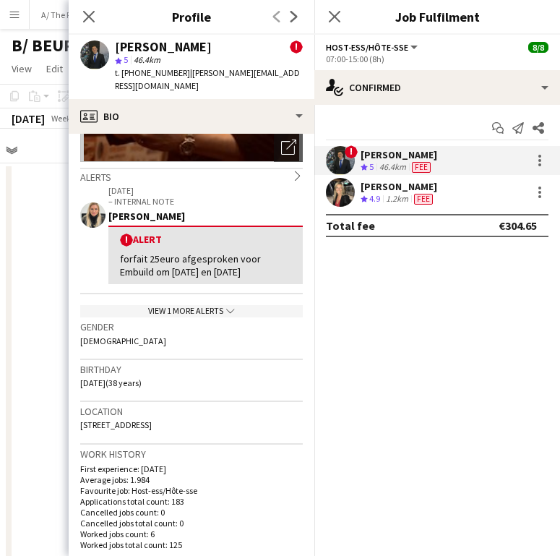
scroll to position [201, 0]
click at [536, 161] on div at bounding box center [539, 160] width 17 height 17
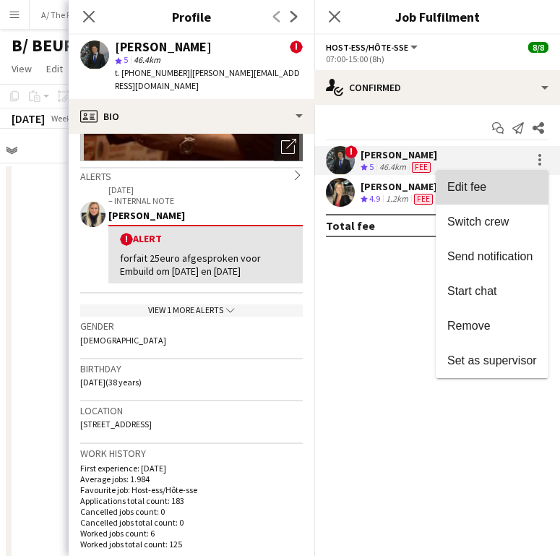
click at [497, 183] on span "Edit fee" at bounding box center [493, 187] width 90 height 13
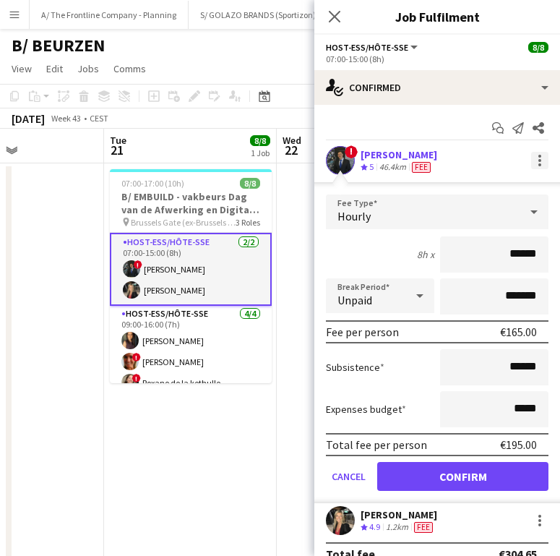
click at [531, 158] on div at bounding box center [539, 160] width 17 height 17
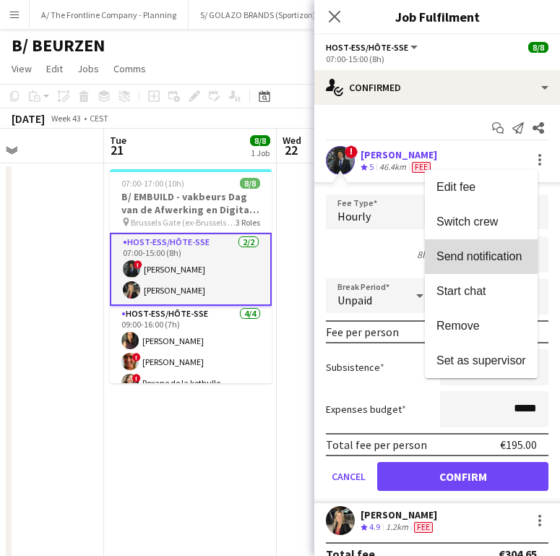
click at [497, 244] on button "Send notification" at bounding box center [481, 256] width 113 height 35
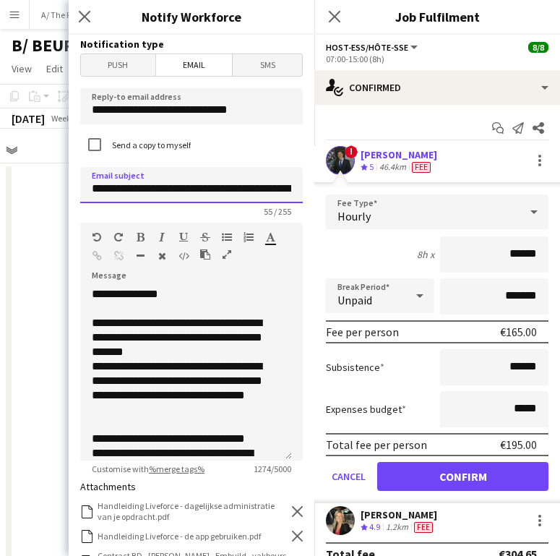
drag, startPoint x: 138, startPoint y: 189, endPoint x: 250, endPoint y: 184, distance: 112.2
click at [250, 184] on input "**********" at bounding box center [191, 185] width 223 height 36
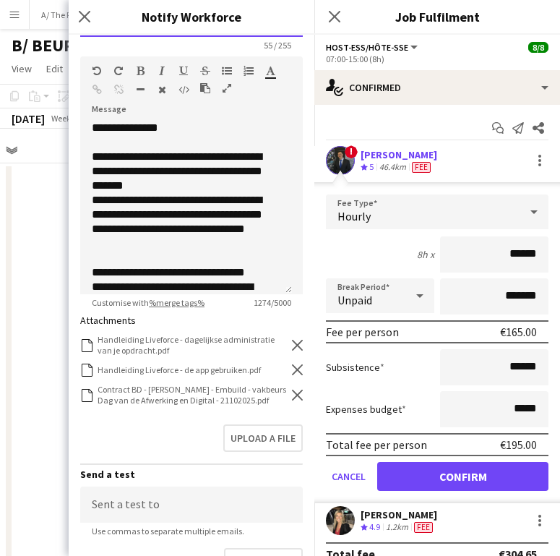
scroll to position [217, 0]
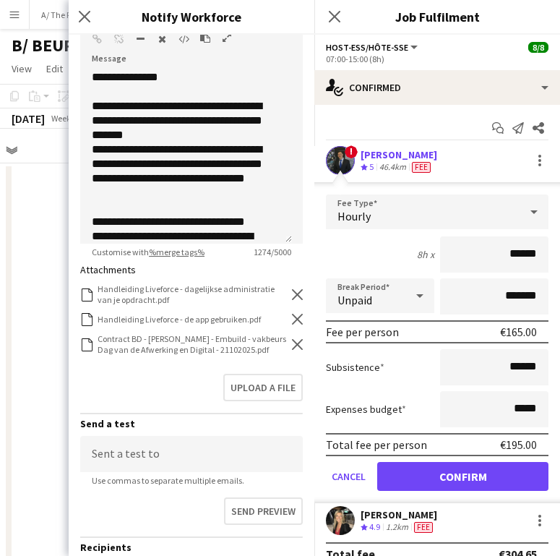
type input "**********"
click at [292, 346] on icon at bounding box center [297, 344] width 11 height 11
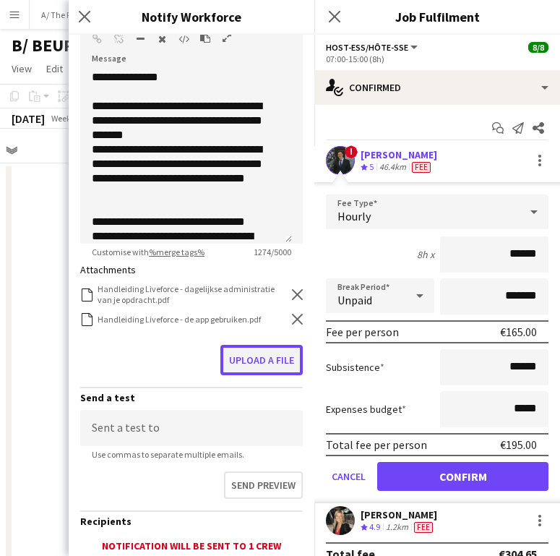
click at [260, 352] on button "Upload a file" at bounding box center [262, 360] width 82 height 30
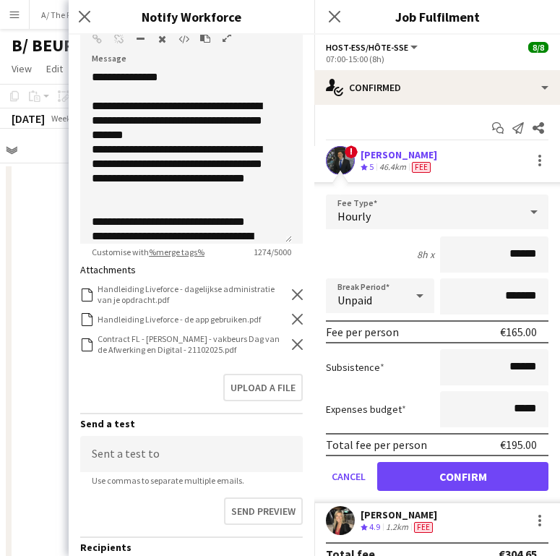
scroll to position [319, 0]
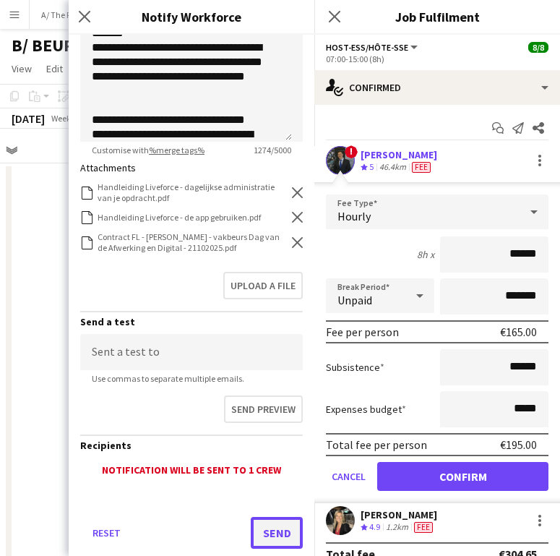
click at [264, 526] on button "Send" at bounding box center [277, 533] width 52 height 32
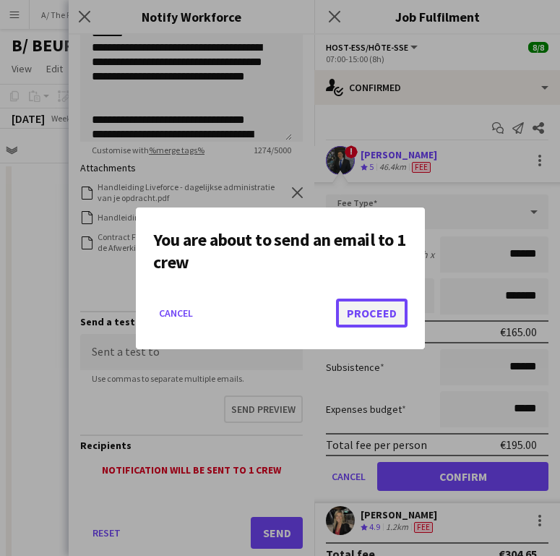
click at [361, 304] on button "Proceed" at bounding box center [372, 313] width 72 height 29
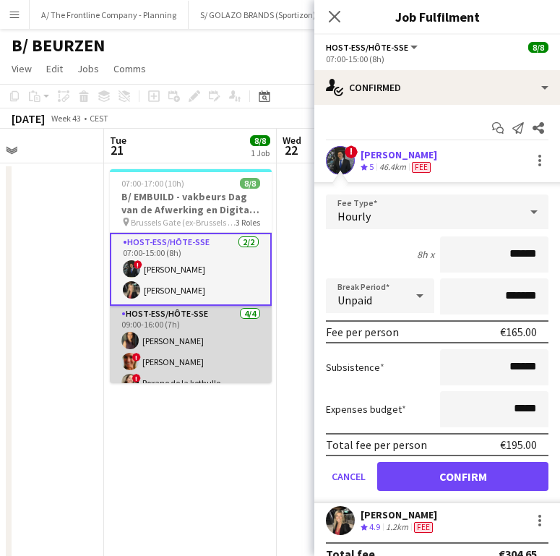
click at [184, 323] on app-card-role "Host-ess/Hôte-sse [DATE] 09:00-16:00 (7h) [PERSON_NAME] ! [PERSON_NAME] ! Roxan…" at bounding box center [191, 362] width 162 height 112
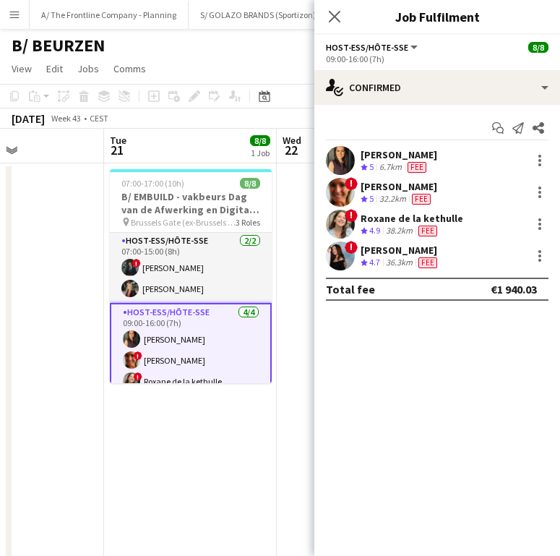
click at [387, 150] on div "[PERSON_NAME]" at bounding box center [399, 154] width 77 height 13
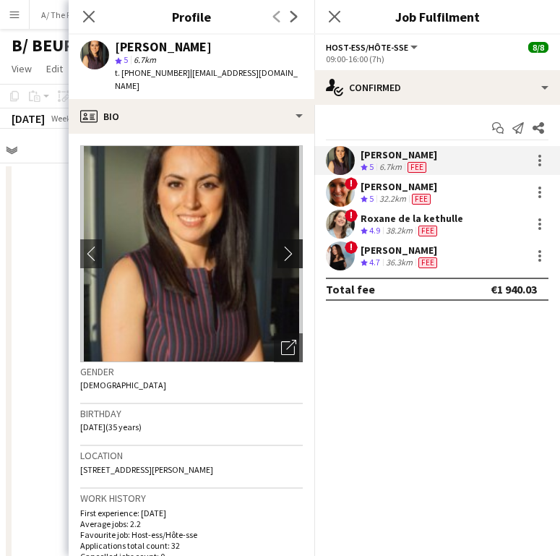
click at [278, 239] on button "chevron-right" at bounding box center [292, 253] width 29 height 29
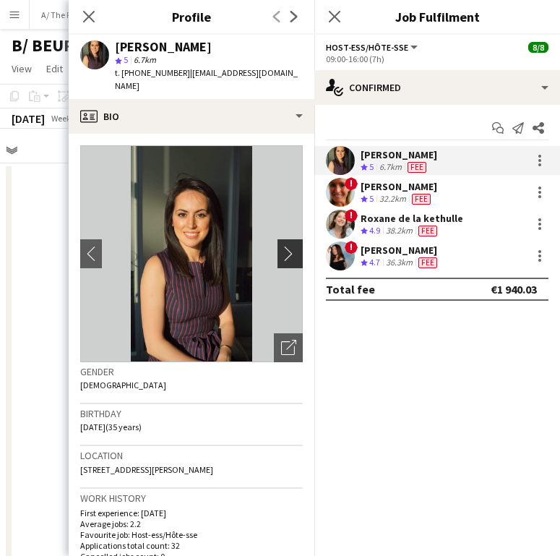
click at [281, 246] on app-icon "chevron-right" at bounding box center [292, 253] width 22 height 15
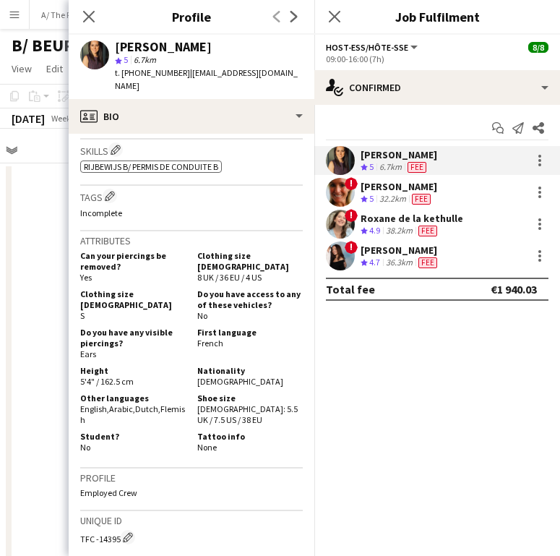
scroll to position [604, 0]
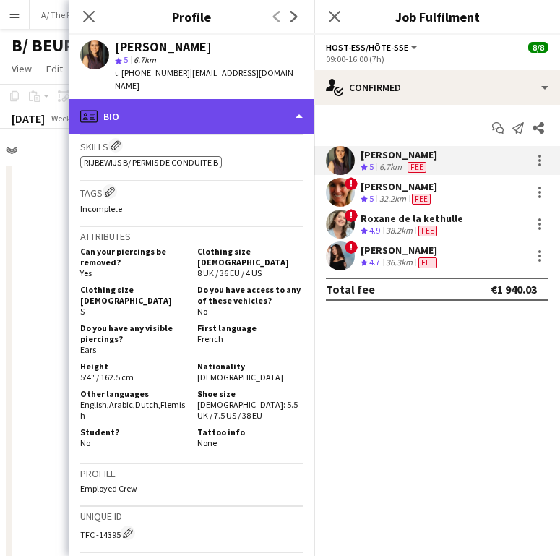
click at [239, 110] on div "profile Bio" at bounding box center [192, 116] width 246 height 35
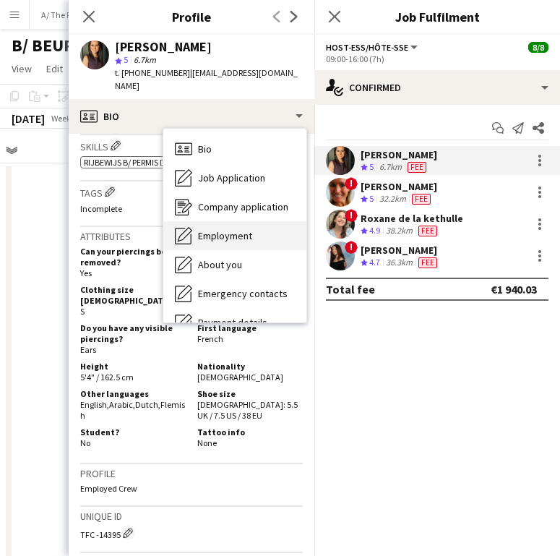
click at [222, 229] on span "Employment" at bounding box center [225, 235] width 54 height 13
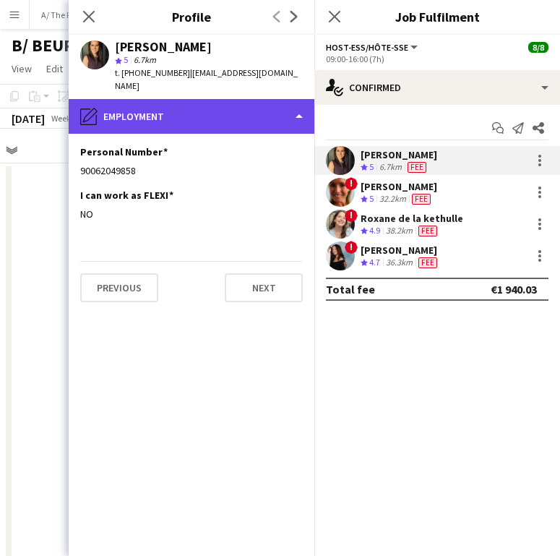
click at [183, 99] on div "pencil4 Employment" at bounding box center [192, 116] width 246 height 35
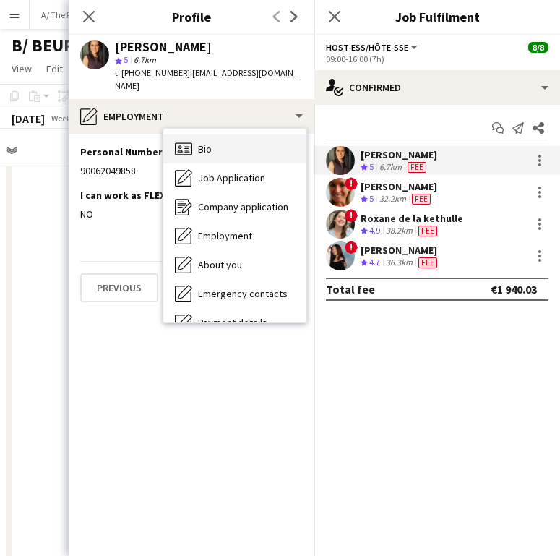
click at [204, 134] on div "Bio Bio" at bounding box center [234, 148] width 143 height 29
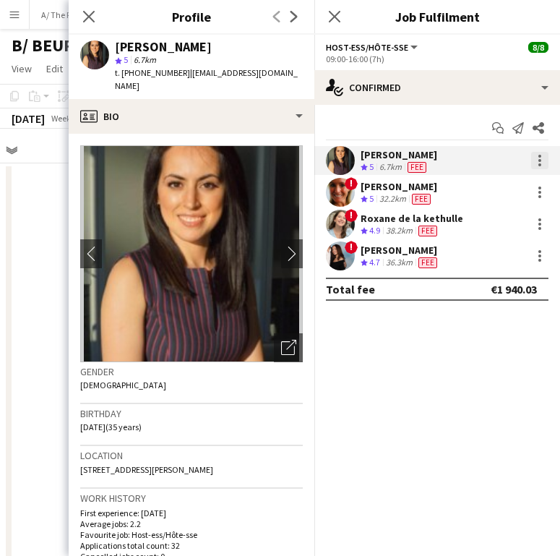
click at [542, 157] on div at bounding box center [539, 160] width 17 height 17
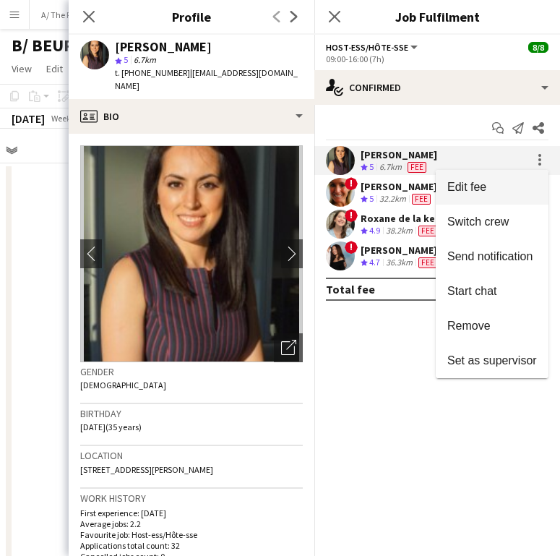
click at [504, 194] on span "Edit fee" at bounding box center [493, 187] width 90 height 13
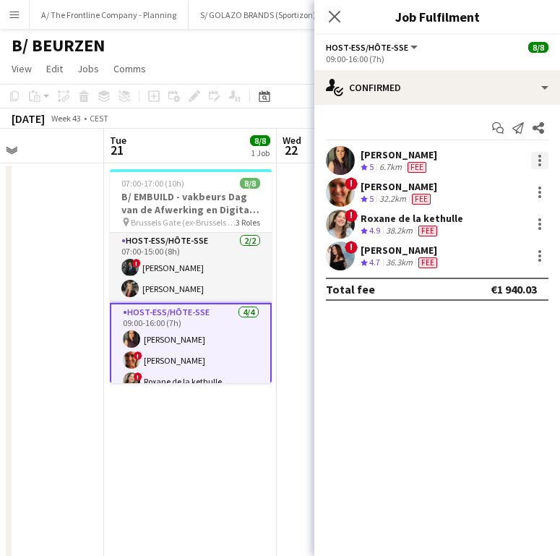
click at [539, 165] on div at bounding box center [539, 160] width 17 height 17
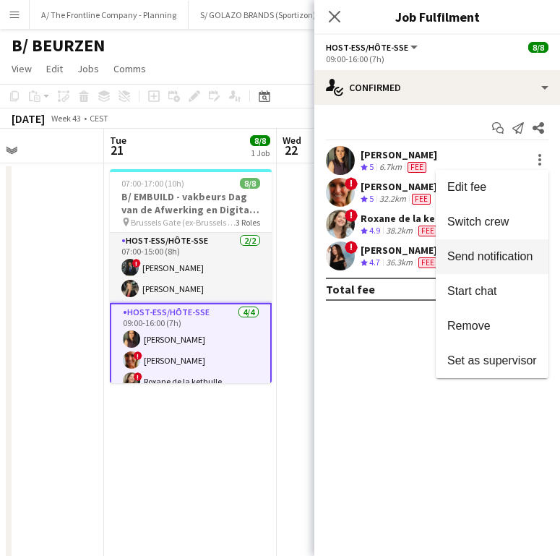
click at [502, 262] on span "Send notification" at bounding box center [493, 256] width 90 height 13
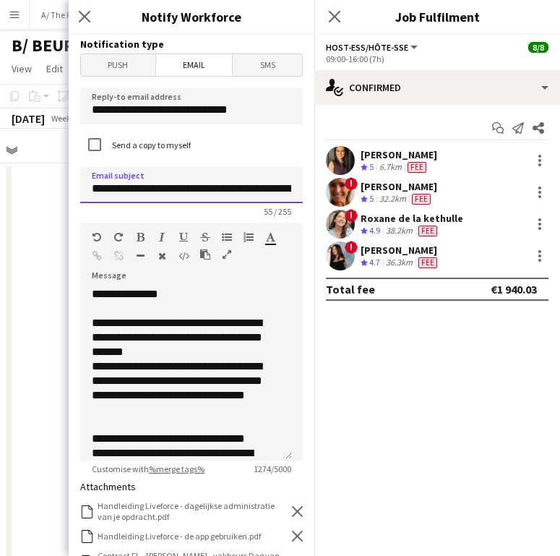
drag, startPoint x: 137, startPoint y: 189, endPoint x: 158, endPoint y: 189, distance: 20.3
click at [158, 189] on input "**********" at bounding box center [191, 185] width 223 height 36
drag, startPoint x: 134, startPoint y: 189, endPoint x: 240, endPoint y: 190, distance: 105.6
click at [240, 190] on input "**********" at bounding box center [191, 185] width 223 height 36
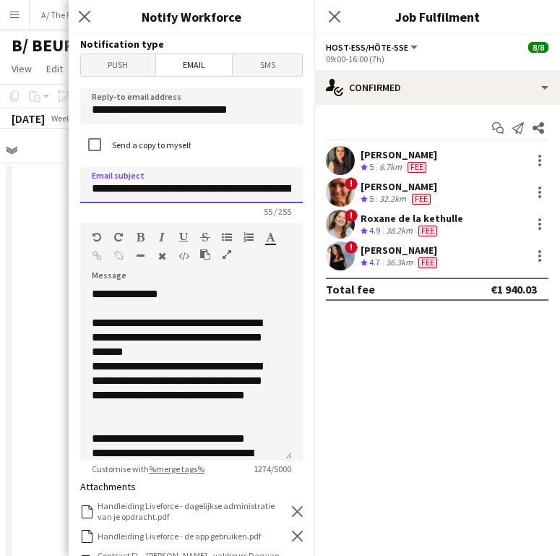
click at [251, 190] on input "**********" at bounding box center [191, 185] width 223 height 36
click at [275, 192] on input "**********" at bounding box center [191, 185] width 223 height 36
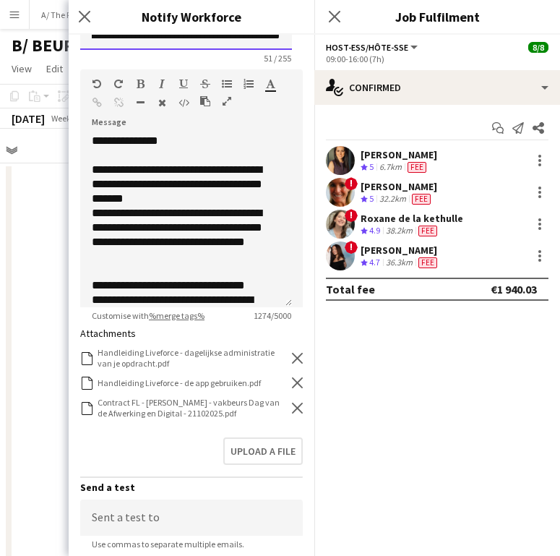
scroll to position [200, 0]
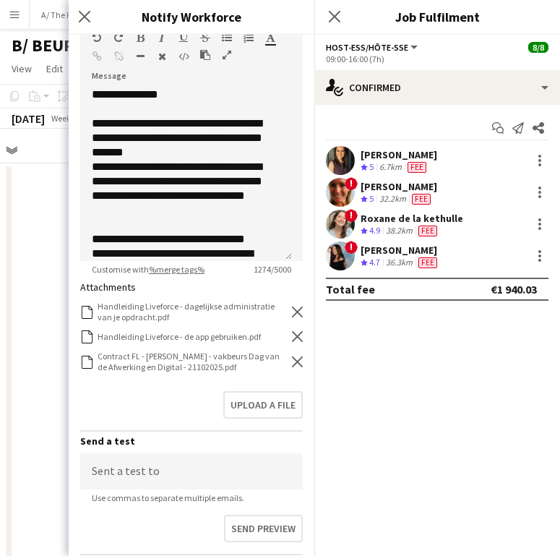
type input "**********"
click at [292, 359] on icon "Remove" at bounding box center [297, 361] width 11 height 11
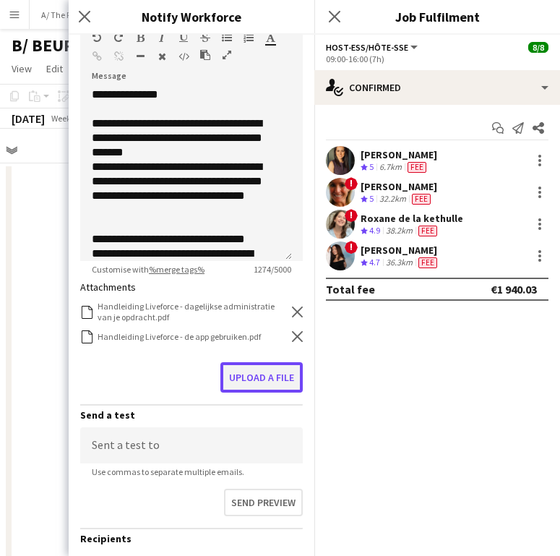
click at [266, 374] on button "Upload a file" at bounding box center [262, 377] width 82 height 30
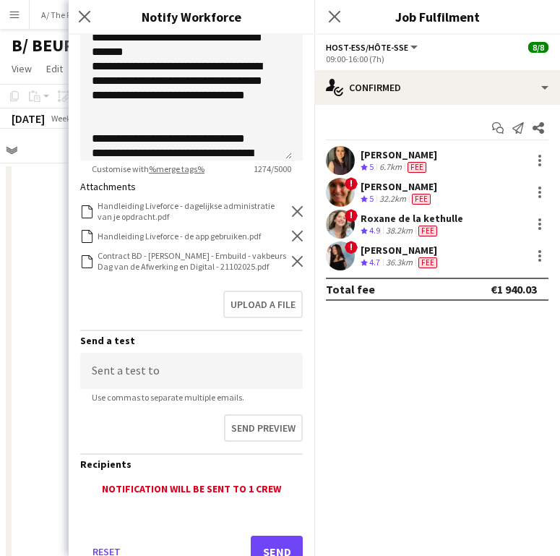
scroll to position [363, 0]
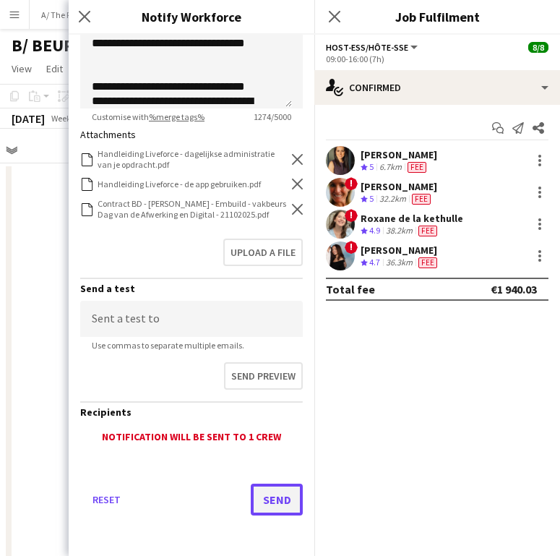
click at [260, 495] on button "Send" at bounding box center [277, 500] width 52 height 32
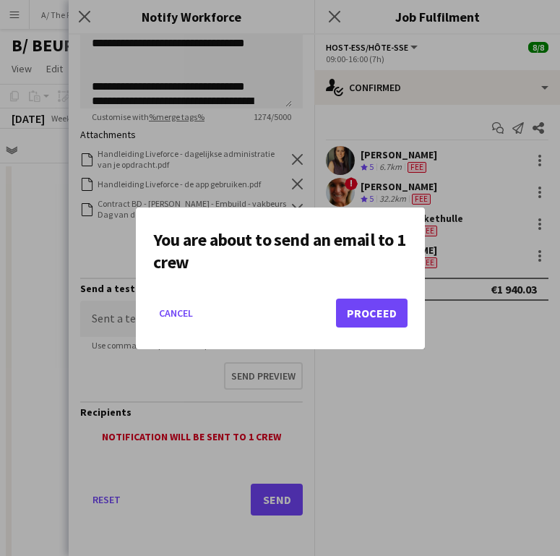
click at [366, 294] on mat-dialog-actions "Cancel Proceed" at bounding box center [280, 318] width 254 height 61
click at [350, 316] on button "Proceed" at bounding box center [372, 313] width 72 height 29
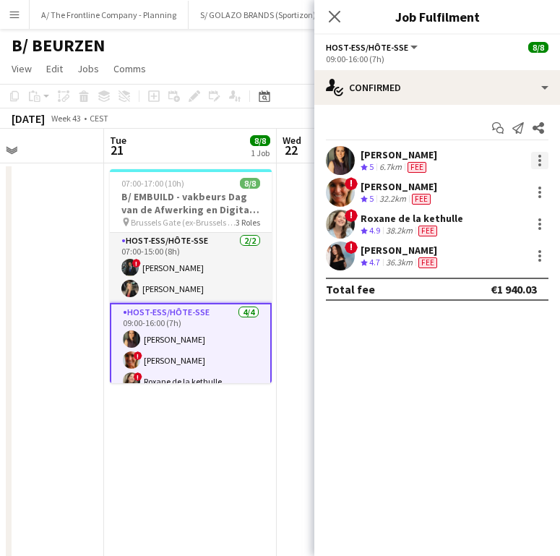
click at [538, 162] on div at bounding box center [539, 160] width 17 height 17
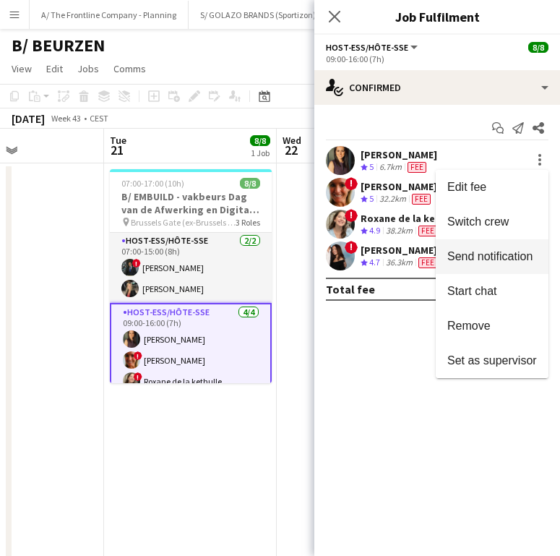
click at [485, 258] on span "Send notification" at bounding box center [490, 256] width 85 height 12
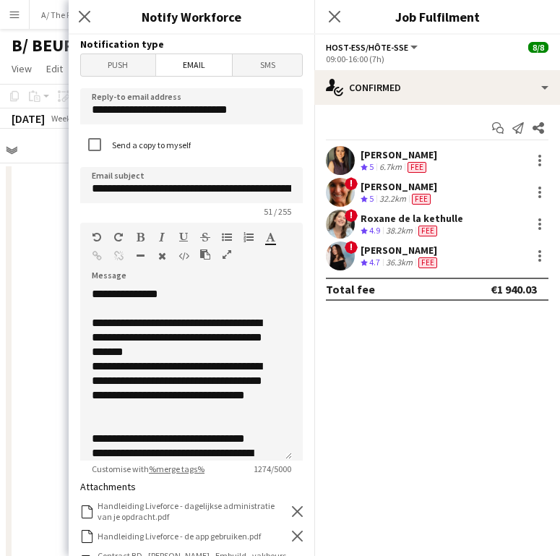
click at [375, 184] on div "[PERSON_NAME]" at bounding box center [399, 186] width 77 height 13
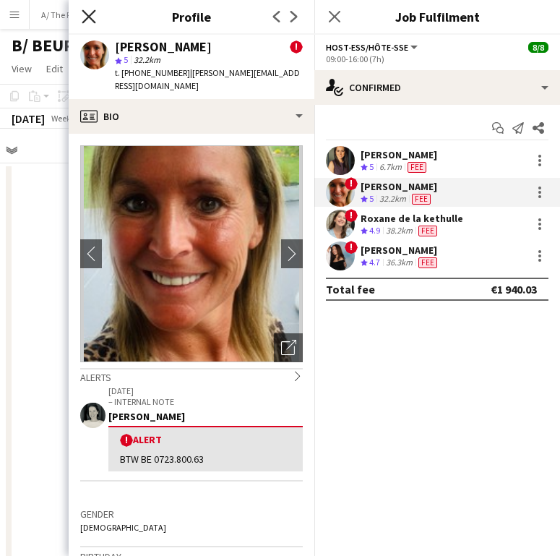
click at [87, 16] on icon "Close pop-in" at bounding box center [89, 16] width 14 height 14
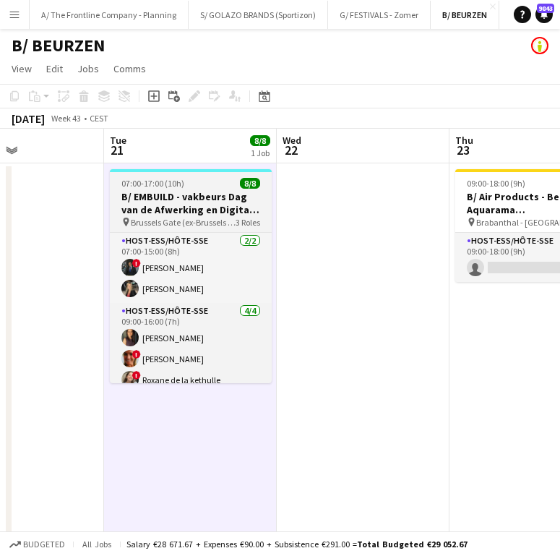
click at [186, 194] on h3 "B/ EMBUILD - vakbeurs Dag van de Afwerking en Digital - [GEOGRAPHIC_DATA]" at bounding box center [191, 203] width 162 height 26
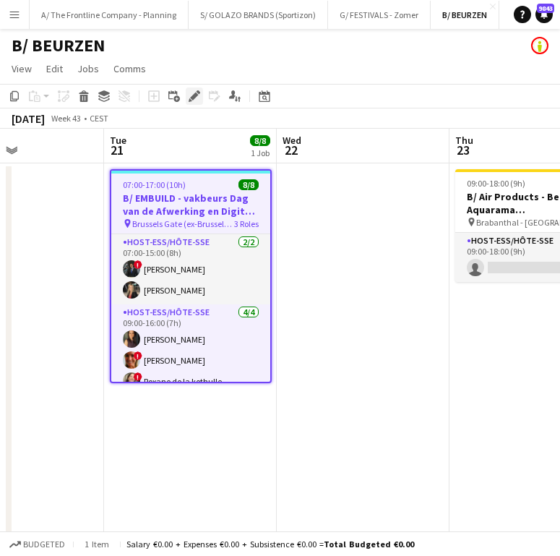
click at [195, 101] on icon "Edit" at bounding box center [195, 96] width 12 height 12
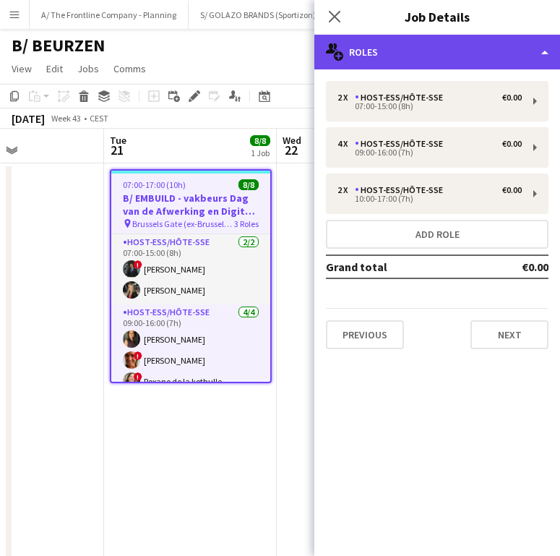
click at [440, 63] on div "multiple-users-add Roles" at bounding box center [438, 52] width 246 height 35
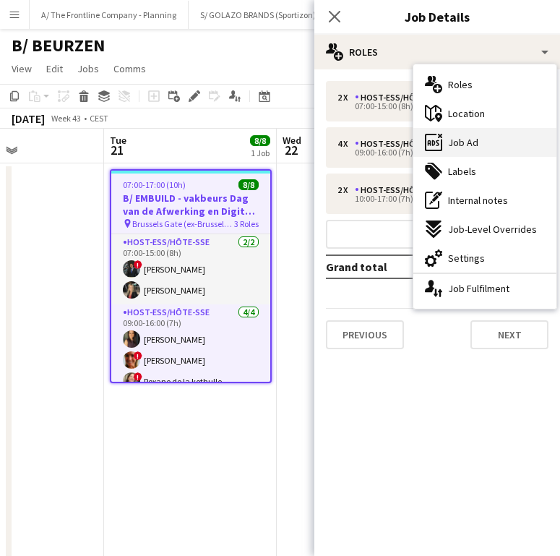
click at [469, 137] on span "Job Ad" at bounding box center [463, 142] width 30 height 13
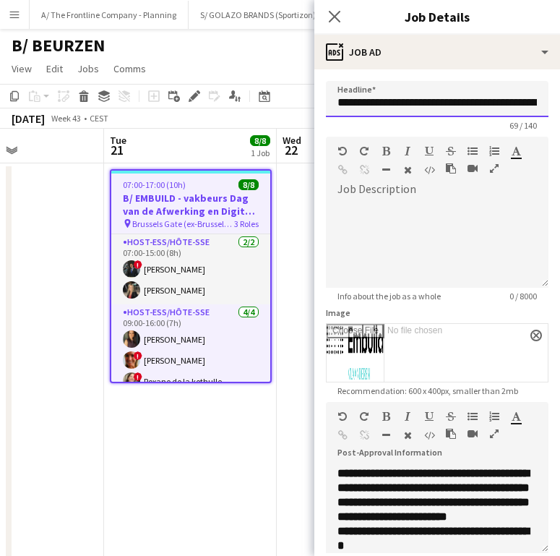
click at [450, 100] on input "**********" at bounding box center [437, 99] width 223 height 36
drag, startPoint x: 190, startPoint y: 341, endPoint x: 343, endPoint y: 169, distance: 230.4
click at [190, 341] on app-card-role "Host-ess/Hôte-sse [DATE] 09:00-16:00 (7h) [PERSON_NAME] ! [PERSON_NAME] ! Roxan…" at bounding box center [190, 360] width 159 height 112
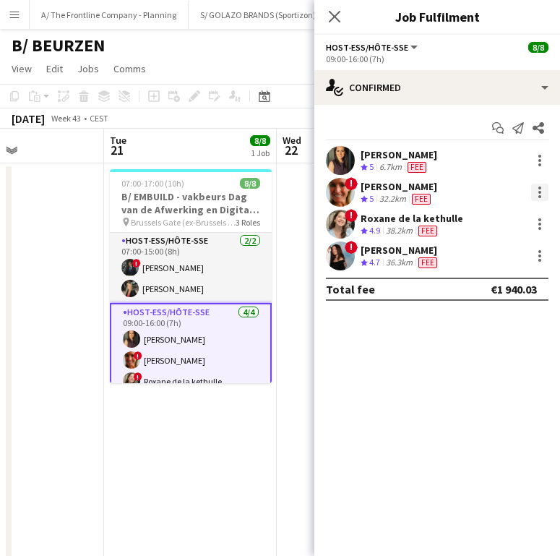
click at [542, 192] on div at bounding box center [539, 192] width 17 height 17
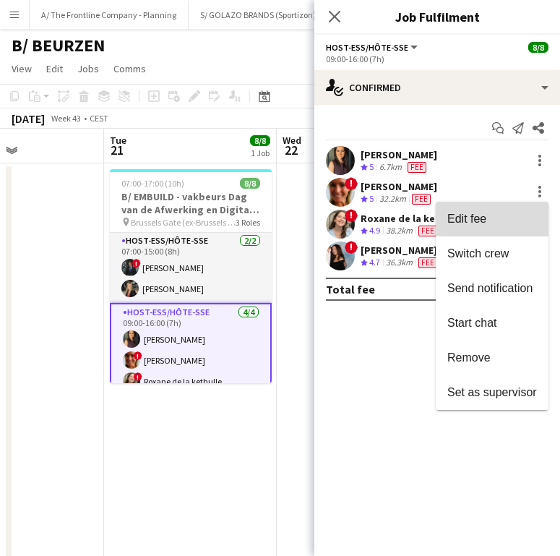
click at [508, 221] on span "Edit fee" at bounding box center [493, 219] width 90 height 13
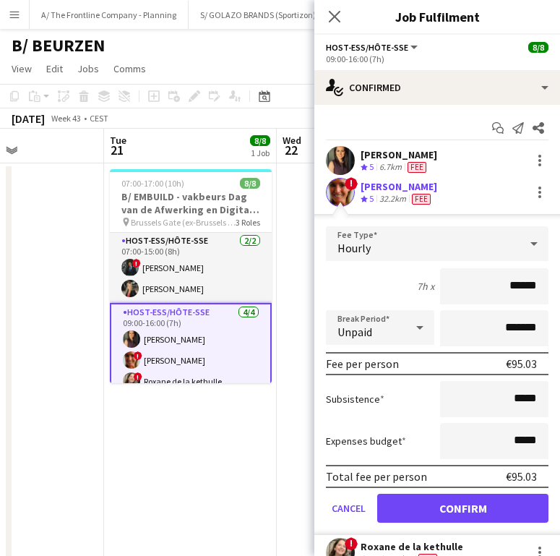
click at [408, 190] on div "[PERSON_NAME]" at bounding box center [399, 186] width 77 height 13
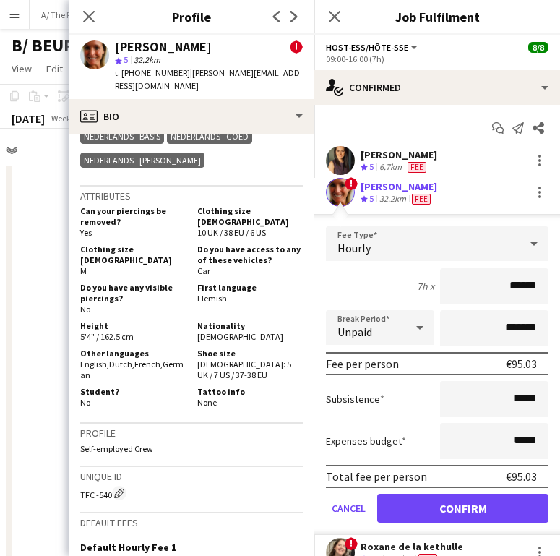
scroll to position [870, 0]
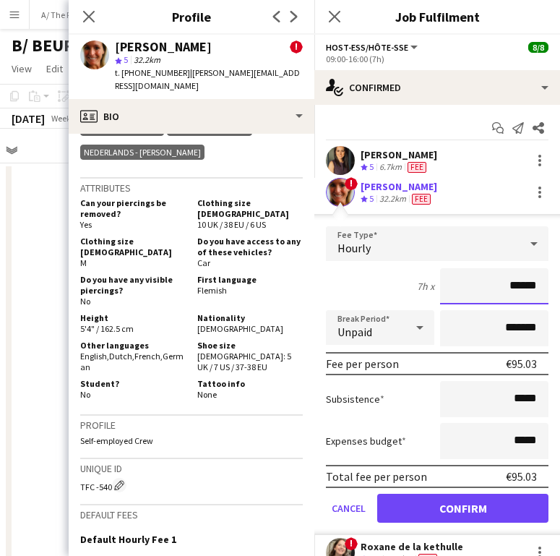
click at [526, 281] on input "******" at bounding box center [494, 286] width 108 height 36
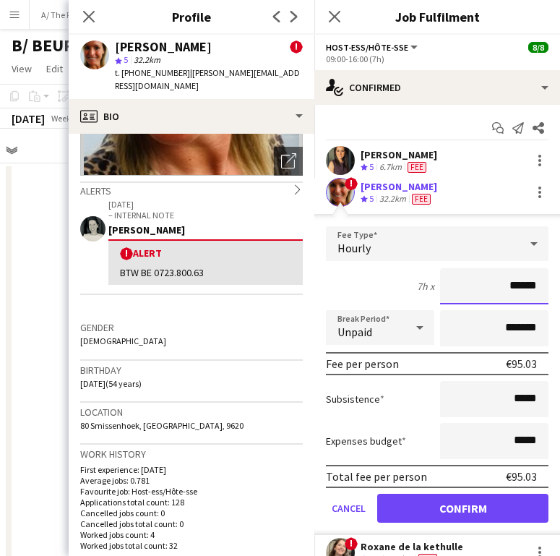
scroll to position [176, 0]
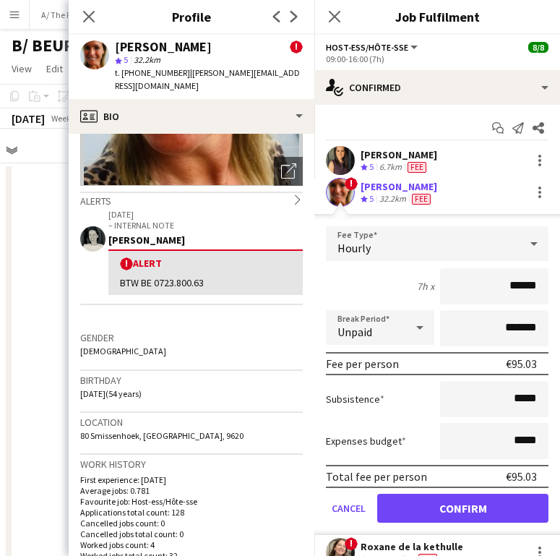
click at [293, 194] on icon "chevron-right" at bounding box center [298, 199] width 10 height 10
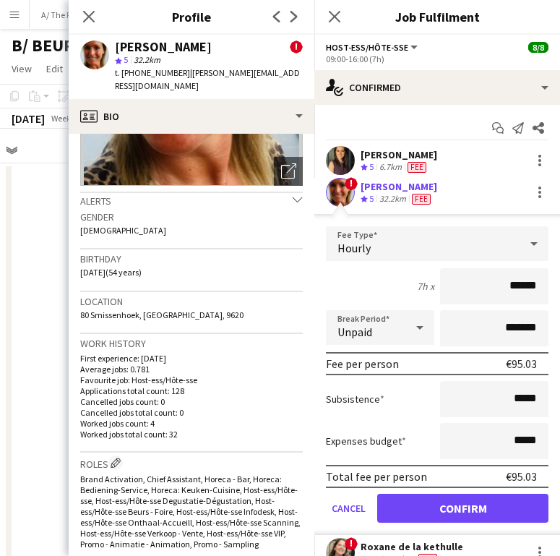
click at [293, 194] on icon "chevron-down" at bounding box center [298, 199] width 10 height 10
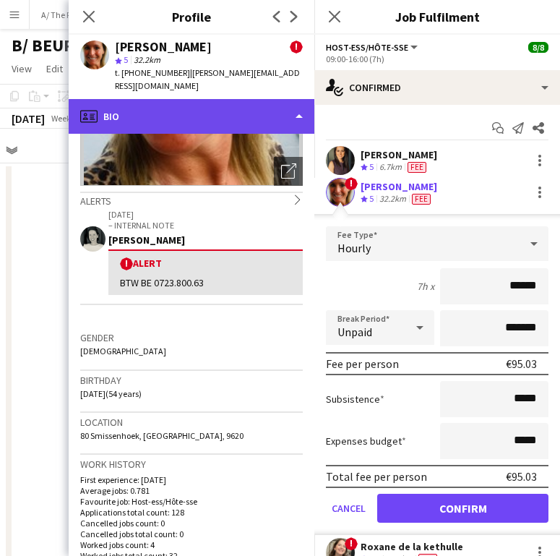
click at [242, 106] on div "profile Bio" at bounding box center [192, 116] width 246 height 35
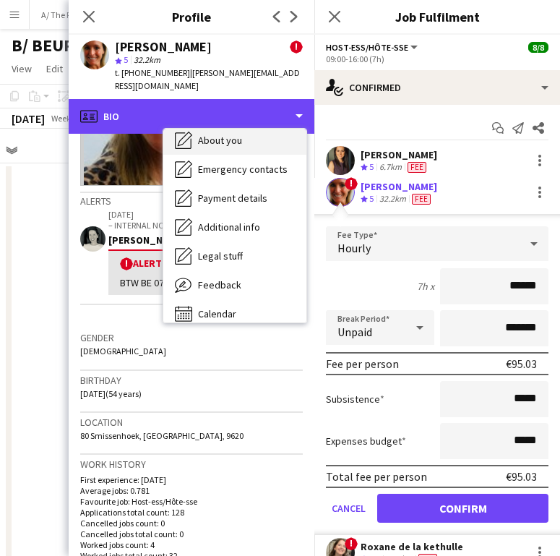
scroll to position [136, 0]
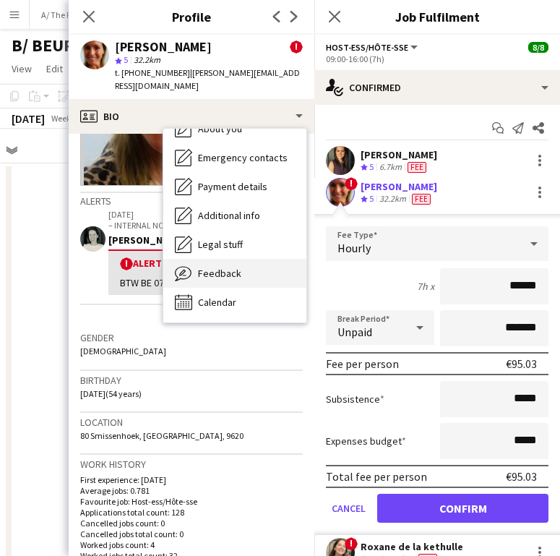
click at [235, 267] on span "Feedback" at bounding box center [219, 273] width 43 height 13
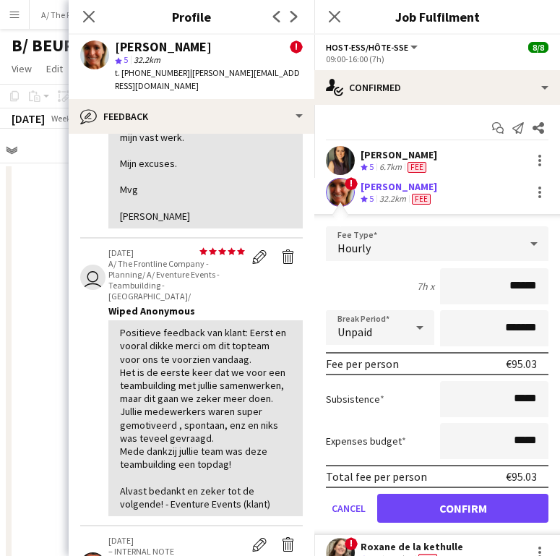
scroll to position [353, 0]
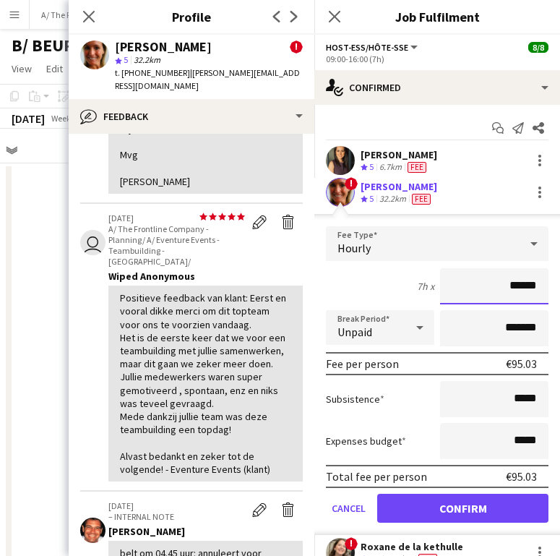
click at [508, 281] on input "******" at bounding box center [494, 286] width 108 height 36
click at [524, 283] on input "******" at bounding box center [494, 286] width 108 height 36
type input "**"
type input "***"
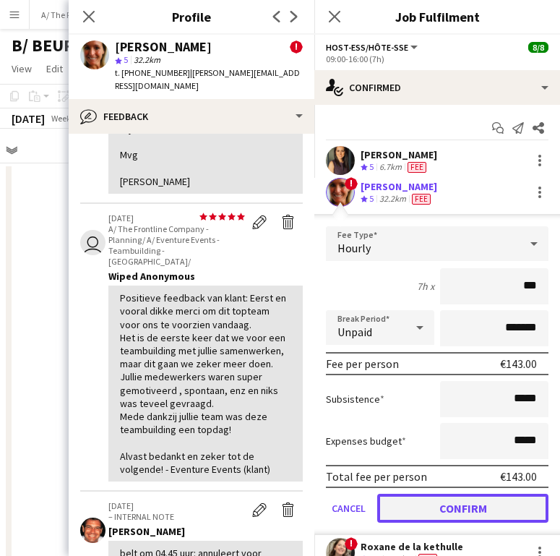
click at [486, 516] on button "Confirm" at bounding box center [462, 508] width 171 height 29
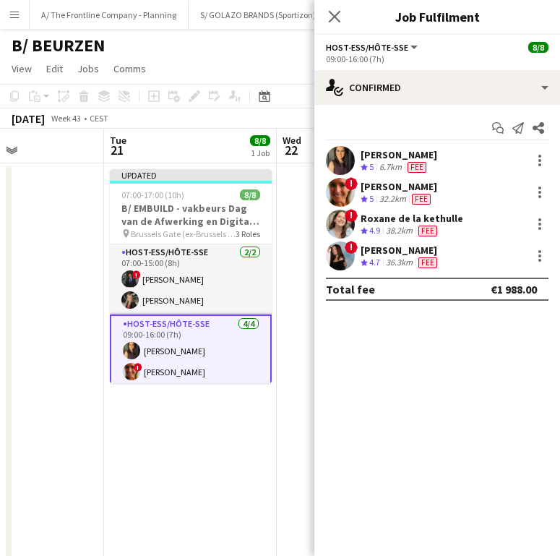
click at [344, 23] on div "Close pop-in" at bounding box center [335, 16] width 40 height 33
click at [328, 14] on icon "Close pop-in" at bounding box center [335, 16] width 14 height 14
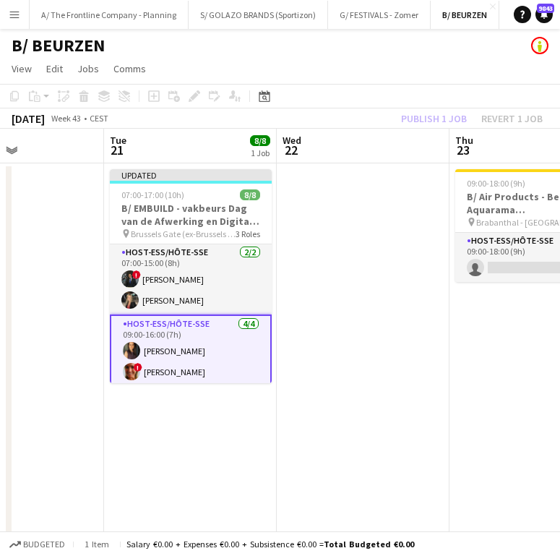
click at [450, 115] on div "Publish 1 job Revert 1 job" at bounding box center [472, 118] width 176 height 19
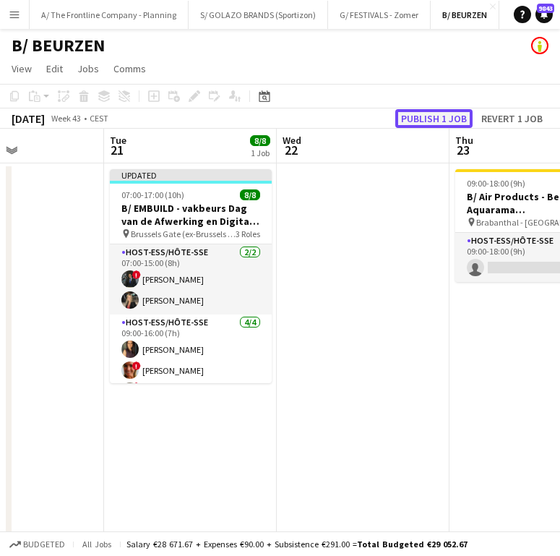
click at [449, 114] on button "Publish 1 job" at bounding box center [433, 118] width 77 height 19
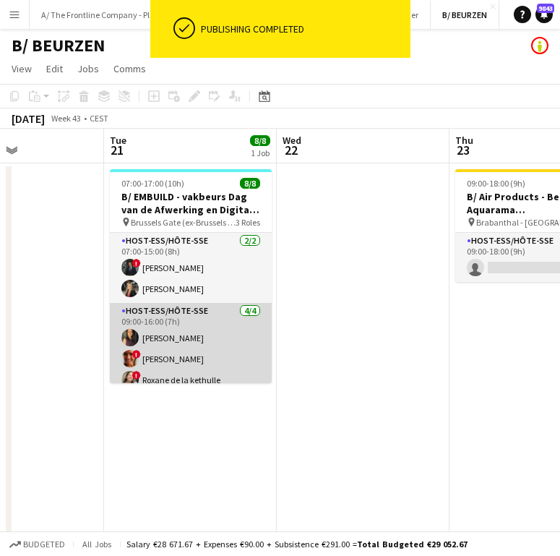
click at [189, 330] on app-card-role "Host-ess/Hôte-sse [DATE] 09:00-16:00 (7h) [PERSON_NAME] ! [PERSON_NAME] ! Roxan…" at bounding box center [191, 359] width 162 height 112
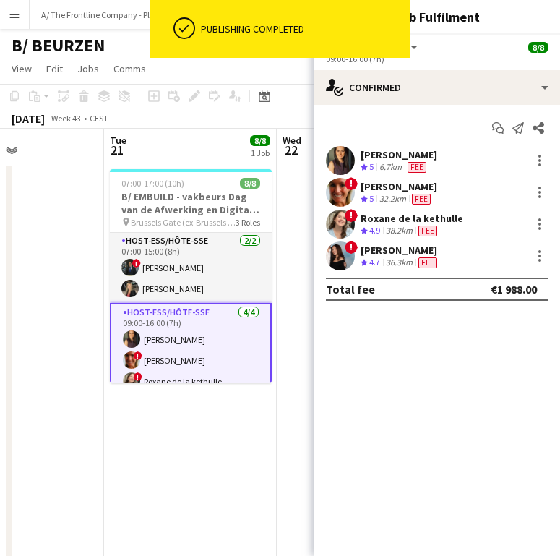
click at [412, 196] on div "Fee" at bounding box center [421, 199] width 25 height 12
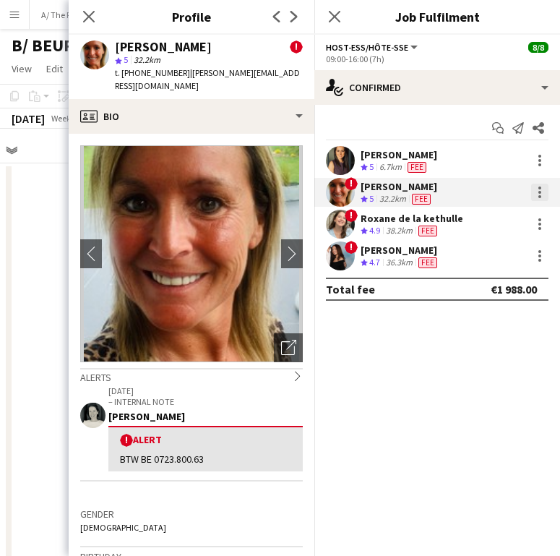
click at [536, 197] on div at bounding box center [539, 192] width 17 height 17
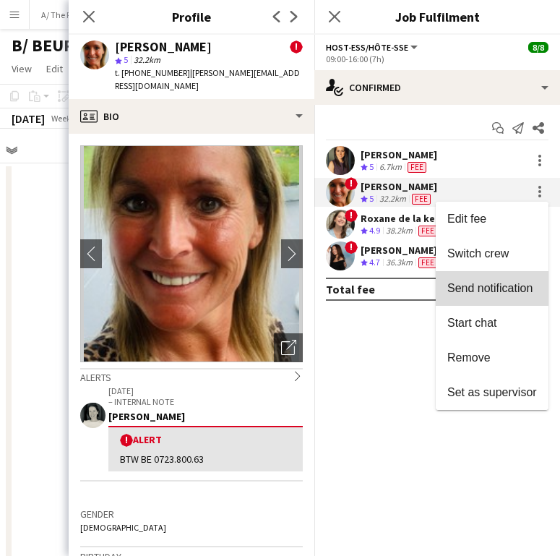
click at [482, 282] on span "Send notification" at bounding box center [490, 288] width 85 height 12
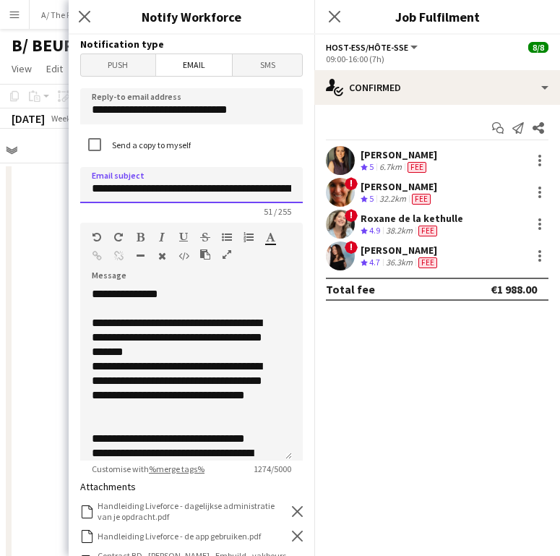
drag, startPoint x: 230, startPoint y: 189, endPoint x: 147, endPoint y: 194, distance: 82.6
click at [147, 194] on input "**********" at bounding box center [191, 185] width 223 height 36
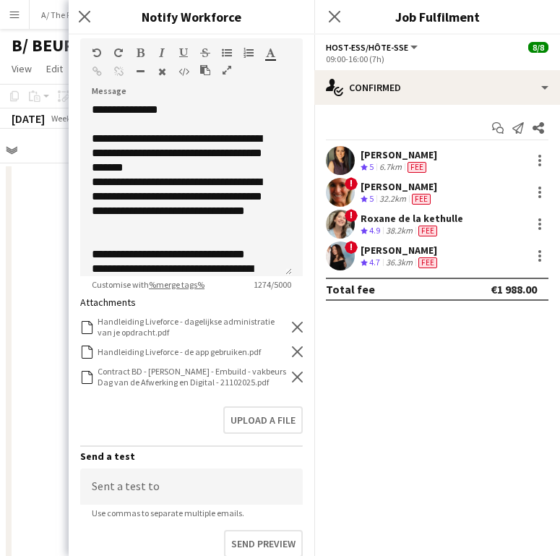
scroll to position [245, 0]
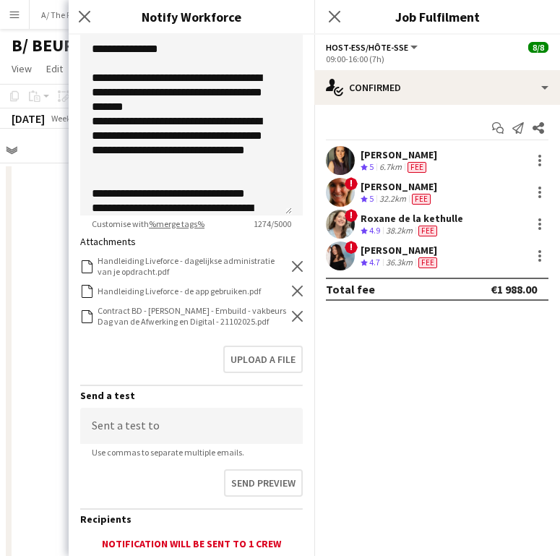
type input "**********"
click at [292, 318] on icon at bounding box center [297, 316] width 11 height 11
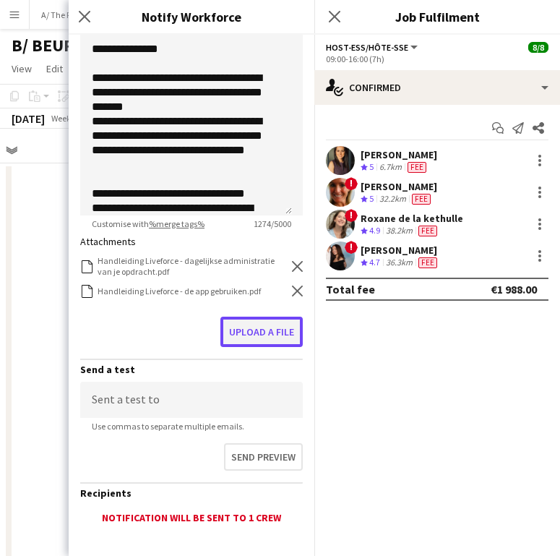
click at [264, 326] on button "Upload a file" at bounding box center [262, 332] width 82 height 30
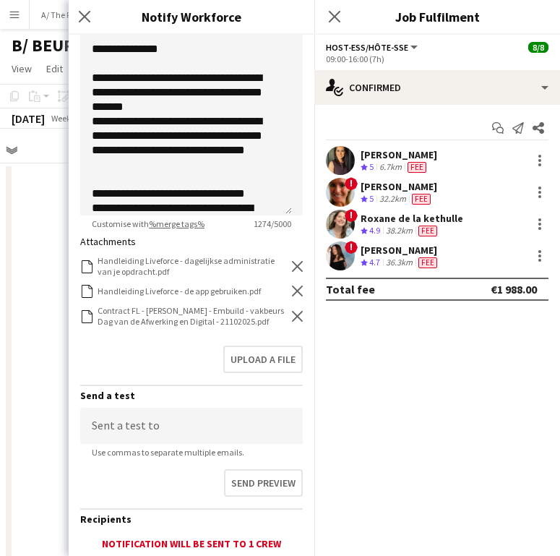
click at [243, 385] on div "Upload a file" at bounding box center [191, 362] width 223 height 45
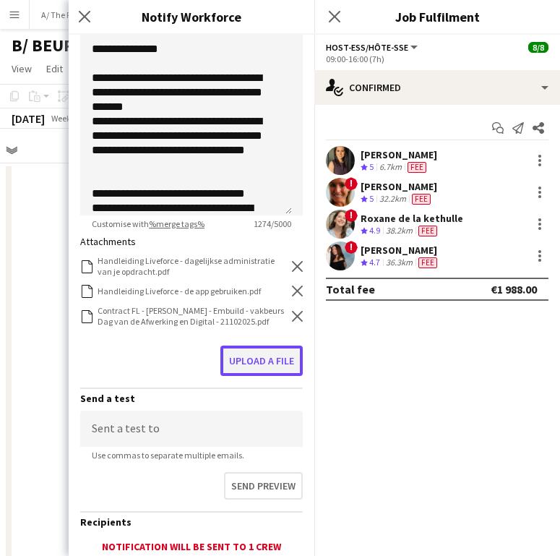
click at [247, 376] on button "Upload a file" at bounding box center [262, 361] width 82 height 30
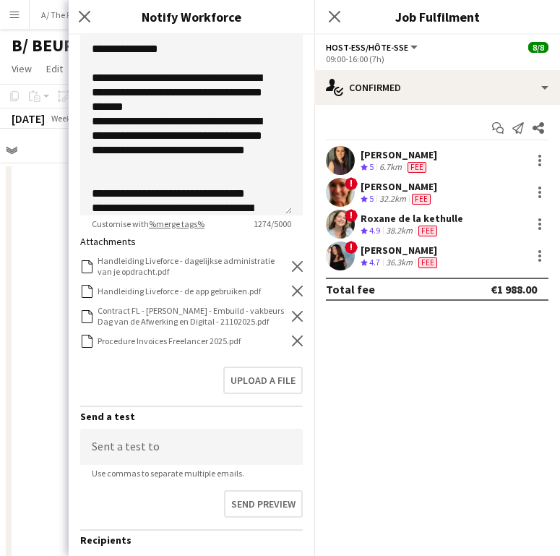
scroll to position [384, 0]
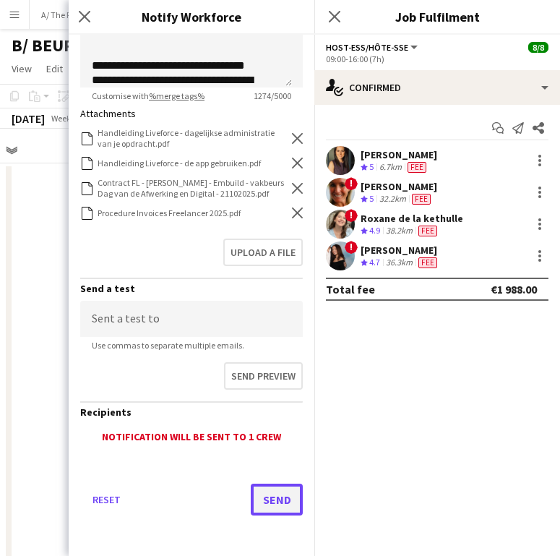
click at [259, 512] on button "Send" at bounding box center [277, 500] width 52 height 32
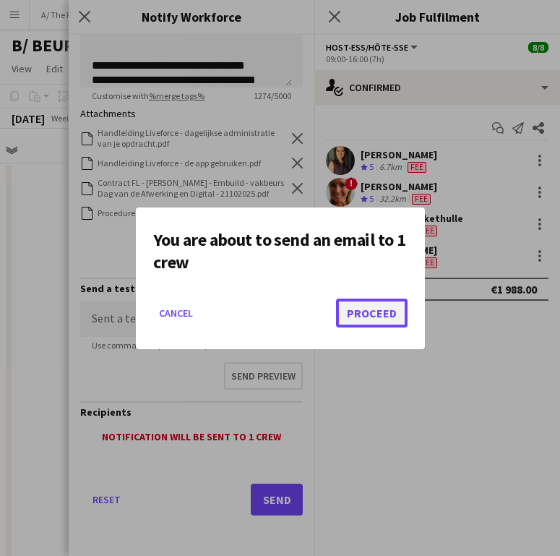
click at [364, 313] on button "Proceed" at bounding box center [372, 313] width 72 height 29
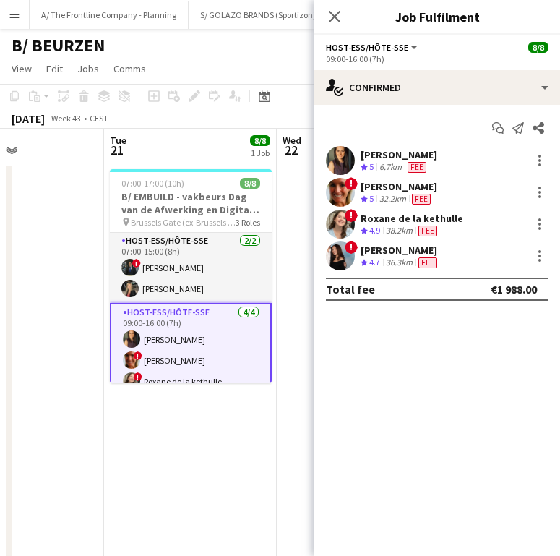
click at [401, 215] on div "Roxane de la kethulle" at bounding box center [412, 218] width 103 height 13
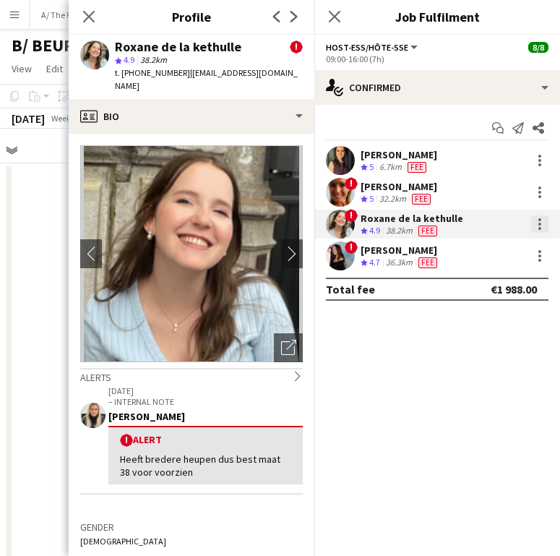
click at [539, 226] on div at bounding box center [539, 223] width 17 height 17
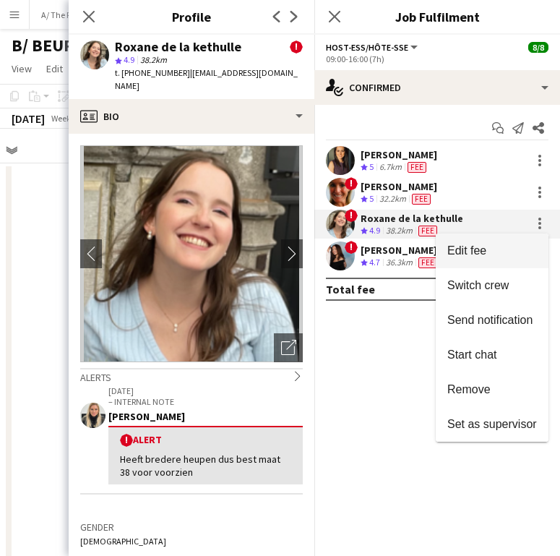
click at [504, 260] on button "Edit fee" at bounding box center [492, 251] width 113 height 35
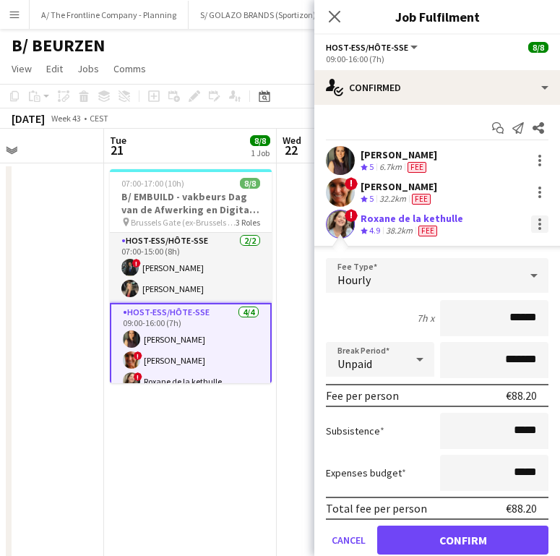
click at [531, 226] on div at bounding box center [539, 223] width 17 height 17
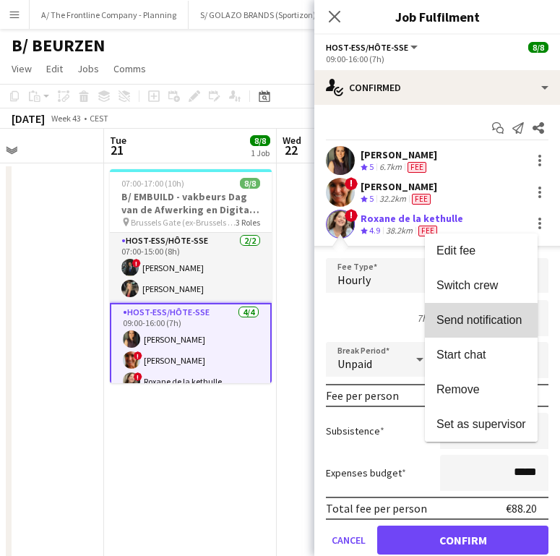
click at [471, 328] on button "Send notification" at bounding box center [481, 320] width 113 height 35
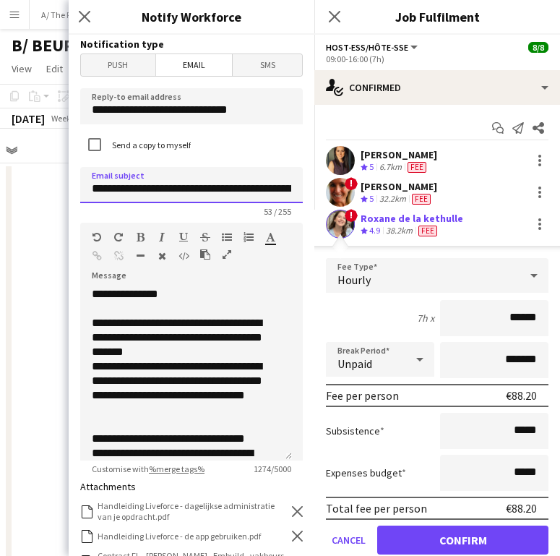
click at [234, 188] on input "**********" at bounding box center [191, 185] width 223 height 36
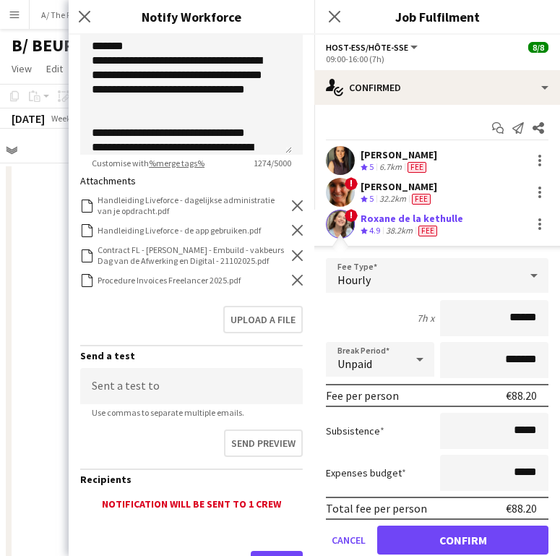
scroll to position [320, 0]
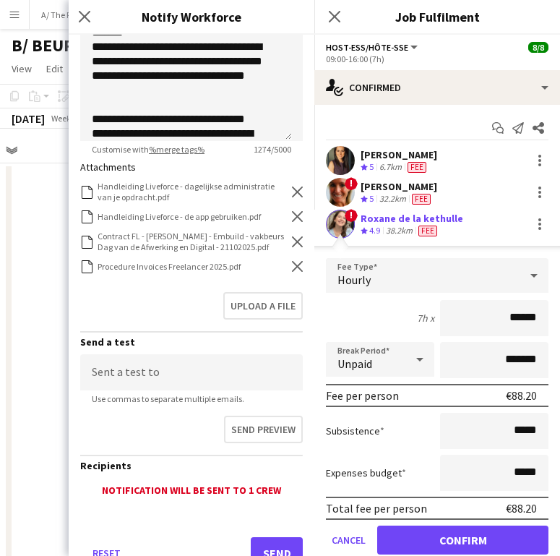
type input "**********"
click at [292, 247] on icon "Remove" at bounding box center [297, 241] width 11 height 11
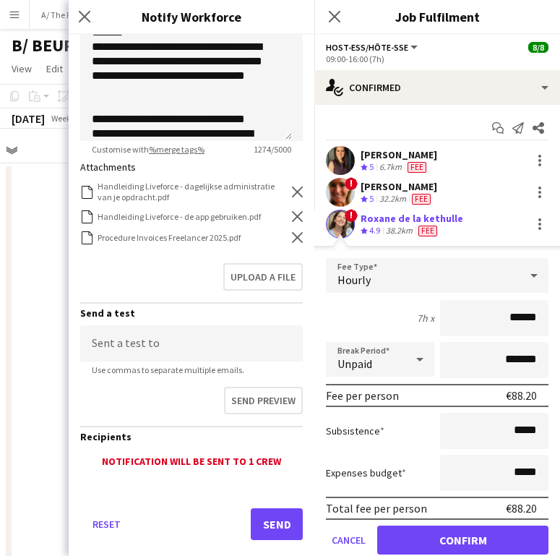
click at [283, 248] on app-form-group "Handleiding Liveforce - dagelijkse administratie van je opdracht.pdf Handleidin…" at bounding box center [191, 216] width 223 height 71
click at [292, 239] on icon "Remove" at bounding box center [297, 237] width 11 height 11
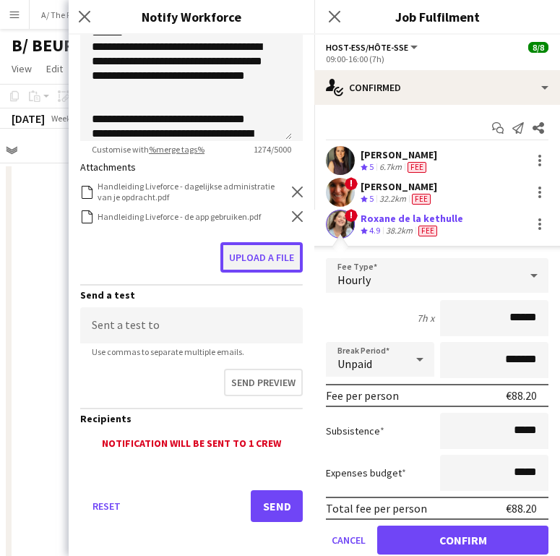
click at [255, 268] on button "Upload a file" at bounding box center [262, 257] width 82 height 30
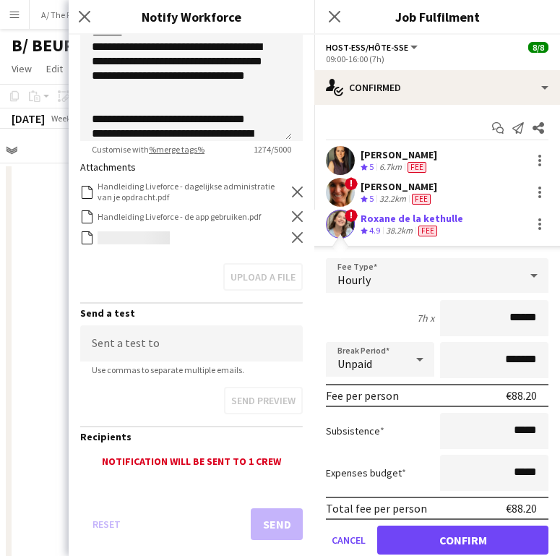
scroll to position [344, 0]
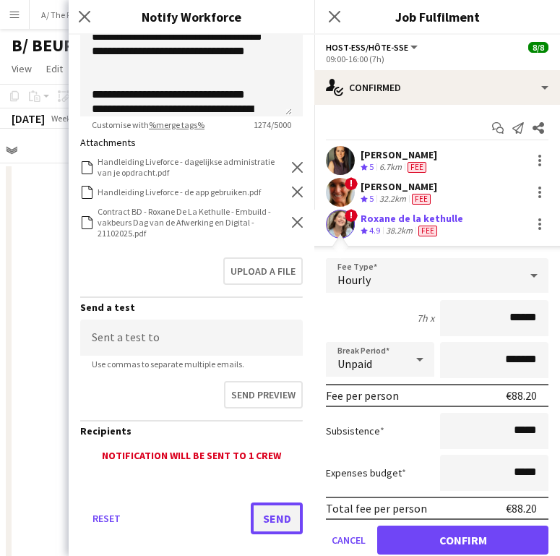
click at [268, 503] on button "Send" at bounding box center [277, 518] width 52 height 32
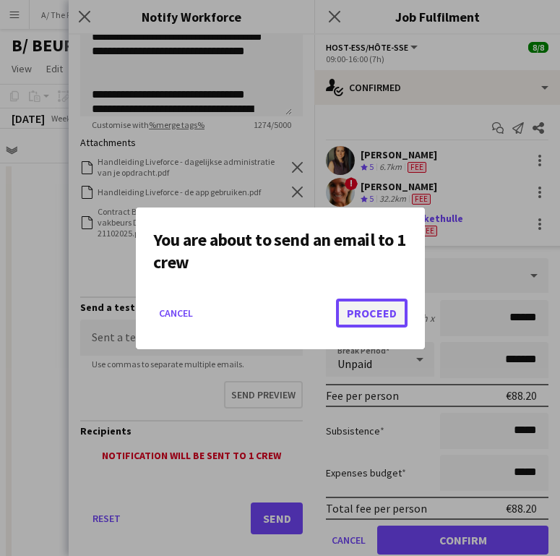
click at [378, 312] on button "Proceed" at bounding box center [372, 313] width 72 height 29
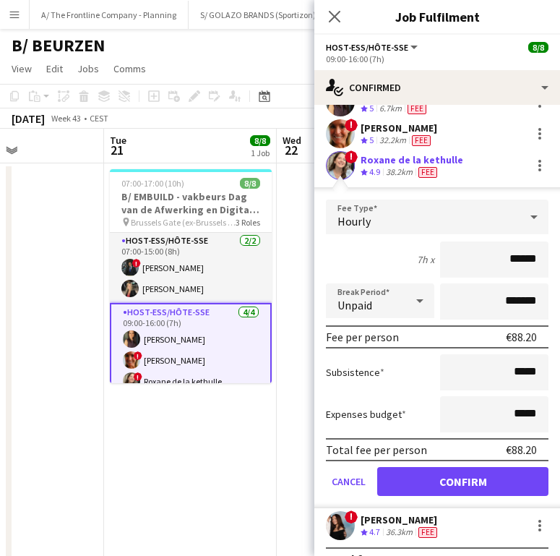
scroll to position [85, 0]
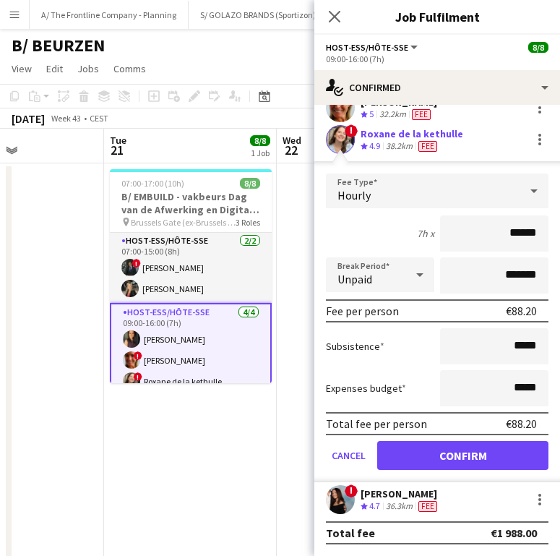
click at [401, 480] on form "Fee Type Hourly 7h x ****** Break Period Unpaid ******* Fee per person €88.20 S…" at bounding box center [438, 328] width 246 height 309
click at [397, 496] on div "[PERSON_NAME]" at bounding box center [401, 493] width 80 height 13
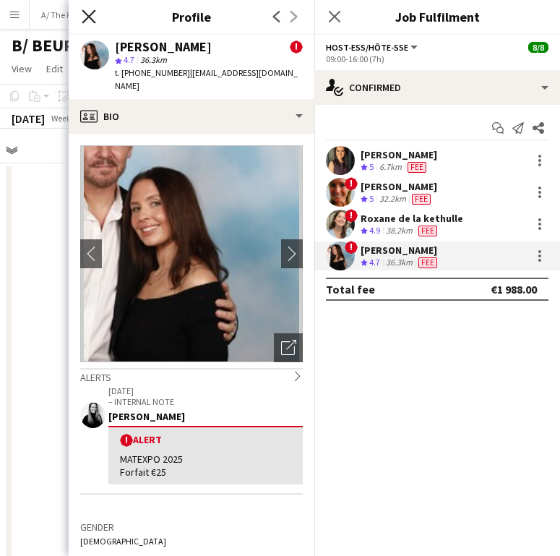
click at [91, 19] on icon at bounding box center [89, 16] width 14 height 14
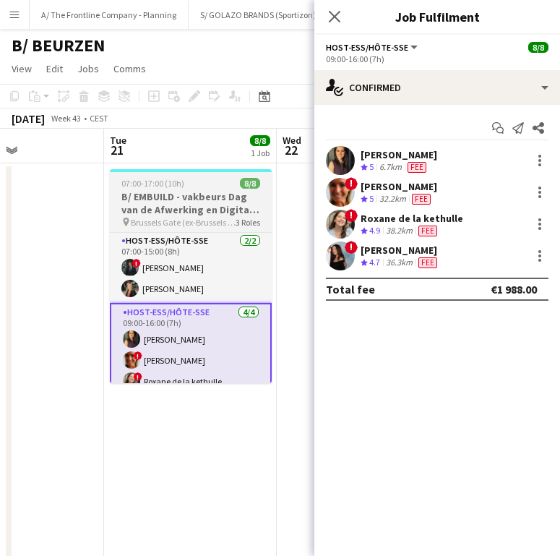
click at [203, 210] on h3 "B/ EMBUILD - vakbeurs Dag van de Afwerking en Digital - [GEOGRAPHIC_DATA]" at bounding box center [191, 203] width 162 height 26
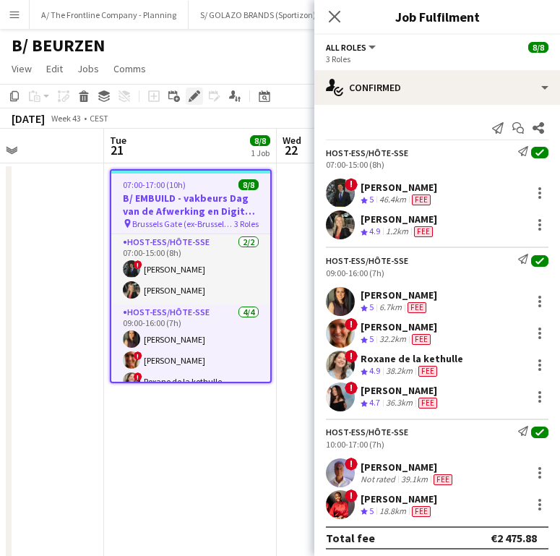
click at [192, 95] on icon "Edit" at bounding box center [195, 96] width 12 height 12
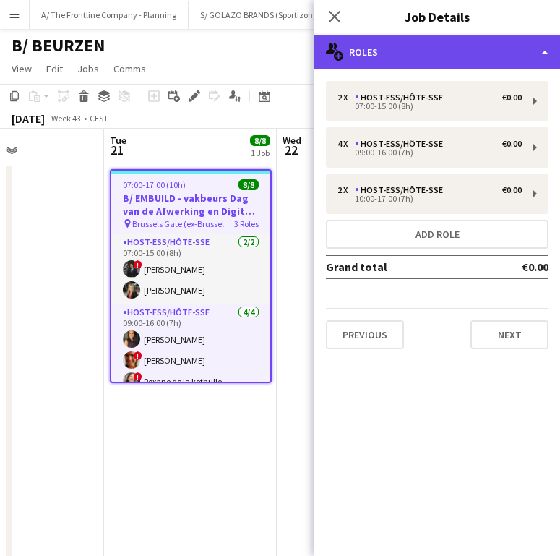
click at [431, 66] on div "multiple-users-add Roles" at bounding box center [438, 52] width 246 height 35
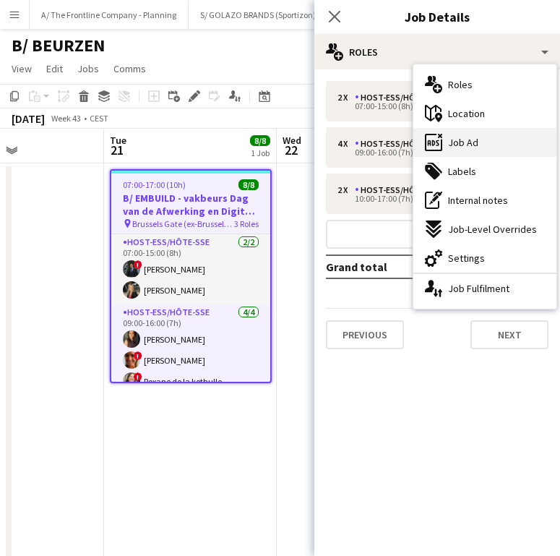
click at [471, 134] on div "ads-window Job Ad" at bounding box center [485, 142] width 143 height 29
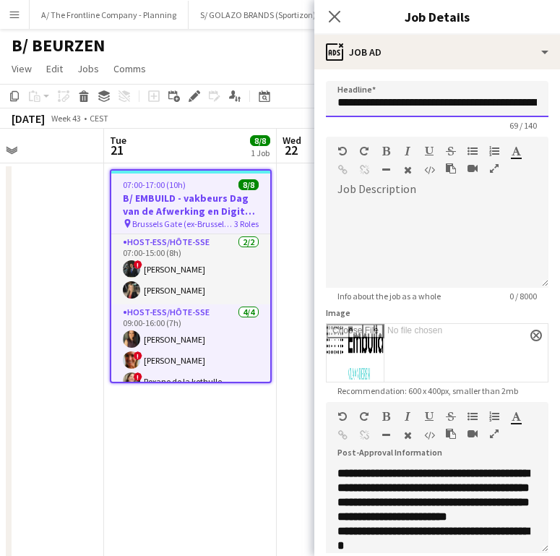
click at [414, 102] on input "**********" at bounding box center [437, 99] width 223 height 36
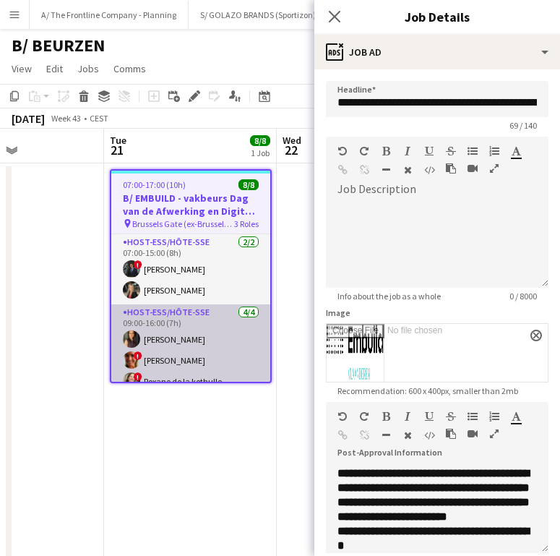
click at [196, 357] on app-card-role "Host-ess/Hôte-sse [DATE] 09:00-16:00 (7h) [PERSON_NAME] ! [PERSON_NAME] ! Roxan…" at bounding box center [190, 360] width 159 height 112
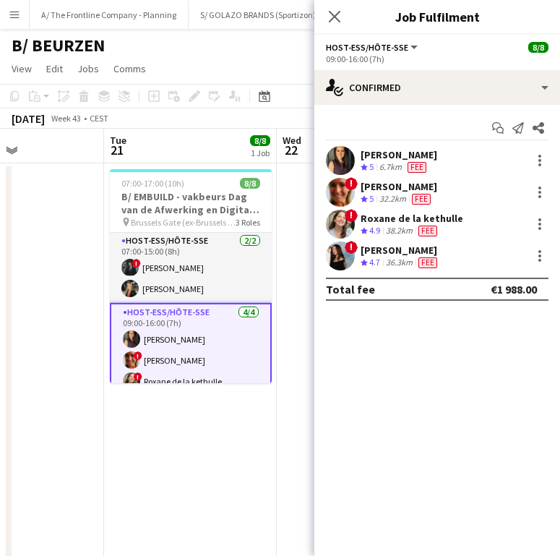
click at [406, 255] on div "[PERSON_NAME]" at bounding box center [401, 250] width 80 height 13
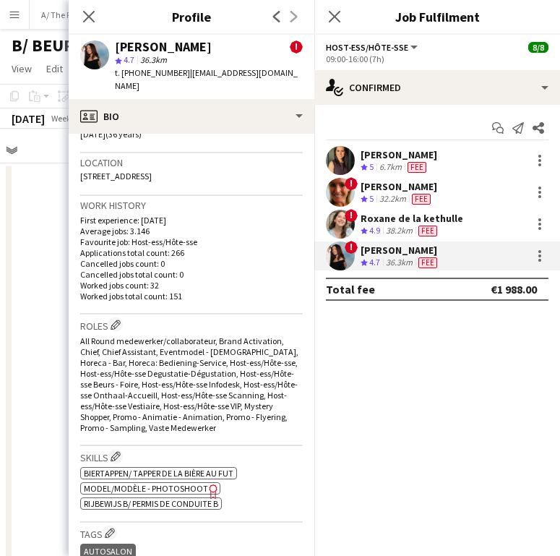
scroll to position [443, 0]
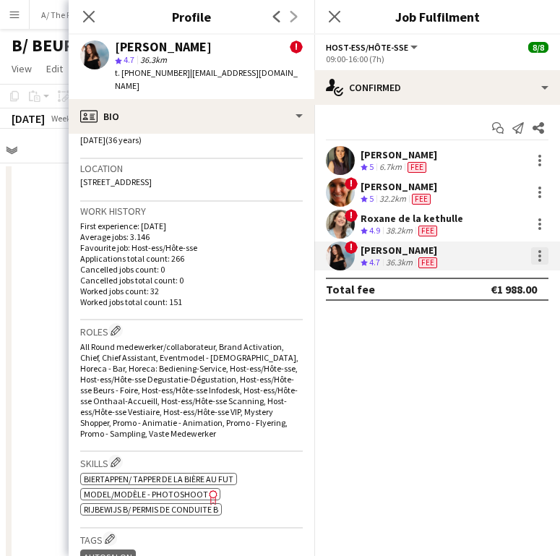
click at [544, 260] on div at bounding box center [539, 255] width 17 height 17
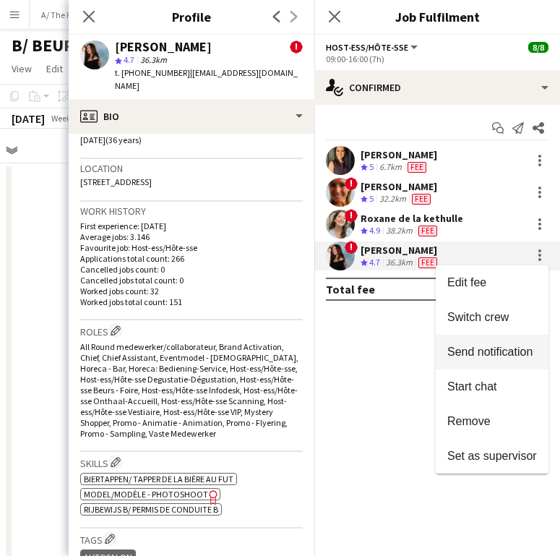
click at [489, 354] on span "Send notification" at bounding box center [490, 352] width 85 height 12
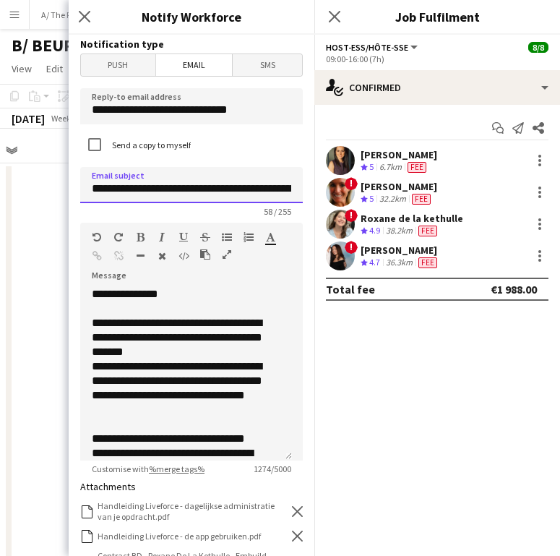
drag, startPoint x: 262, startPoint y: 192, endPoint x: 140, endPoint y: 192, distance: 121.5
click at [140, 192] on input "**********" at bounding box center [191, 185] width 223 height 36
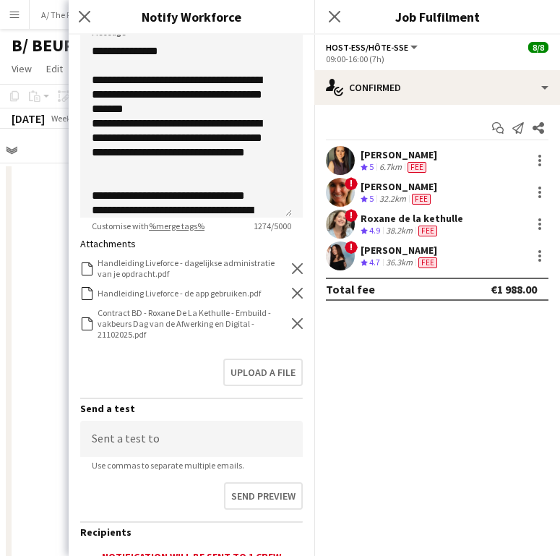
scroll to position [244, 0]
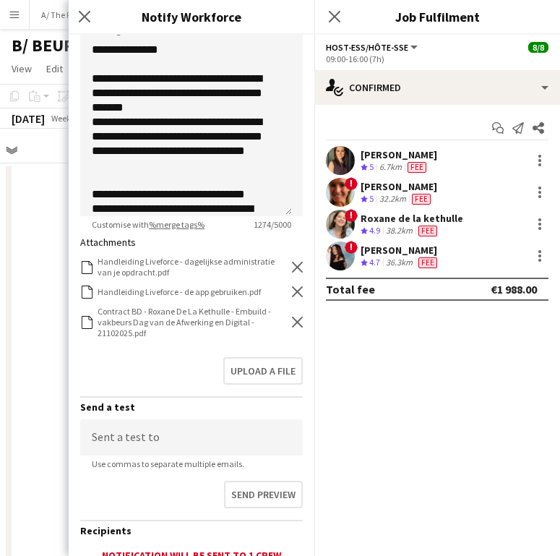
type input "**********"
click at [280, 317] on div "Contract BD - Roxane De La Kethulle - Embuild - vakbeurs Dag van de Afwerking e…" at bounding box center [191, 322] width 223 height 33
click at [292, 319] on icon "Remove" at bounding box center [297, 322] width 11 height 11
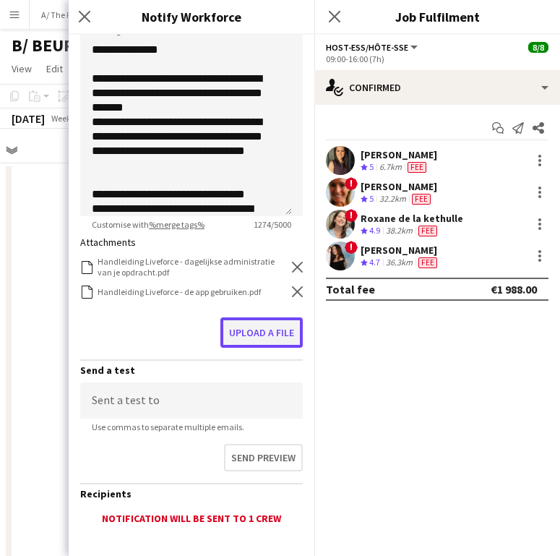
click at [275, 327] on button "Upload a file" at bounding box center [262, 332] width 82 height 30
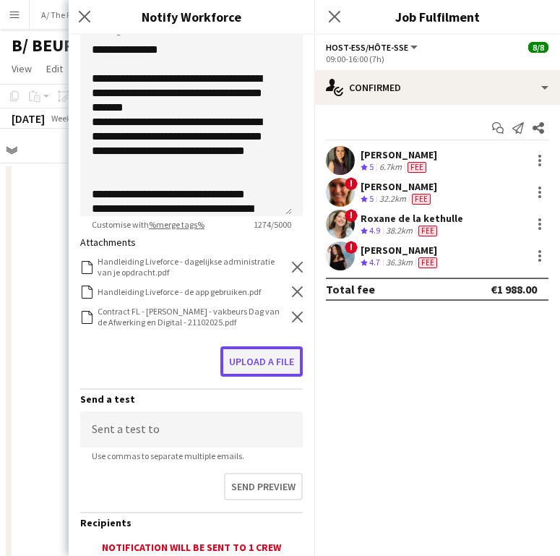
click at [255, 362] on button "Upload a file" at bounding box center [262, 361] width 82 height 30
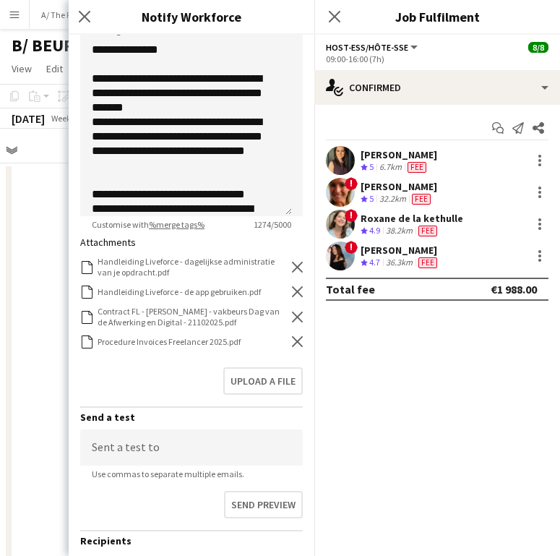
scroll to position [384, 0]
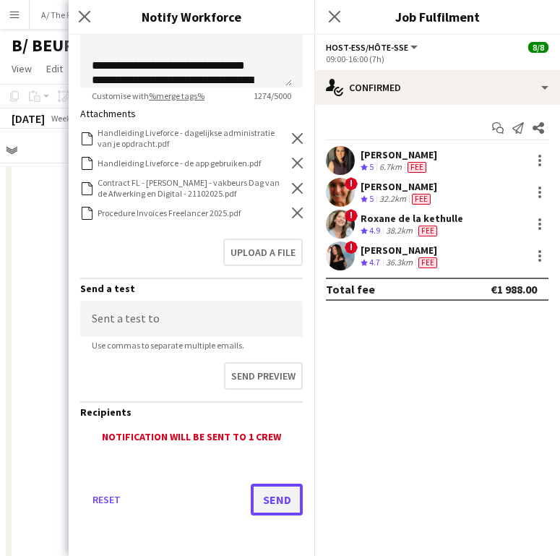
click at [261, 490] on button "Send" at bounding box center [277, 500] width 52 height 32
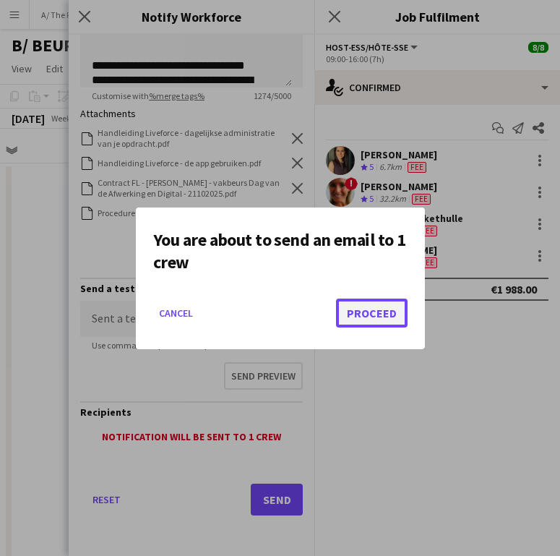
click at [359, 310] on button "Proceed" at bounding box center [372, 313] width 72 height 29
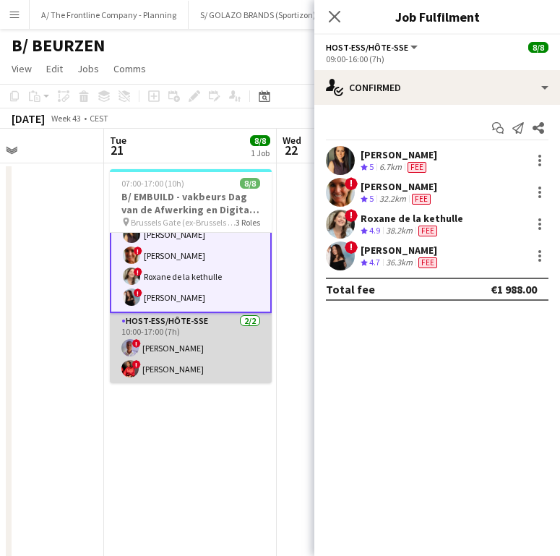
click at [173, 348] on app-card-role "Host-ess/Hôte-sse 2/2 10:00-17:00 (7h) ! Raphael Lauwers ! anatalia Kibonge" at bounding box center [191, 348] width 162 height 70
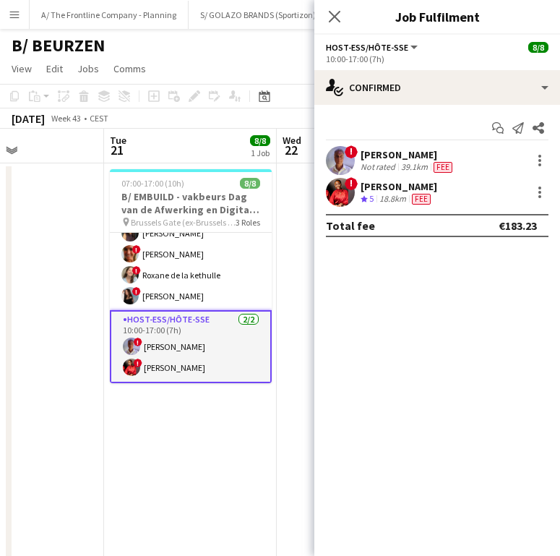
scroll to position [103, 0]
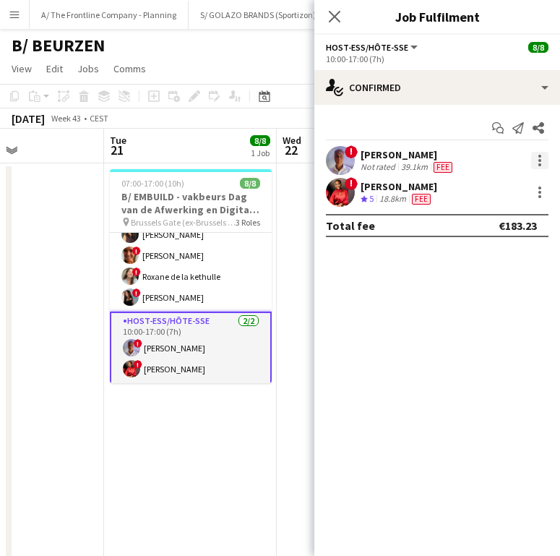
click at [542, 161] on div at bounding box center [539, 160] width 17 height 17
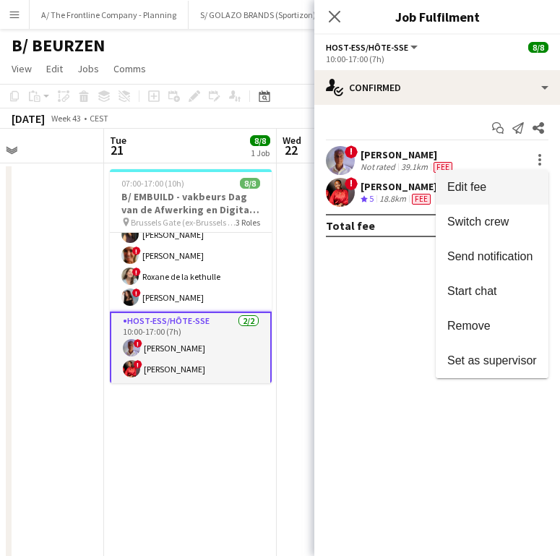
click at [503, 187] on span "Edit fee" at bounding box center [493, 187] width 90 height 13
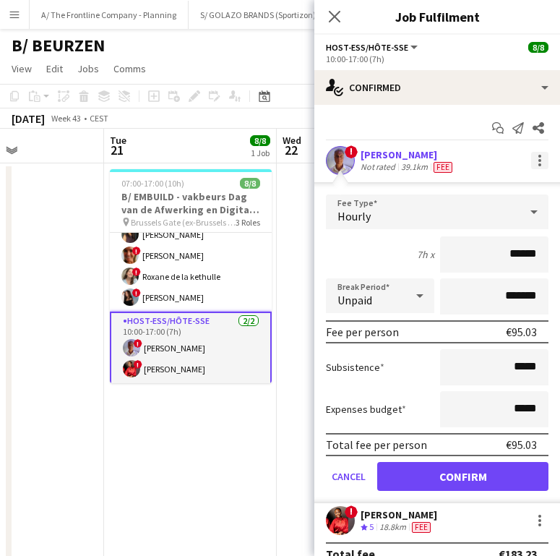
click at [531, 161] on div at bounding box center [539, 160] width 17 height 17
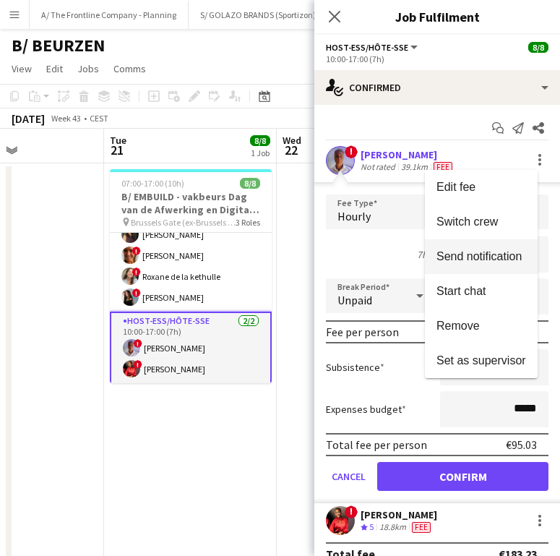
click at [482, 257] on span "Send notification" at bounding box center [479, 256] width 85 height 12
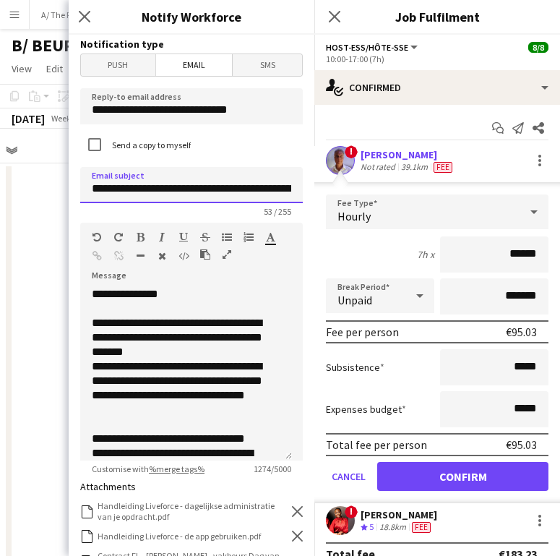
drag, startPoint x: 241, startPoint y: 187, endPoint x: 137, endPoint y: 184, distance: 104.2
click at [137, 184] on input "**********" at bounding box center [191, 185] width 223 height 36
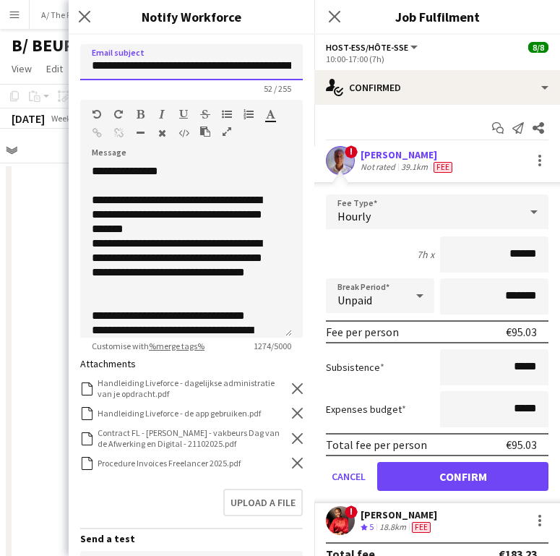
type input "**********"
click at [292, 443] on icon at bounding box center [297, 438] width 11 height 11
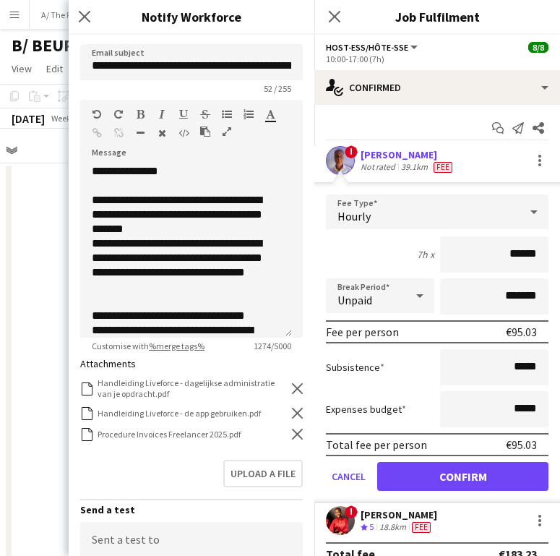
click at [286, 443] on app-form-group "Handleiding Liveforce - dagelijkse administratie van je opdracht.pdf Handleidin…" at bounding box center [191, 412] width 223 height 71
click at [292, 435] on icon at bounding box center [297, 434] width 11 height 11
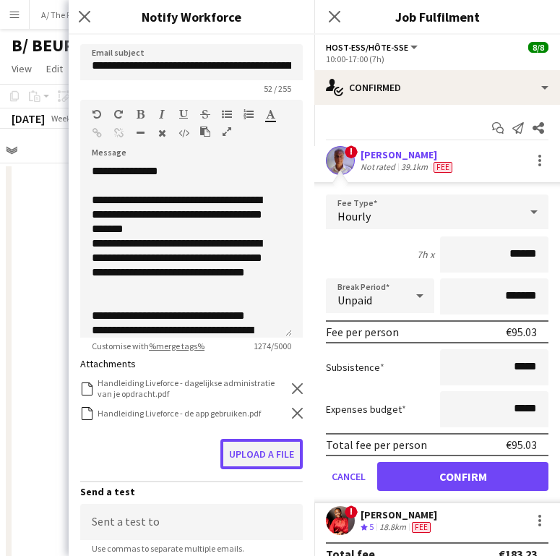
click at [277, 444] on button "Upload a file" at bounding box center [262, 454] width 82 height 30
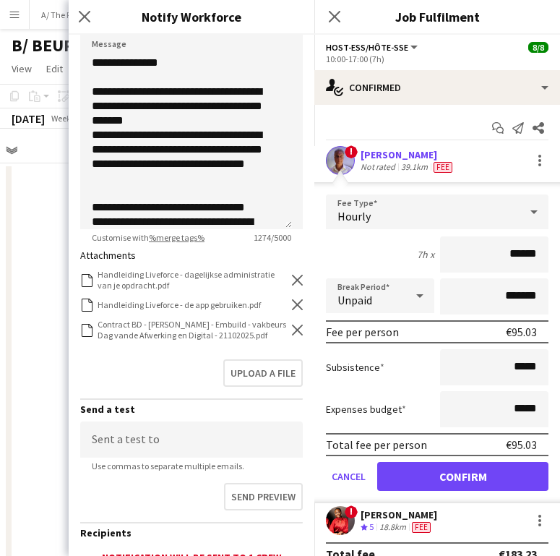
scroll to position [363, 0]
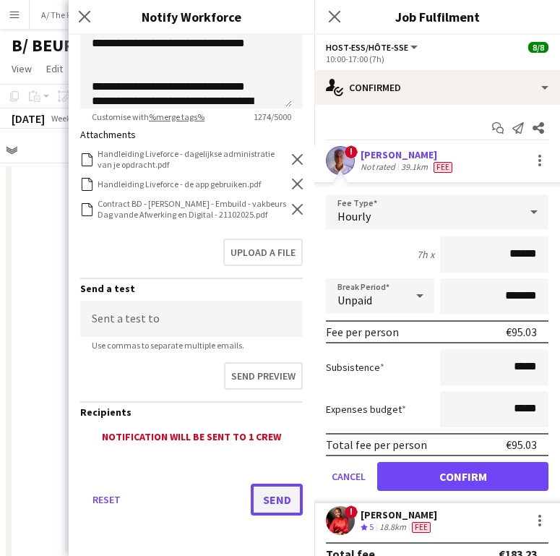
click at [262, 500] on button "Send" at bounding box center [277, 500] width 52 height 32
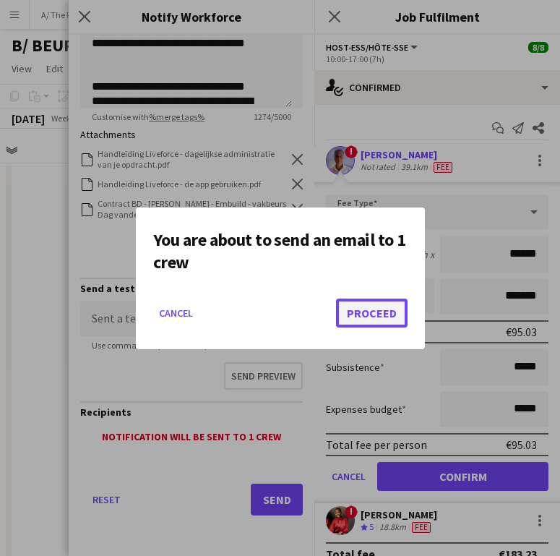
click at [350, 306] on button "Proceed" at bounding box center [372, 313] width 72 height 29
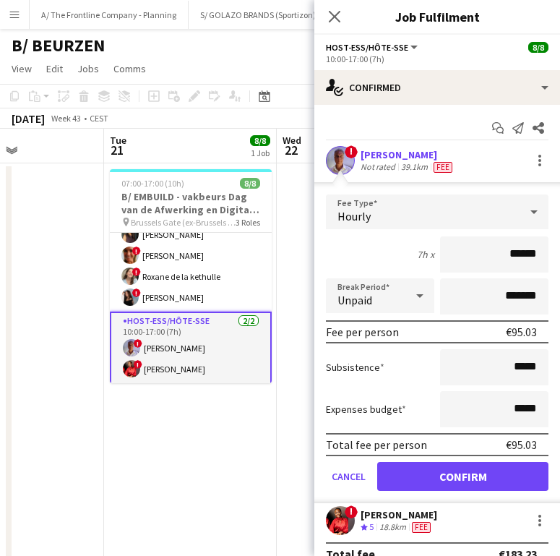
click at [495, 512] on div "! anatalia Kibonge Crew rating 5 18.8km Fee" at bounding box center [438, 520] width 246 height 29
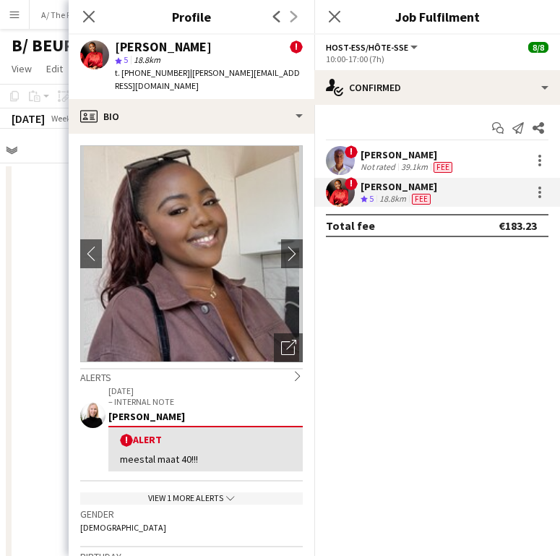
click at [540, 182] on div "! anatalia Kibonge Crew rating 5 18.8km Fee" at bounding box center [438, 192] width 246 height 29
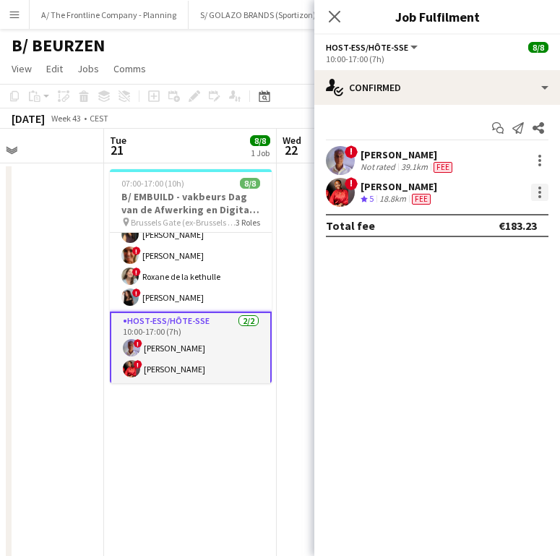
click at [539, 192] on div at bounding box center [540, 192] width 3 height 3
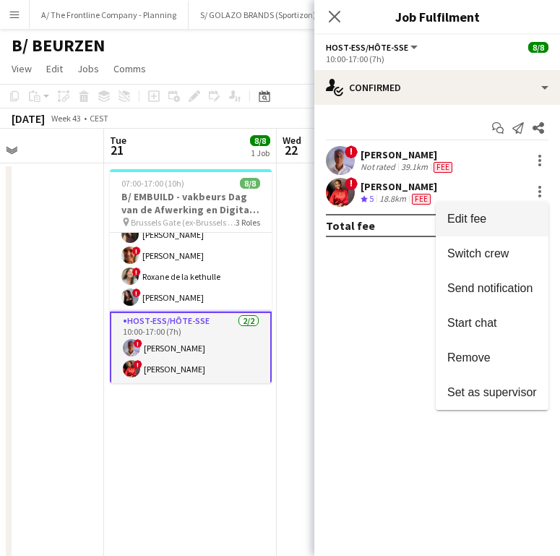
click at [519, 219] on span "Edit fee" at bounding box center [493, 219] width 90 height 13
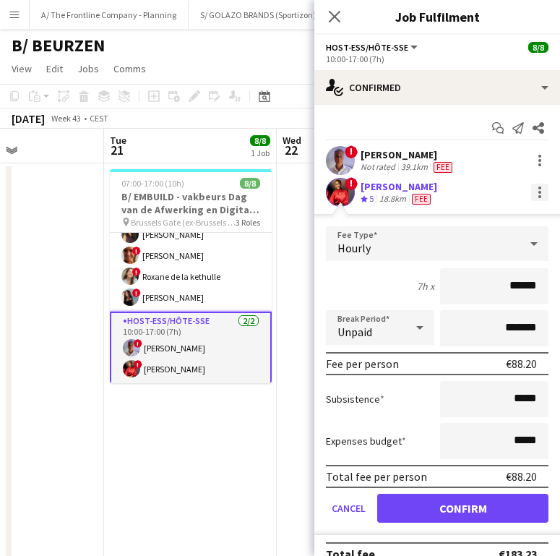
click at [531, 196] on div at bounding box center [539, 192] width 17 height 17
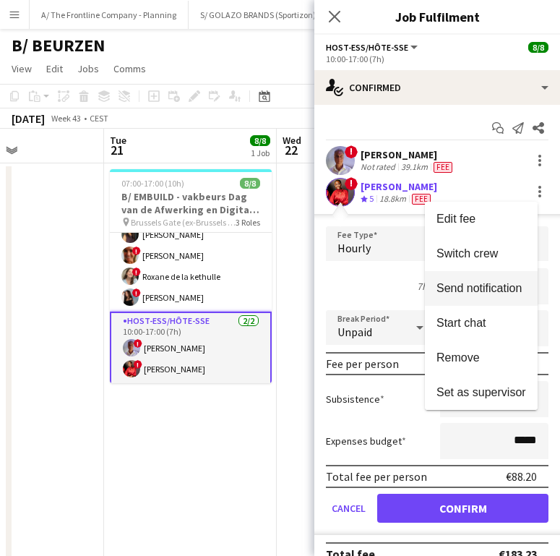
click at [478, 286] on span "Send notification" at bounding box center [479, 288] width 85 height 12
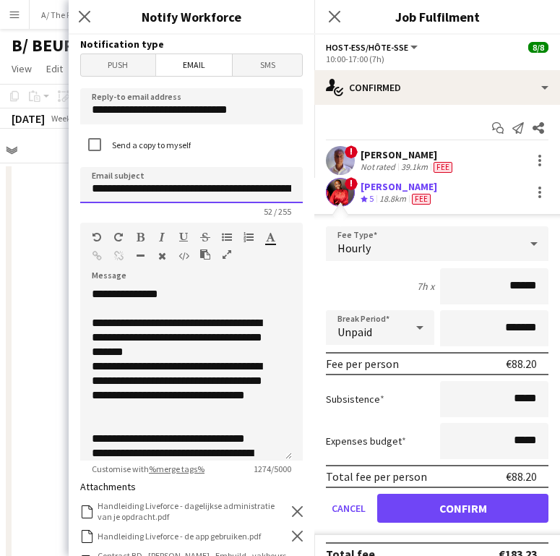
click at [238, 191] on input "**********" at bounding box center [191, 185] width 223 height 36
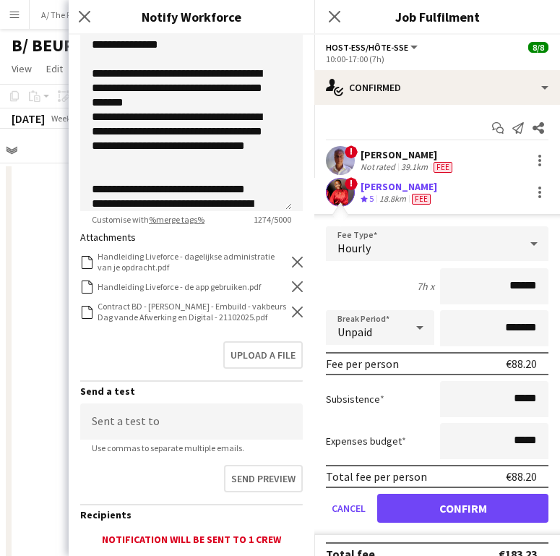
type input "**********"
click at [292, 317] on icon "Remove" at bounding box center [297, 312] width 11 height 11
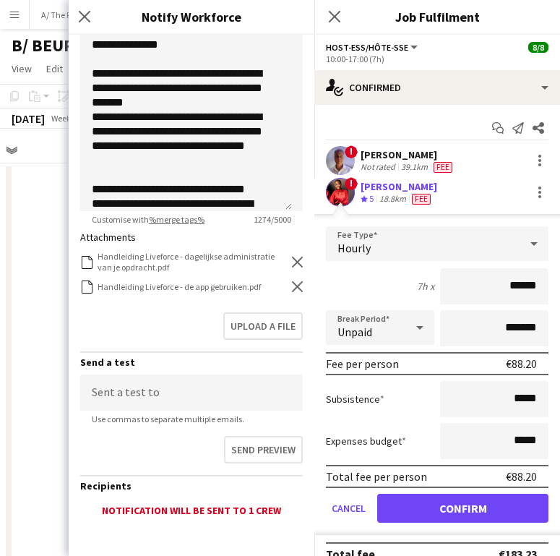
click at [265, 343] on div "Upload a file" at bounding box center [191, 329] width 223 height 45
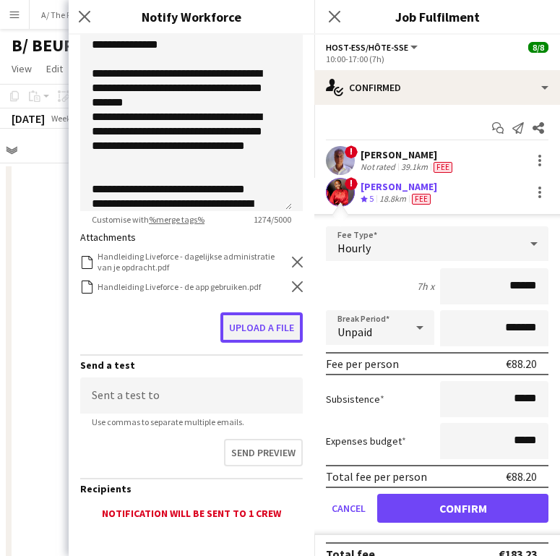
click at [274, 328] on button "Upload a file" at bounding box center [262, 327] width 82 height 30
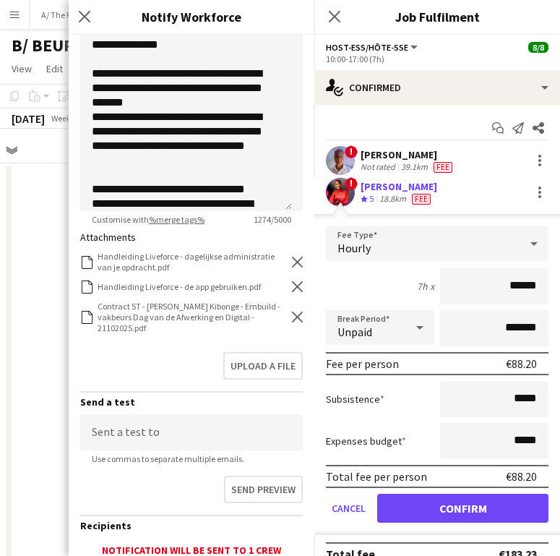
scroll to position [363, 0]
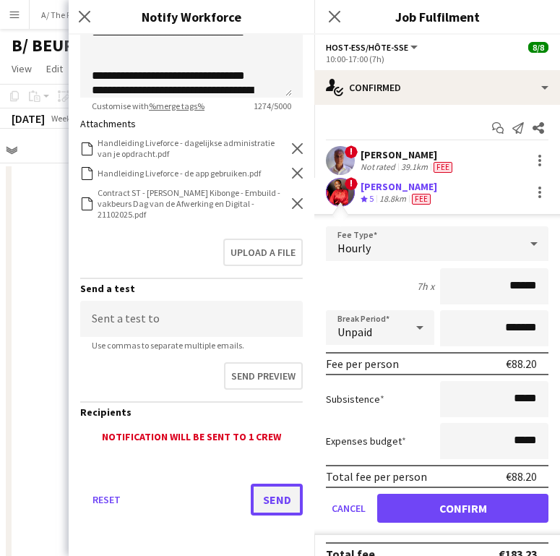
click at [265, 506] on button "Send" at bounding box center [277, 500] width 52 height 32
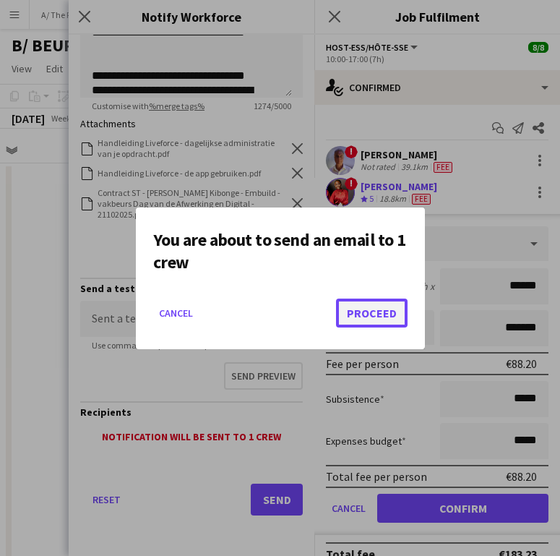
click at [377, 303] on button "Proceed" at bounding box center [372, 313] width 72 height 29
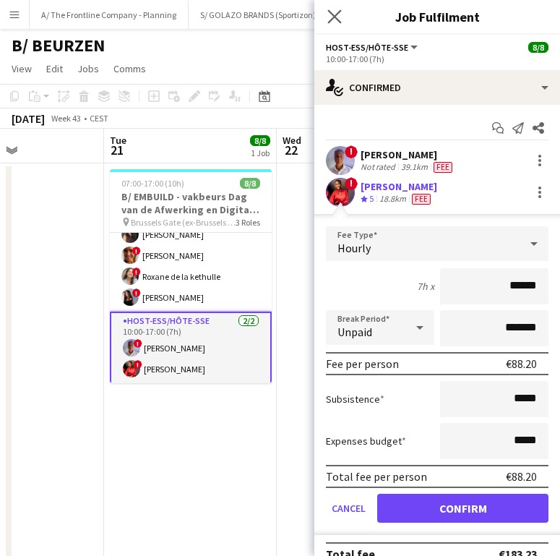
click at [342, 7] on app-icon "Close pop-in" at bounding box center [335, 17] width 21 height 21
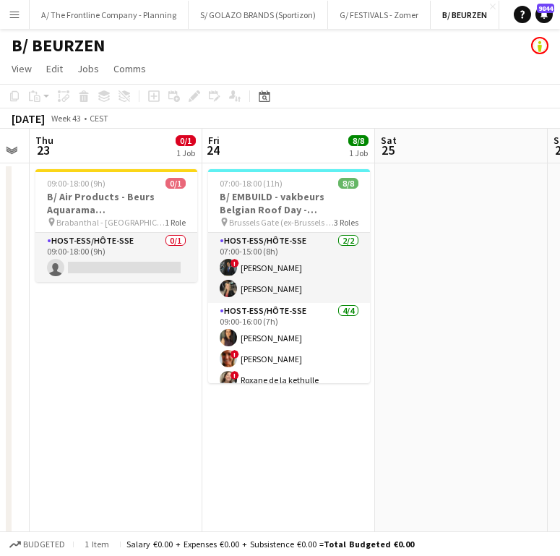
scroll to position [0, 501]
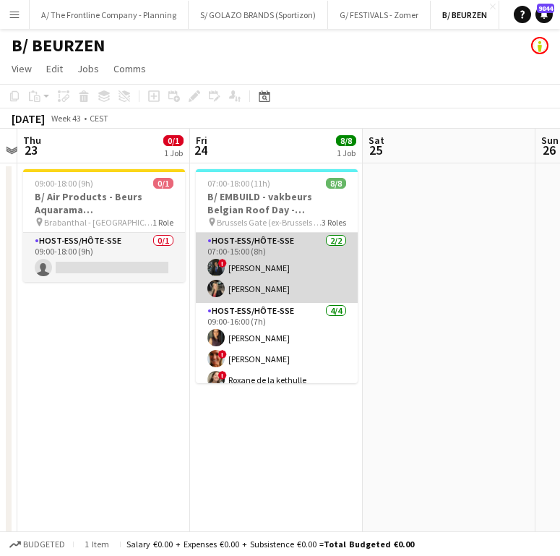
click at [286, 273] on app-card-role "Host-ess/Hôte-sse [DATE] 07:00-15:00 (8h) ! [PERSON_NAME] [PERSON_NAME]" at bounding box center [277, 268] width 162 height 70
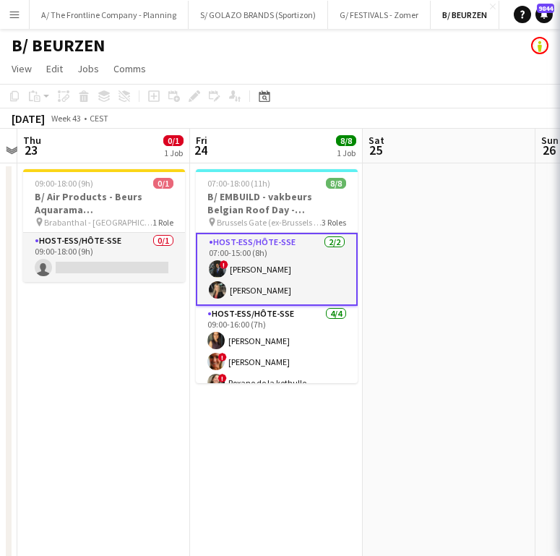
scroll to position [102, 0]
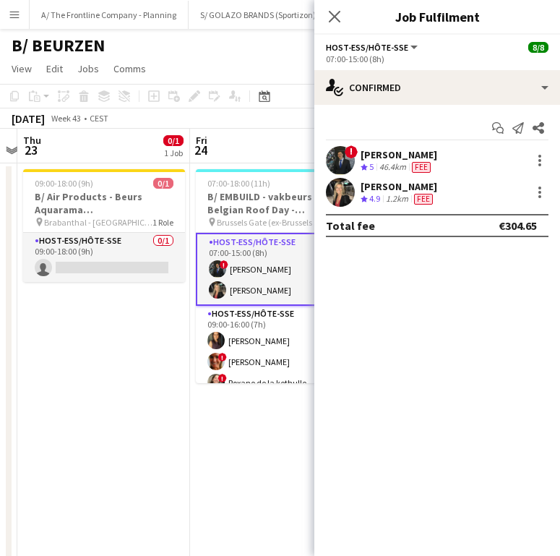
click at [385, 166] on div "46.4km" at bounding box center [393, 167] width 33 height 12
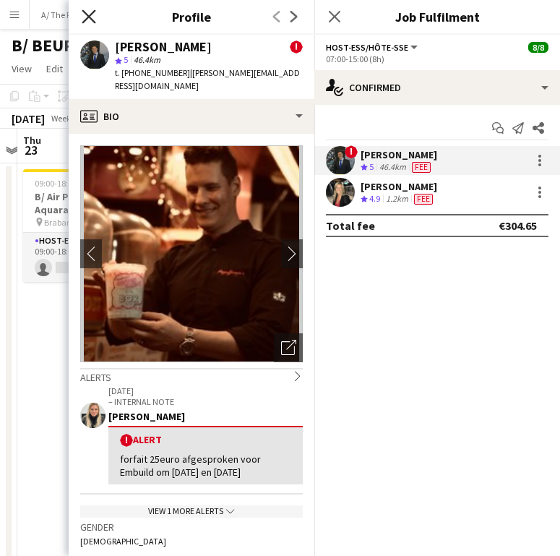
click at [92, 14] on icon at bounding box center [89, 16] width 14 height 14
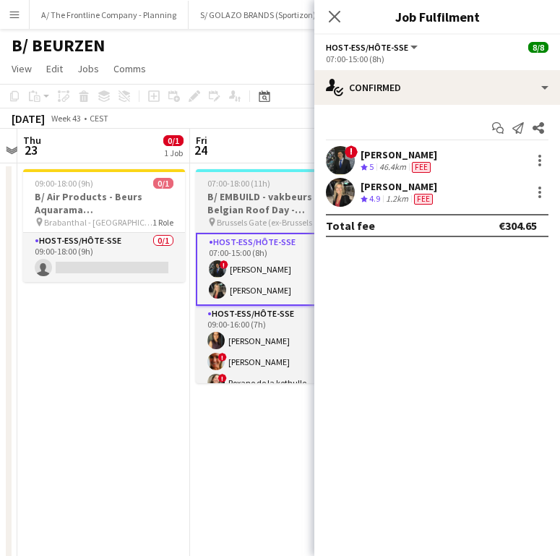
click at [263, 184] on span "07:00-18:00 (11h)" at bounding box center [238, 183] width 63 height 11
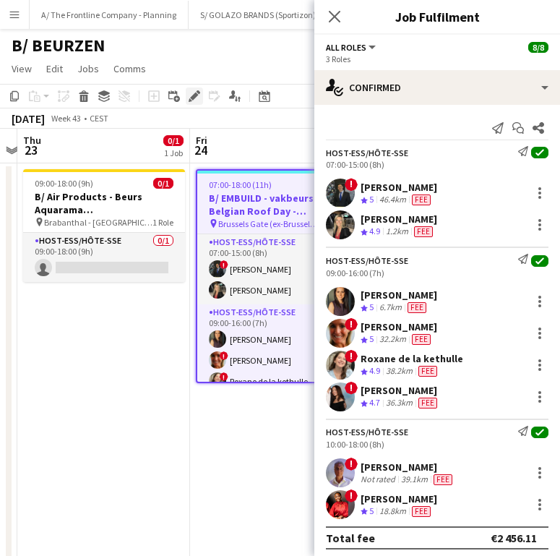
click at [189, 98] on icon "Edit" at bounding box center [195, 96] width 12 height 12
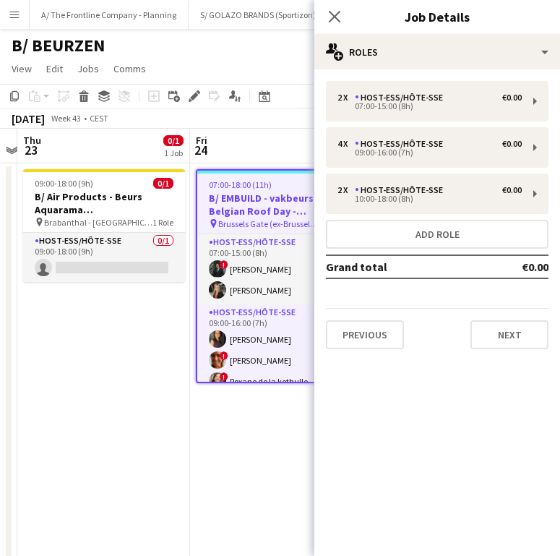
click at [463, 29] on div "Close pop-in Job Details" at bounding box center [438, 17] width 246 height 35
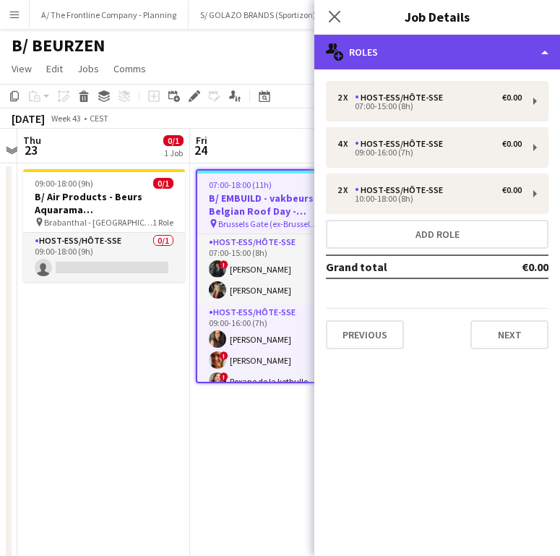
click at [461, 46] on div "multiple-users-add Roles" at bounding box center [438, 52] width 246 height 35
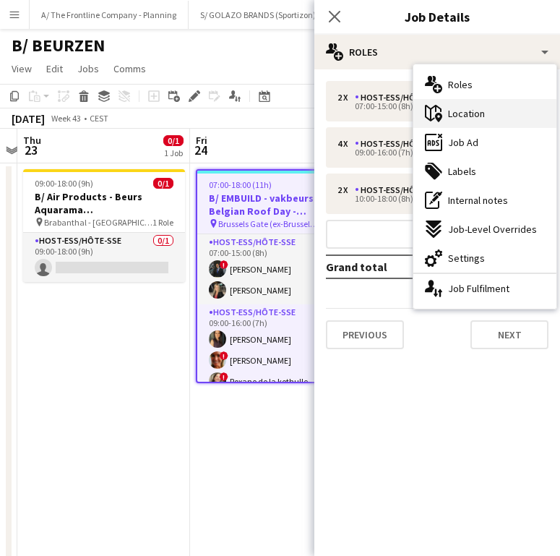
click at [501, 119] on div "maps-pin-1 Location" at bounding box center [485, 113] width 143 height 29
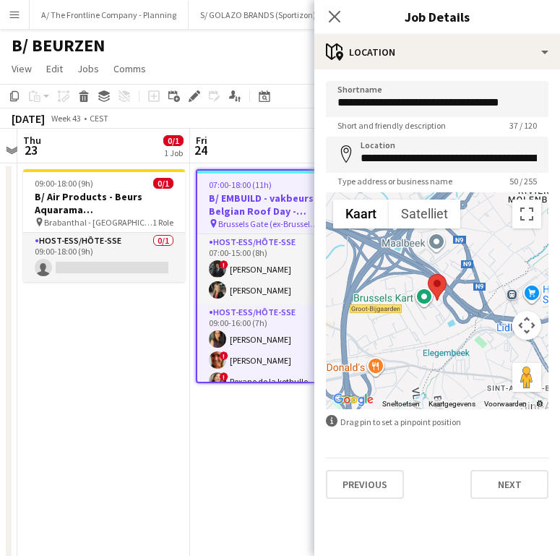
click at [337, 30] on div "Close pop-in" at bounding box center [335, 16] width 40 height 33
click at [333, 20] on icon at bounding box center [335, 16] width 14 height 14
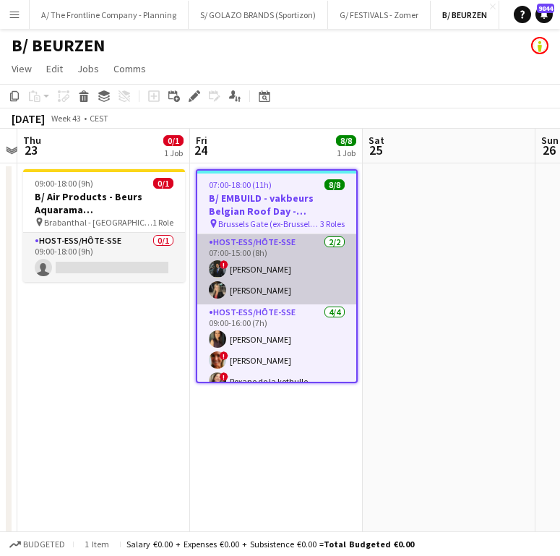
click at [265, 261] on app-card-role "Host-ess/Hôte-sse [DATE] 07:00-15:00 (8h) ! [PERSON_NAME] [PERSON_NAME]" at bounding box center [276, 269] width 159 height 70
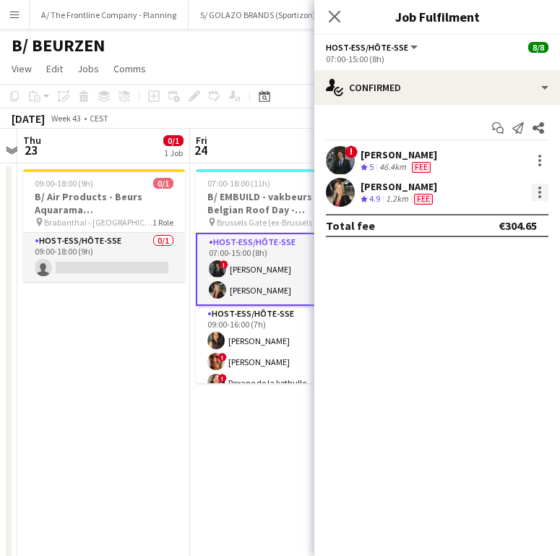
click at [539, 187] on div at bounding box center [540, 188] width 3 height 3
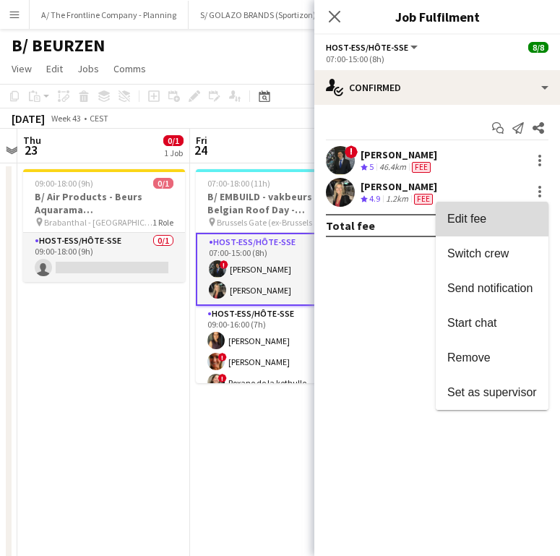
click at [501, 210] on button "Edit fee" at bounding box center [492, 219] width 113 height 35
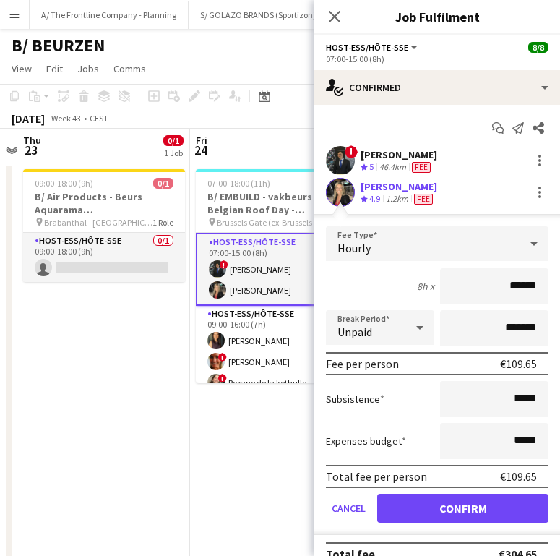
click at [424, 192] on div "[PERSON_NAME]" at bounding box center [399, 186] width 77 height 13
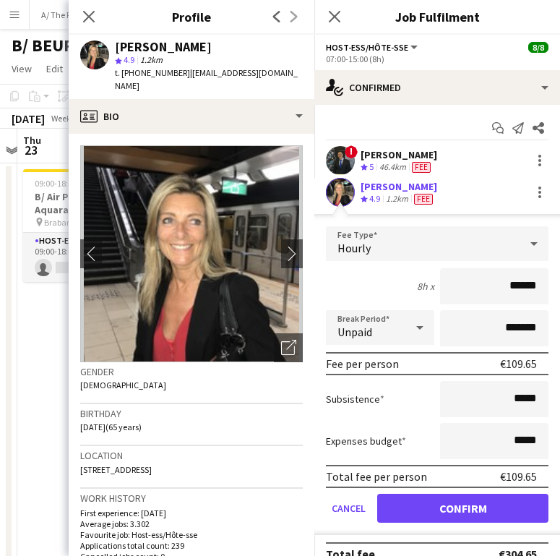
click at [229, 27] on div "Close pop-in Profile Previous Next" at bounding box center [192, 17] width 246 height 35
click at [95, 18] on icon "Close pop-in" at bounding box center [89, 16] width 14 height 14
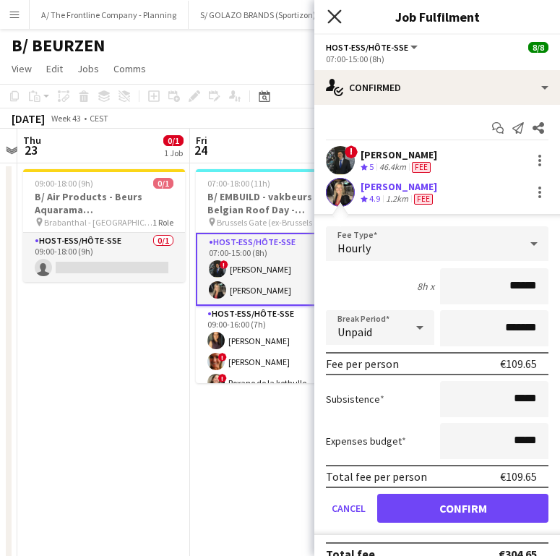
click at [341, 17] on icon "Close pop-in" at bounding box center [335, 16] width 14 height 14
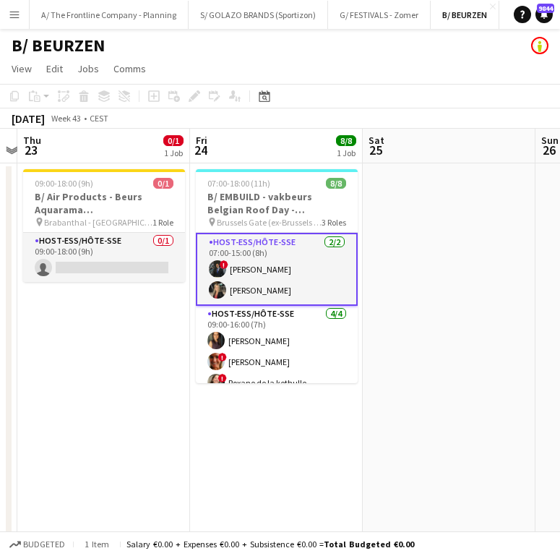
click at [305, 241] on app-card-role "Host-ess/Hôte-sse [DATE] 07:00-15:00 (8h) ! [PERSON_NAME] [PERSON_NAME]" at bounding box center [277, 269] width 162 height 73
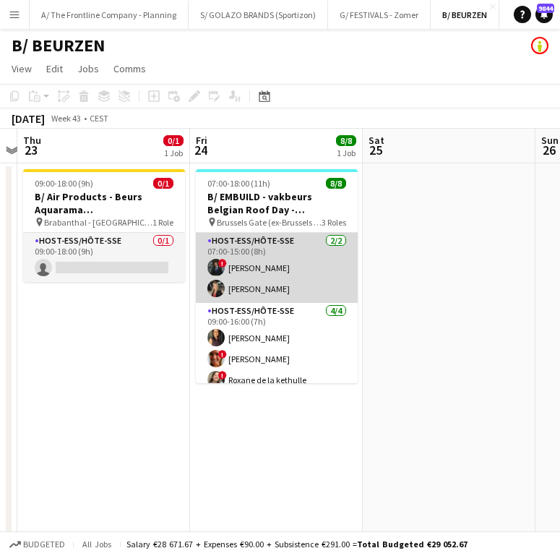
click at [288, 283] on app-card-role "Host-ess/Hôte-sse [DATE] 07:00-15:00 (8h) ! [PERSON_NAME] [PERSON_NAME]" at bounding box center [277, 268] width 162 height 70
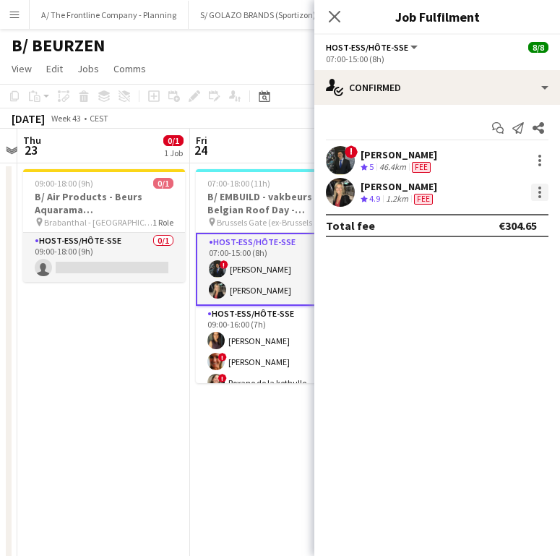
click at [532, 195] on div at bounding box center [539, 192] width 17 height 17
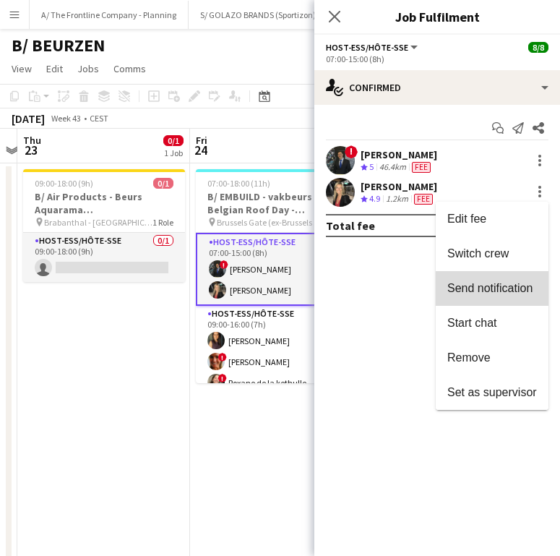
click at [514, 293] on span "Send notification" at bounding box center [490, 288] width 85 height 12
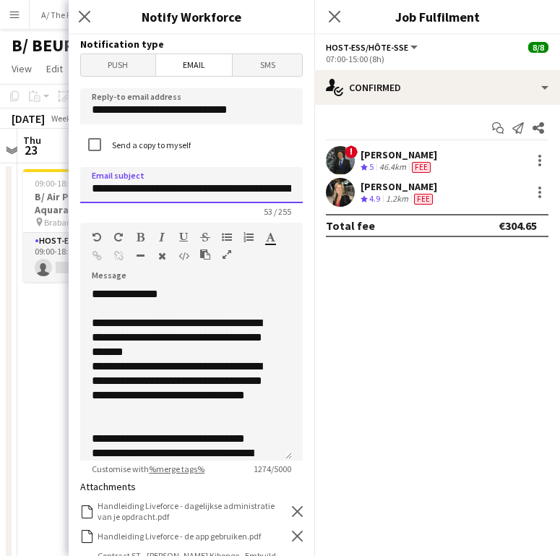
drag, startPoint x: 234, startPoint y: 189, endPoint x: 140, endPoint y: 187, distance: 94.7
click at [140, 187] on input "**********" at bounding box center [191, 185] width 223 height 36
click at [134, 187] on input "**********" at bounding box center [191, 185] width 223 height 36
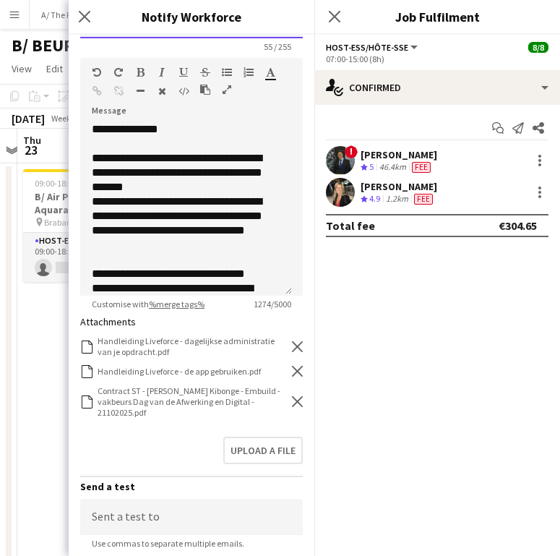
scroll to position [168, 0]
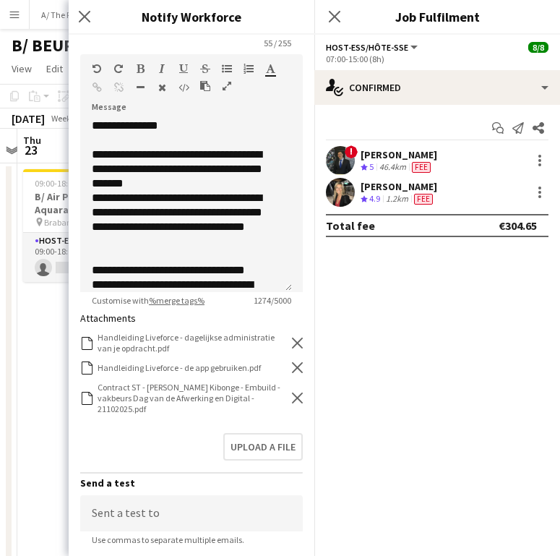
type input "**********"
click at [292, 395] on icon at bounding box center [297, 398] width 11 height 11
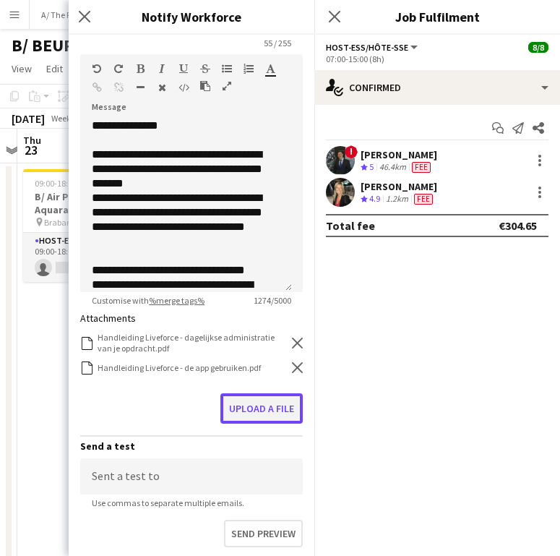
click at [273, 403] on button "Upload a file" at bounding box center [262, 408] width 82 height 30
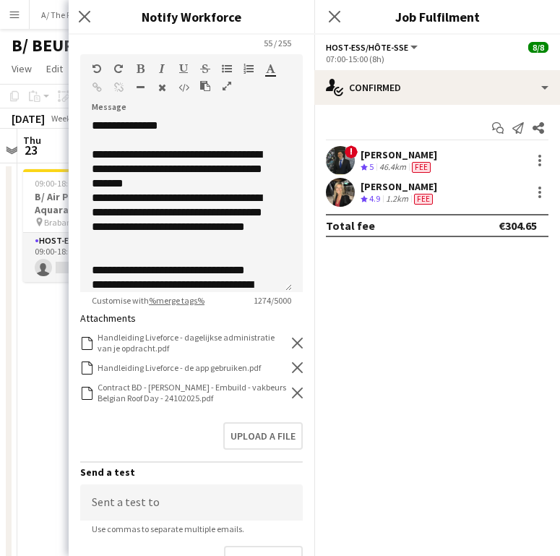
scroll to position [352, 0]
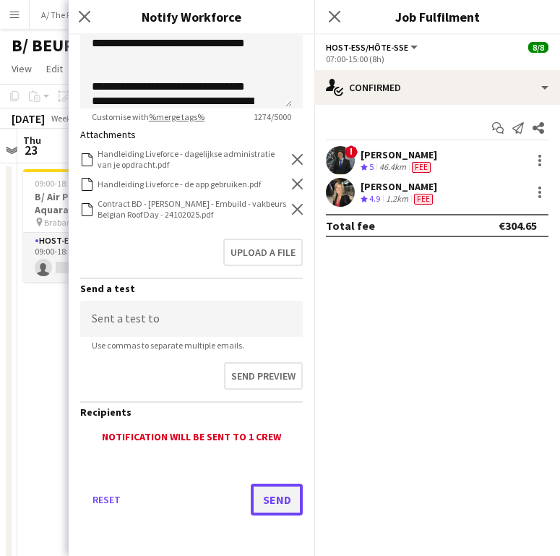
click at [273, 494] on button "Send" at bounding box center [277, 500] width 52 height 32
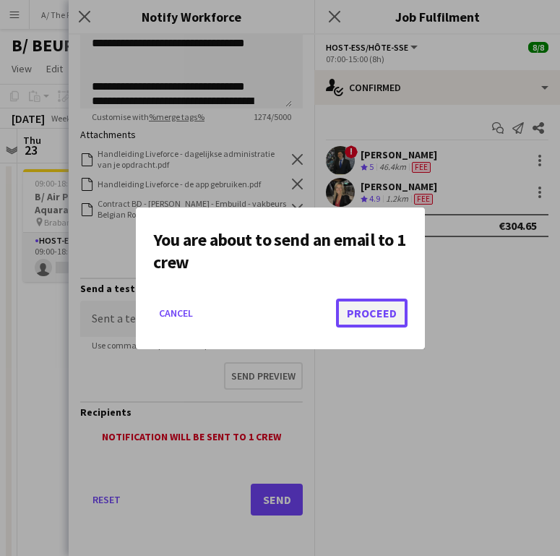
click at [354, 316] on button "Proceed" at bounding box center [372, 313] width 72 height 29
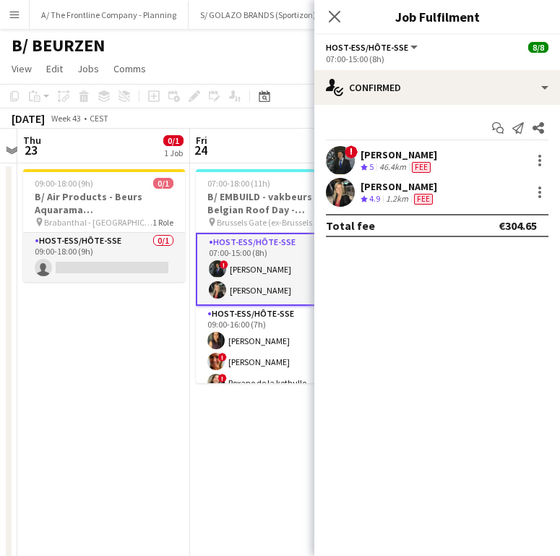
click at [415, 155] on div "[PERSON_NAME]" at bounding box center [399, 154] width 77 height 13
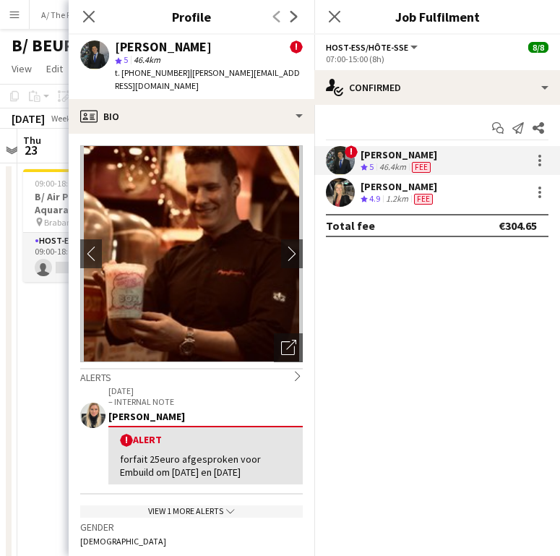
click at [187, 408] on div "24-09-2024 – INTERNAL NOTE Estelle Leloux ! Alert forfait 25euro afgesproken vo…" at bounding box center [205, 435] width 194 height 100
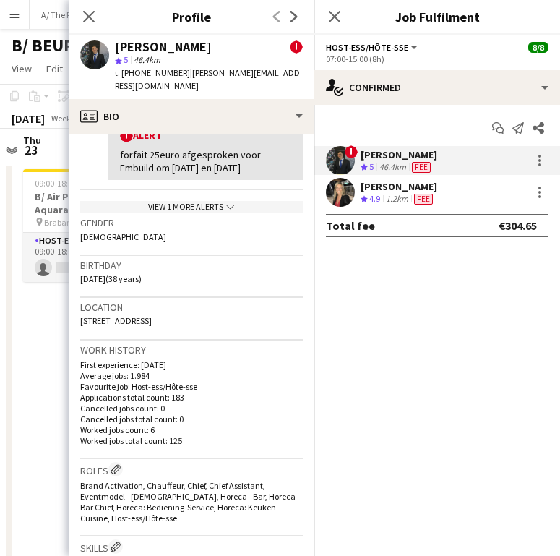
scroll to position [329, 0]
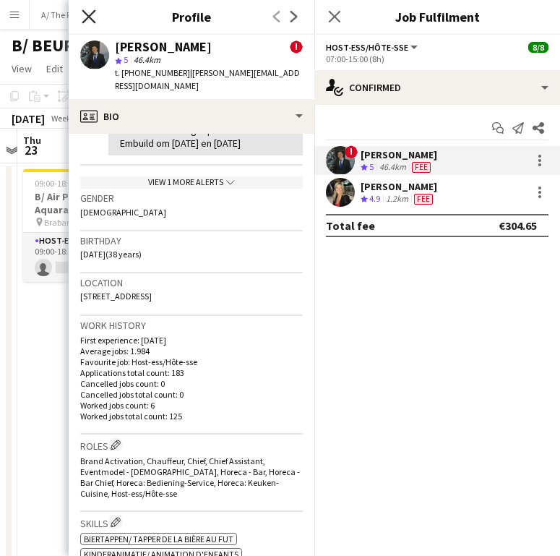
click at [85, 9] on icon "Close pop-in" at bounding box center [89, 16] width 14 height 14
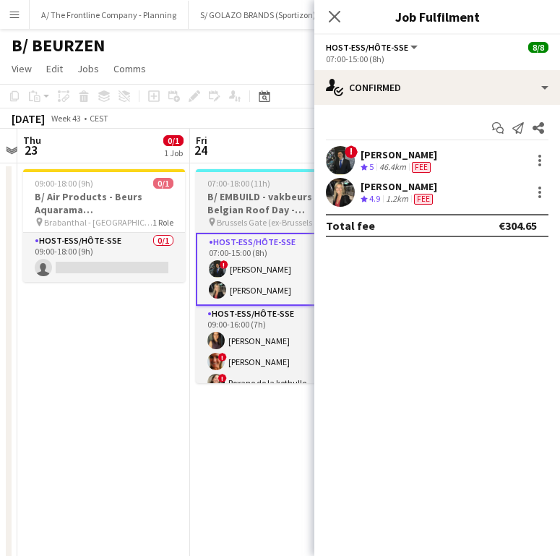
click at [251, 196] on h3 "B/ EMBUILD - vakbeurs Belgian Roof Day - [GEOGRAPHIC_DATA]" at bounding box center [277, 203] width 162 height 26
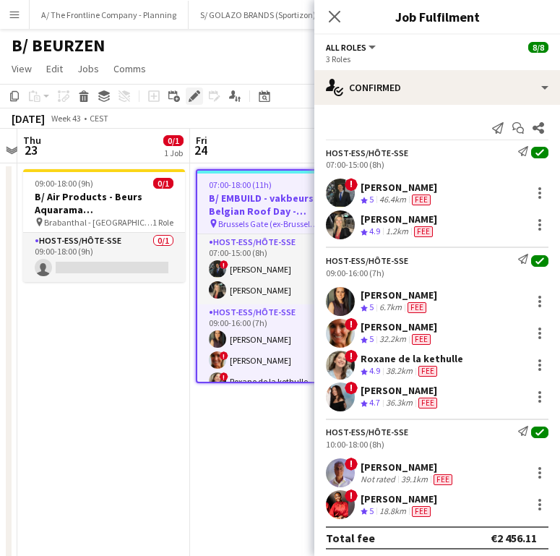
click at [193, 100] on icon "Edit" at bounding box center [195, 96] width 12 height 12
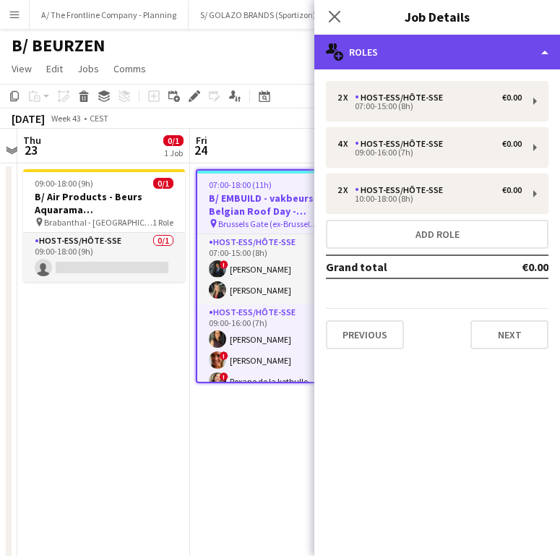
click at [436, 51] on div "multiple-users-add Roles" at bounding box center [438, 52] width 246 height 35
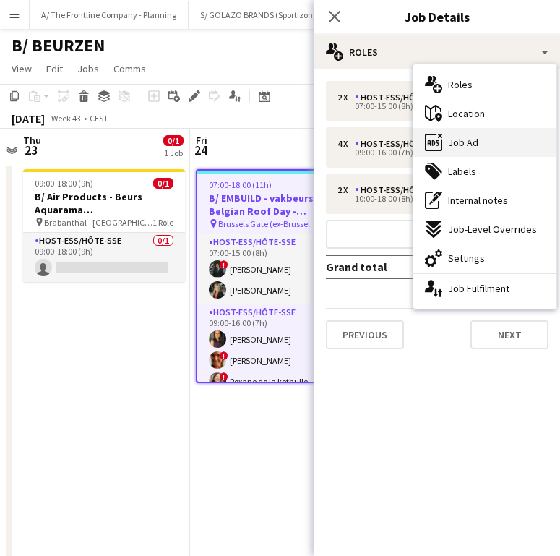
click at [463, 136] on span "Job Ad" at bounding box center [463, 142] width 30 height 13
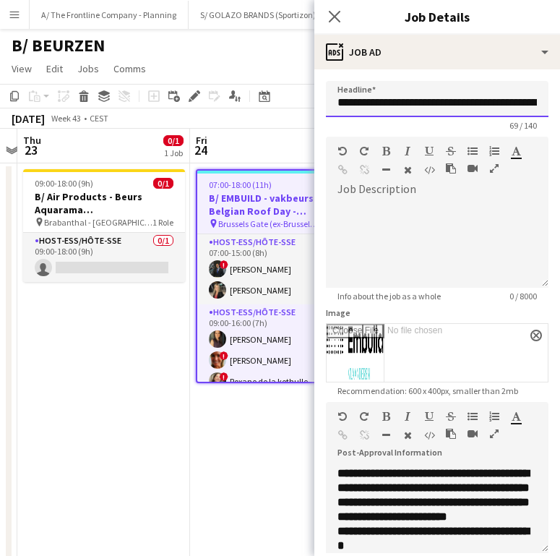
click at [434, 104] on input "**********" at bounding box center [437, 99] width 223 height 36
click at [279, 211] on h3 "B/ EMBUILD - vakbeurs Belgian Roof Day - [GEOGRAPHIC_DATA]" at bounding box center [276, 205] width 159 height 26
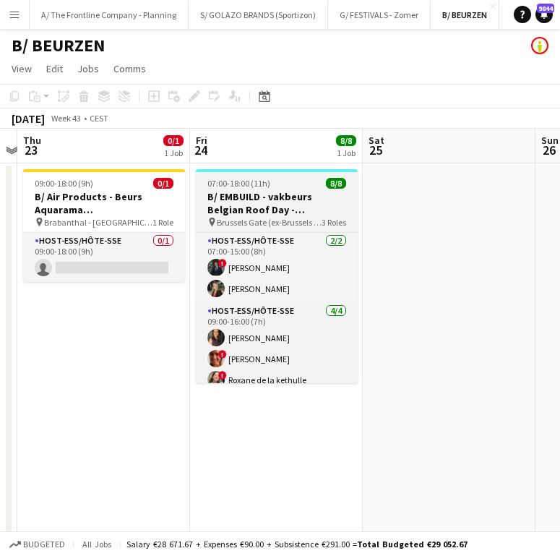
click at [274, 199] on h3 "B/ EMBUILD - vakbeurs Belgian Roof Day - [GEOGRAPHIC_DATA]" at bounding box center [277, 203] width 162 height 26
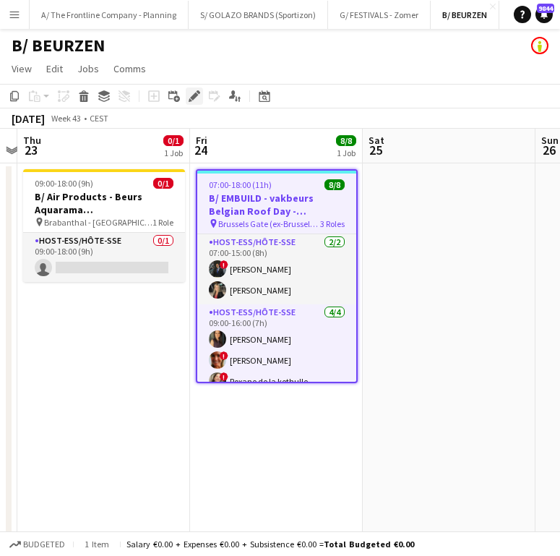
click at [199, 100] on icon "Edit" at bounding box center [195, 96] width 12 height 12
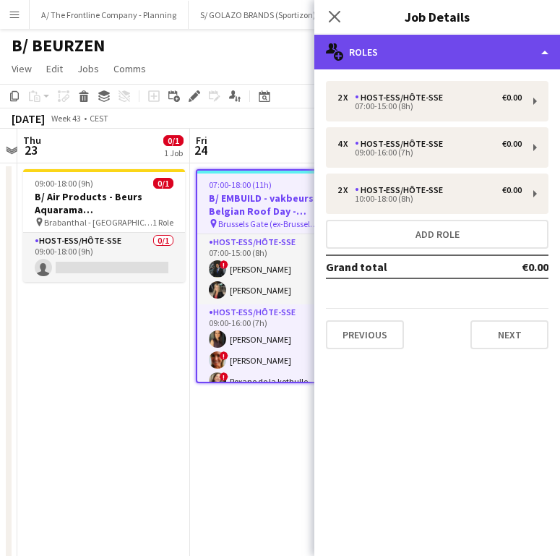
click at [510, 62] on div "multiple-users-add Roles" at bounding box center [438, 52] width 246 height 35
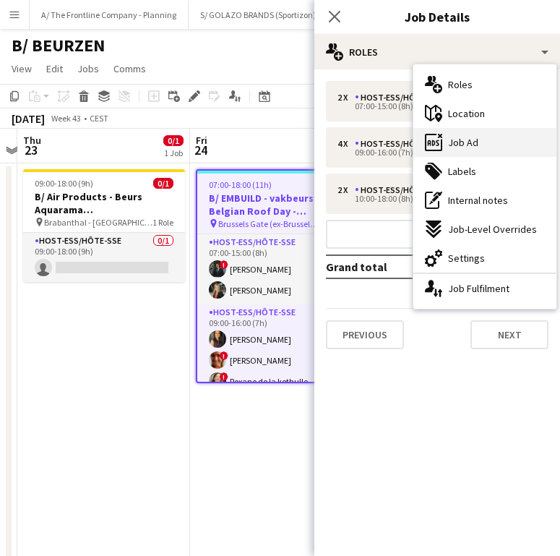
click at [508, 145] on div "ads-window Job Ad" at bounding box center [485, 142] width 143 height 29
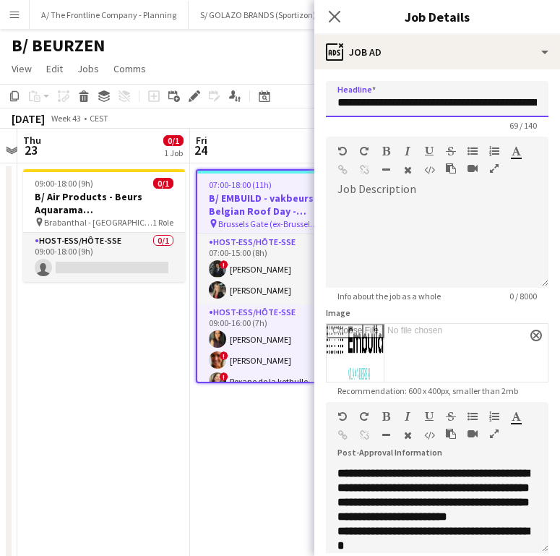
click at [455, 103] on input "**********" at bounding box center [437, 99] width 223 height 36
click at [278, 204] on h3 "B/ EMBUILD - vakbeurs Belgian Roof Day - [GEOGRAPHIC_DATA]" at bounding box center [276, 205] width 159 height 26
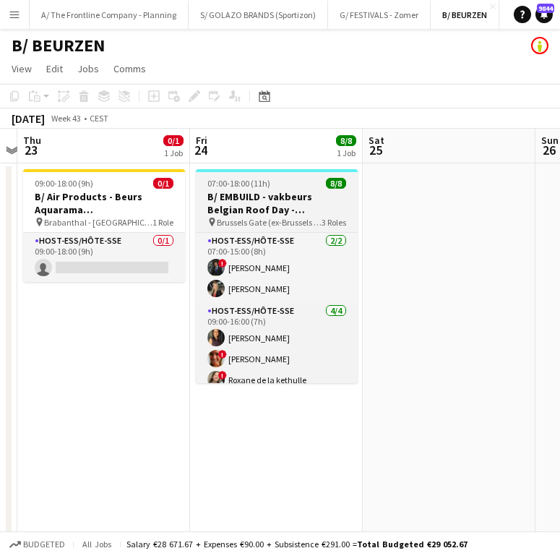
click at [314, 202] on h3 "B/ EMBUILD - vakbeurs Belgian Roof Day - [GEOGRAPHIC_DATA]" at bounding box center [277, 203] width 162 height 26
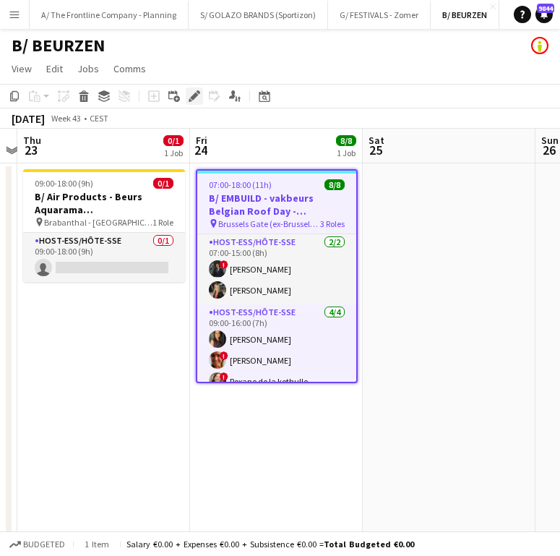
click at [189, 97] on icon "Edit" at bounding box center [195, 96] width 12 height 12
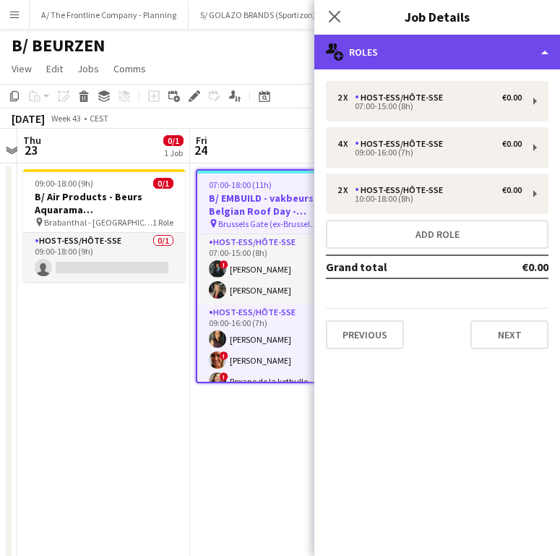
click at [502, 61] on div "multiple-users-add Roles" at bounding box center [438, 52] width 246 height 35
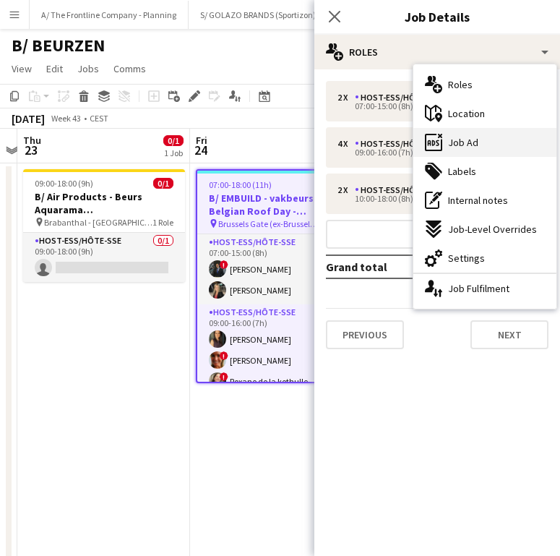
click at [513, 135] on div "ads-window Job Ad" at bounding box center [485, 142] width 143 height 29
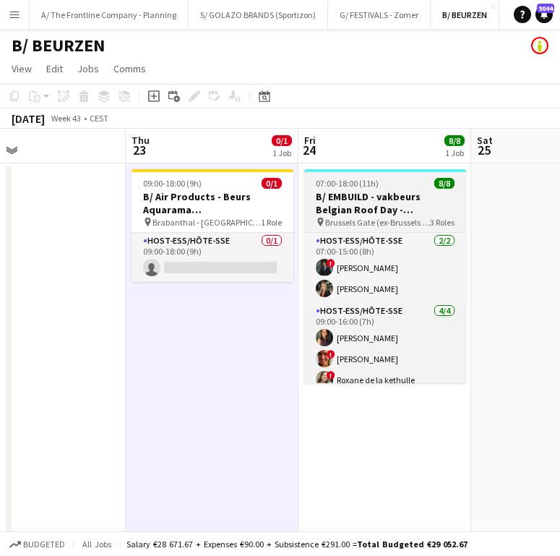
scroll to position [0, 408]
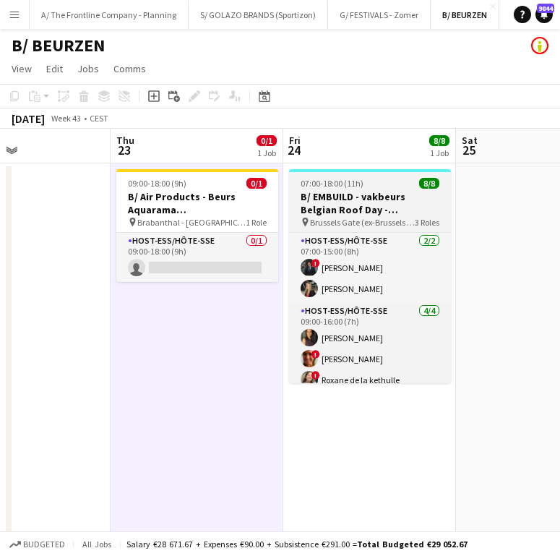
click at [376, 183] on div "07:00-18:00 (11h) 8/8" at bounding box center [370, 183] width 162 height 11
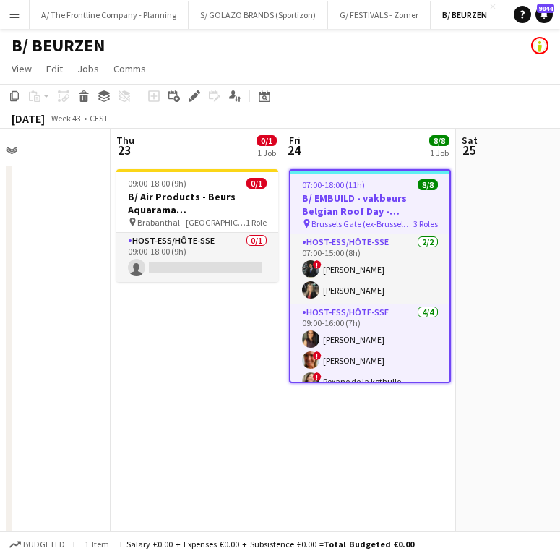
click at [376, 183] on div "07:00-18:00 (11h) 8/8" at bounding box center [370, 184] width 159 height 11
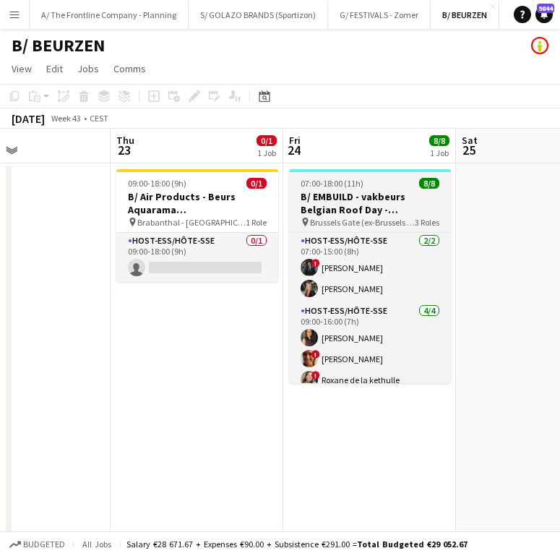
click at [376, 183] on div "07:00-18:00 (11h) 8/8" at bounding box center [370, 183] width 162 height 11
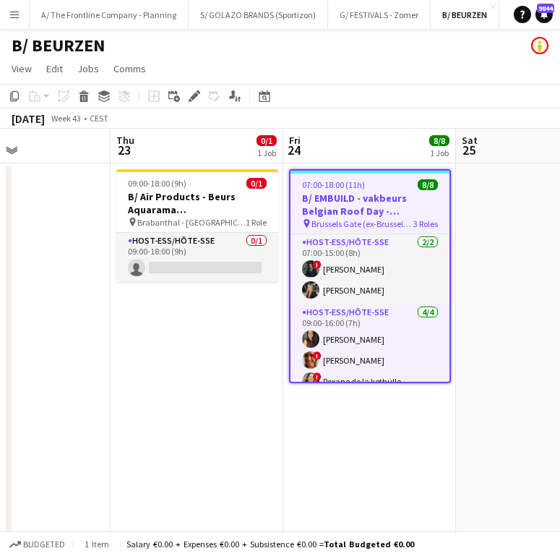
click at [184, 95] on div "Add job Add linked Job Edit Edit linked Job Applicants" at bounding box center [188, 95] width 111 height 17
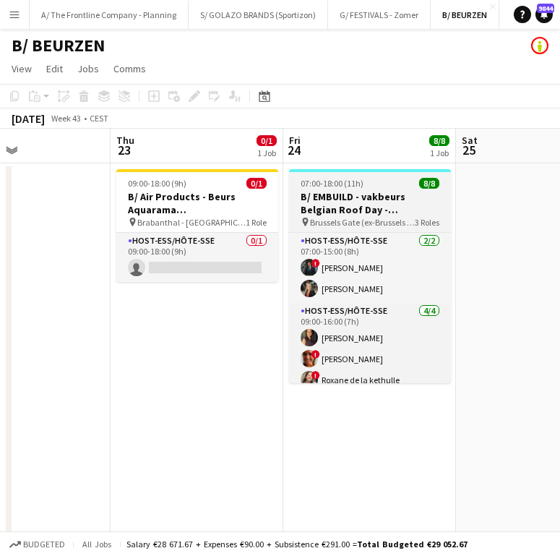
click at [344, 202] on h3 "B/ EMBUILD - vakbeurs Belgian Roof Day - [GEOGRAPHIC_DATA]" at bounding box center [370, 203] width 162 height 26
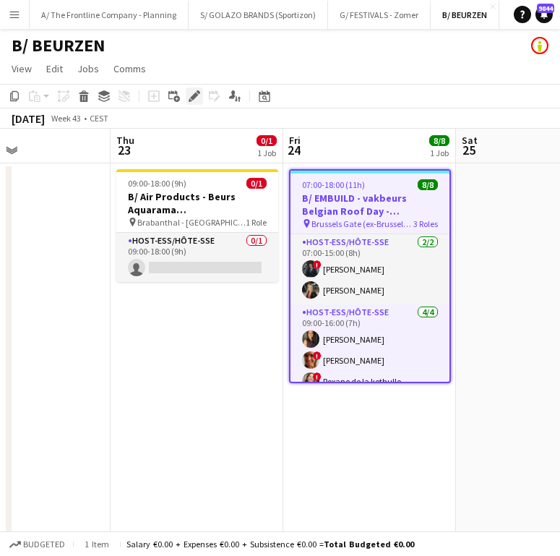
click at [194, 100] on icon "Edit" at bounding box center [195, 96] width 12 height 12
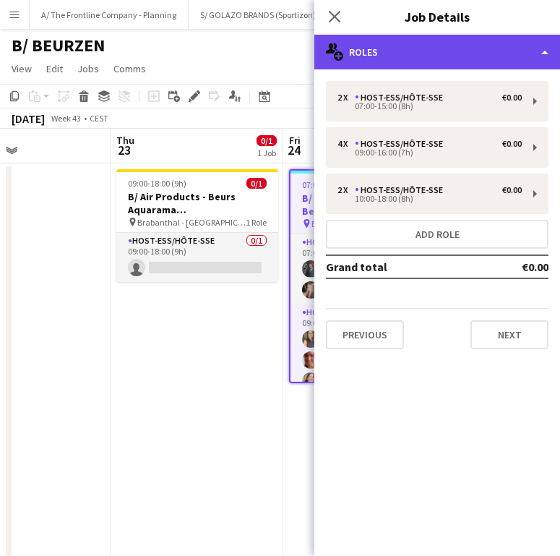
click at [458, 59] on div "multiple-users-add Roles" at bounding box center [438, 52] width 246 height 35
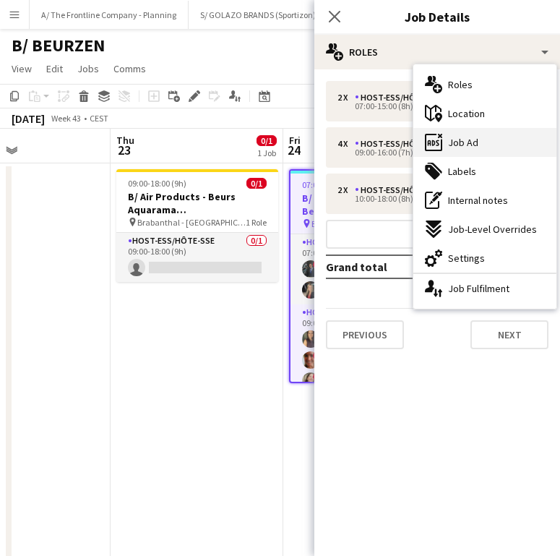
click at [477, 140] on span "Job Ad" at bounding box center [463, 142] width 30 height 13
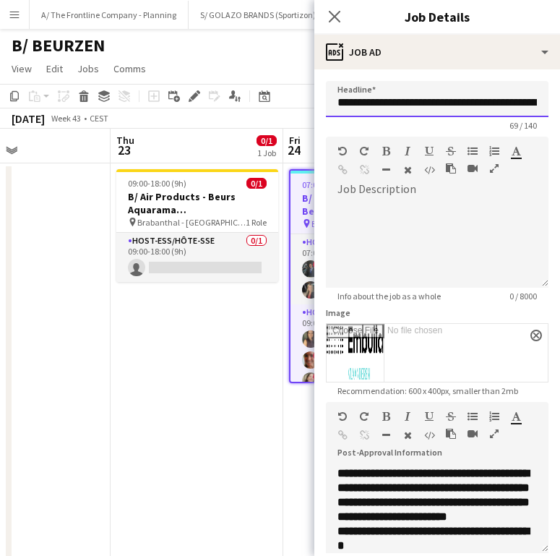
click at [446, 100] on input "**********" at bounding box center [437, 99] width 223 height 36
click at [391, 106] on input "**********" at bounding box center [432, 99] width 212 height 36
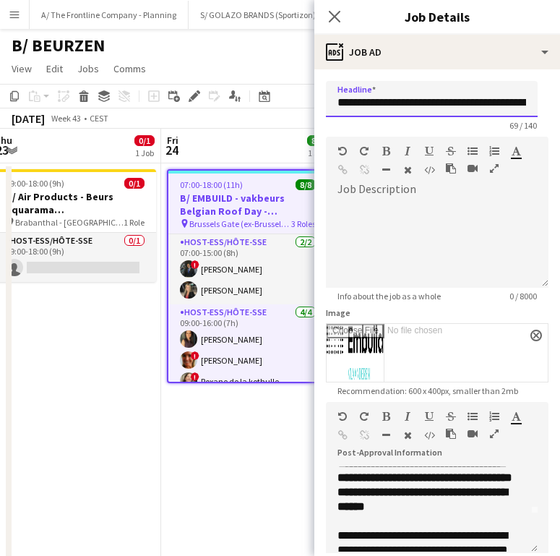
scroll to position [0, 0]
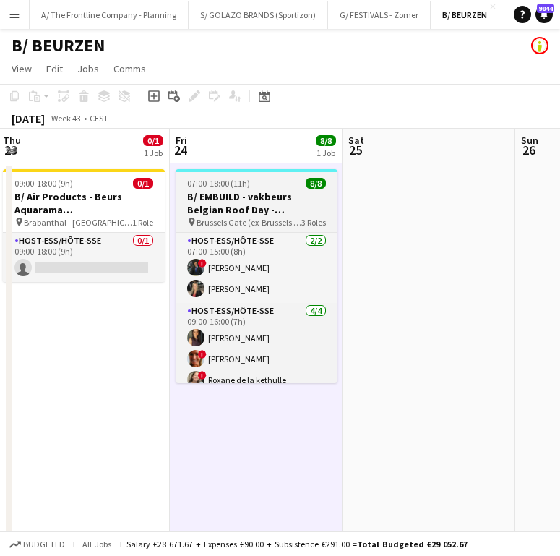
click at [271, 210] on h3 "B/ EMBUILD - vakbeurs Belgian Roof Day - [GEOGRAPHIC_DATA]" at bounding box center [257, 203] width 162 height 26
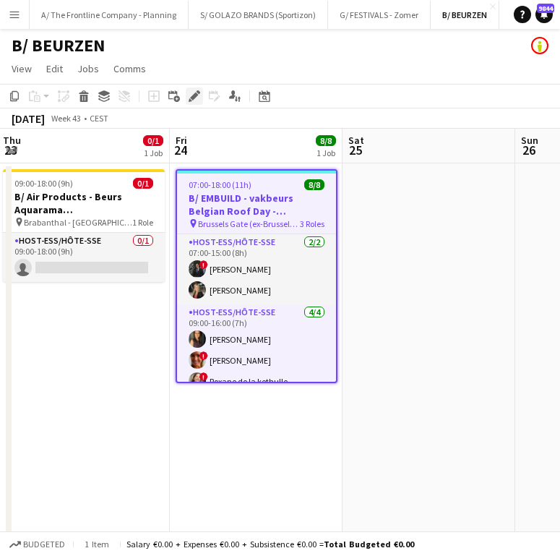
click at [195, 97] on icon at bounding box center [194, 97] width 8 height 8
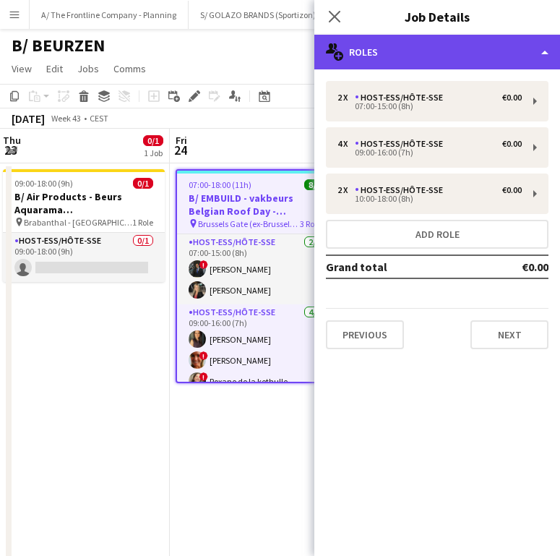
click at [451, 58] on div "multiple-users-add Roles" at bounding box center [438, 52] width 246 height 35
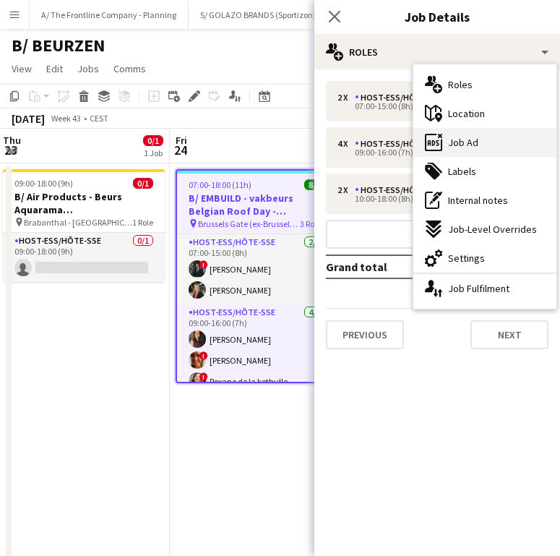
click at [481, 131] on div "ads-window Job Ad" at bounding box center [485, 142] width 143 height 29
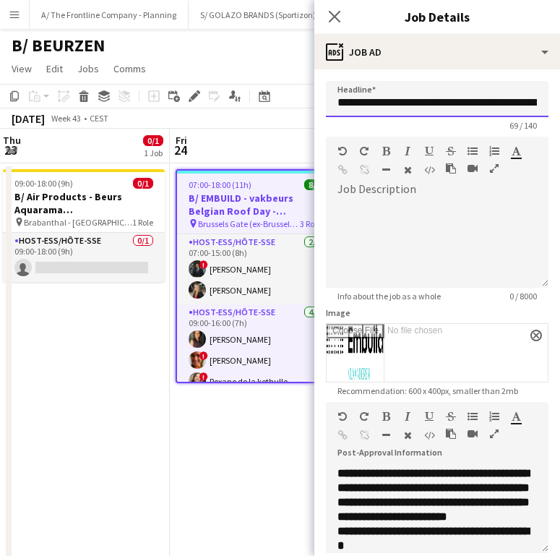
click at [441, 103] on input "**********" at bounding box center [437, 99] width 223 height 36
click at [331, 9] on app-icon "Close pop-in" at bounding box center [335, 17] width 21 height 21
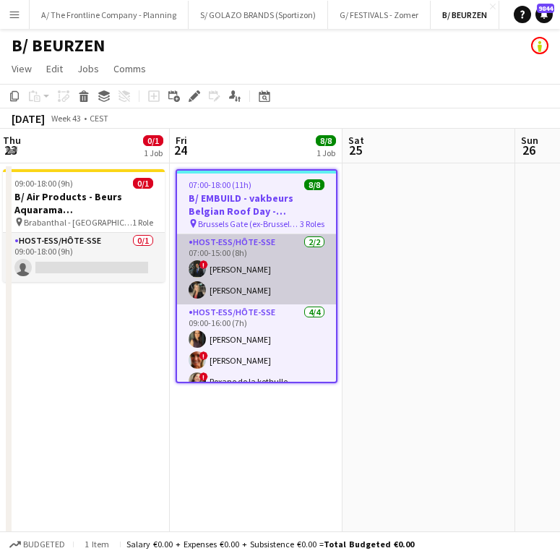
click at [247, 270] on app-card-role "Host-ess/Hôte-sse [DATE] 07:00-15:00 (8h) ! [PERSON_NAME] [PERSON_NAME]" at bounding box center [256, 269] width 159 height 70
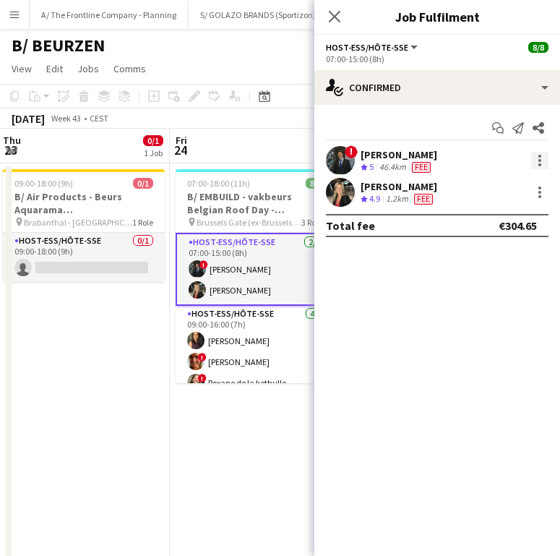
click at [536, 163] on div at bounding box center [539, 160] width 17 height 17
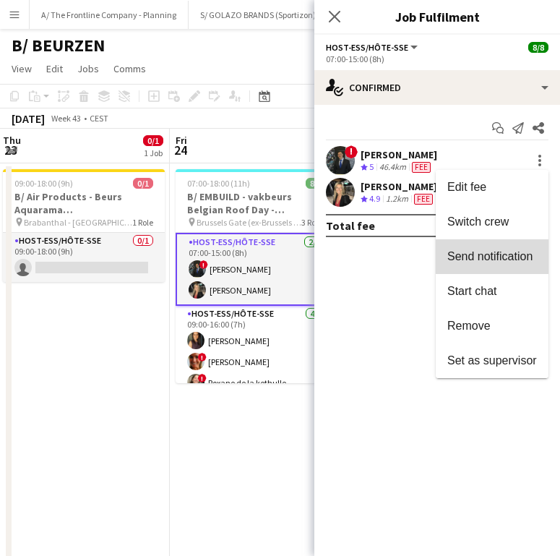
click at [507, 267] on button "Send notification" at bounding box center [492, 256] width 113 height 35
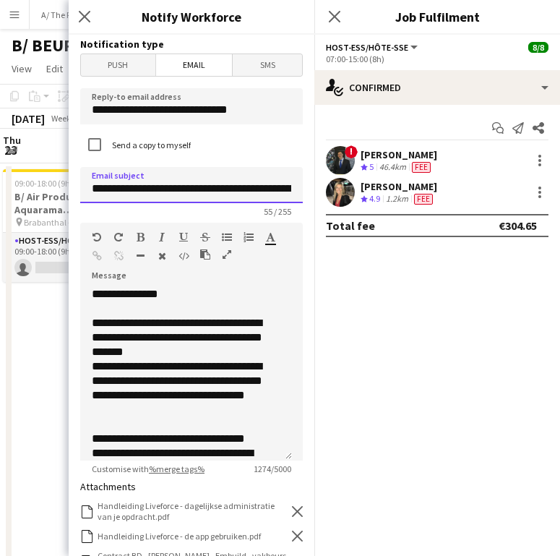
drag, startPoint x: 253, startPoint y: 188, endPoint x: 135, endPoint y: 188, distance: 117.8
click at [135, 188] on input "**********" at bounding box center [191, 185] width 223 height 36
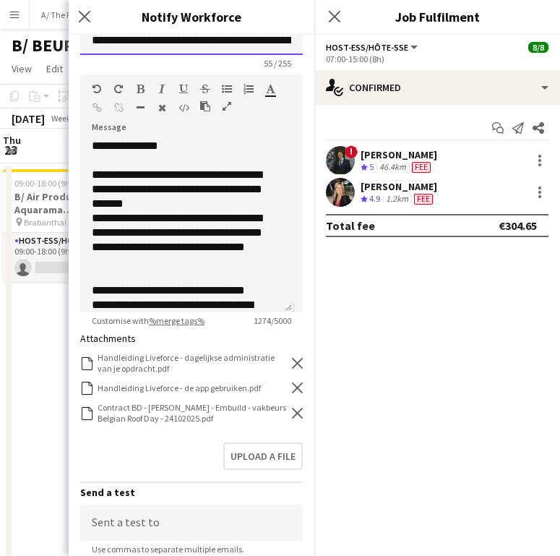
scroll to position [250, 0]
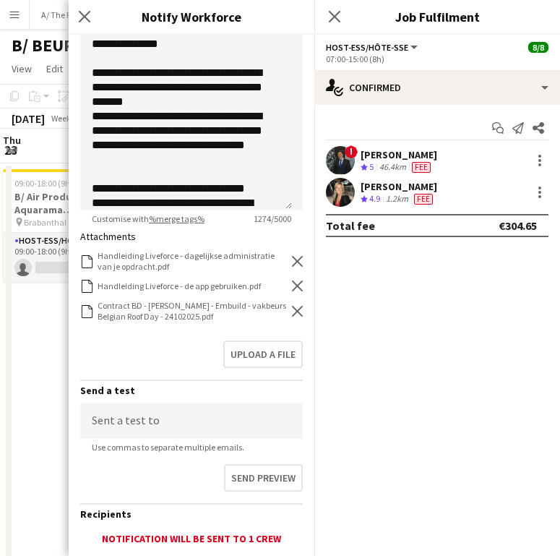
type input "**********"
click at [282, 304] on div "Contract BD - Carla Vanderheyden - Embuild - vakbeurs Belgian Roof Day - 241020…" at bounding box center [191, 311] width 223 height 22
click at [292, 312] on icon at bounding box center [297, 311] width 11 height 11
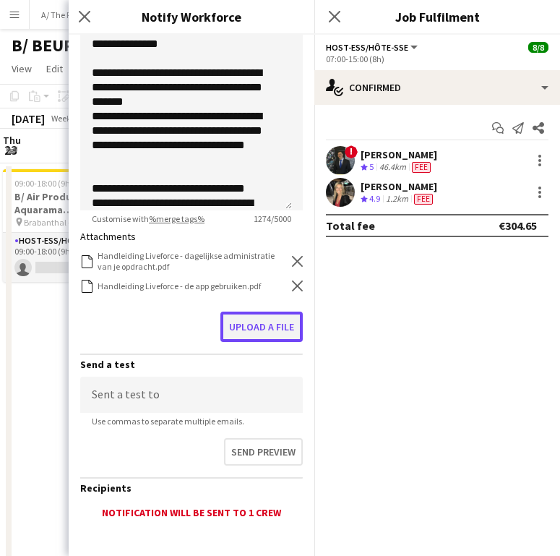
click at [268, 330] on button "Upload a file" at bounding box center [262, 327] width 82 height 30
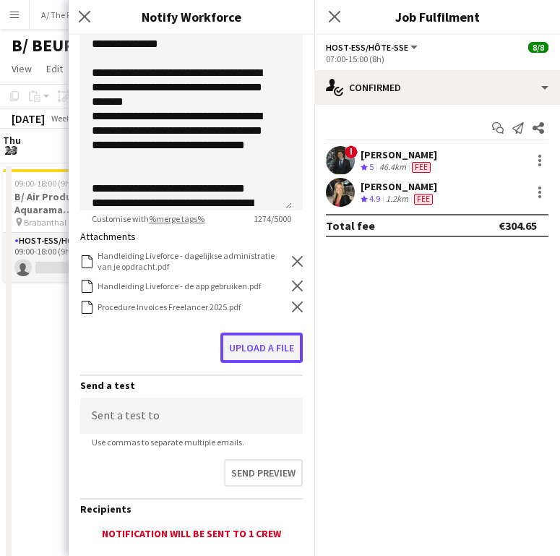
click at [260, 340] on button "Upload a file" at bounding box center [262, 348] width 82 height 30
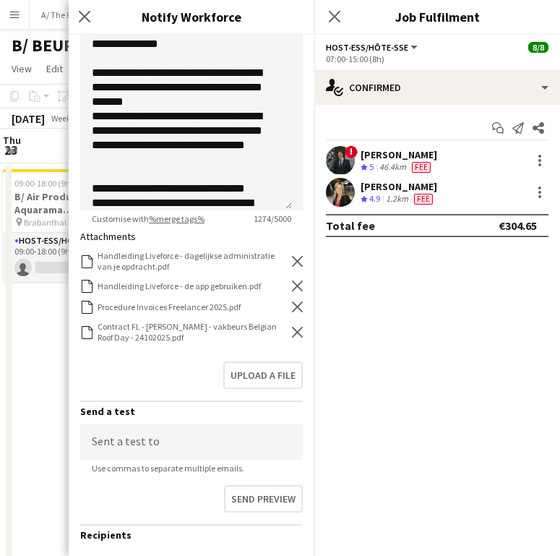
scroll to position [373, 0]
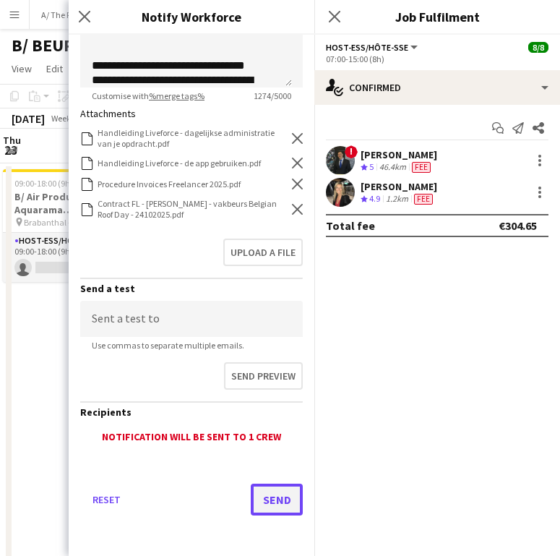
click at [275, 508] on button "Send" at bounding box center [277, 500] width 52 height 32
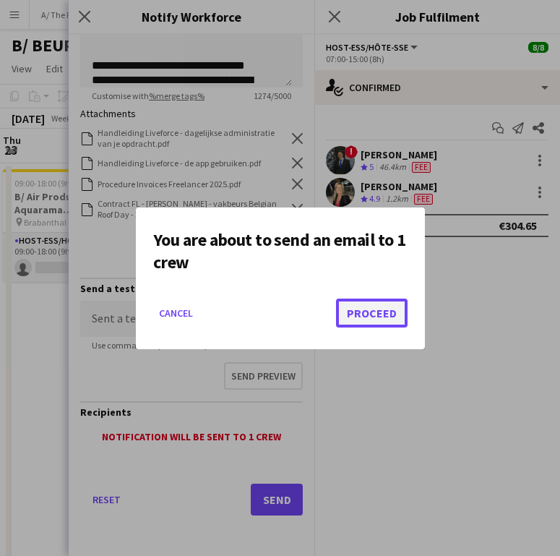
click at [383, 304] on button "Proceed" at bounding box center [372, 313] width 72 height 29
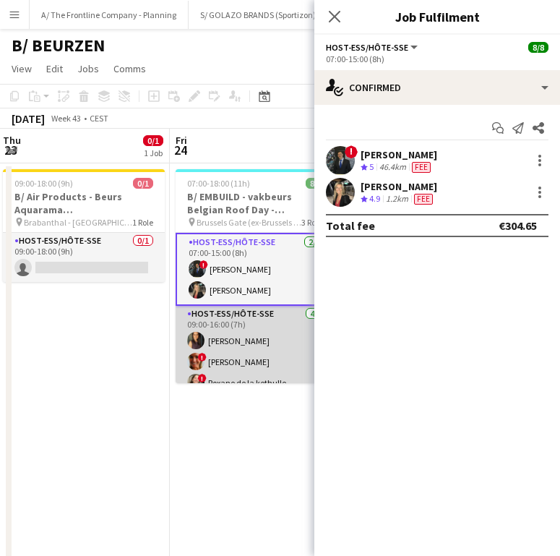
click at [235, 367] on app-card-role "Host-ess/Hôte-sse [DATE] 09:00-16:00 (7h) [PERSON_NAME] ! [PERSON_NAME] ! Roxan…" at bounding box center [257, 362] width 162 height 112
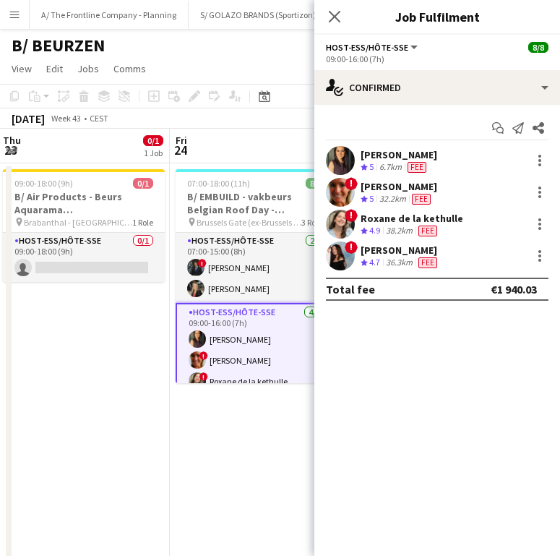
click at [405, 160] on div "[PERSON_NAME]" at bounding box center [399, 154] width 77 height 13
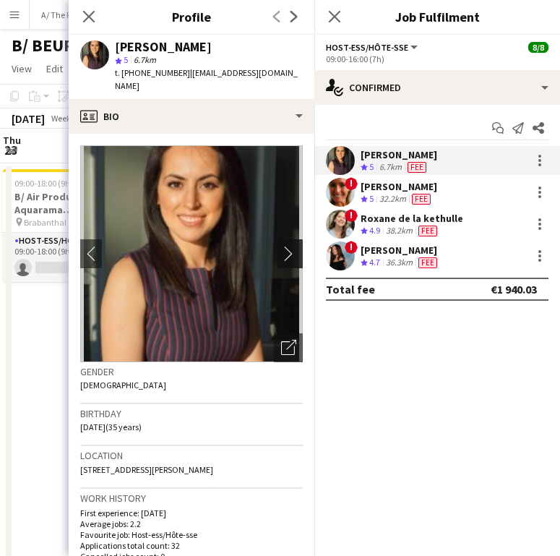
click at [281, 246] on app-icon "chevron-right" at bounding box center [292, 253] width 22 height 15
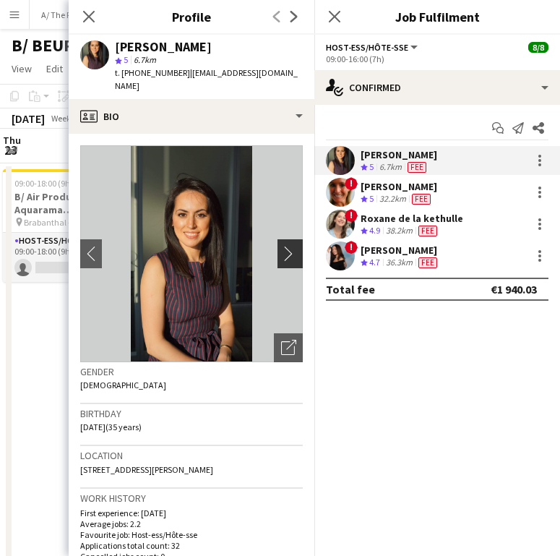
click at [281, 246] on app-icon "chevron-right" at bounding box center [292, 253] width 22 height 15
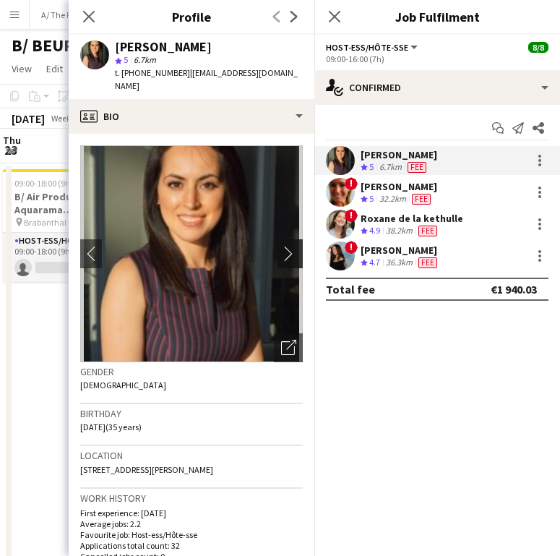
click at [281, 246] on app-icon "chevron-right" at bounding box center [292, 253] width 22 height 15
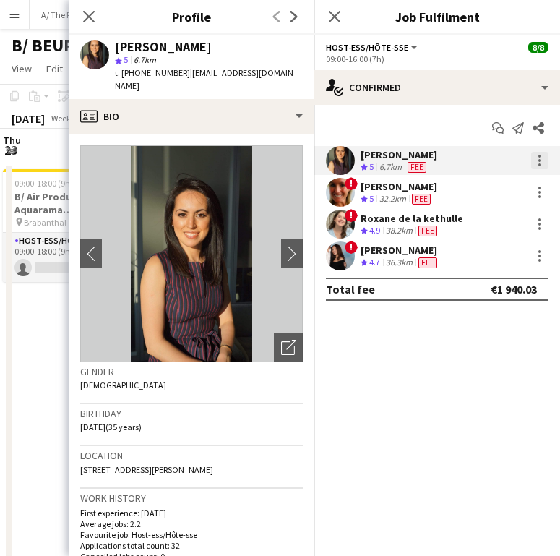
click at [542, 153] on div at bounding box center [539, 160] width 17 height 17
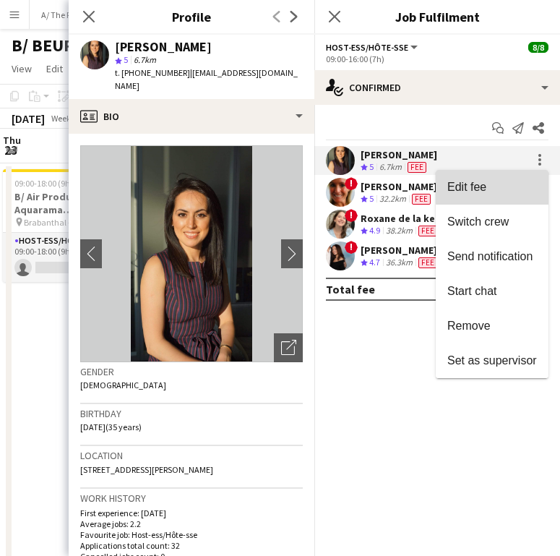
click at [509, 171] on button "Edit fee" at bounding box center [492, 187] width 113 height 35
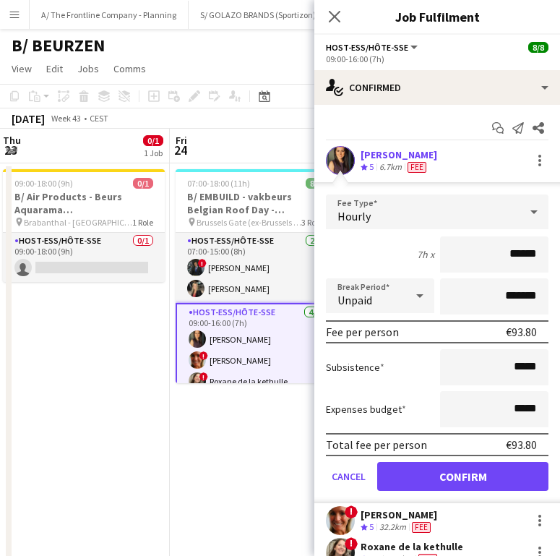
click at [540, 154] on div "Fadoua Belarbi Crew rating 5 6.7km Fee" at bounding box center [438, 160] width 246 height 29
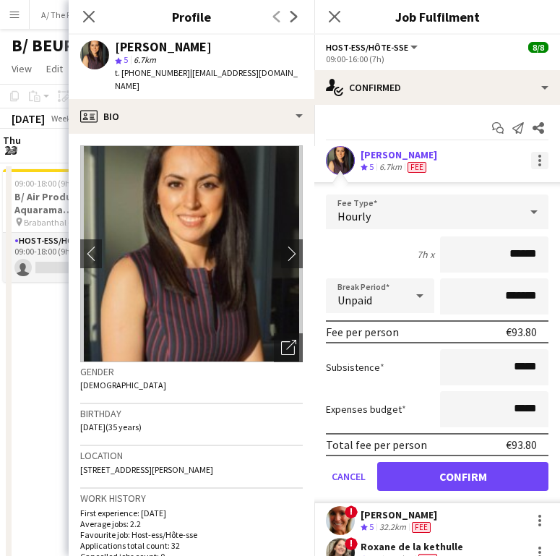
click at [531, 159] on div at bounding box center [539, 160] width 17 height 17
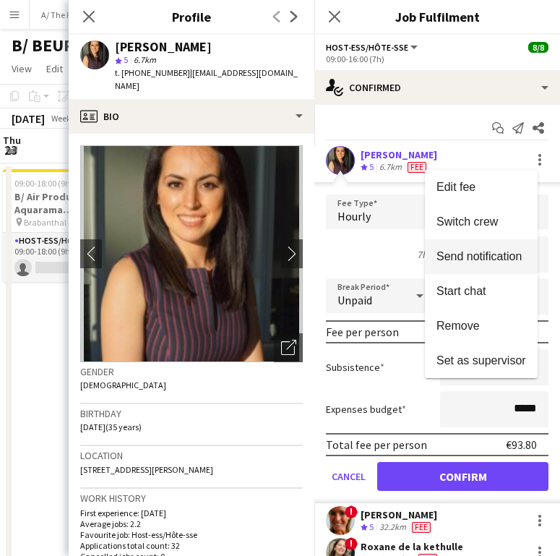
click at [501, 259] on span "Send notification" at bounding box center [479, 256] width 85 height 12
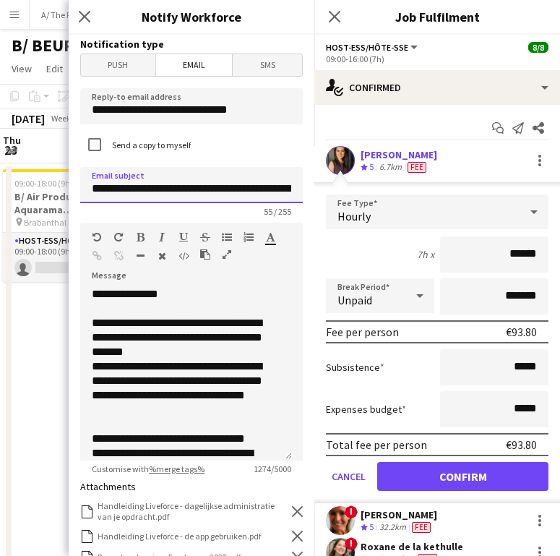
drag, startPoint x: 252, startPoint y: 187, endPoint x: 137, endPoint y: 190, distance: 115.0
click at [137, 190] on input "**********" at bounding box center [191, 185] width 223 height 36
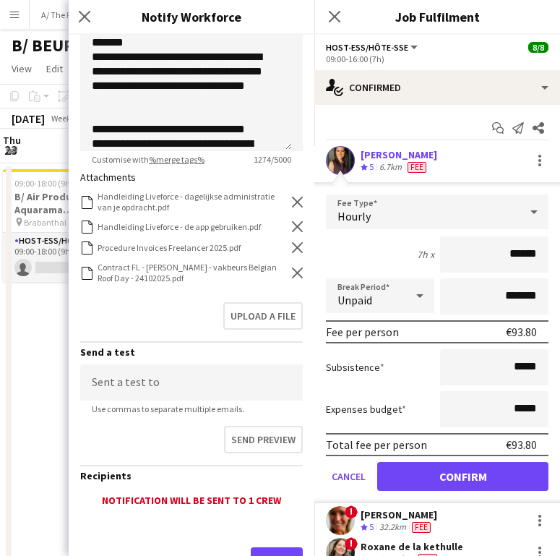
scroll to position [328, 0]
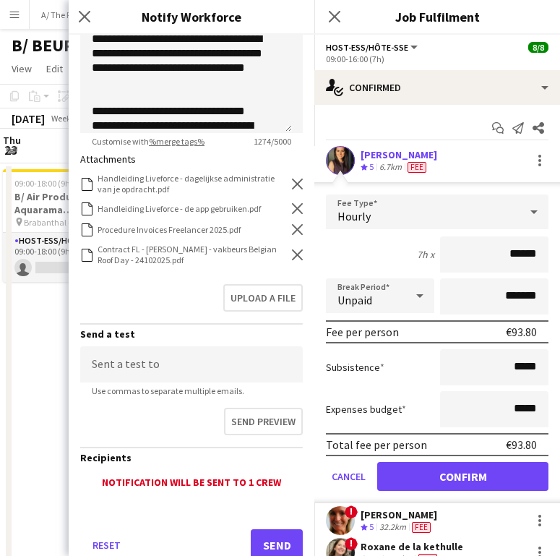
type input "**********"
click at [292, 254] on icon at bounding box center [297, 254] width 11 height 11
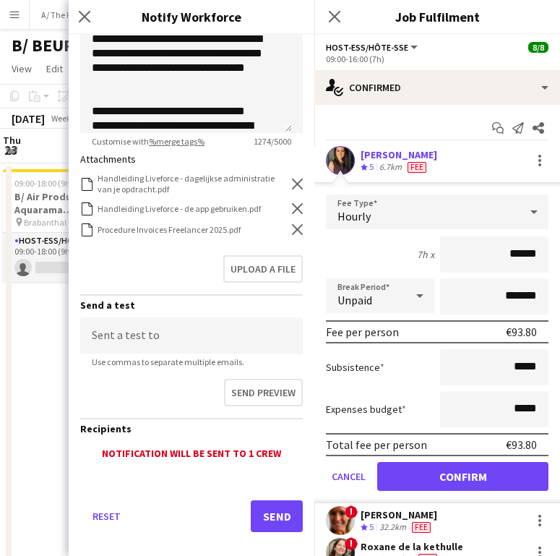
click at [292, 226] on icon "Remove" at bounding box center [297, 229] width 11 height 11
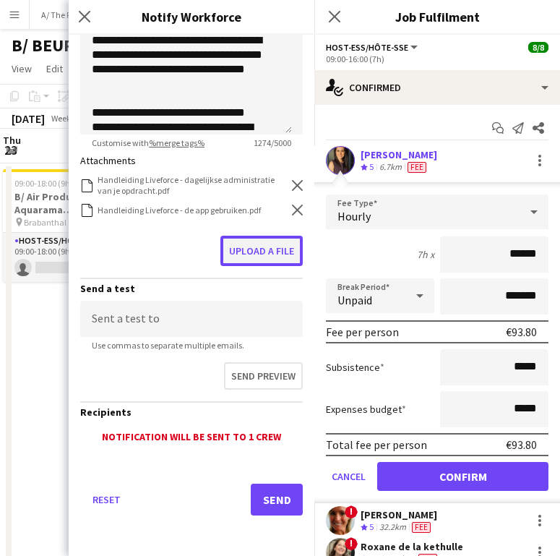
click at [262, 250] on button "Upload a file" at bounding box center [262, 251] width 82 height 30
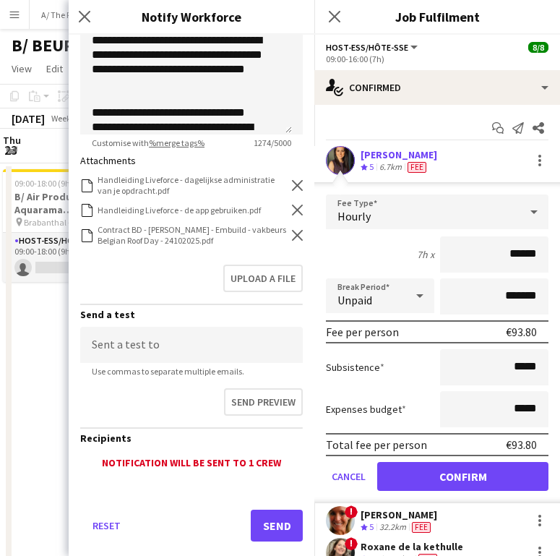
scroll to position [352, 0]
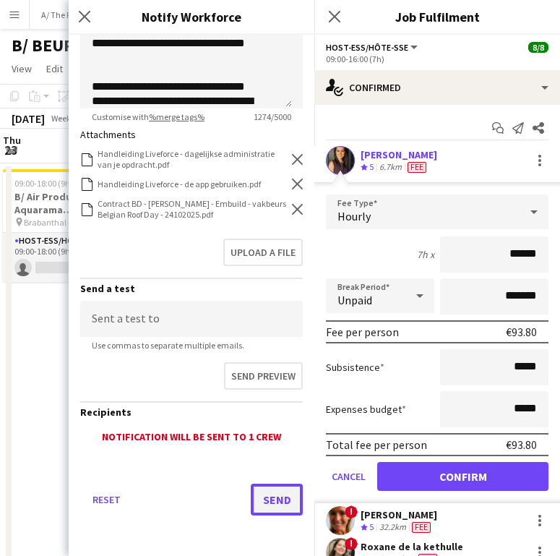
click at [261, 497] on button "Send" at bounding box center [277, 500] width 52 height 32
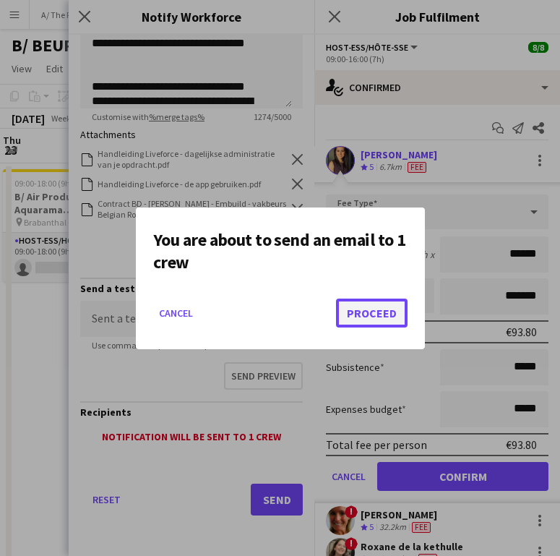
click at [349, 302] on button "Proceed" at bounding box center [372, 313] width 72 height 29
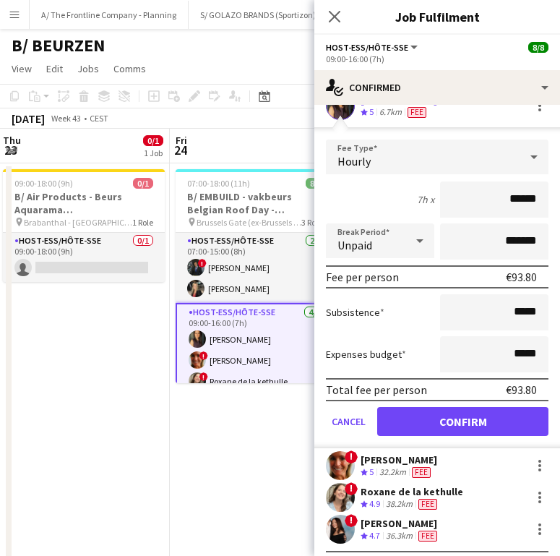
scroll to position [85, 0]
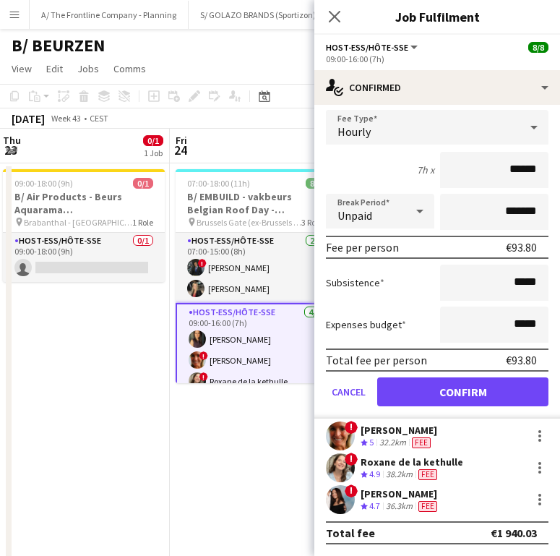
click at [395, 440] on div "32.2km" at bounding box center [393, 443] width 33 height 12
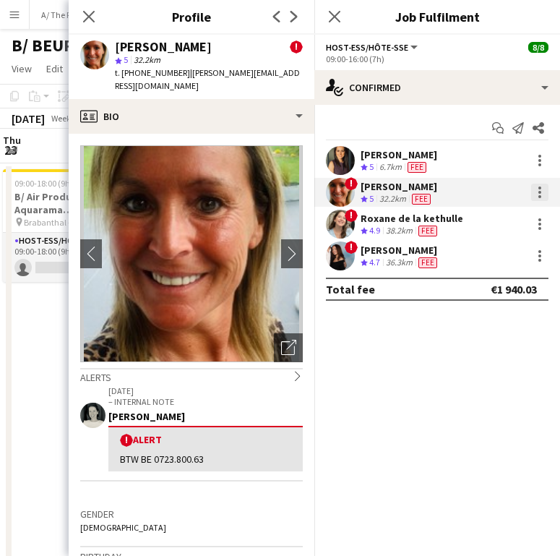
click at [531, 189] on div at bounding box center [539, 192] width 17 height 17
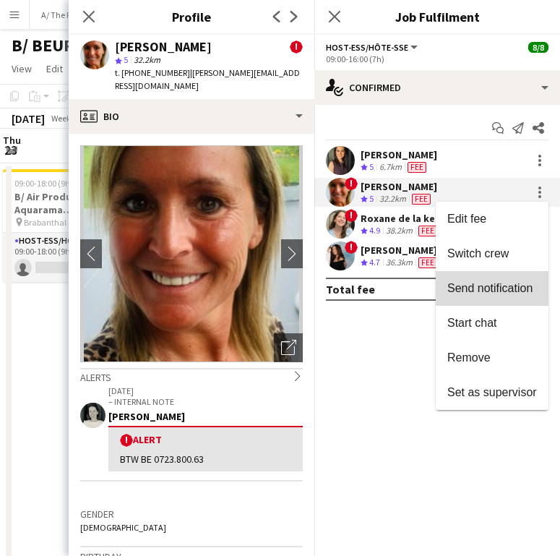
click at [504, 294] on span "Send notification" at bounding box center [490, 288] width 85 height 12
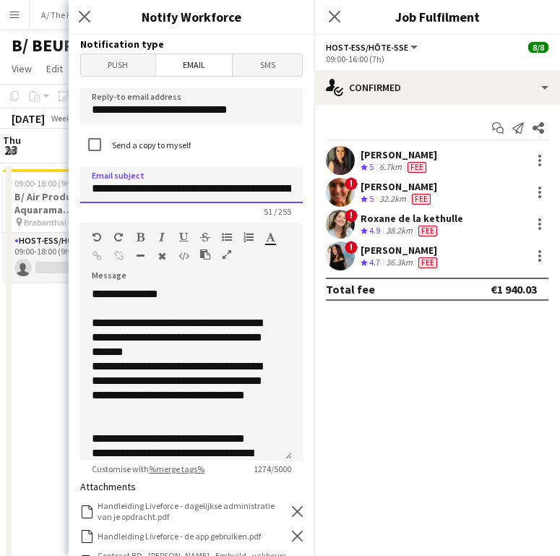
drag, startPoint x: 228, startPoint y: 187, endPoint x: 134, endPoint y: 194, distance: 95.0
click at [134, 194] on input "**********" at bounding box center [191, 185] width 223 height 36
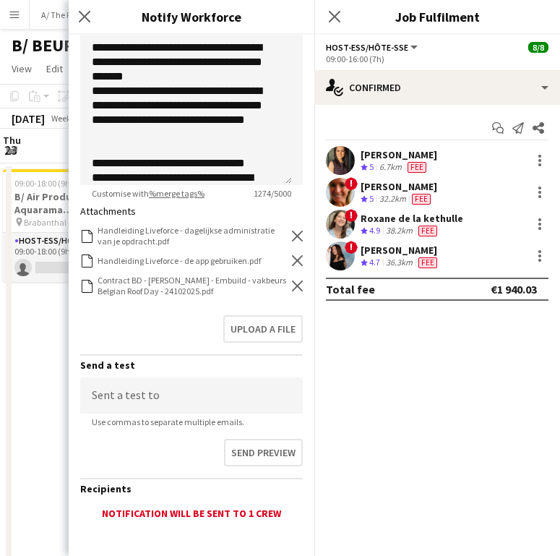
scroll to position [301, 0]
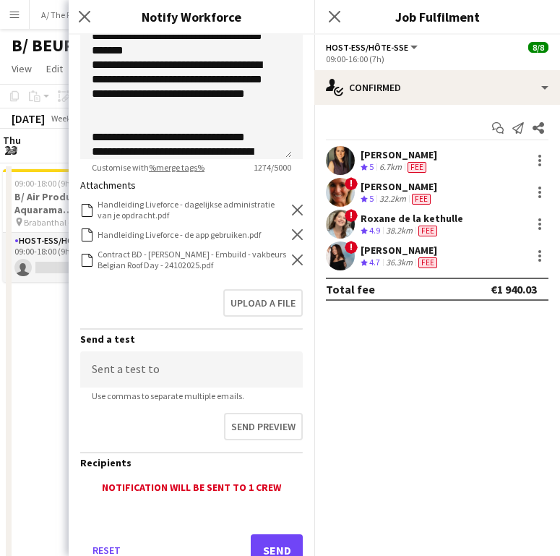
type input "**********"
click at [292, 258] on icon at bounding box center [297, 259] width 11 height 11
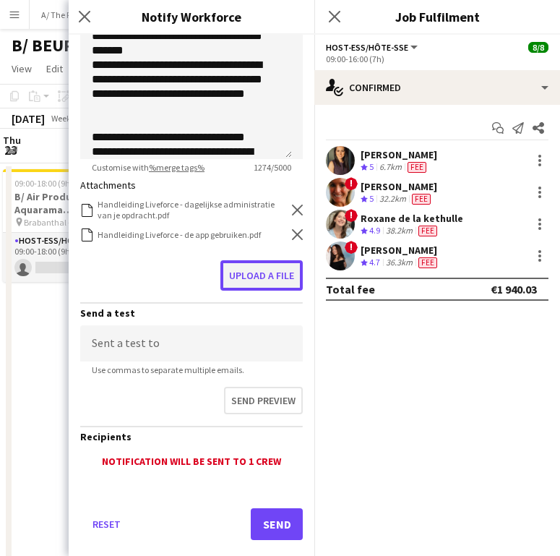
click at [262, 273] on button "Upload a file" at bounding box center [262, 275] width 82 height 30
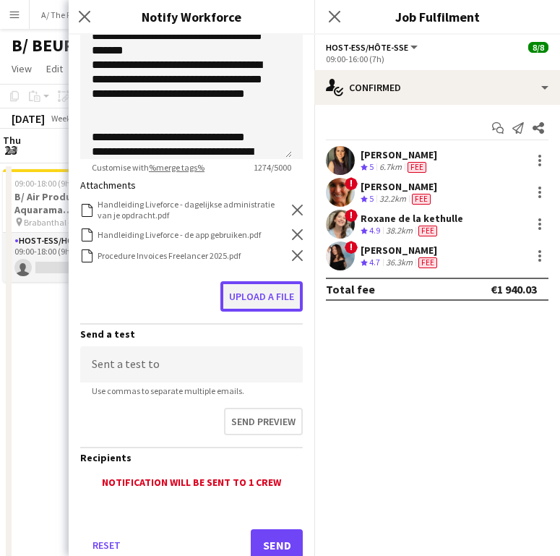
click at [242, 306] on button "Upload a file" at bounding box center [262, 296] width 82 height 30
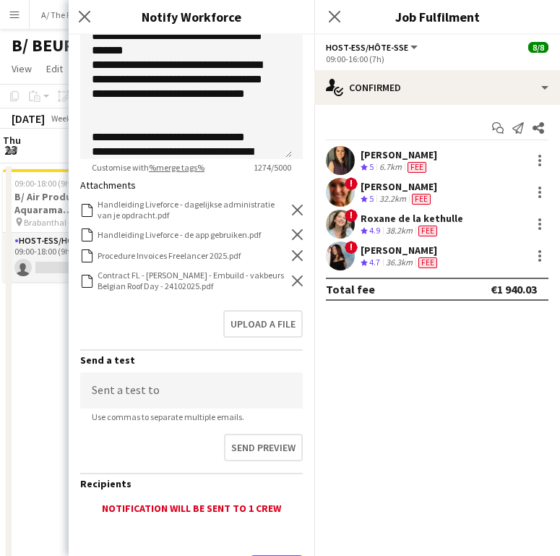
scroll to position [373, 0]
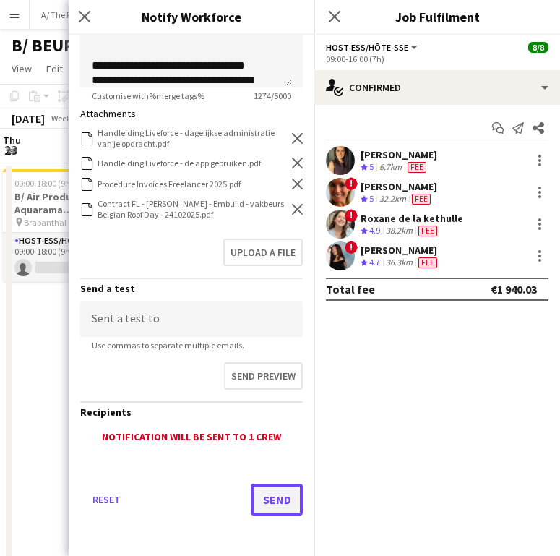
click at [268, 500] on button "Send" at bounding box center [277, 500] width 52 height 32
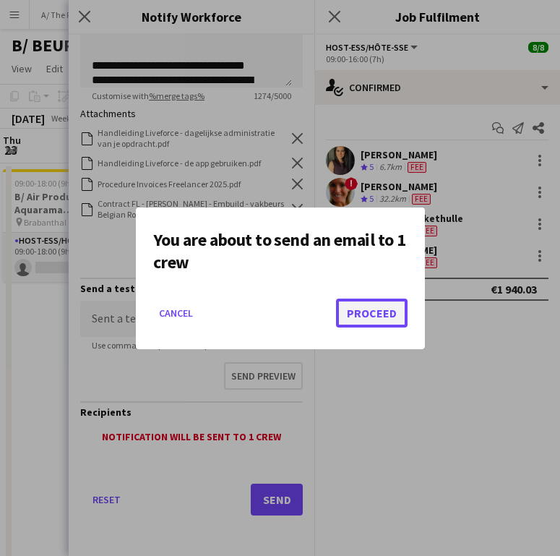
click at [365, 307] on button "Proceed" at bounding box center [372, 313] width 72 height 29
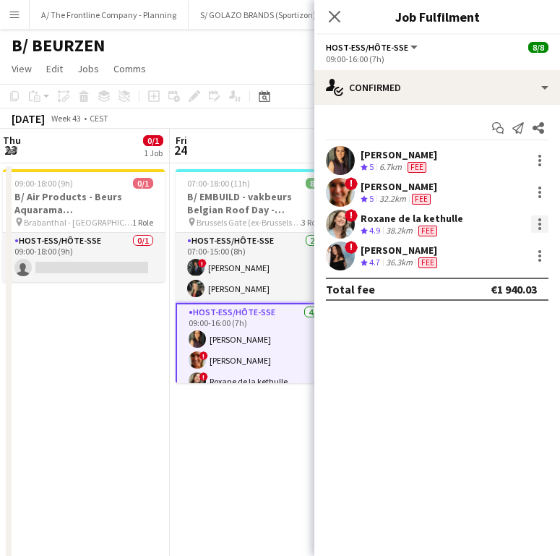
click at [541, 220] on div at bounding box center [540, 219] width 3 height 3
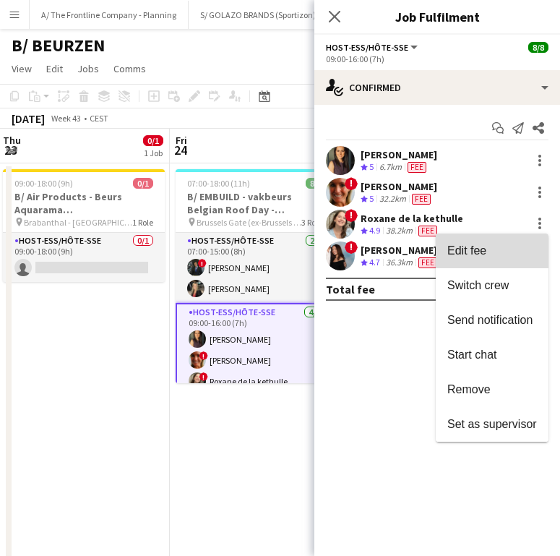
click at [508, 242] on button "Edit fee" at bounding box center [492, 251] width 113 height 35
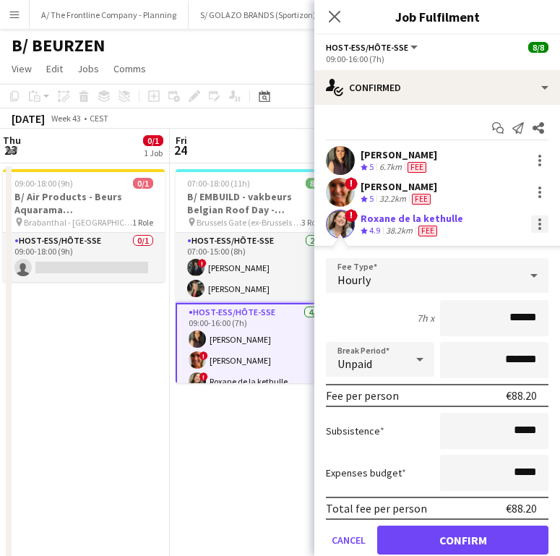
click at [533, 226] on div at bounding box center [539, 223] width 17 height 17
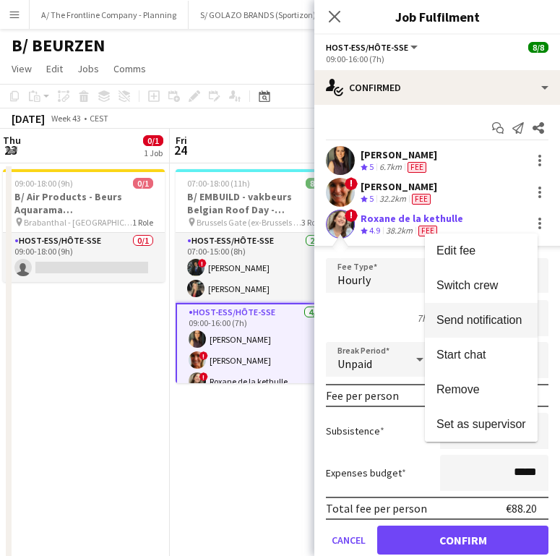
click at [474, 312] on button "Send notification" at bounding box center [481, 320] width 113 height 35
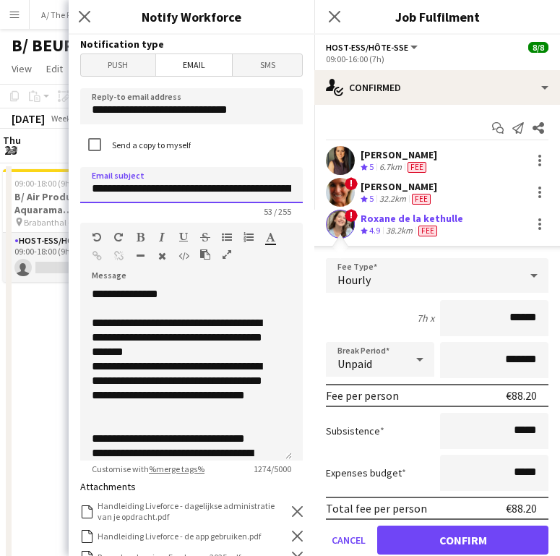
click at [233, 189] on input "**********" at bounding box center [191, 185] width 223 height 36
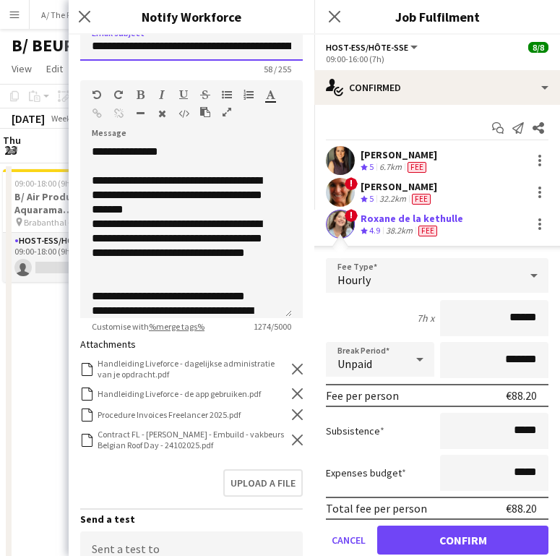
scroll to position [179, 0]
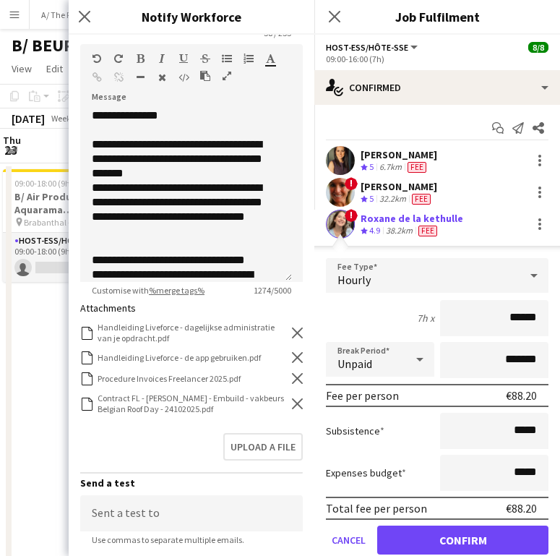
type input "**********"
click at [292, 380] on icon "Remove" at bounding box center [297, 378] width 11 height 11
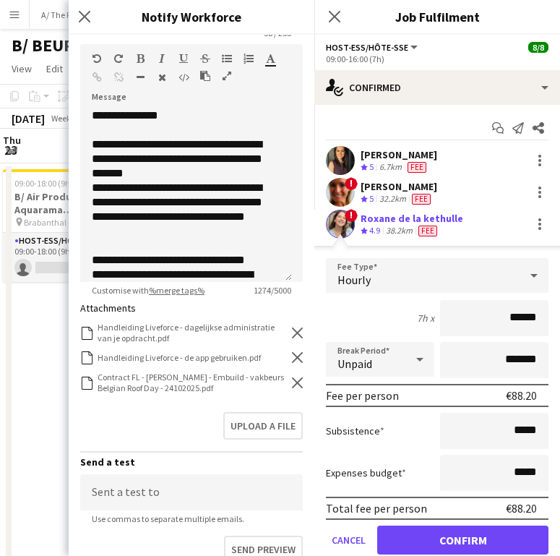
click at [292, 380] on icon at bounding box center [297, 382] width 11 height 11
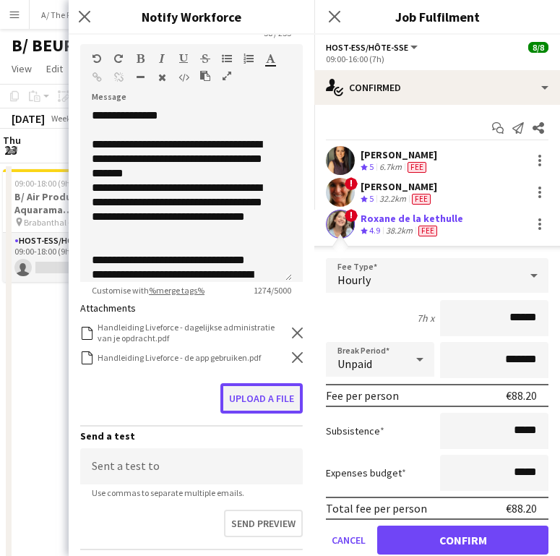
click at [250, 403] on button "Upload a file" at bounding box center [262, 398] width 82 height 30
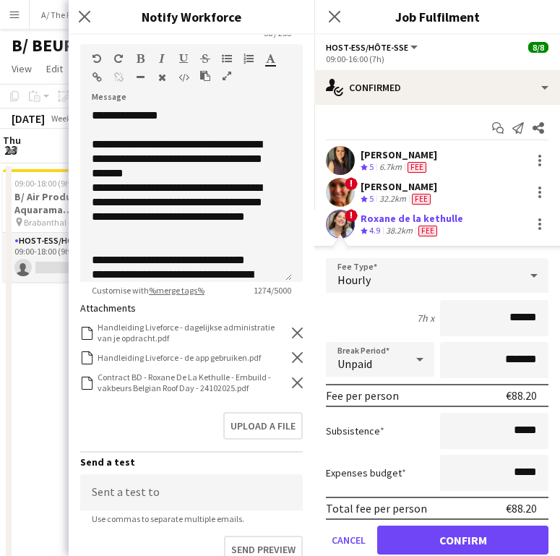
scroll to position [352, 0]
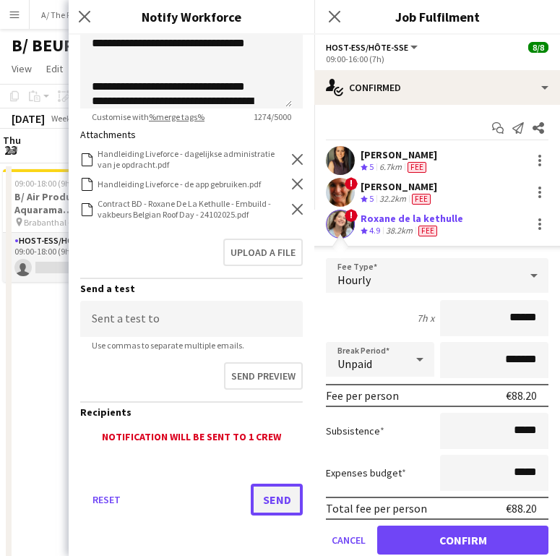
click at [252, 505] on button "Send" at bounding box center [277, 500] width 52 height 32
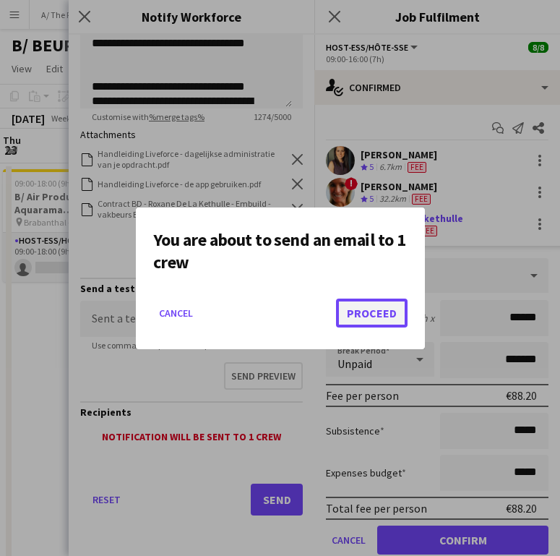
click at [354, 310] on button "Proceed" at bounding box center [372, 313] width 72 height 29
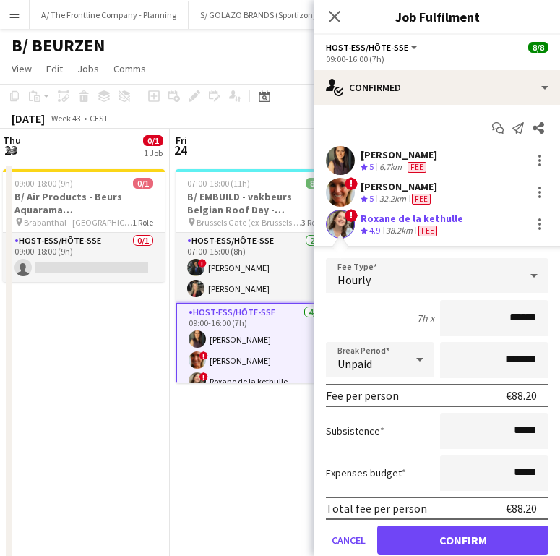
click at [230, 338] on app-card-role "Host-ess/Hôte-sse [DATE] 09:00-16:00 (7h) [PERSON_NAME] ! [PERSON_NAME] ! Roxan…" at bounding box center [257, 360] width 162 height 115
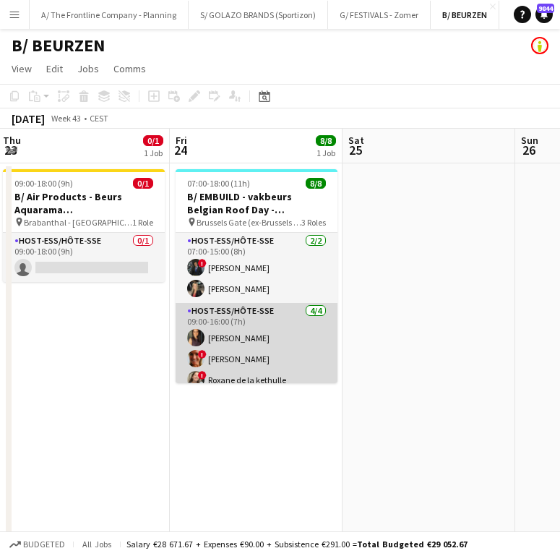
click at [250, 361] on app-card-role "Host-ess/Hôte-sse [DATE] 09:00-16:00 (7h) [PERSON_NAME] ! [PERSON_NAME] ! Roxan…" at bounding box center [257, 359] width 162 height 112
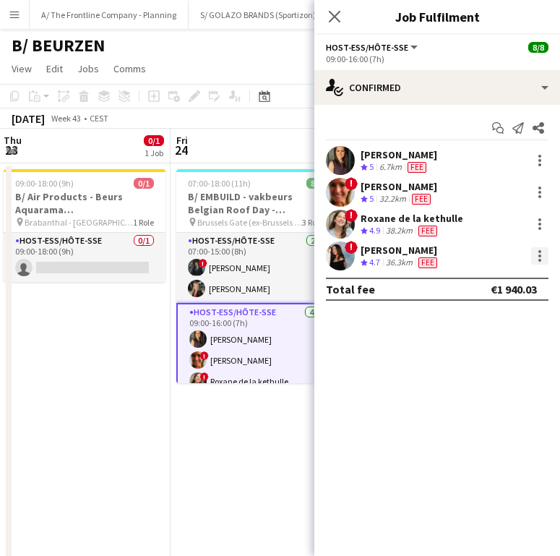
click at [540, 253] on div at bounding box center [540, 251] width 3 height 3
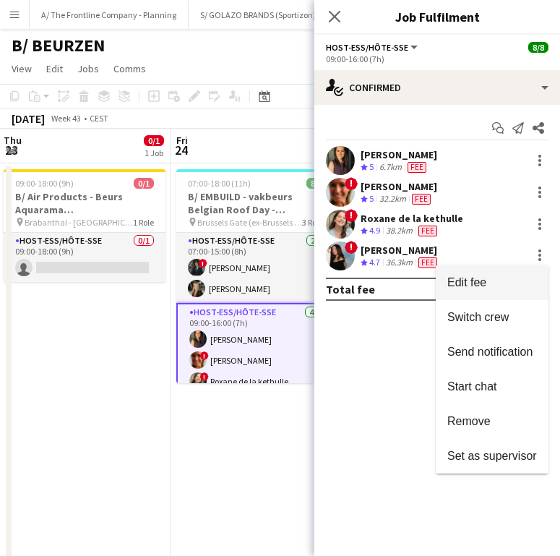
click at [513, 274] on button "Edit fee" at bounding box center [492, 282] width 113 height 35
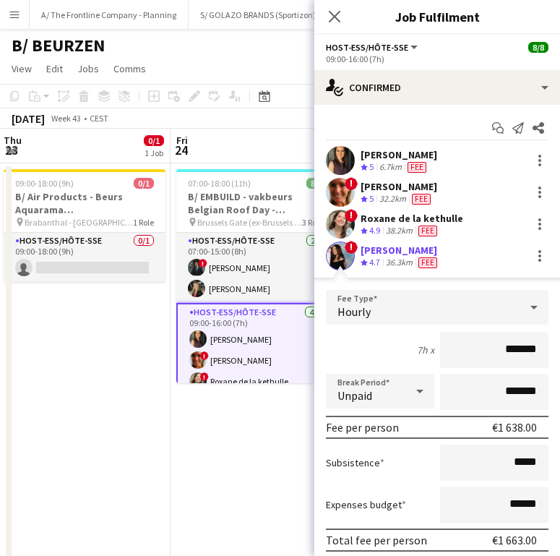
click at [505, 346] on input "*******" at bounding box center [494, 350] width 108 height 36
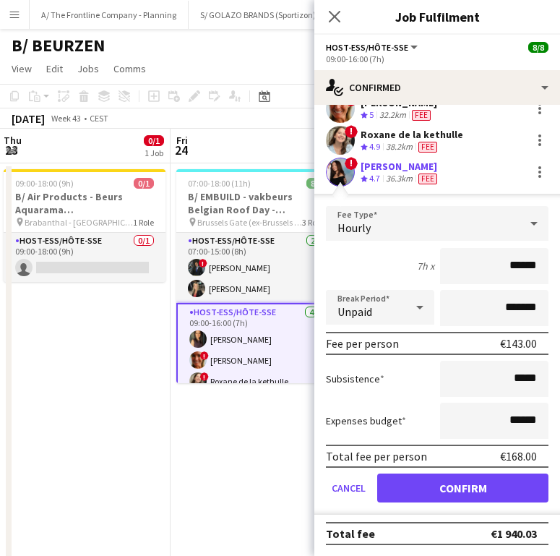
scroll to position [85, 0]
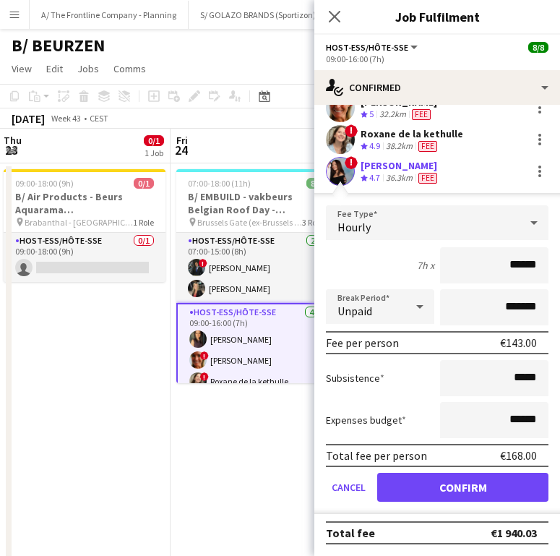
type input "******"
click at [475, 503] on form "Fee Type Hourly 7h x ****** Break Period Unpaid ******* Fee per person €143.00 …" at bounding box center [438, 359] width 246 height 309
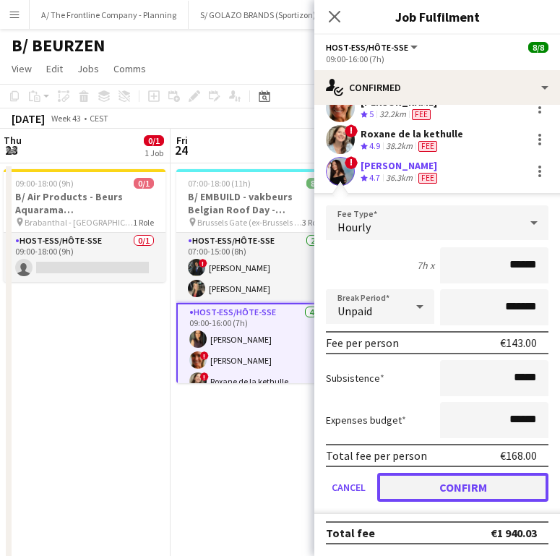
click at [476, 487] on button "Confirm" at bounding box center [462, 487] width 171 height 29
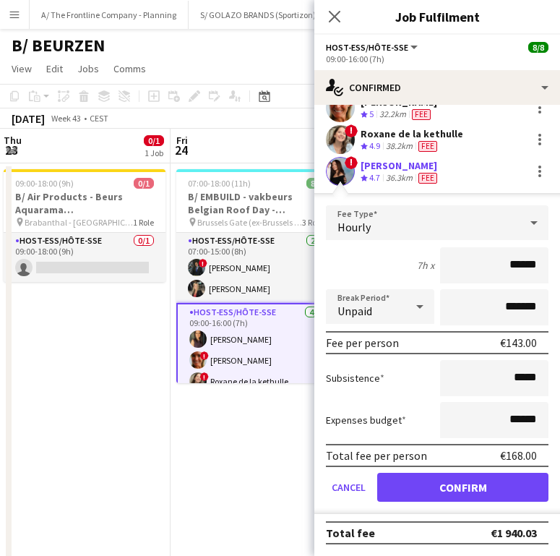
scroll to position [0, 0]
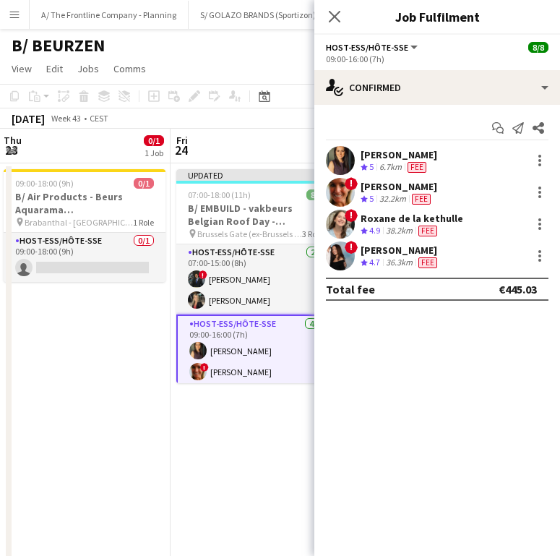
click at [289, 56] on div "B/ BEURZEN" at bounding box center [280, 42] width 560 height 27
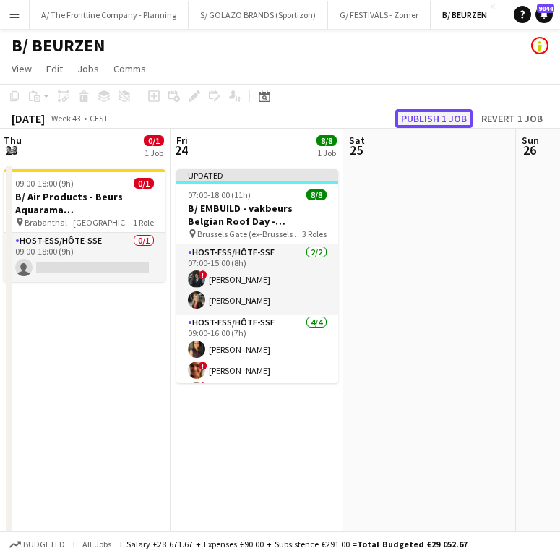
click at [448, 114] on button "Publish 1 job" at bounding box center [433, 118] width 77 height 19
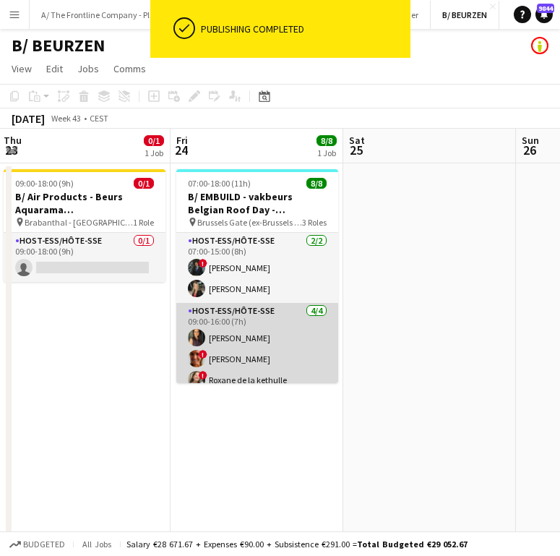
click at [258, 338] on app-card-role "Host-ess/Hôte-sse [DATE] 09:00-16:00 (7h) [PERSON_NAME] ! [PERSON_NAME] ! Roxan…" at bounding box center [257, 359] width 162 height 112
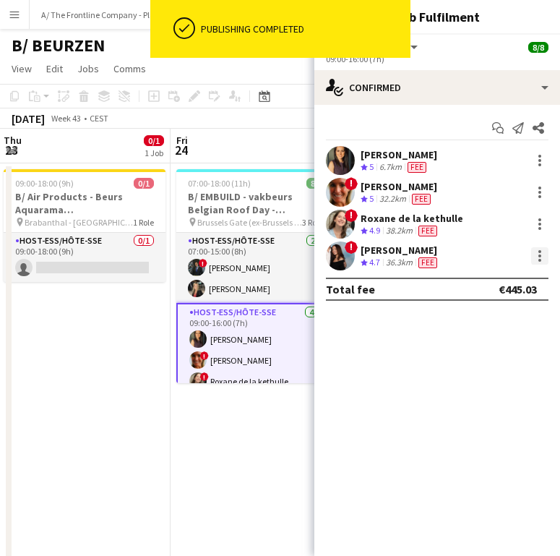
click at [536, 256] on div at bounding box center [539, 255] width 17 height 17
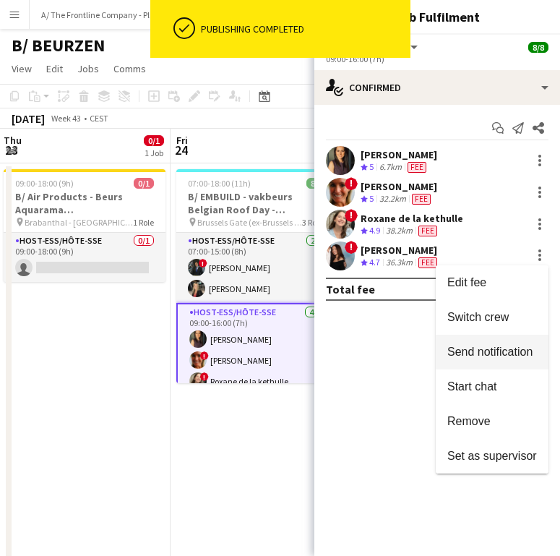
click at [506, 356] on span "Send notification" at bounding box center [490, 352] width 85 height 12
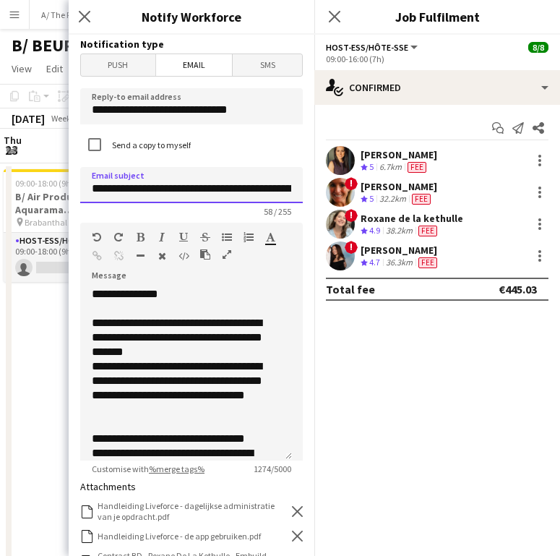
drag, startPoint x: 263, startPoint y: 189, endPoint x: 139, endPoint y: 191, distance: 124.4
click at [139, 191] on input "**********" at bounding box center [191, 185] width 223 height 36
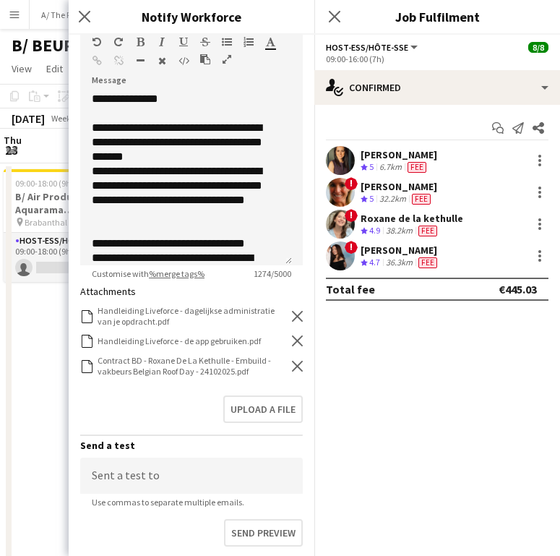
scroll to position [196, 0]
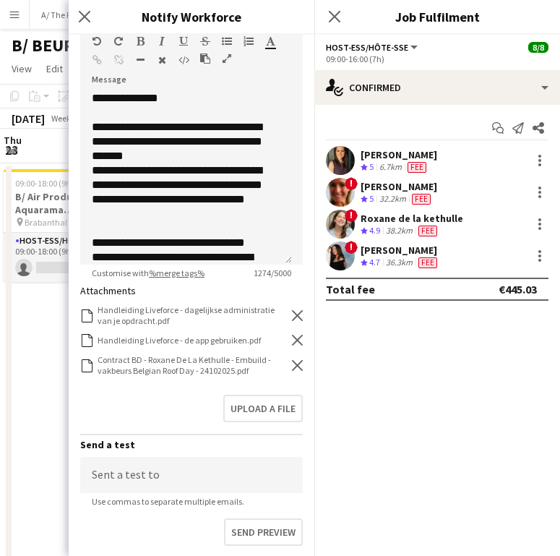
type input "**********"
click at [292, 367] on icon at bounding box center [297, 365] width 11 height 11
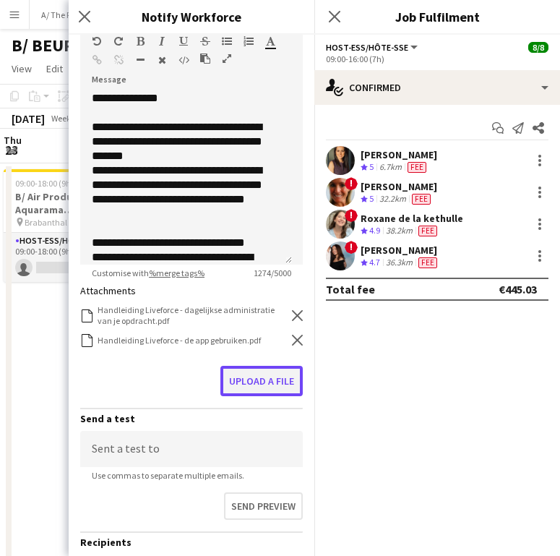
click at [275, 380] on button "Upload a file" at bounding box center [262, 381] width 82 height 30
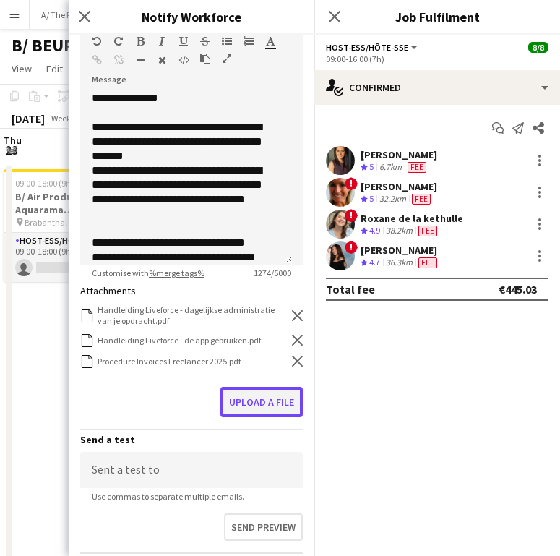
click at [250, 388] on button "Upload a file" at bounding box center [262, 402] width 82 height 30
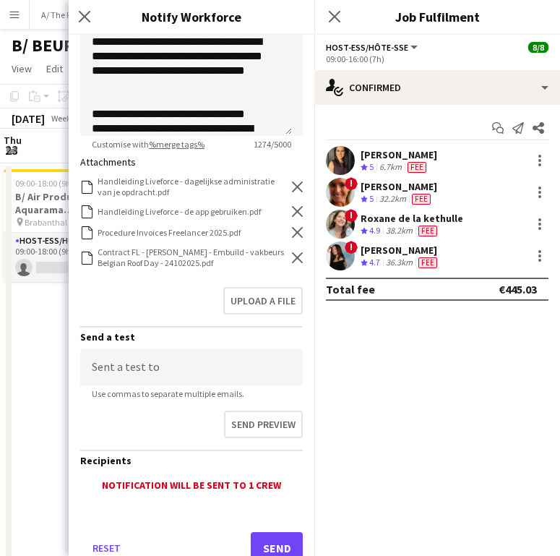
scroll to position [373, 0]
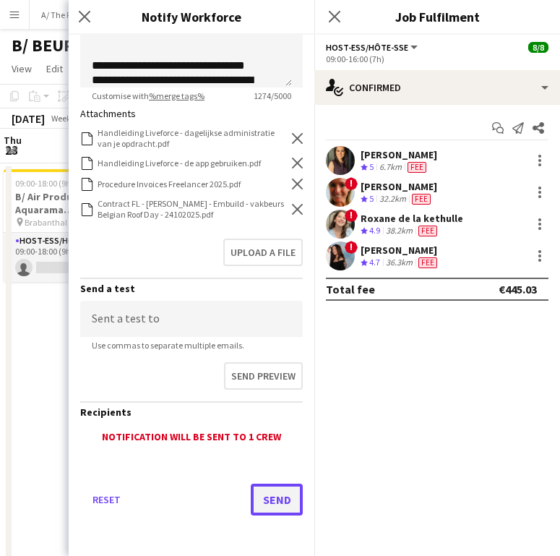
click at [261, 490] on button "Send" at bounding box center [277, 500] width 52 height 32
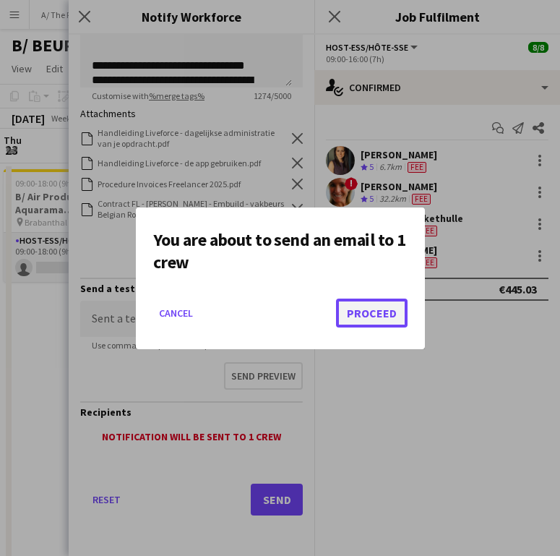
click at [356, 304] on button "Proceed" at bounding box center [372, 313] width 72 height 29
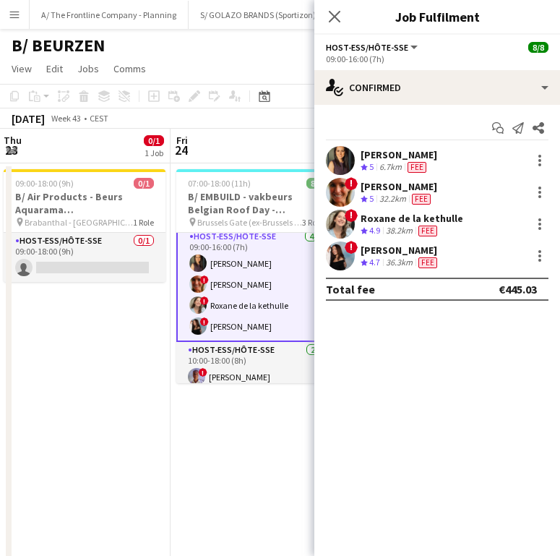
scroll to position [105, 0]
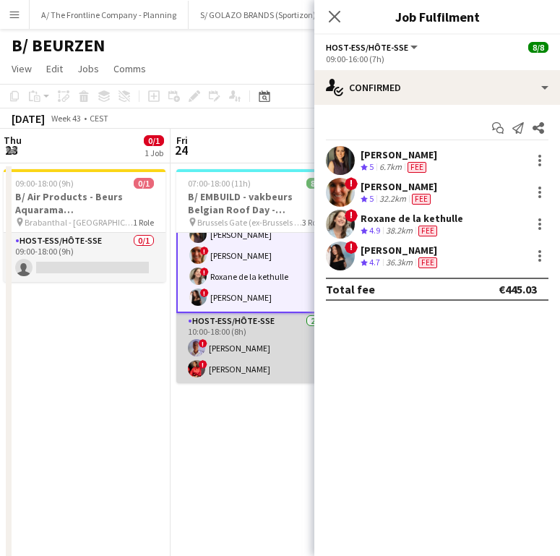
click at [223, 333] on app-card-role "Host-ess/Hôte-sse 2/2 10:00-18:00 (8h) ! Raphael Lauwers ! anatalia Kibonge" at bounding box center [257, 348] width 162 height 70
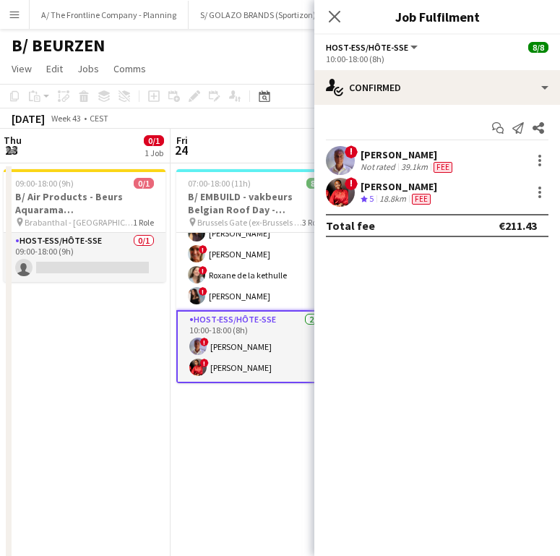
scroll to position [103, 0]
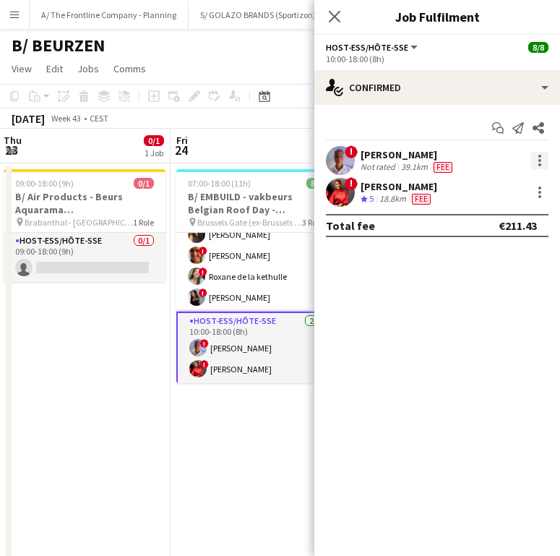
click at [536, 161] on div at bounding box center [539, 160] width 17 height 17
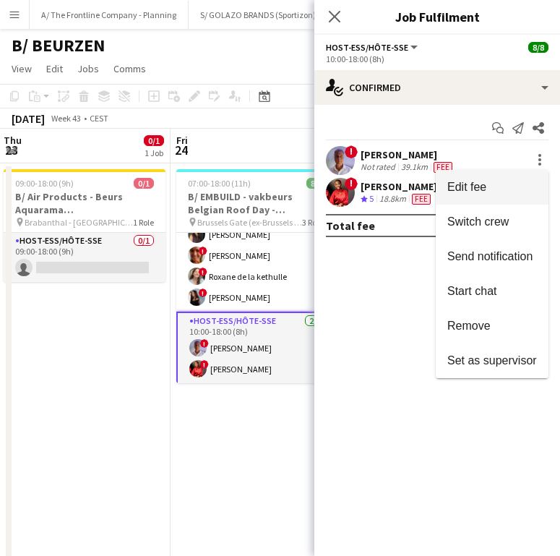
click at [493, 188] on span "Edit fee" at bounding box center [493, 187] width 90 height 13
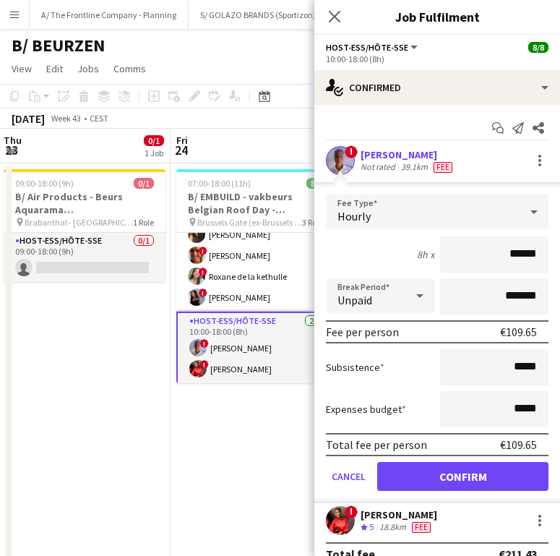
click at [450, 173] on div "Fee" at bounding box center [443, 167] width 25 height 12
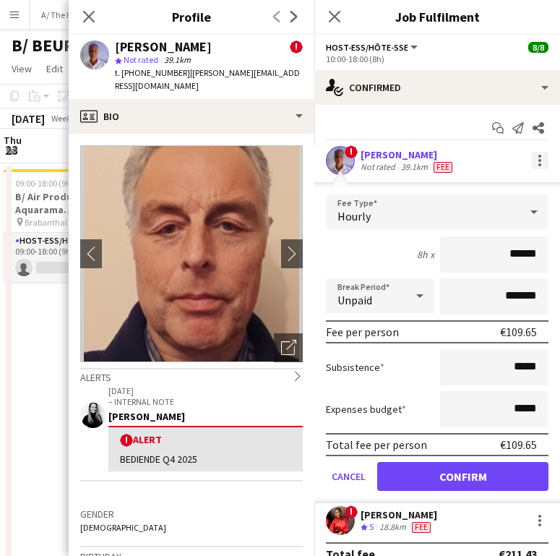
click at [531, 166] on div at bounding box center [539, 160] width 17 height 17
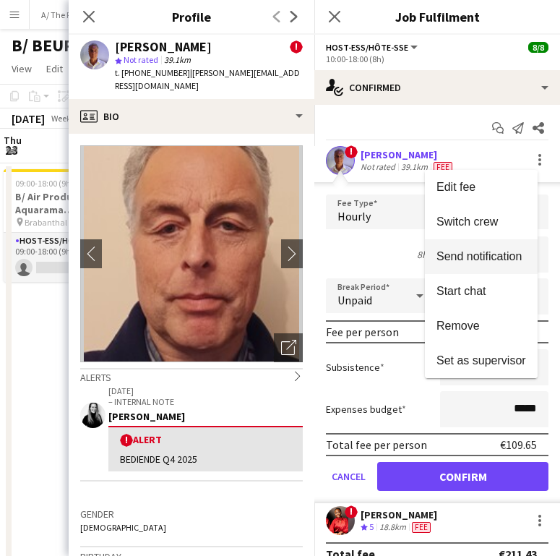
click at [484, 255] on span "Send notification" at bounding box center [479, 256] width 85 height 12
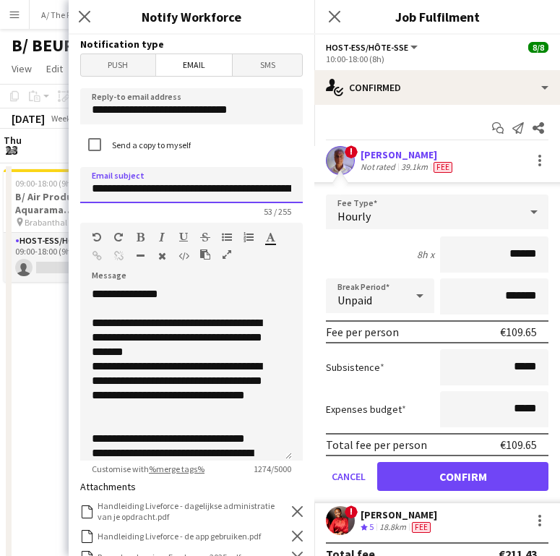
drag, startPoint x: 240, startPoint y: 186, endPoint x: 134, endPoint y: 181, distance: 105.6
click at [134, 181] on input "**********" at bounding box center [191, 185] width 223 height 36
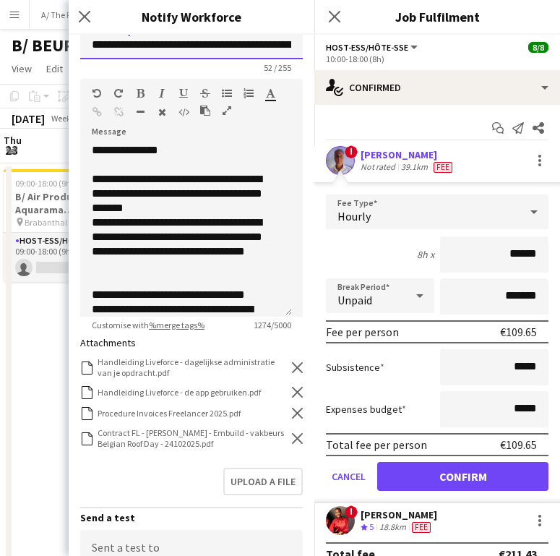
scroll to position [149, 0]
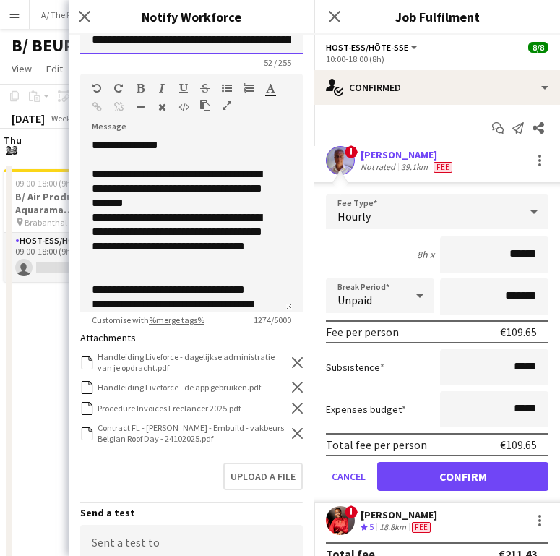
type input "**********"
click at [292, 408] on icon at bounding box center [297, 408] width 11 height 11
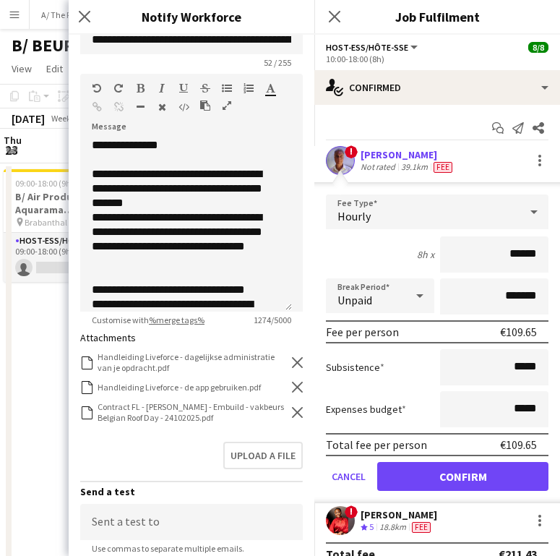
click at [292, 408] on icon "Remove" at bounding box center [297, 412] width 11 height 11
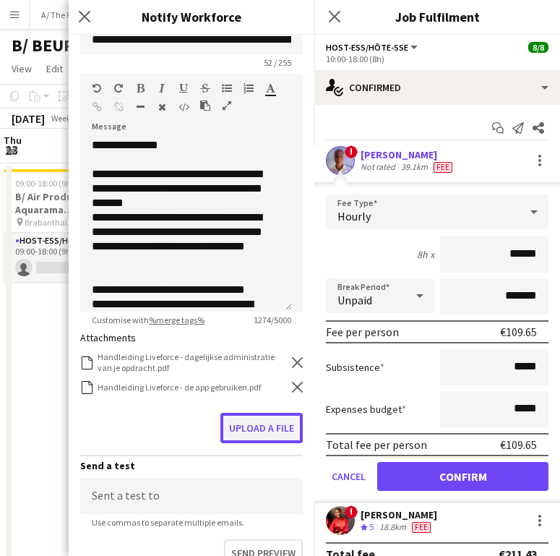
click at [269, 424] on button "Upload a file" at bounding box center [262, 428] width 82 height 30
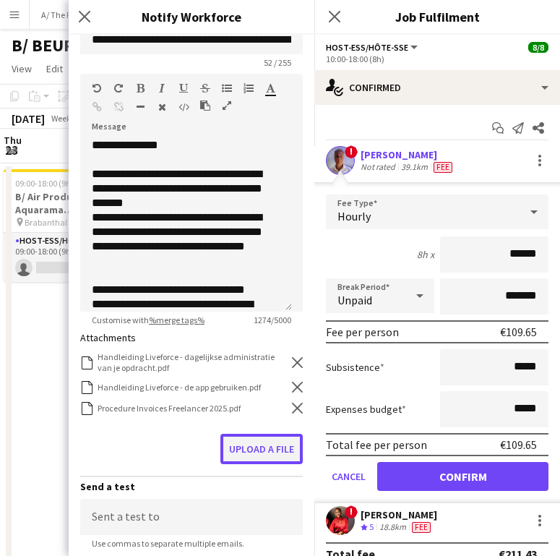
click at [250, 450] on button "Upload a file" at bounding box center [262, 449] width 82 height 30
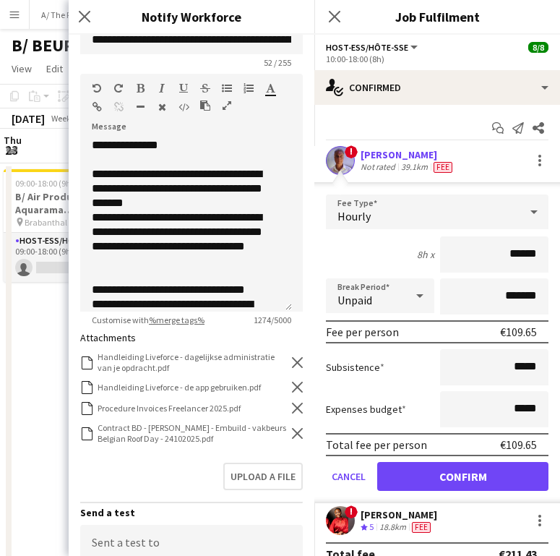
scroll to position [373, 0]
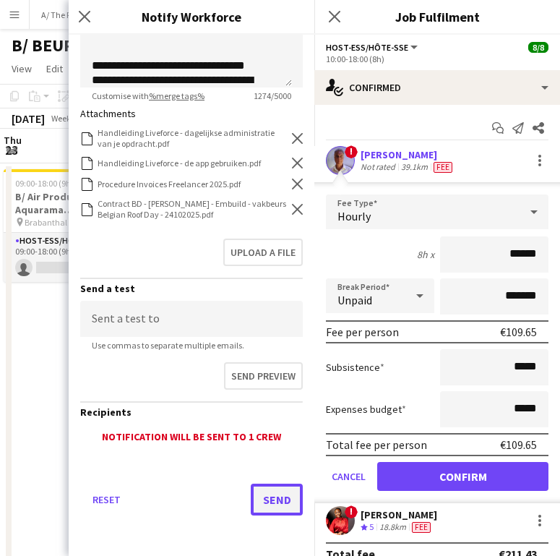
click at [262, 497] on button "Send" at bounding box center [277, 500] width 52 height 32
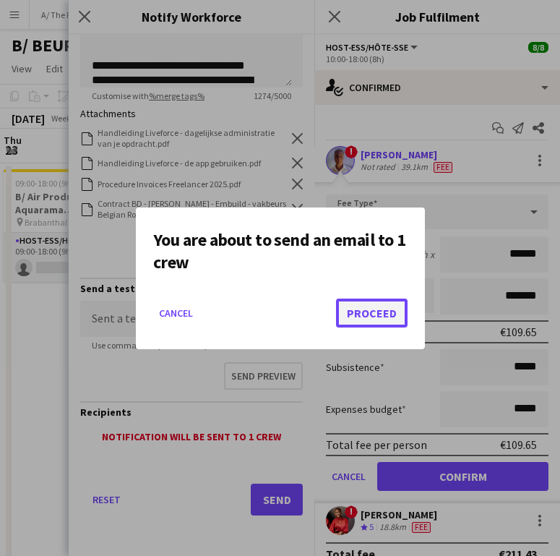
click at [382, 316] on button "Proceed" at bounding box center [372, 313] width 72 height 29
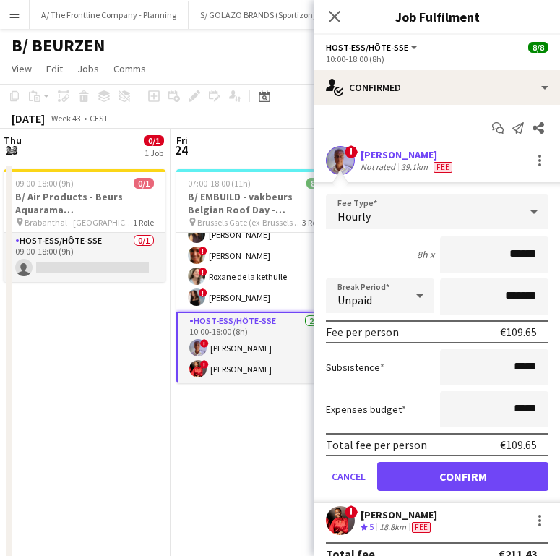
click at [398, 518] on div "[PERSON_NAME]" at bounding box center [399, 514] width 77 height 13
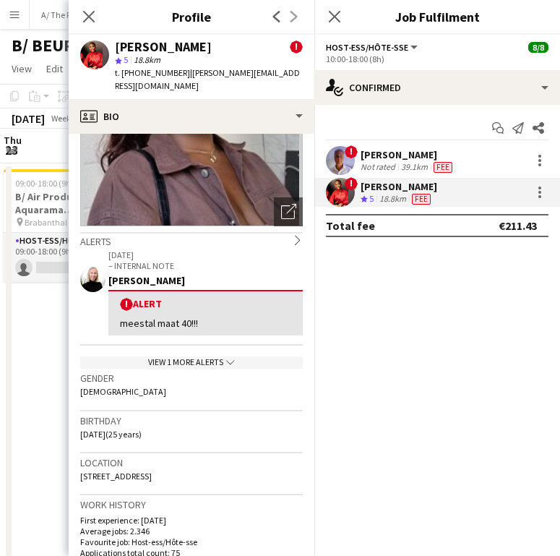
scroll to position [135, 0]
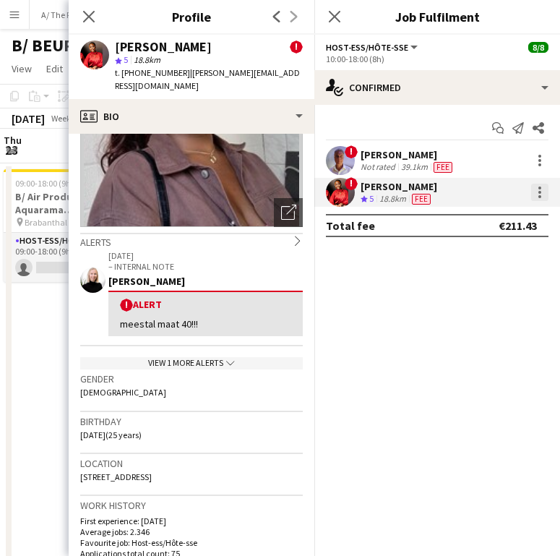
click at [546, 189] on div at bounding box center [539, 192] width 17 height 17
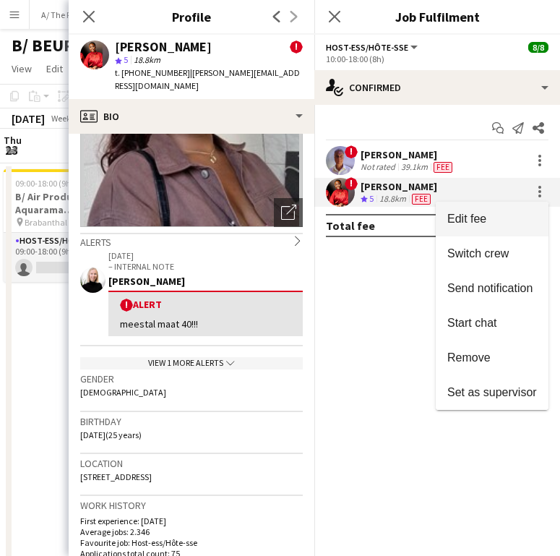
click at [502, 213] on span "Edit fee" at bounding box center [493, 219] width 90 height 13
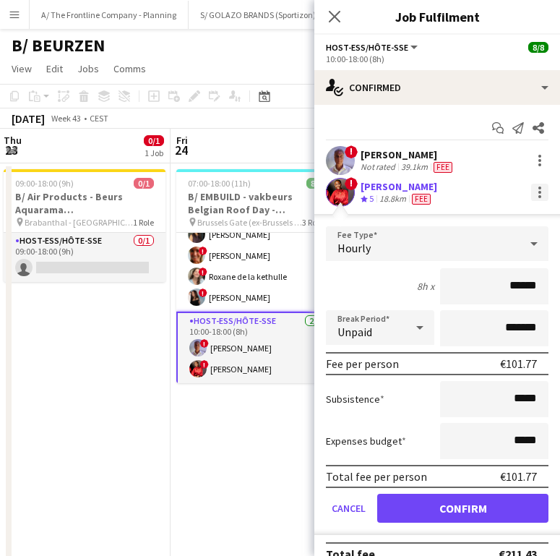
click at [531, 199] on div at bounding box center [539, 192] width 17 height 17
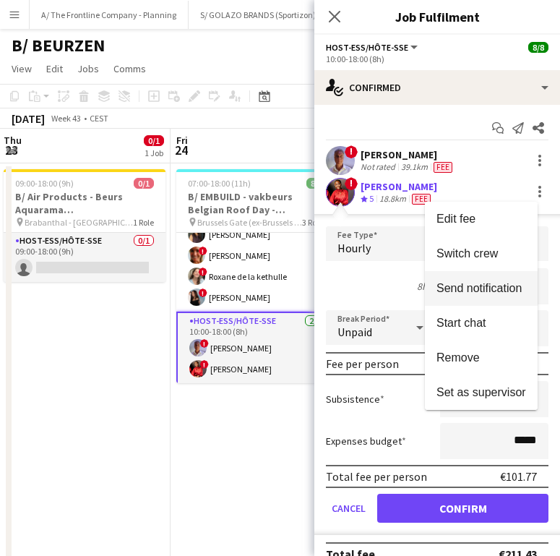
click at [494, 286] on span "Send notification" at bounding box center [479, 288] width 85 height 12
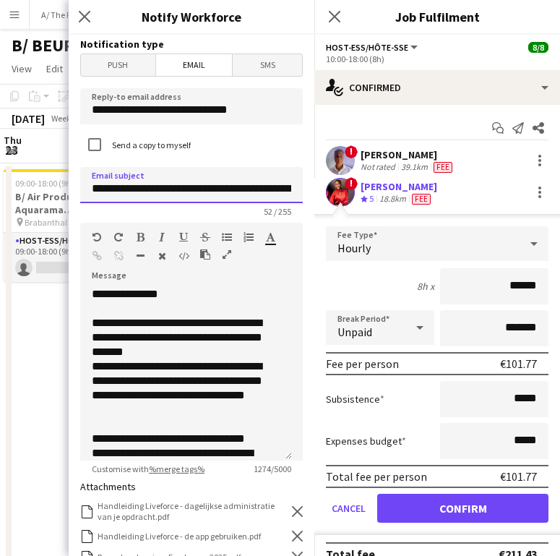
drag, startPoint x: 240, startPoint y: 188, endPoint x: 134, endPoint y: 184, distance: 105.6
click at [134, 184] on input "**********" at bounding box center [191, 185] width 223 height 36
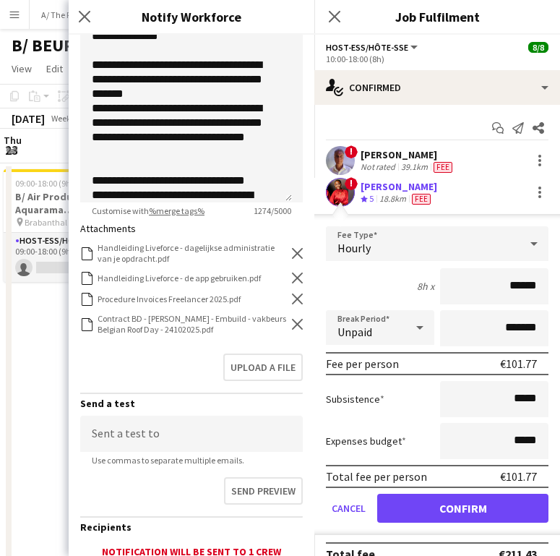
scroll to position [282, 0]
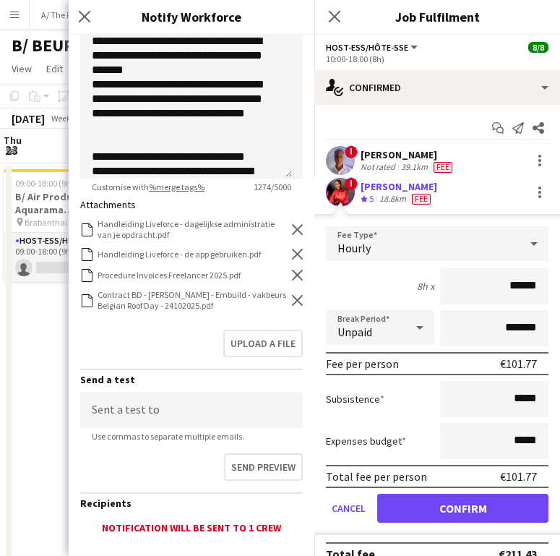
type input "**********"
click at [284, 292] on div "Contract BD - Raphael Lauwers - Embuild - vakbeurs Belgian Roof Day - 24102025.…" at bounding box center [191, 300] width 223 height 22
click at [292, 296] on icon "Remove" at bounding box center [297, 300] width 11 height 11
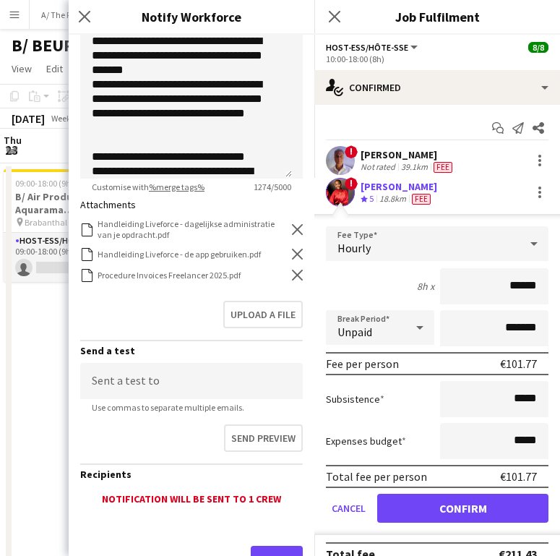
click at [292, 280] on icon "Remove" at bounding box center [297, 275] width 11 height 11
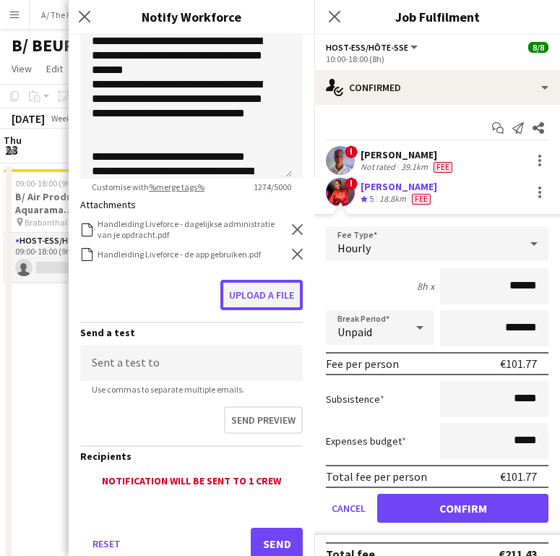
click at [281, 283] on button "Upload a file" at bounding box center [262, 295] width 82 height 30
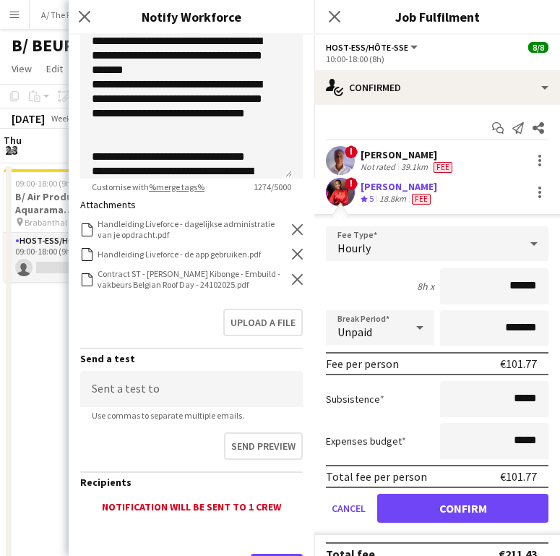
scroll to position [352, 0]
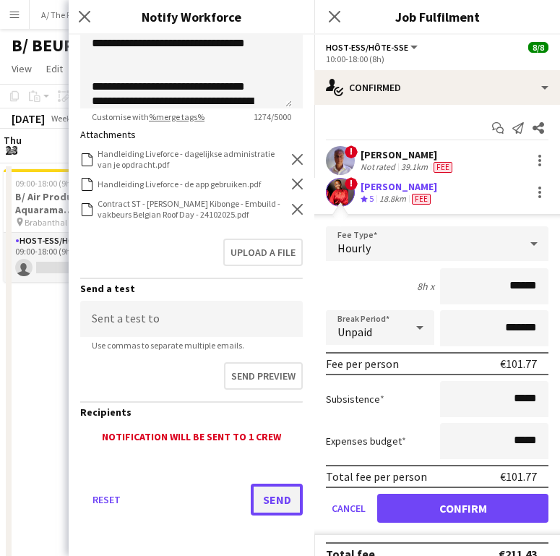
click at [264, 498] on button "Send" at bounding box center [277, 500] width 52 height 32
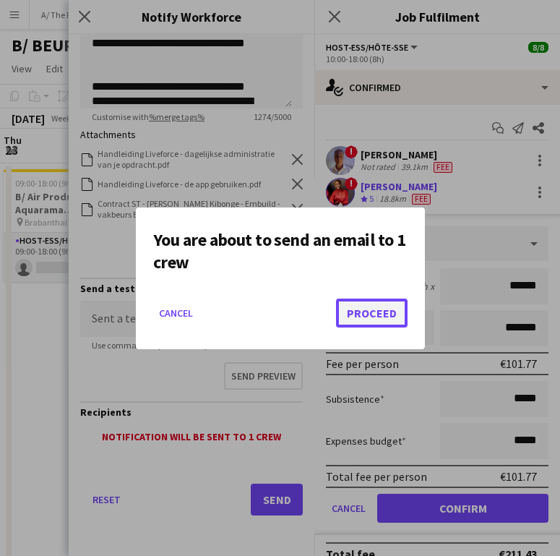
click at [354, 299] on button "Proceed" at bounding box center [372, 313] width 72 height 29
